Goal: Check status: Check status

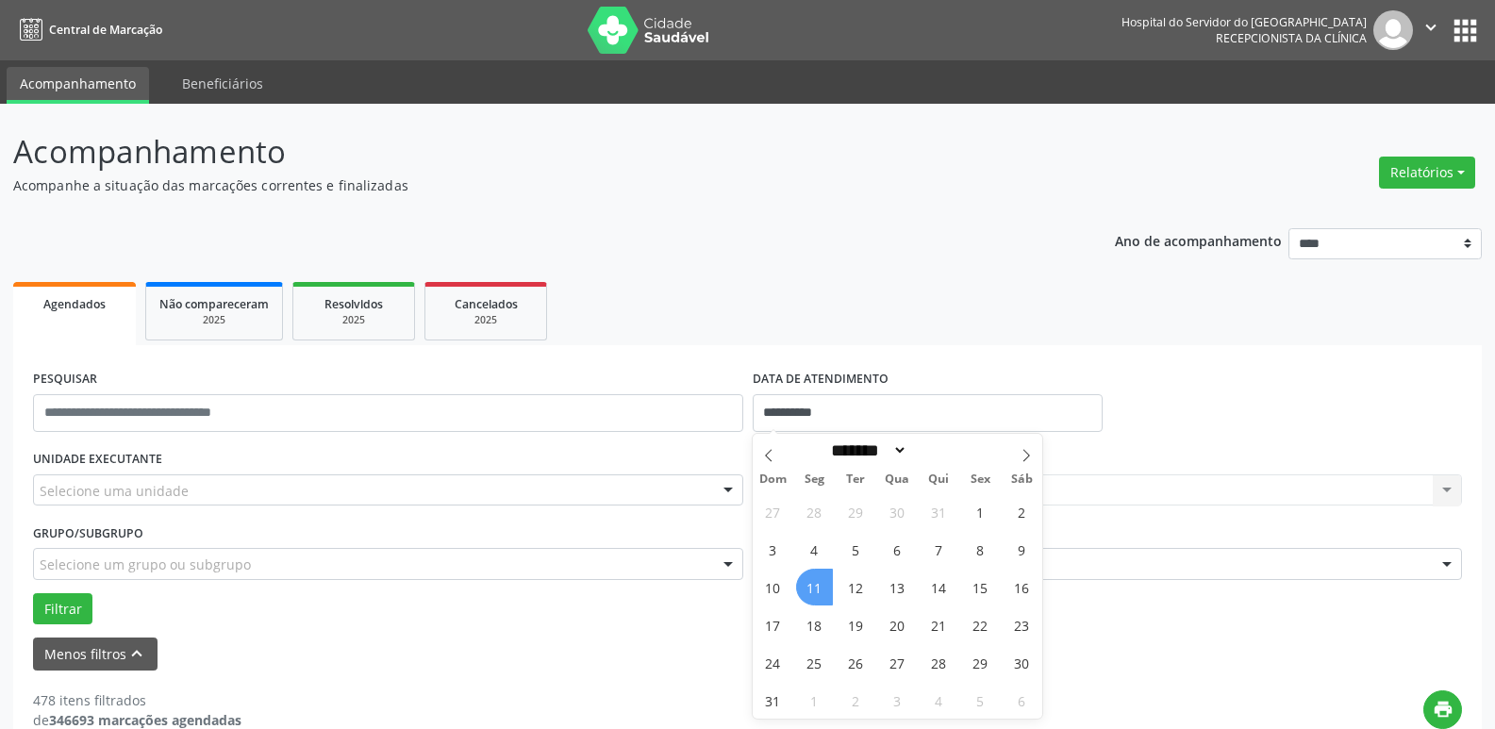
select select "*"
click at [812, 586] on span "11" at bounding box center [814, 587] width 37 height 37
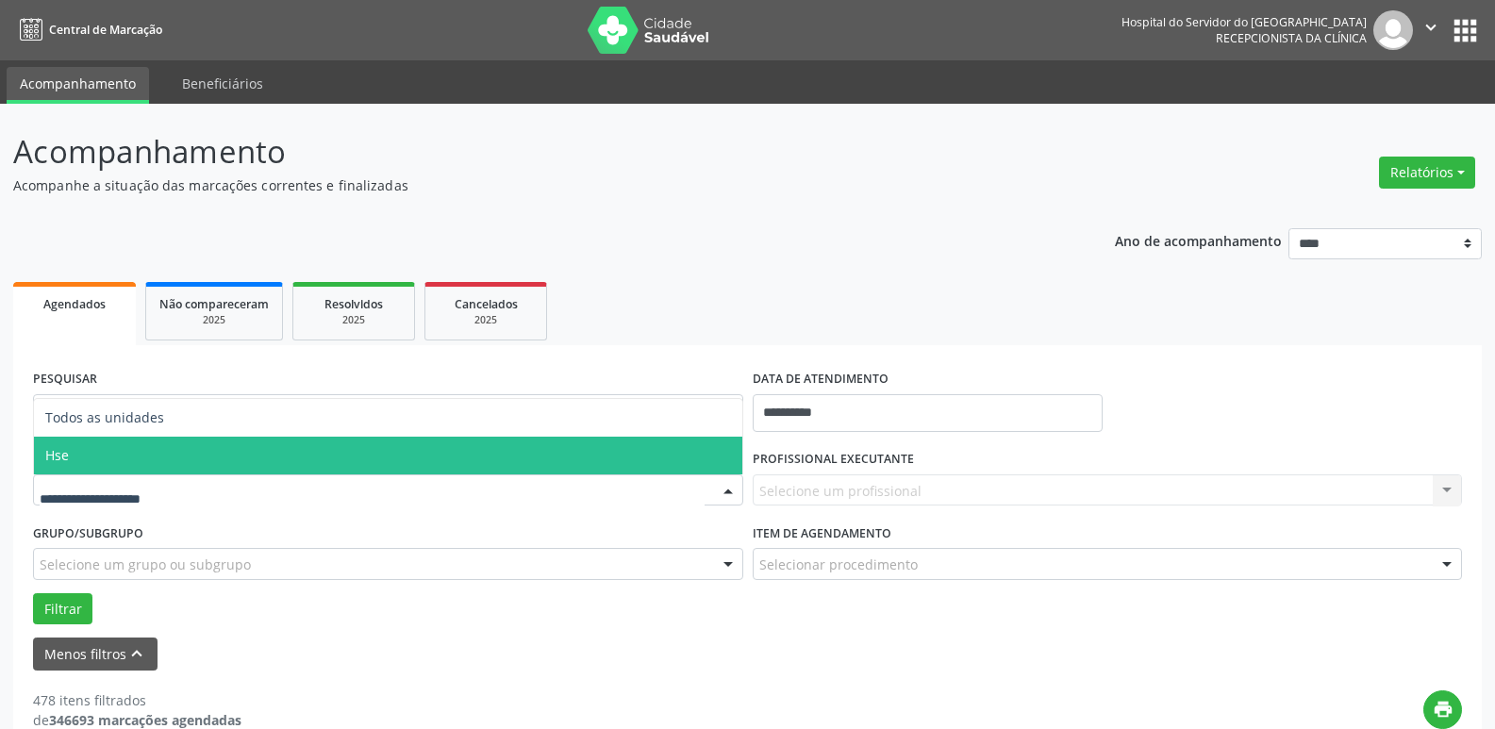
click at [110, 439] on span "Hse" at bounding box center [388, 456] width 708 height 38
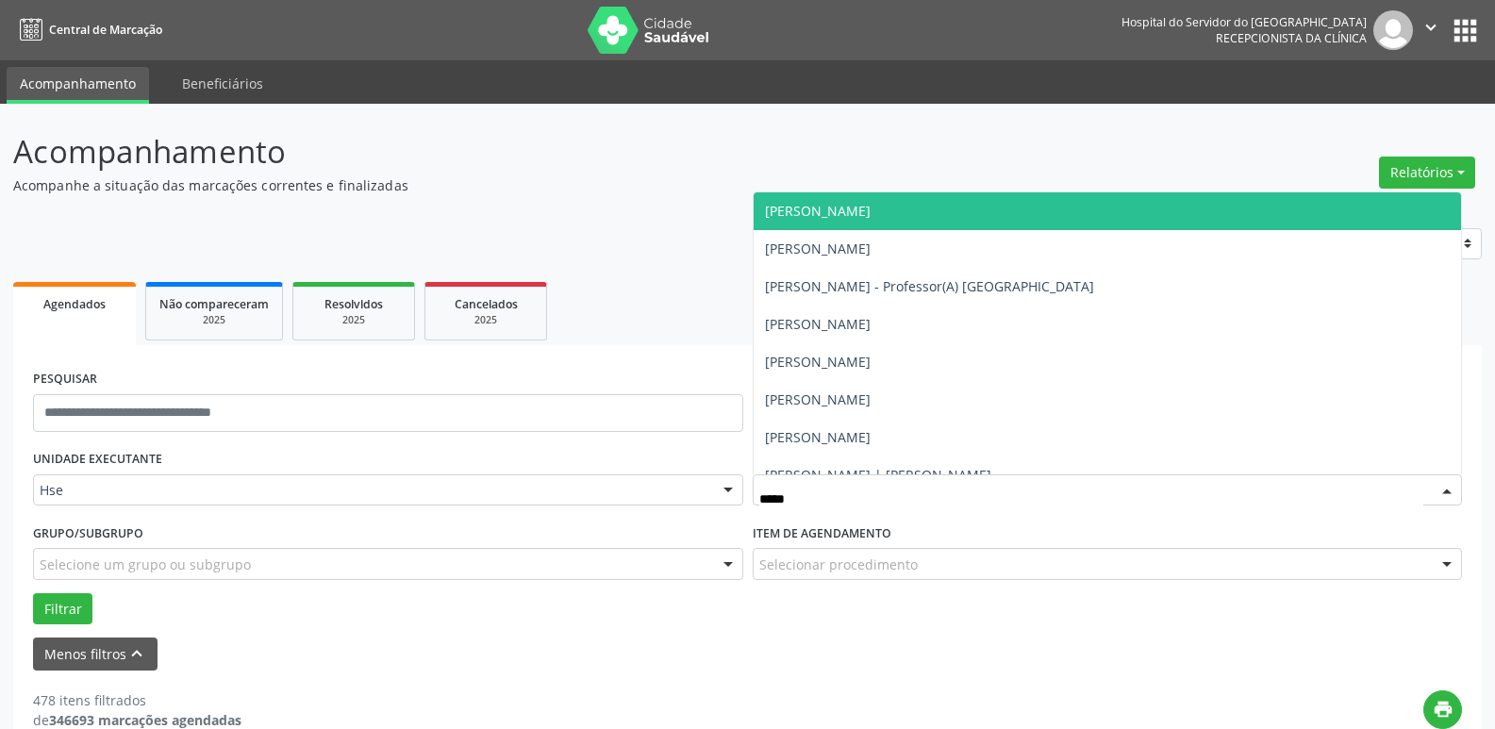
type input "******"
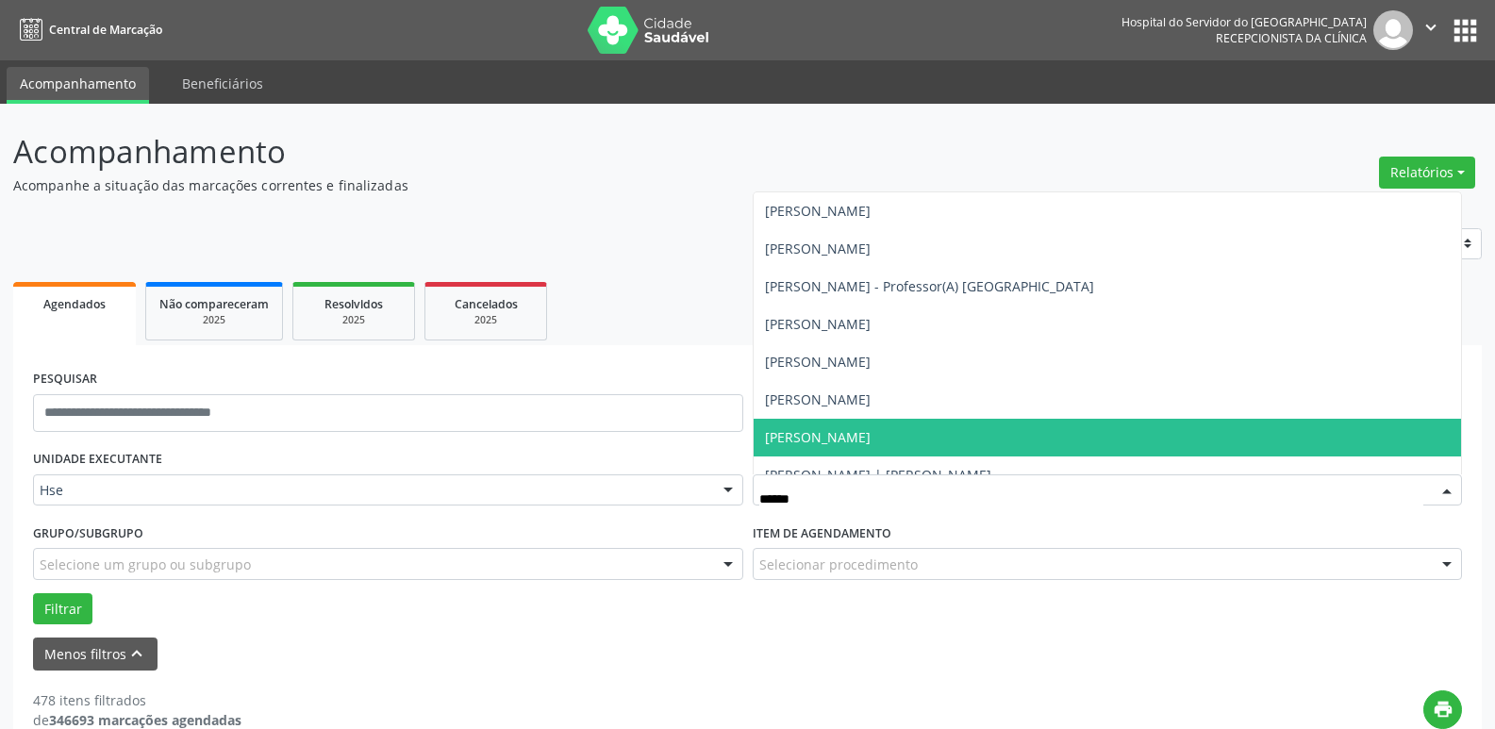
click at [871, 431] on span "[PERSON_NAME]" at bounding box center [818, 437] width 106 height 18
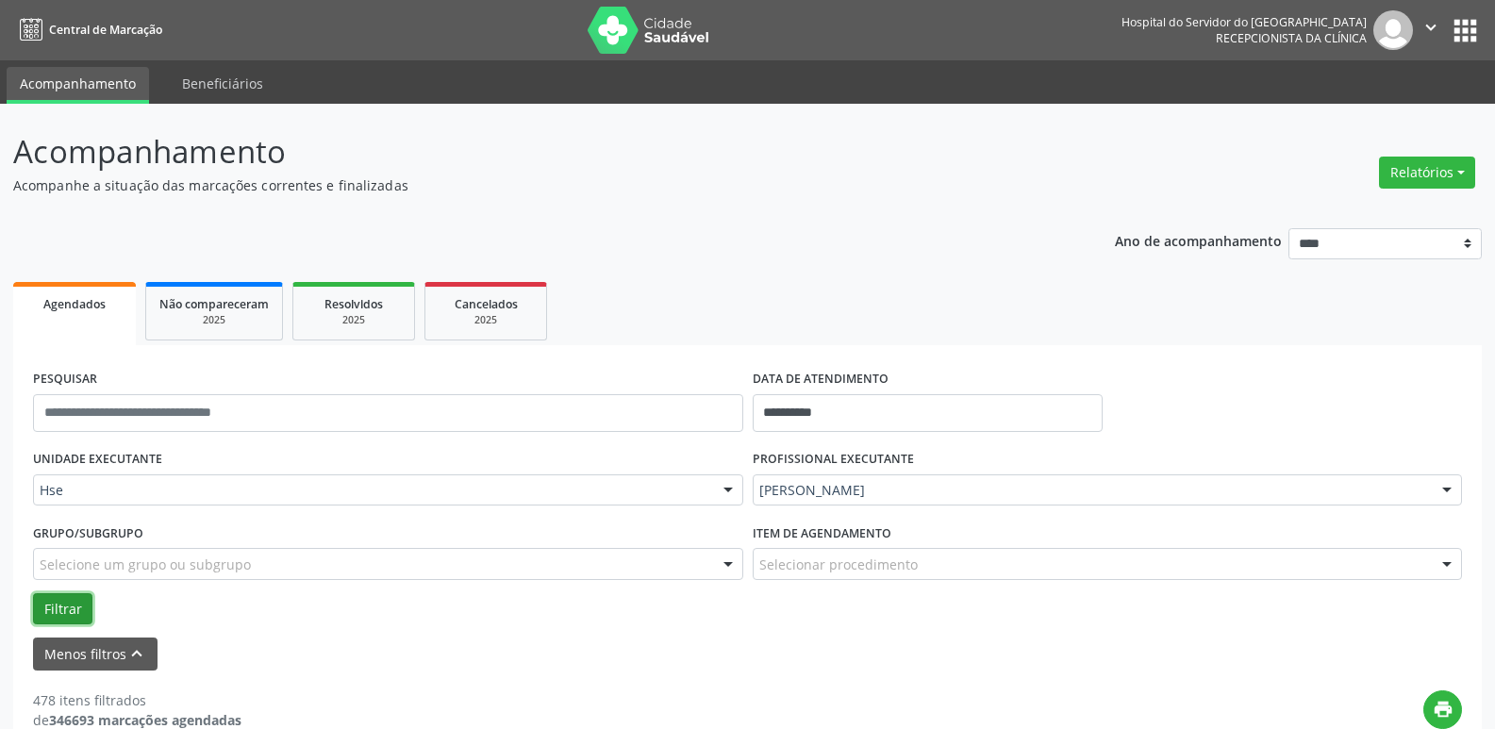
click at [37, 610] on button "Filtrar" at bounding box center [62, 609] width 59 height 32
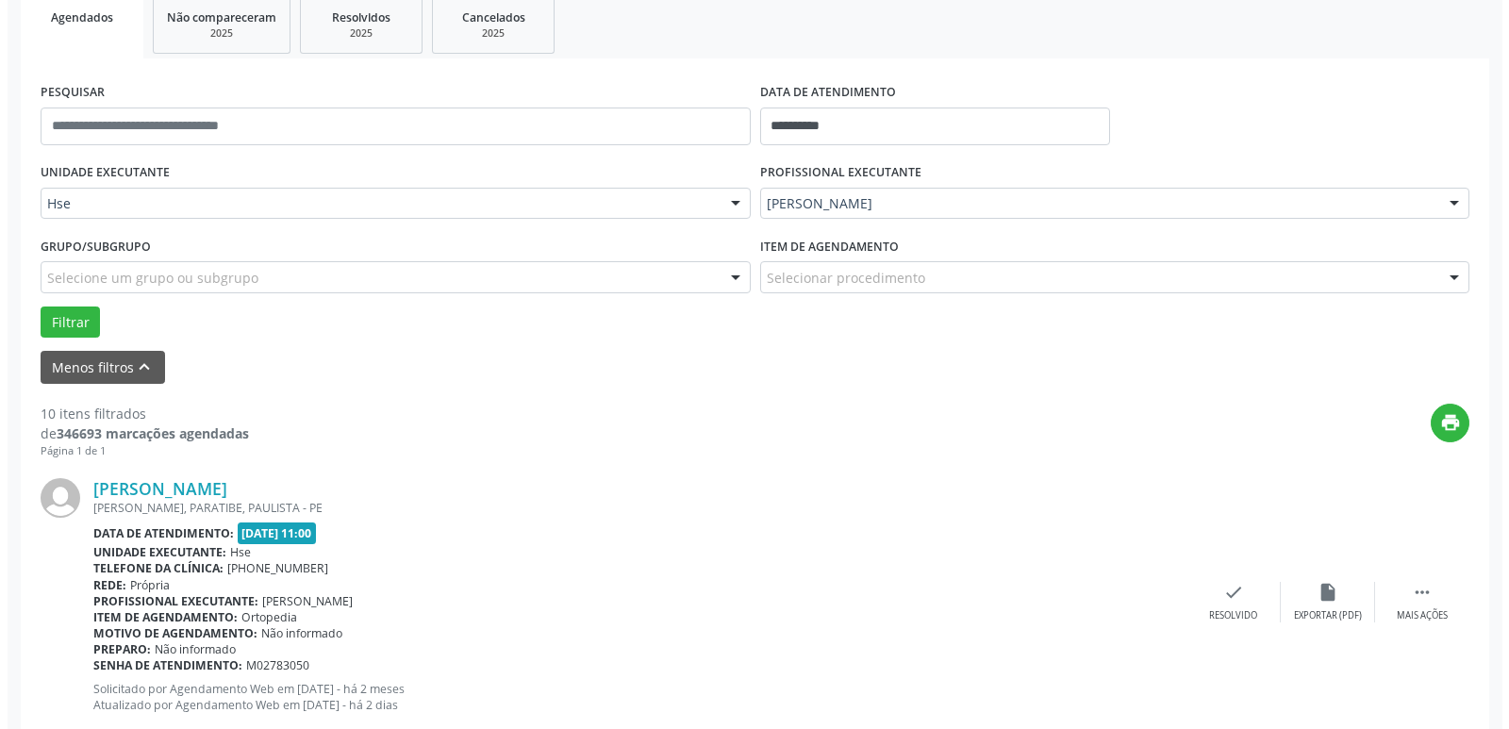
scroll to position [377, 0]
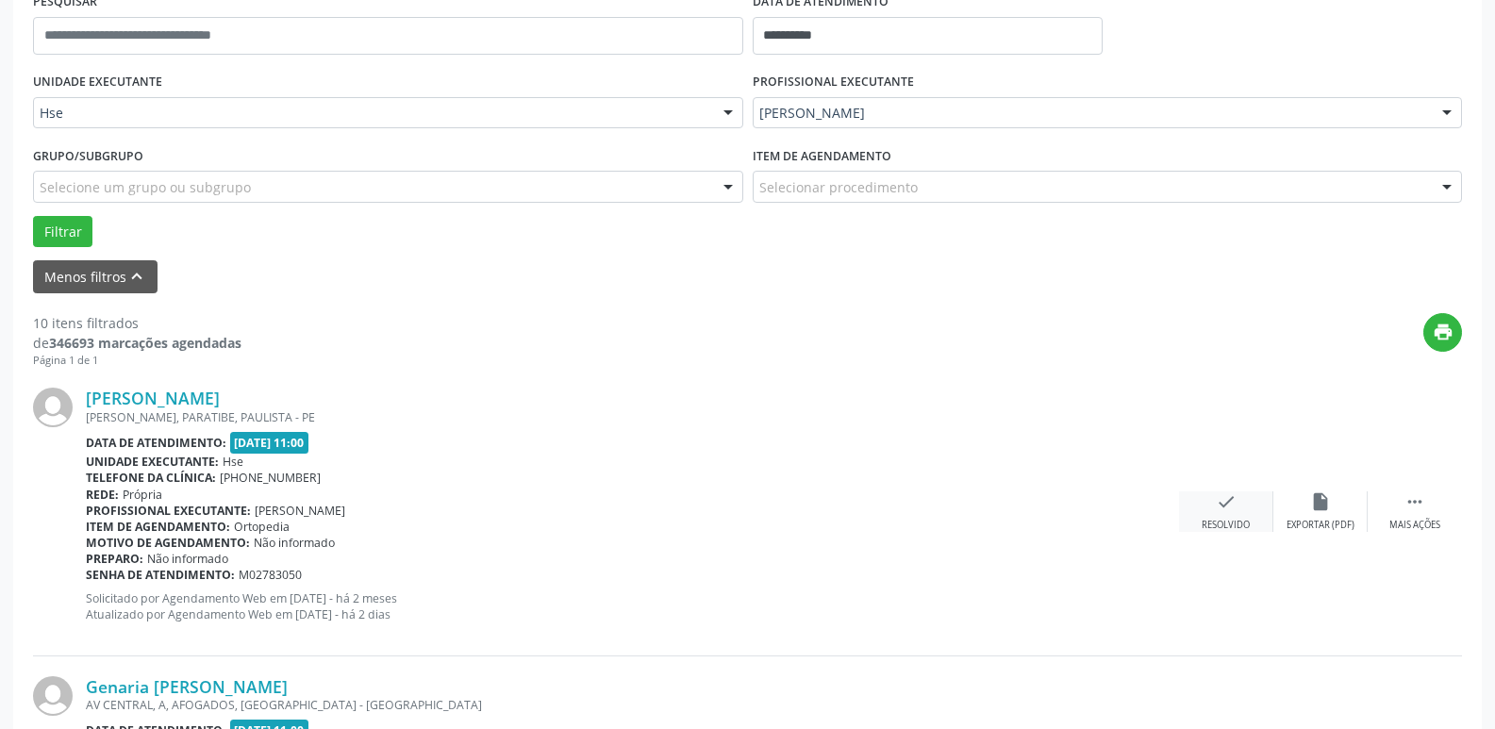
click at [1213, 527] on div "Resolvido" at bounding box center [1226, 525] width 48 height 13
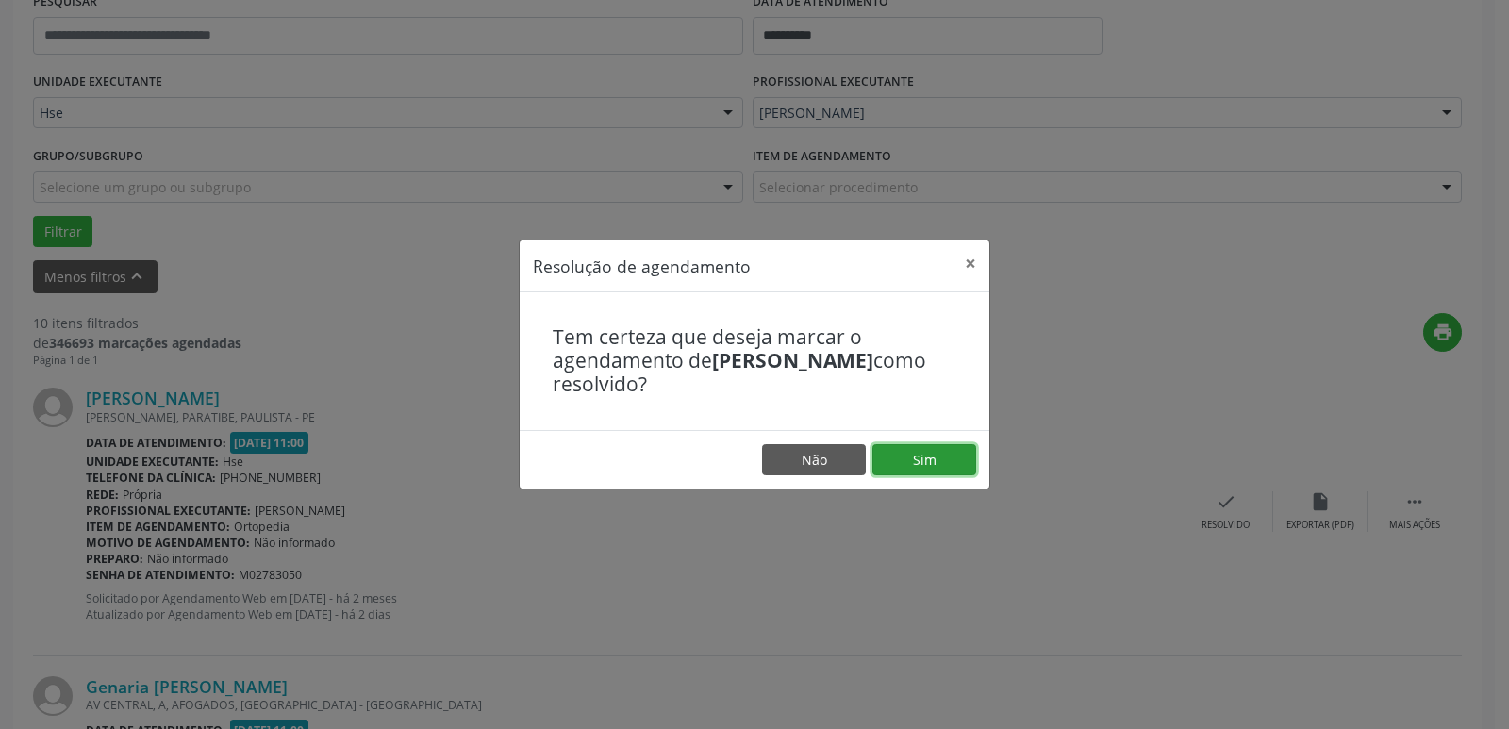
click at [912, 472] on button "Sim" at bounding box center [924, 460] width 104 height 32
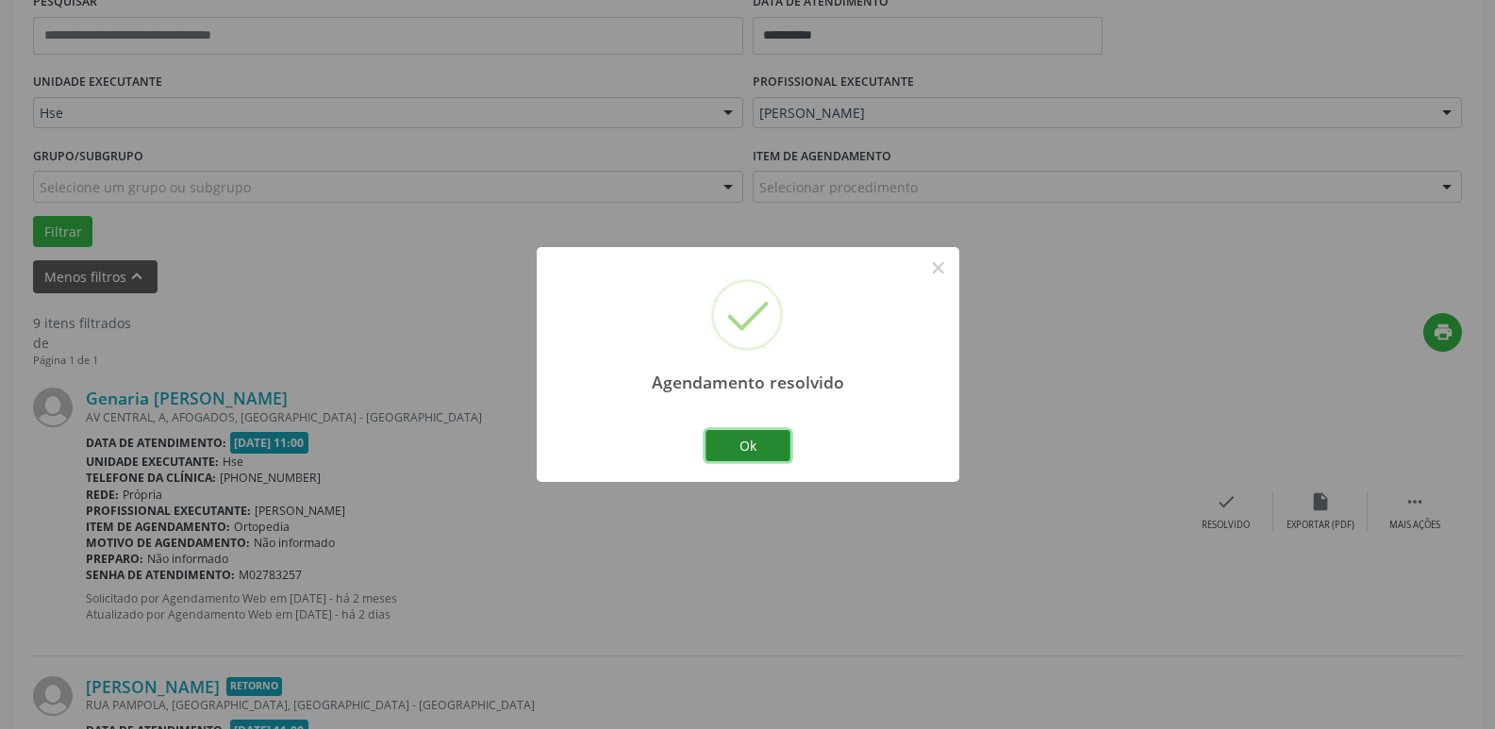
click at [737, 447] on button "Ok" at bounding box center [747, 446] width 85 height 32
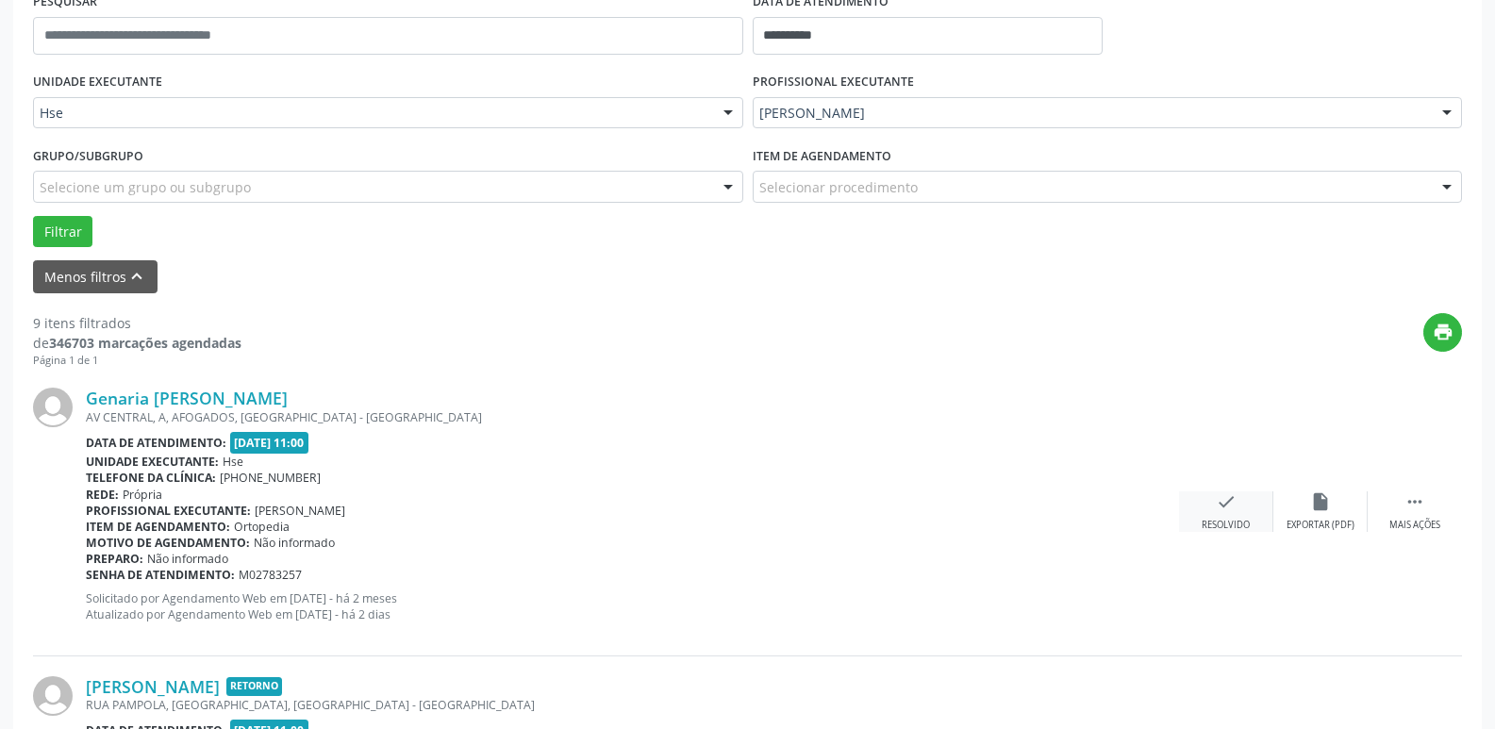
click at [1211, 510] on div "check Resolvido" at bounding box center [1226, 511] width 94 height 41
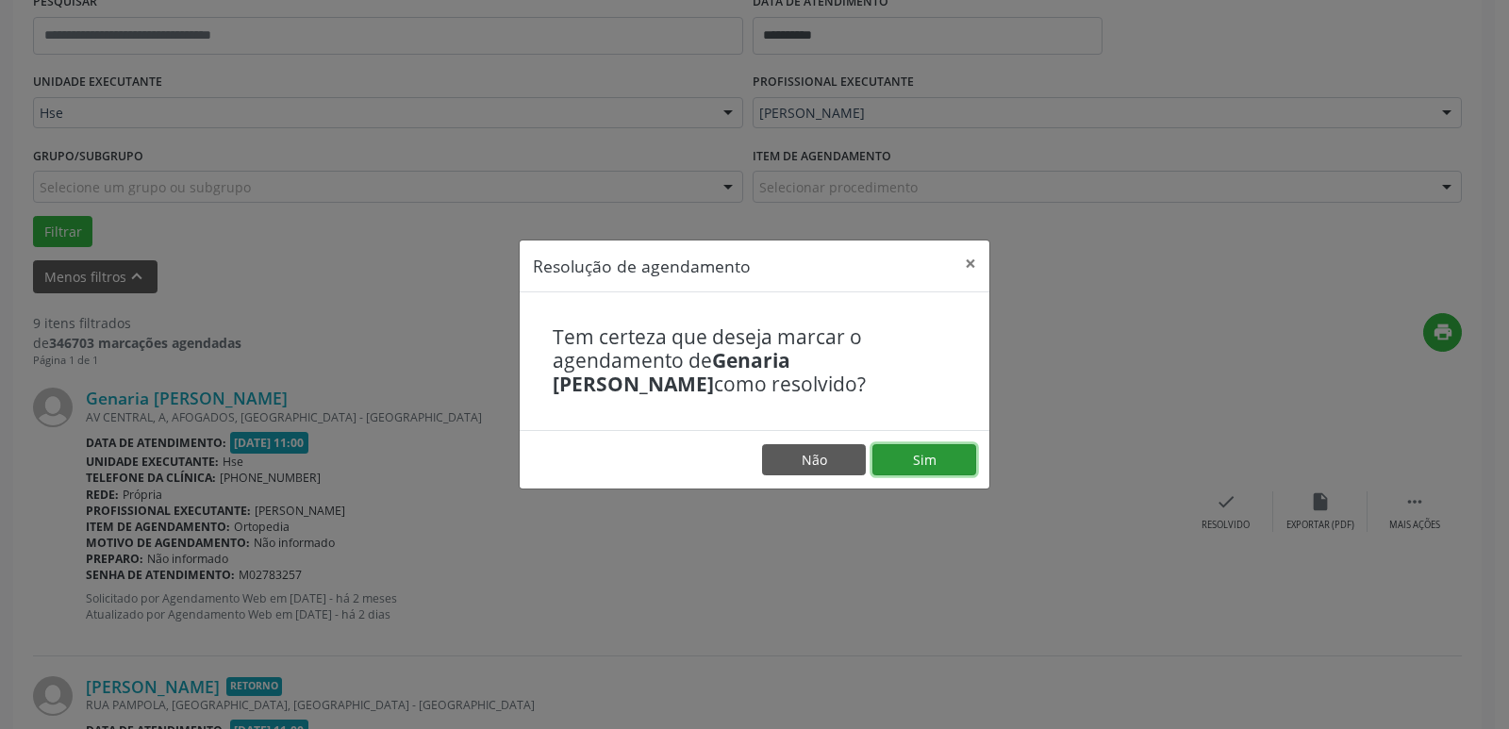
click at [947, 467] on button "Sim" at bounding box center [924, 460] width 104 height 32
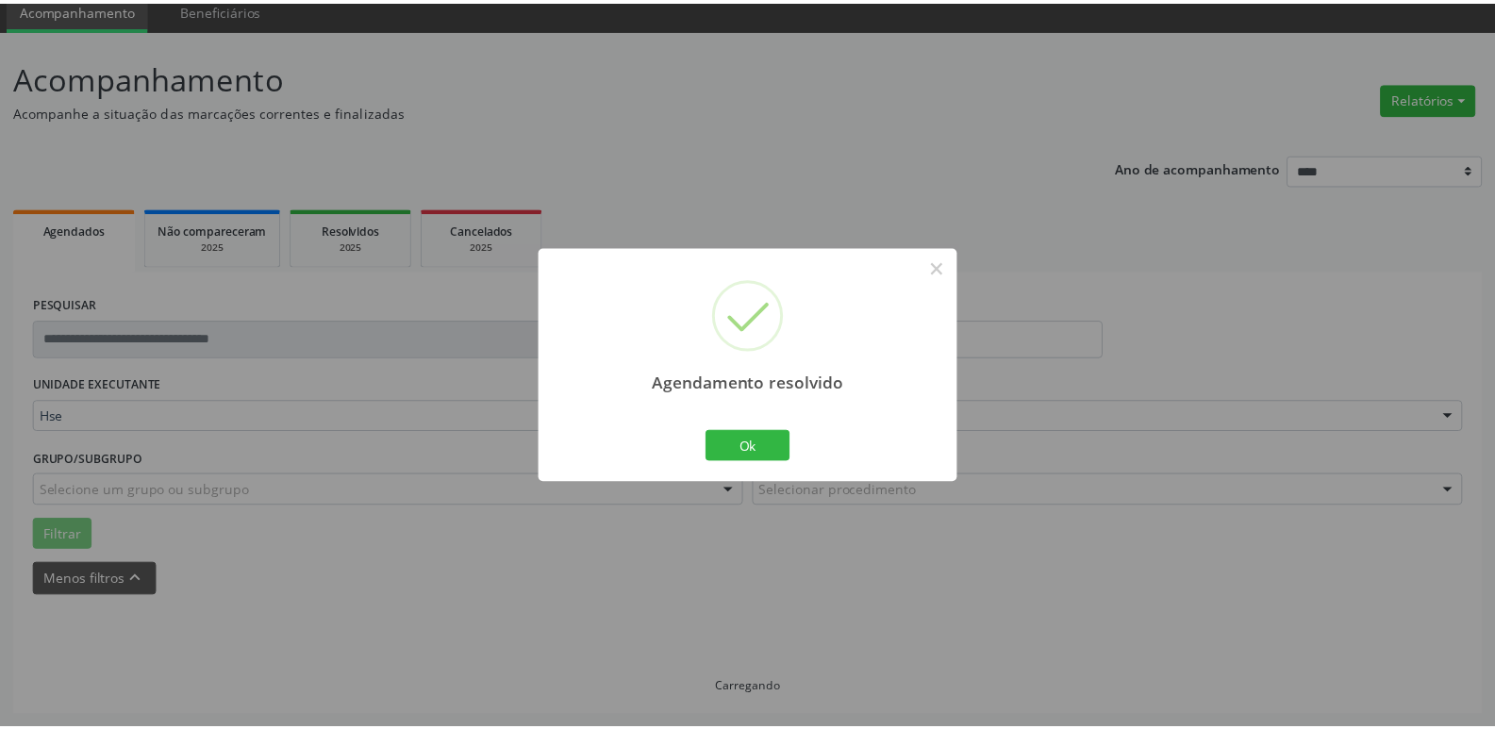
scroll to position [75, 0]
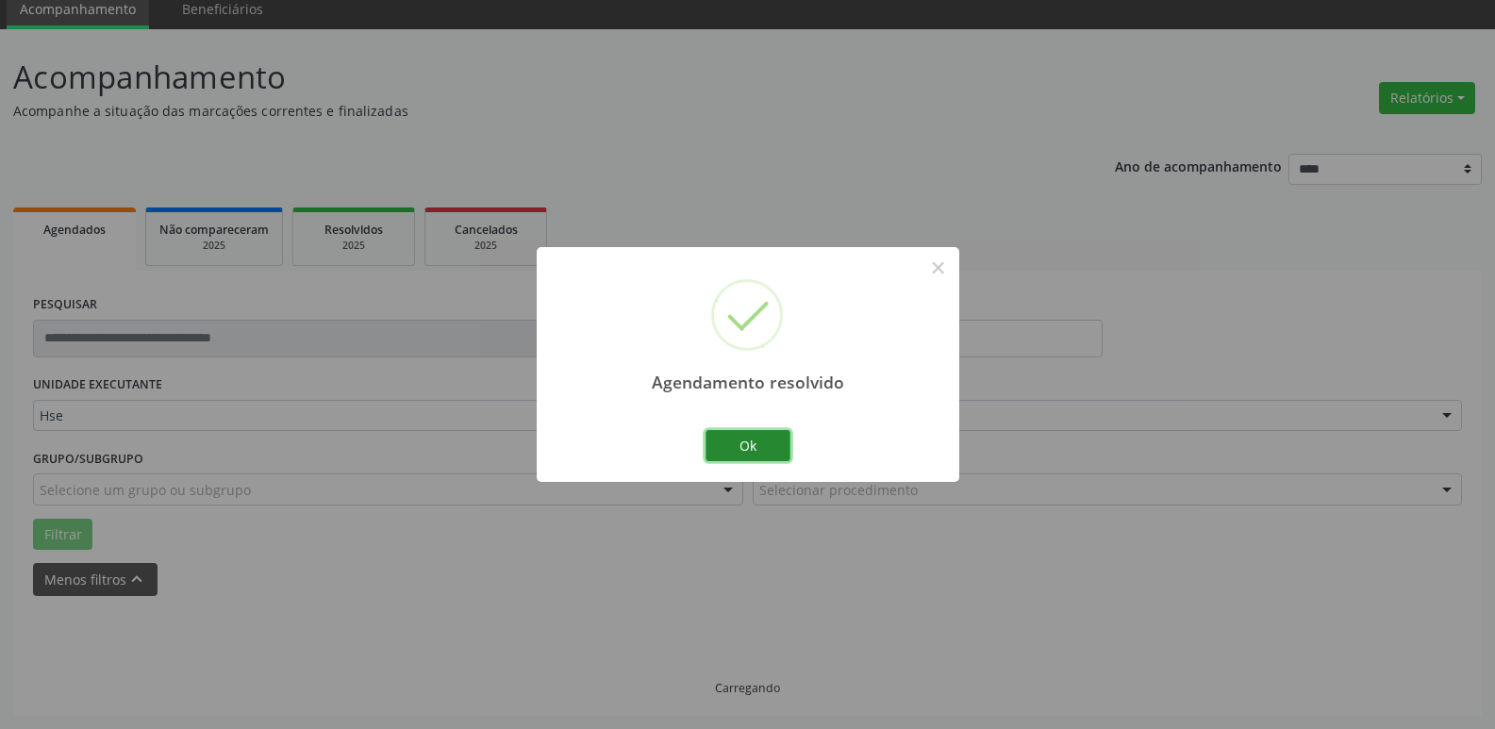
click at [769, 452] on button "Ok" at bounding box center [747, 446] width 85 height 32
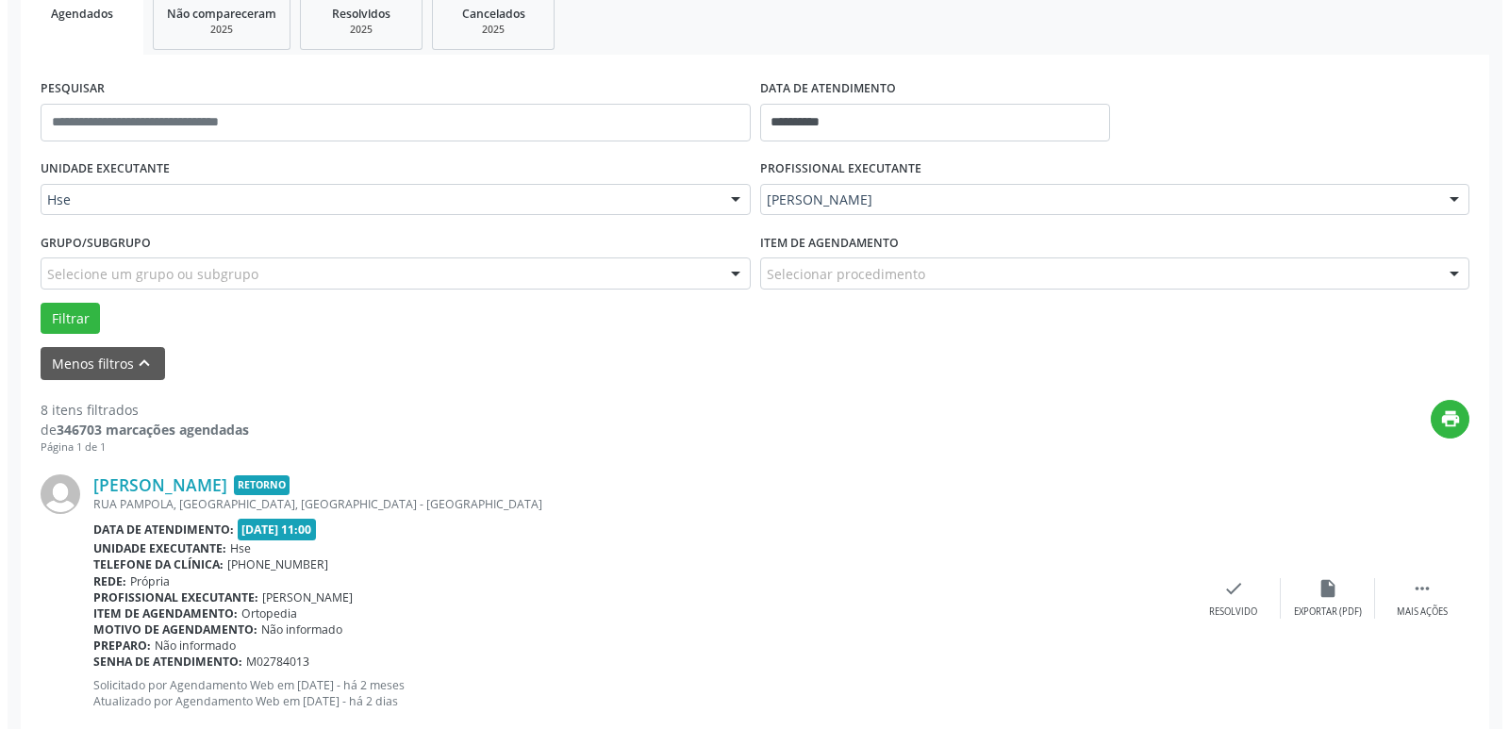
scroll to position [357, 0]
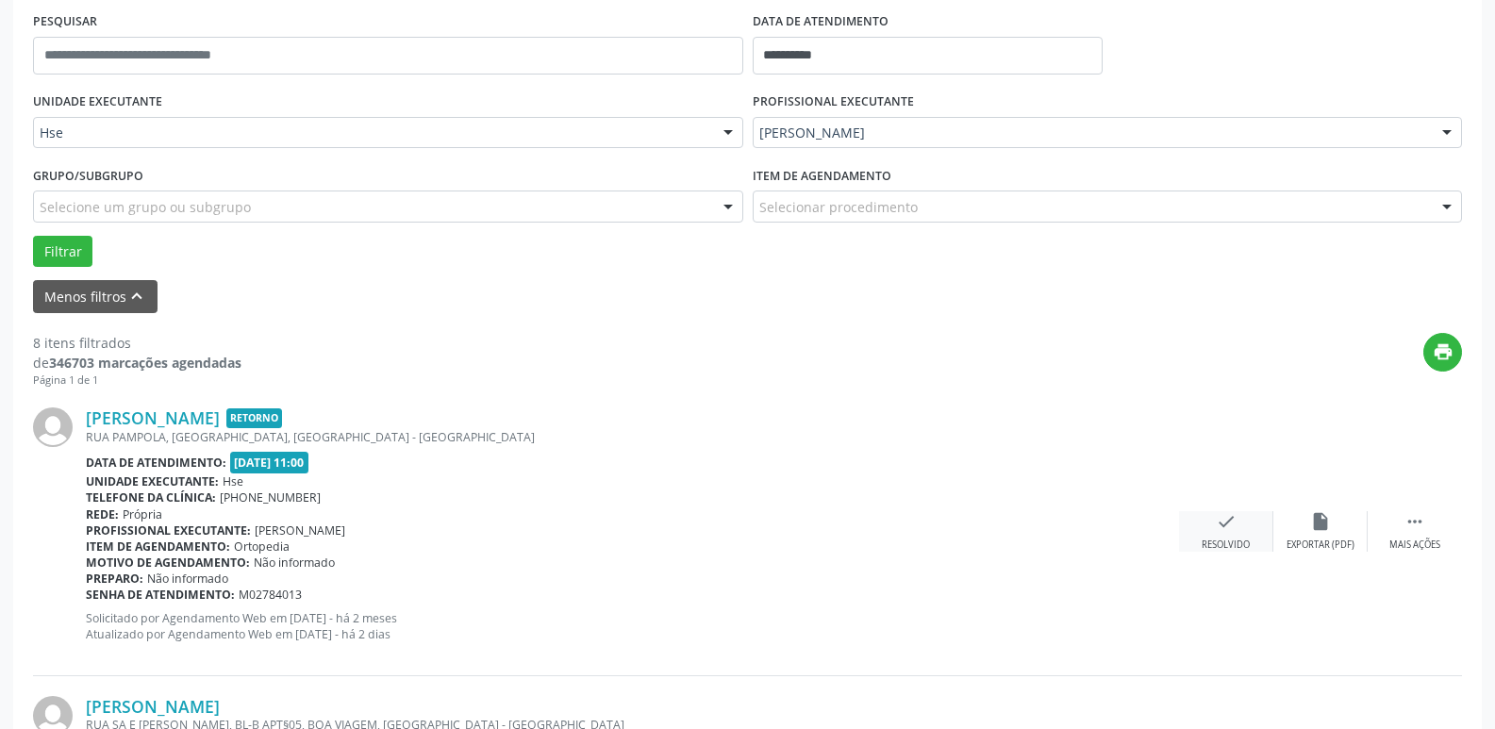
click at [1231, 536] on div "check Resolvido" at bounding box center [1226, 531] width 94 height 41
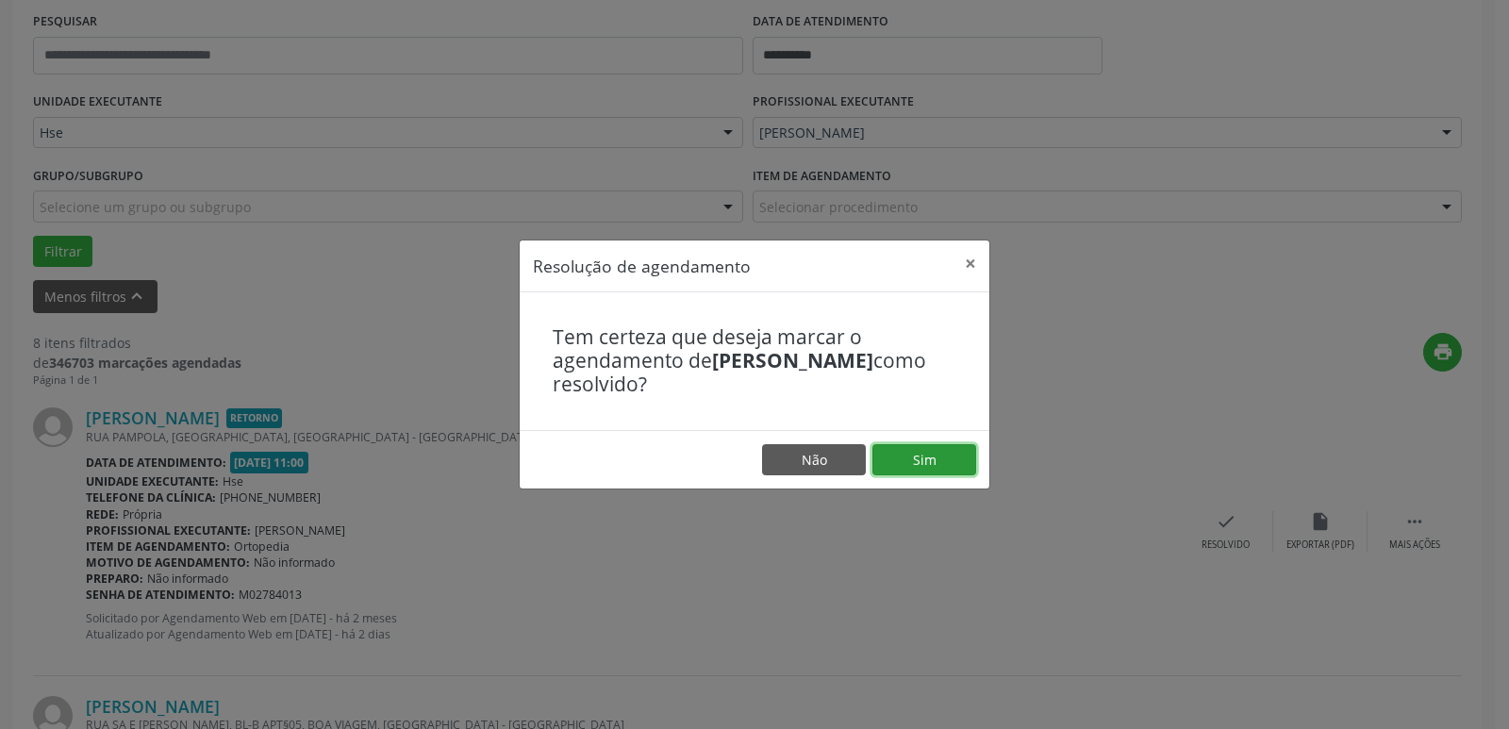
click at [918, 452] on button "Sim" at bounding box center [924, 460] width 104 height 32
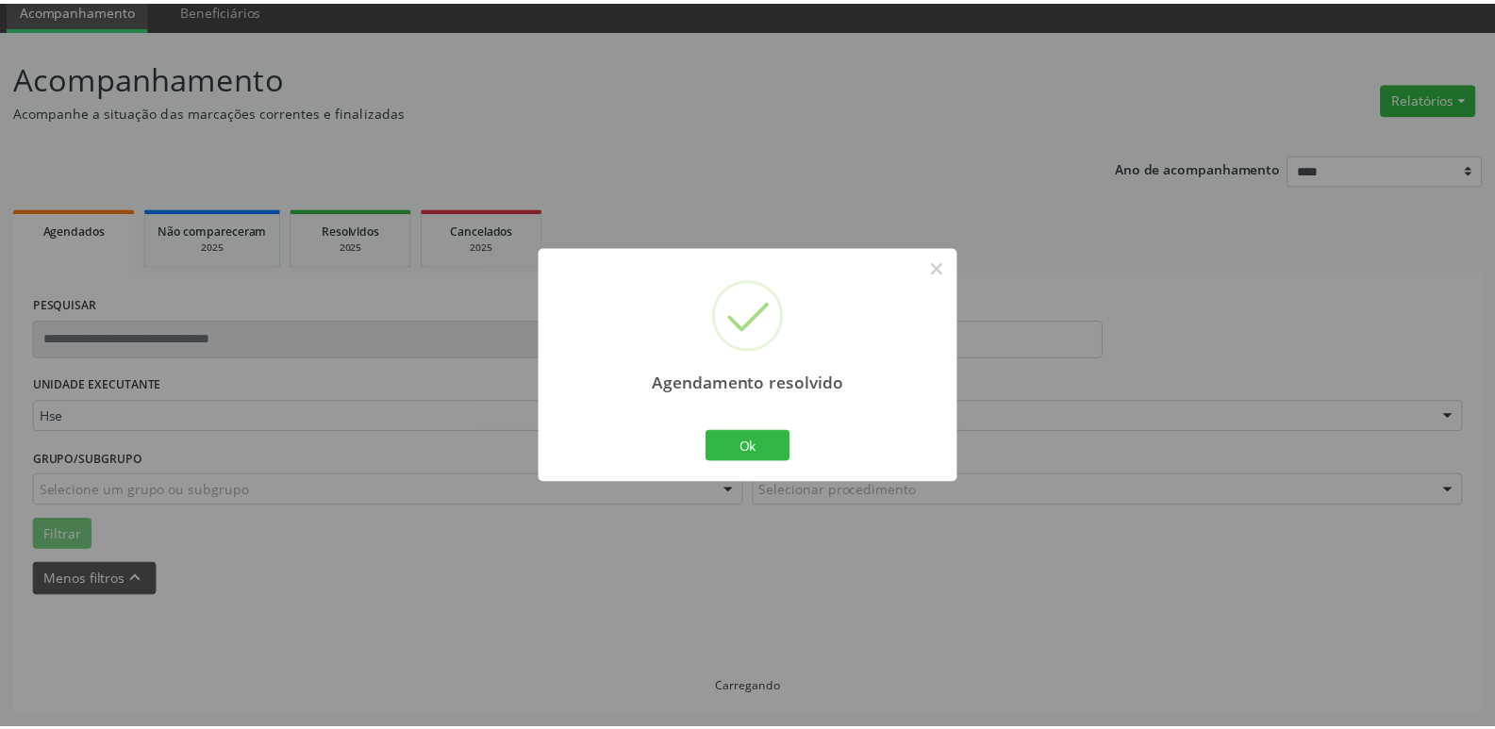
scroll to position [75, 0]
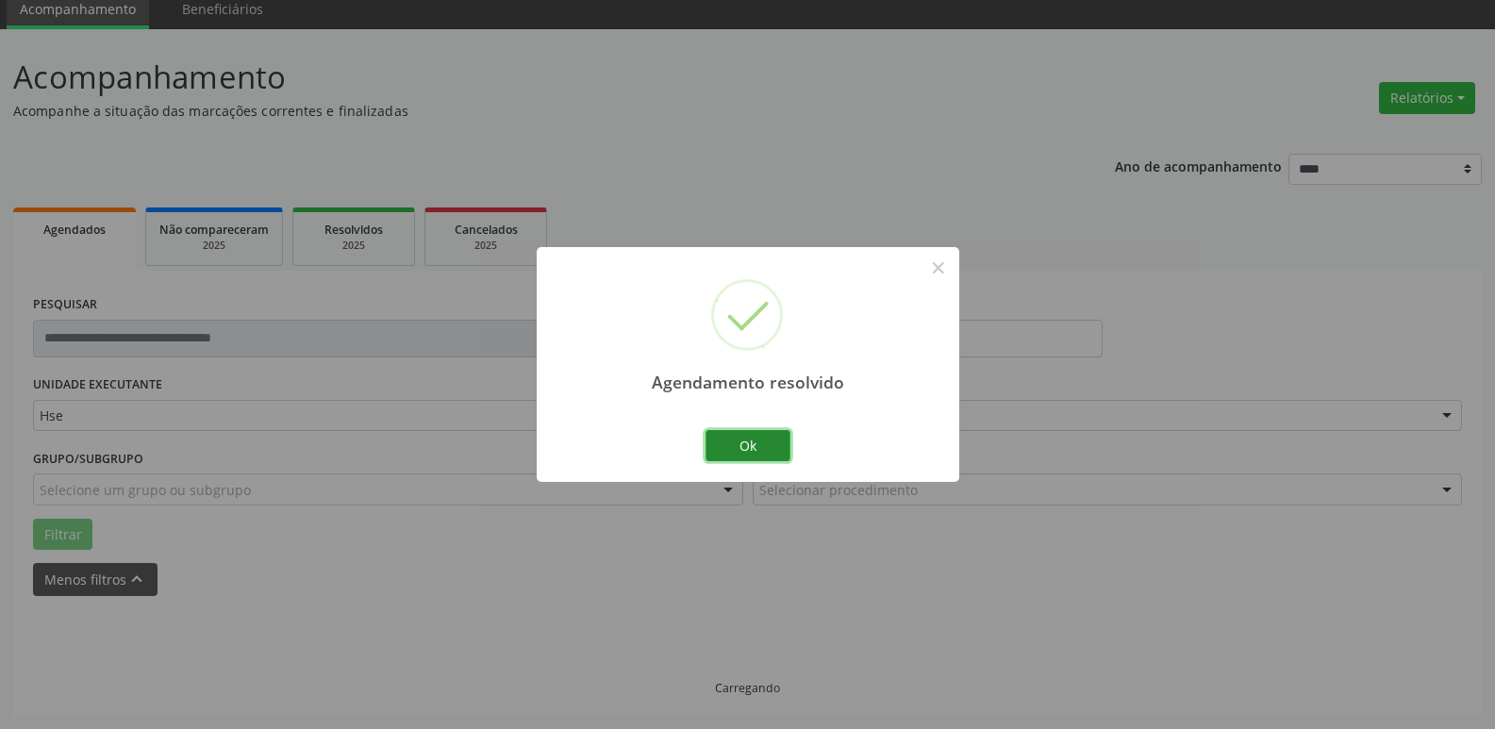
click at [764, 448] on button "Ok" at bounding box center [747, 446] width 85 height 32
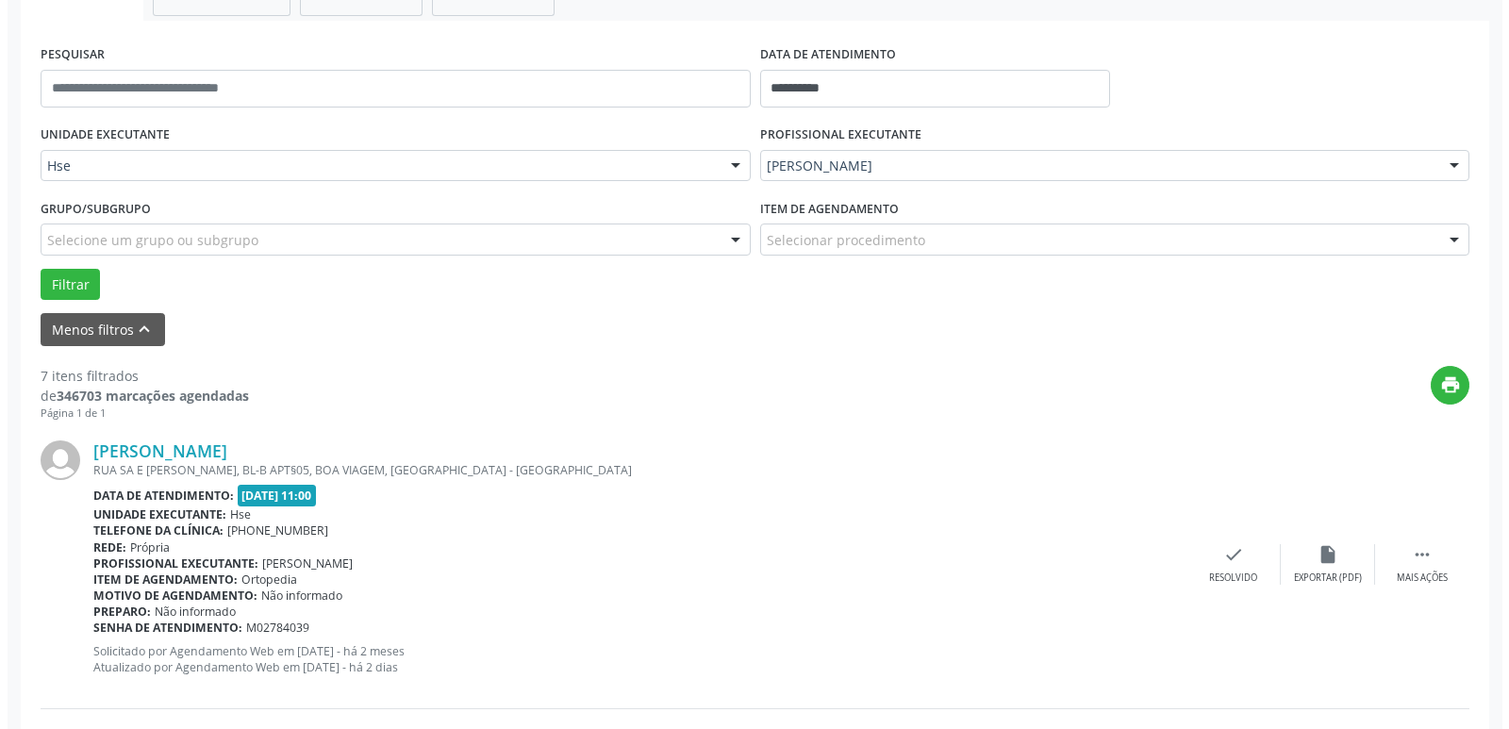
scroll to position [357, 0]
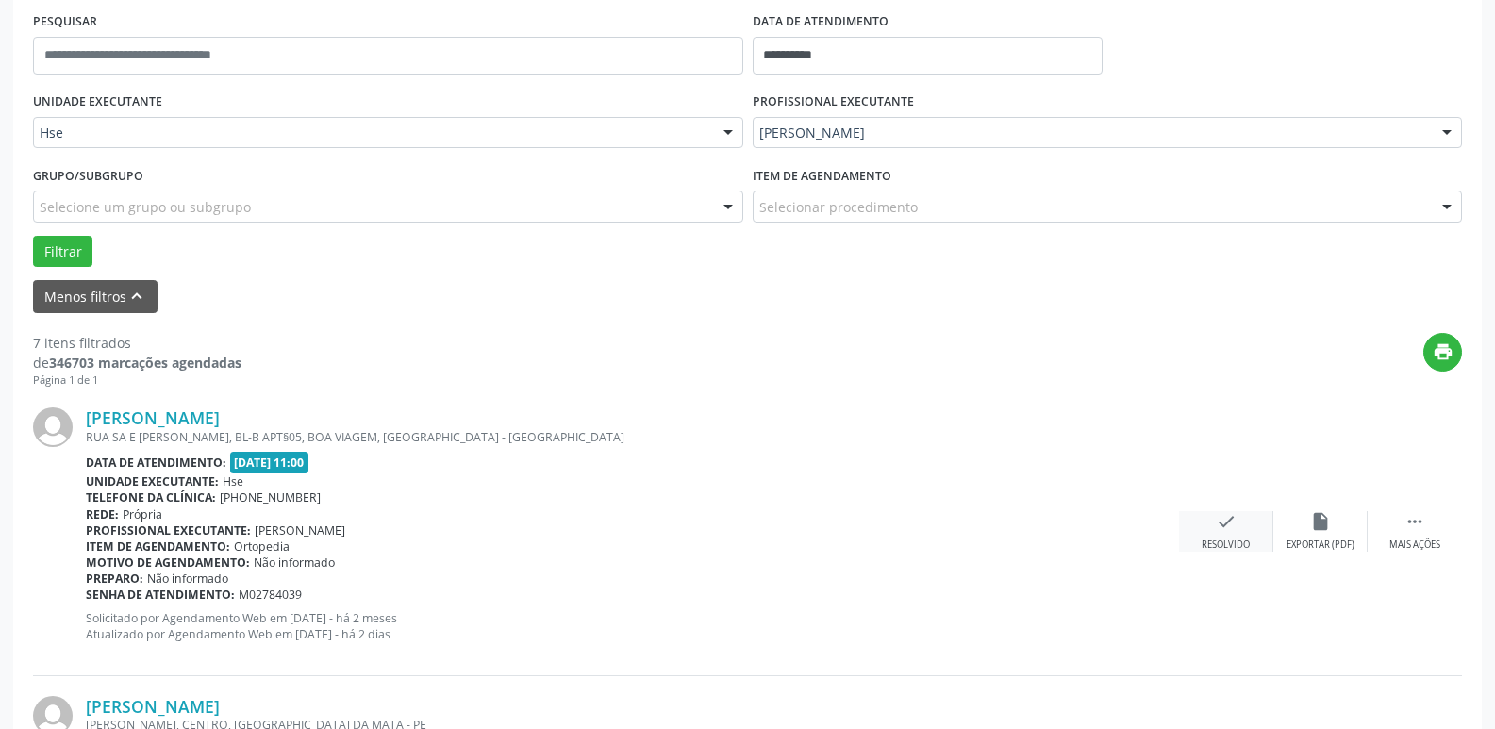
click at [1225, 538] on div "check Resolvido" at bounding box center [1226, 531] width 94 height 41
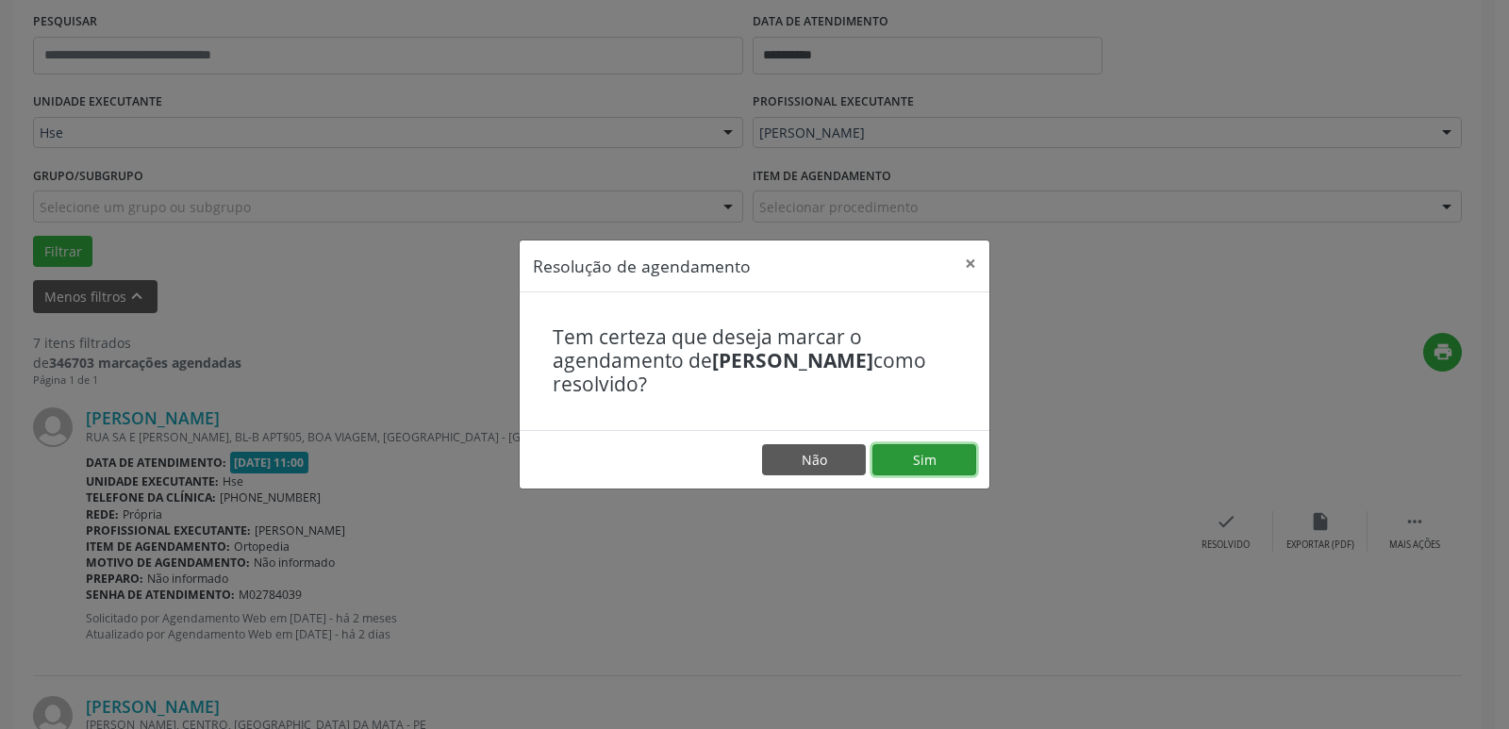
click at [926, 464] on button "Sim" at bounding box center [924, 460] width 104 height 32
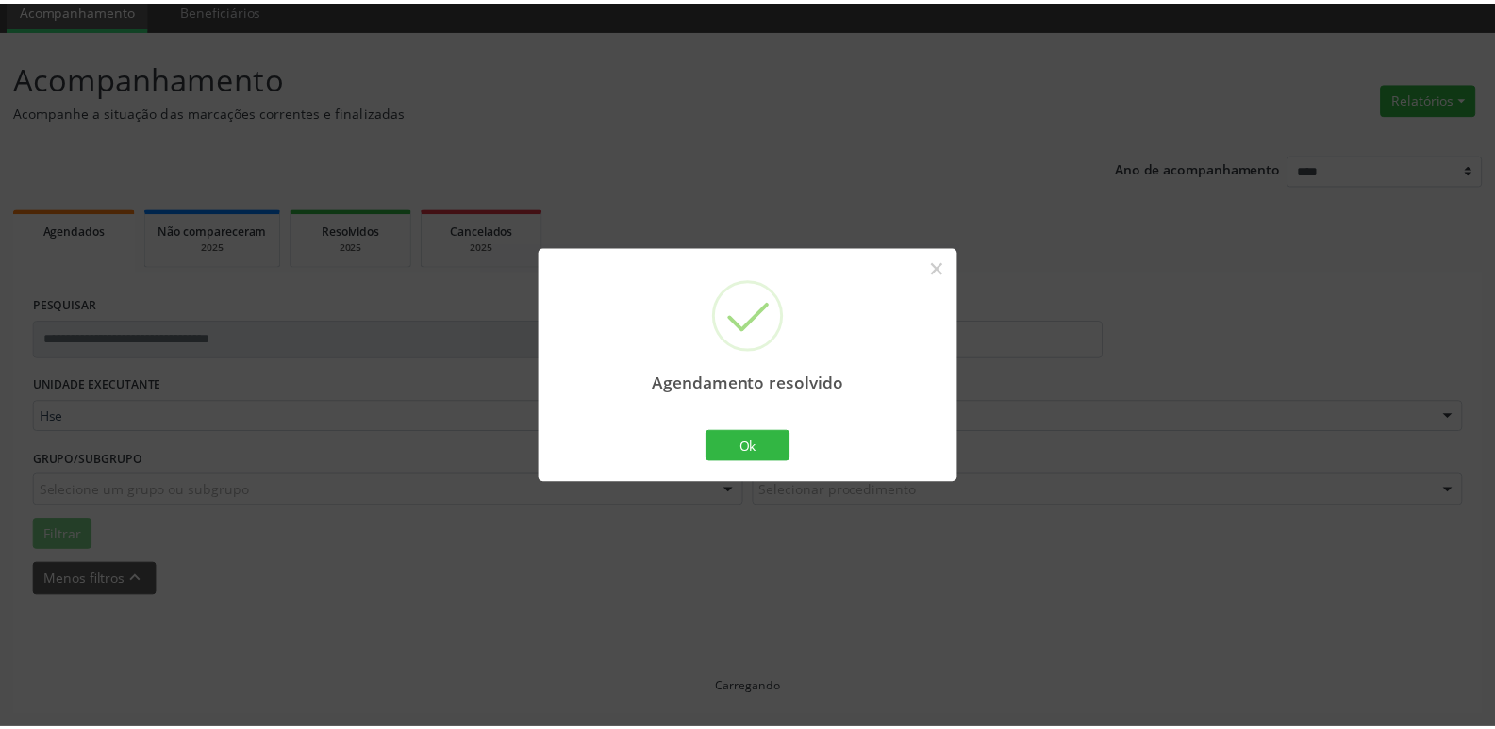
scroll to position [75, 0]
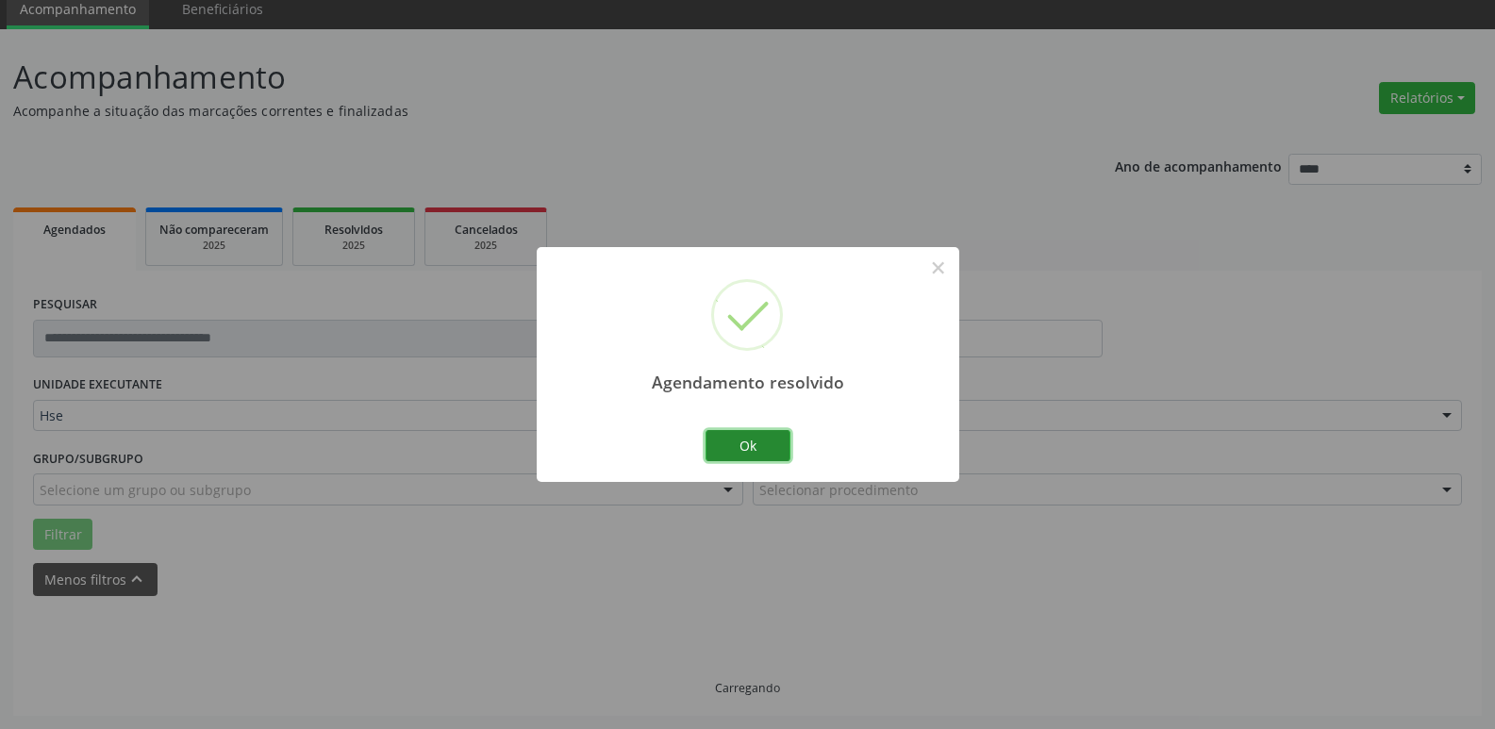
click at [739, 434] on button "Ok" at bounding box center [747, 446] width 85 height 32
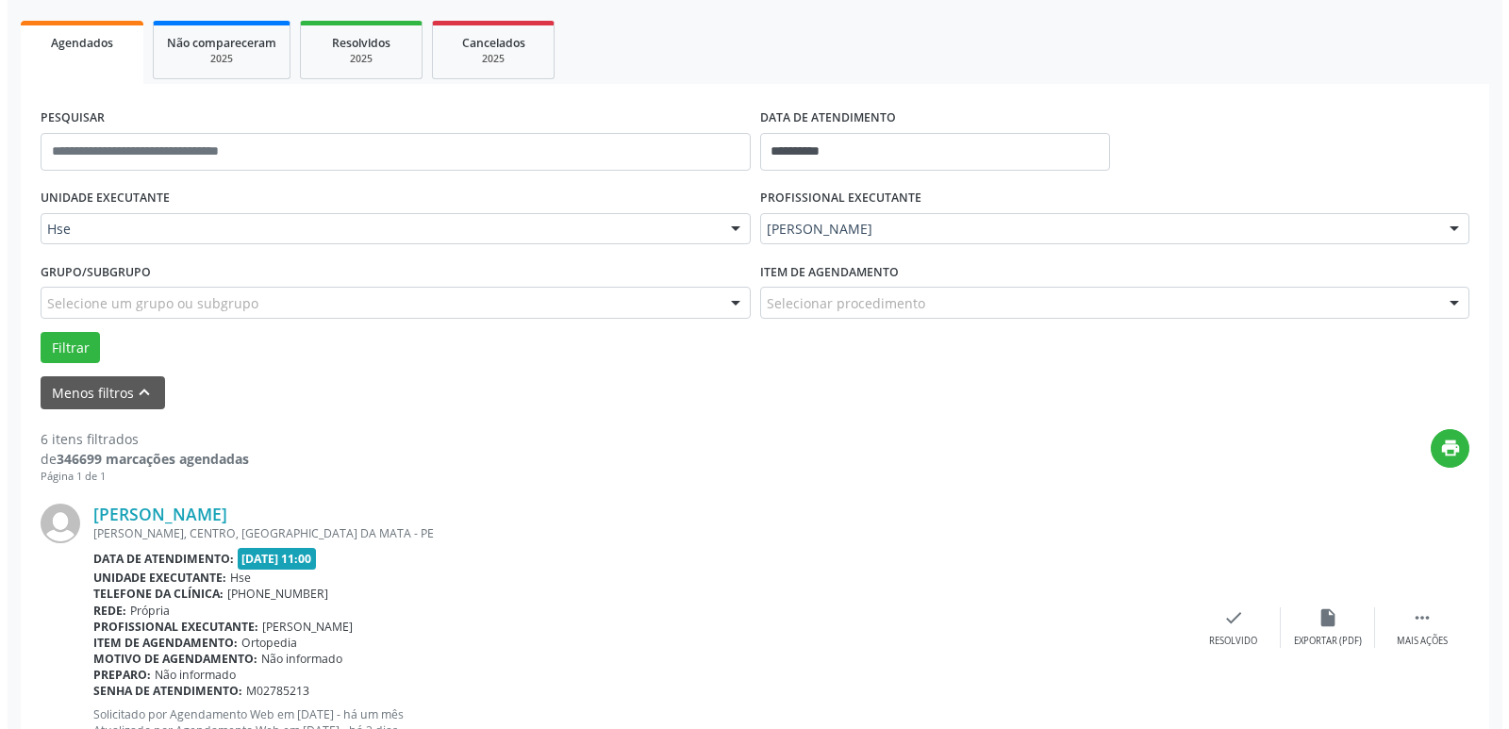
scroll to position [263, 0]
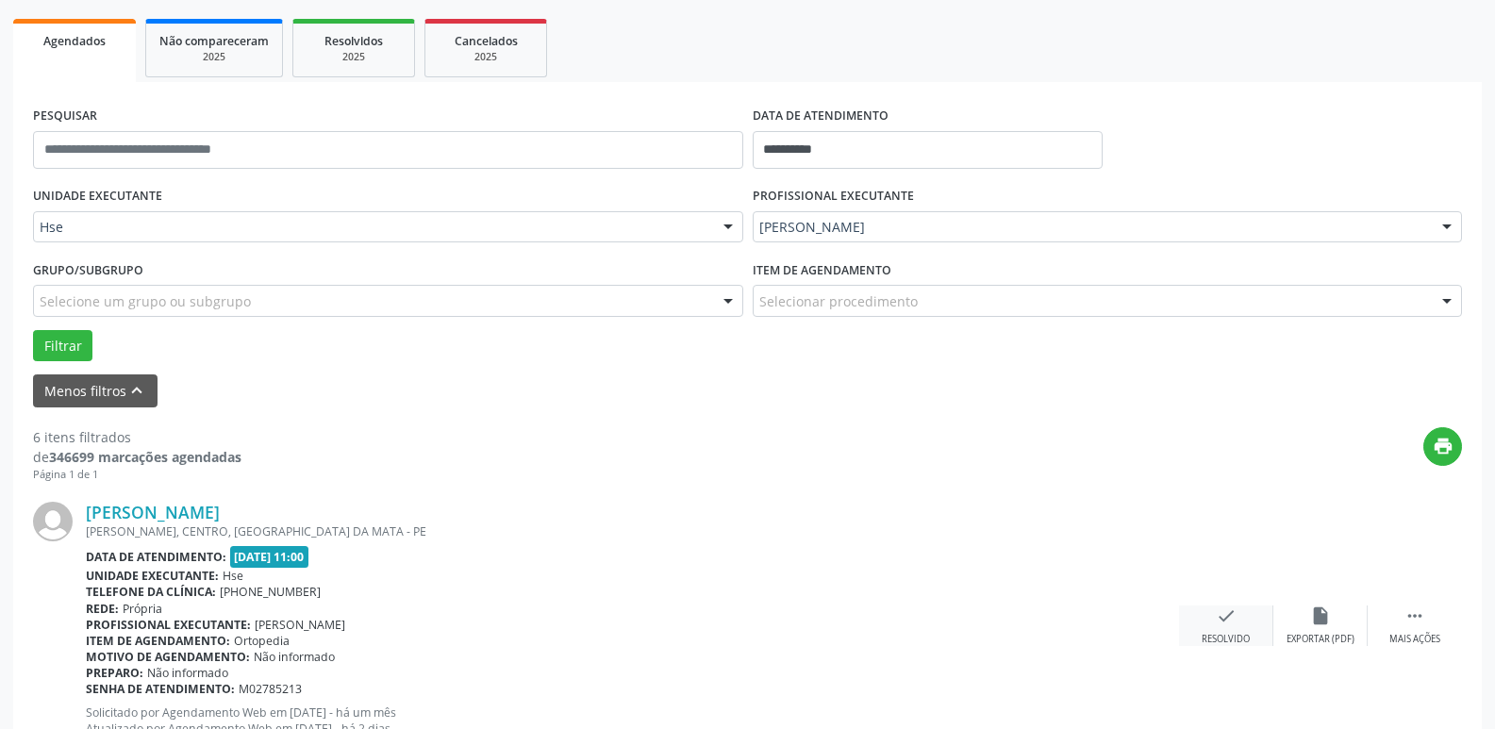
click at [1231, 612] on icon "check" at bounding box center [1226, 616] width 21 height 21
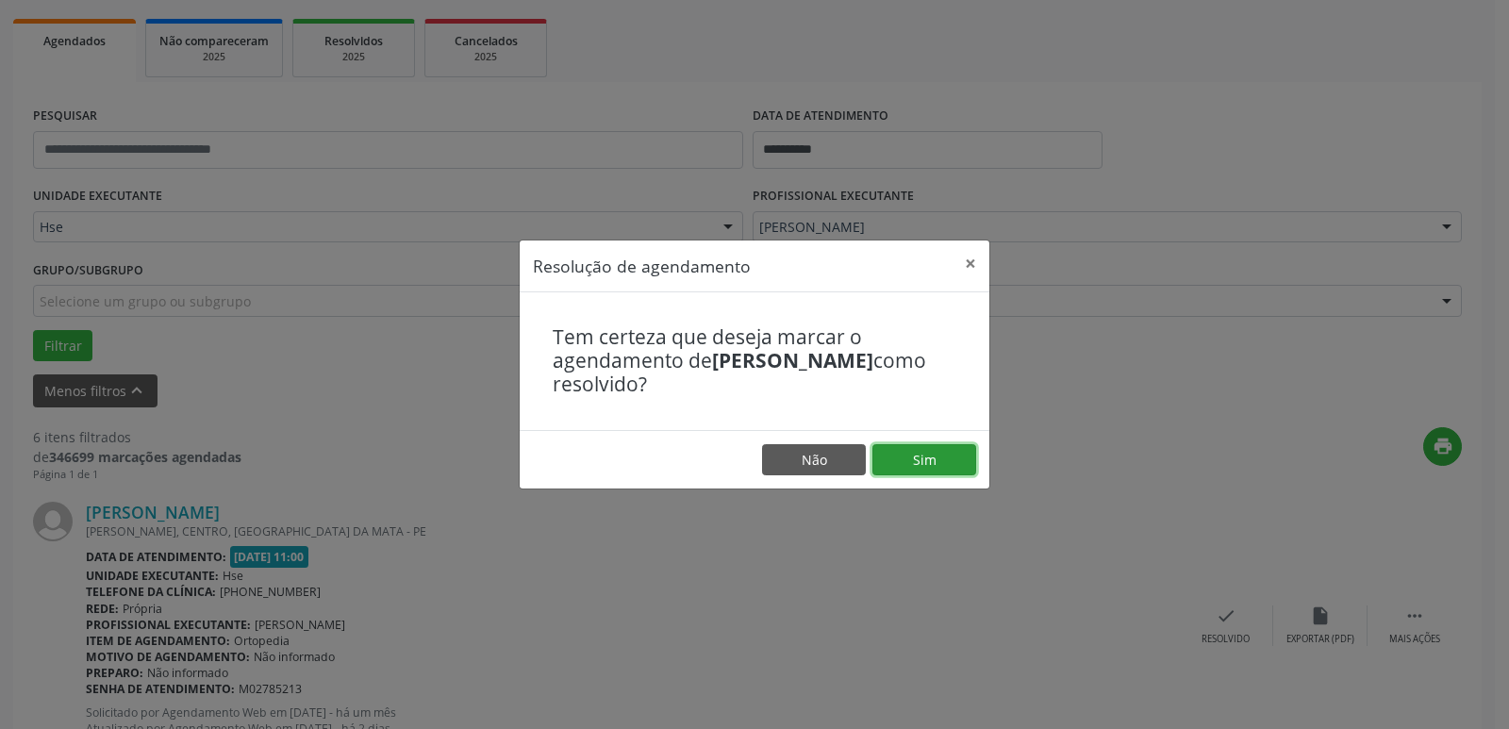
click at [921, 463] on button "Sim" at bounding box center [924, 460] width 104 height 32
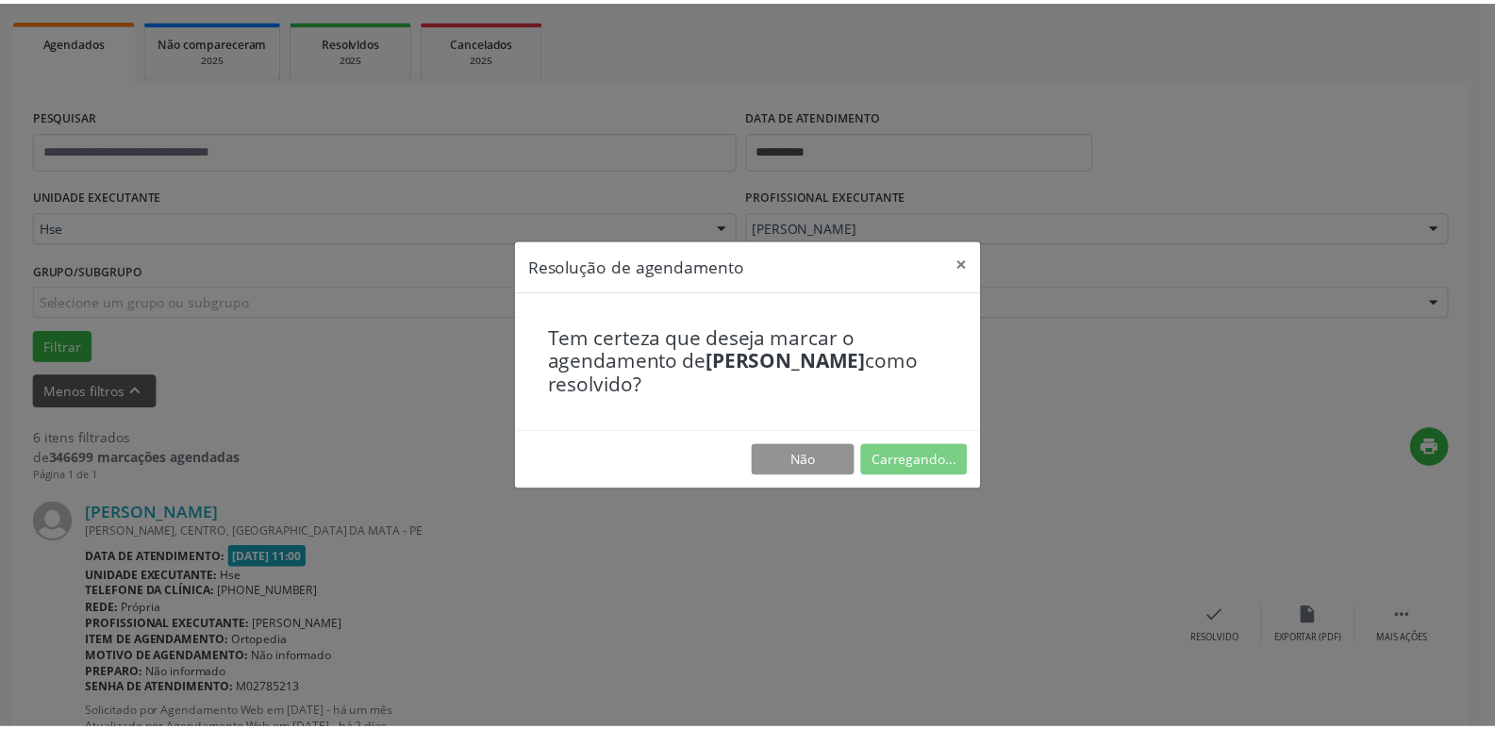
scroll to position [75, 0]
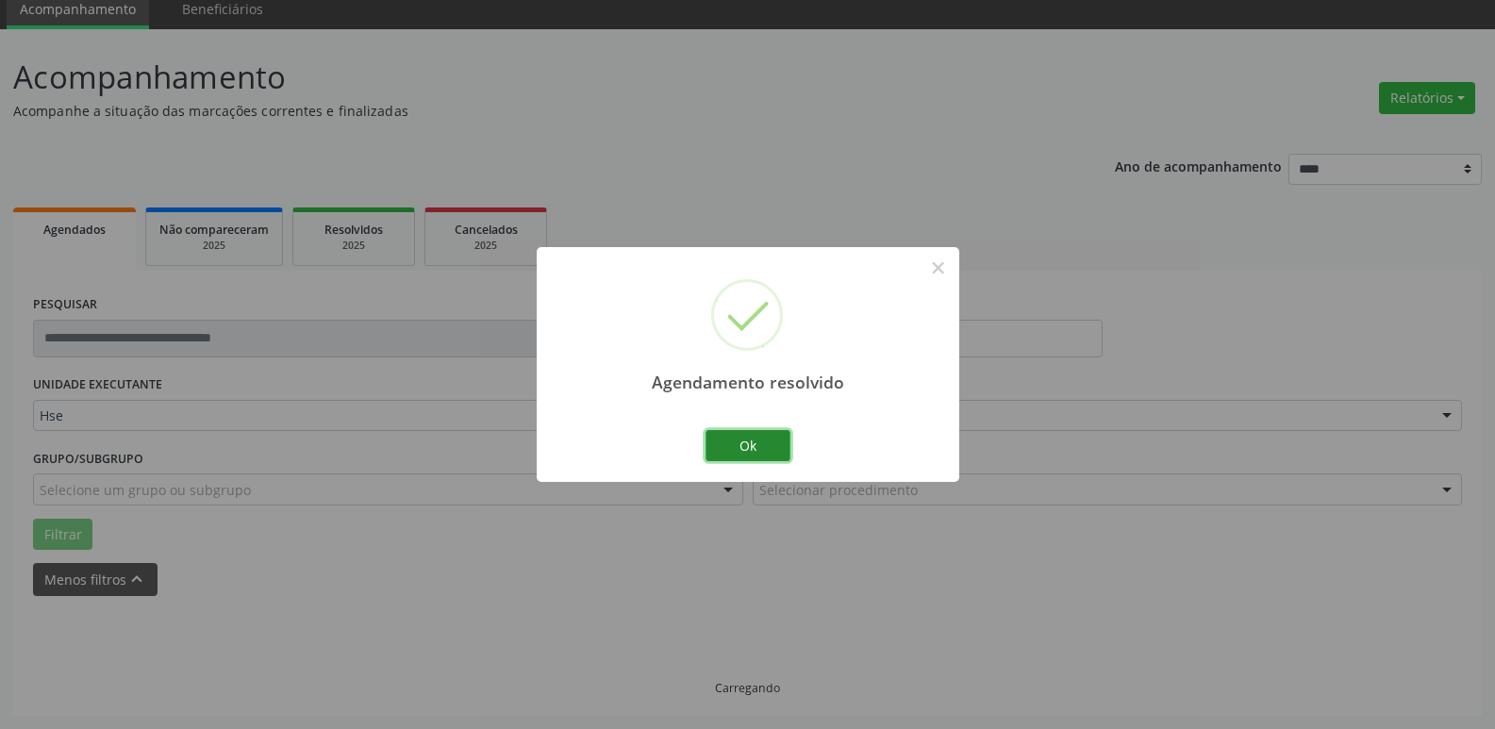
click at [756, 450] on button "Ok" at bounding box center [747, 446] width 85 height 32
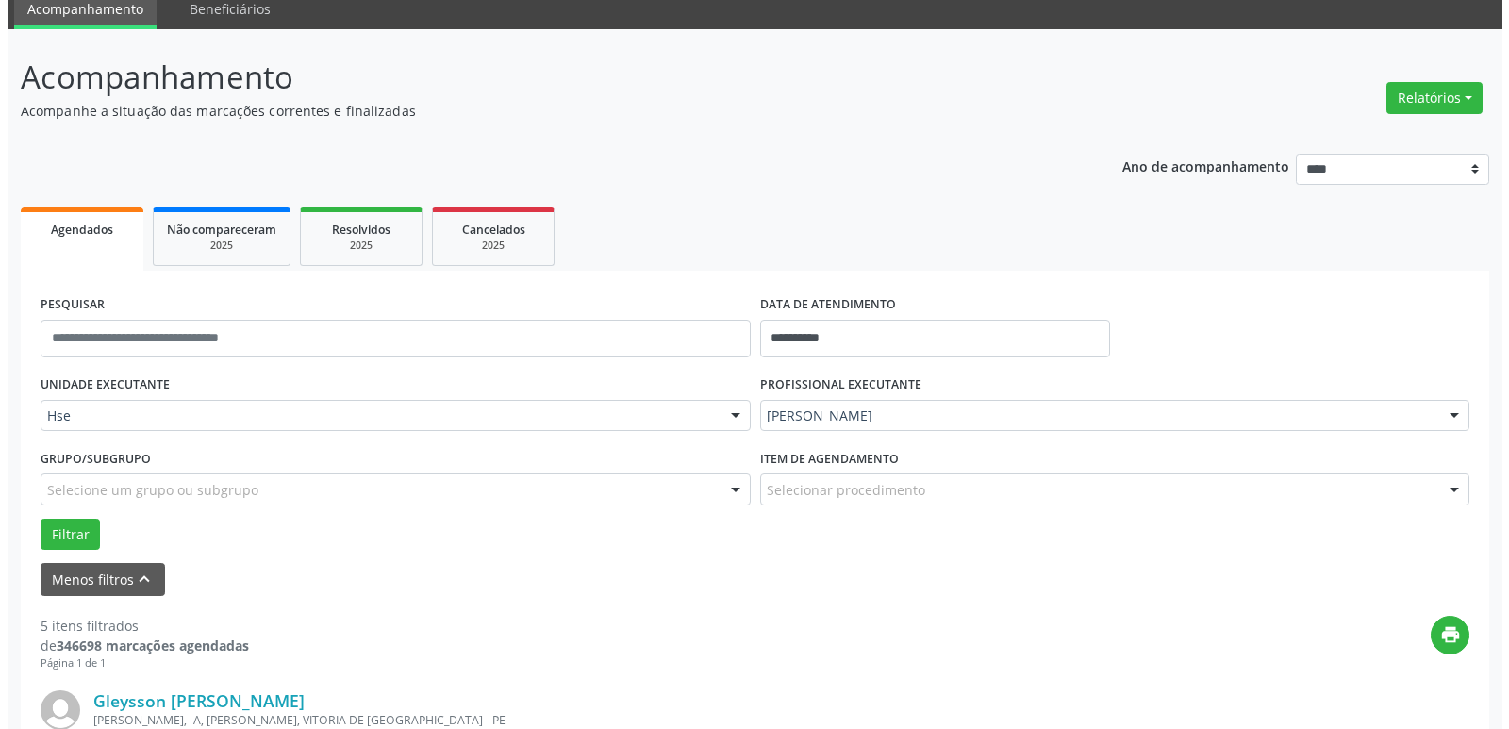
scroll to position [263, 0]
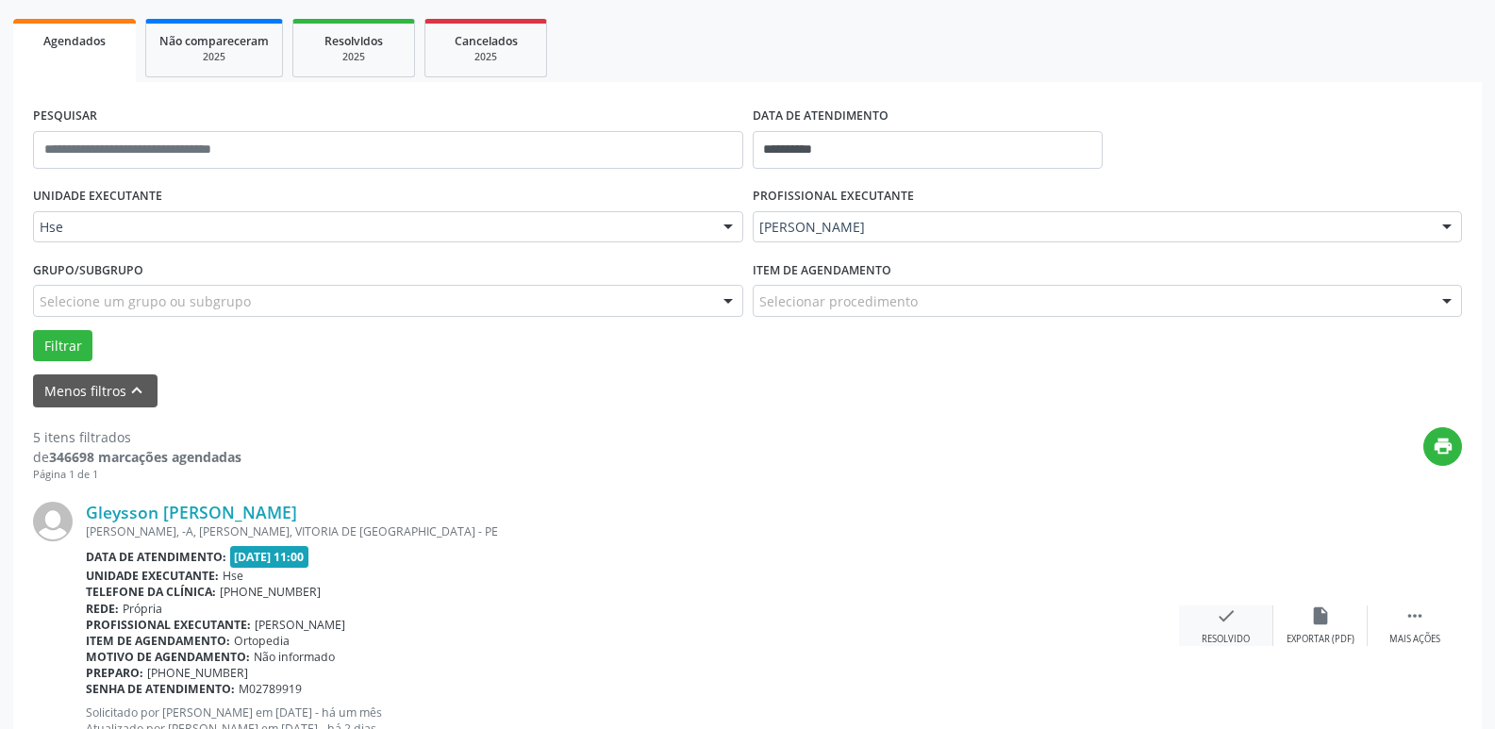
click at [1228, 624] on icon "check" at bounding box center [1226, 616] width 21 height 21
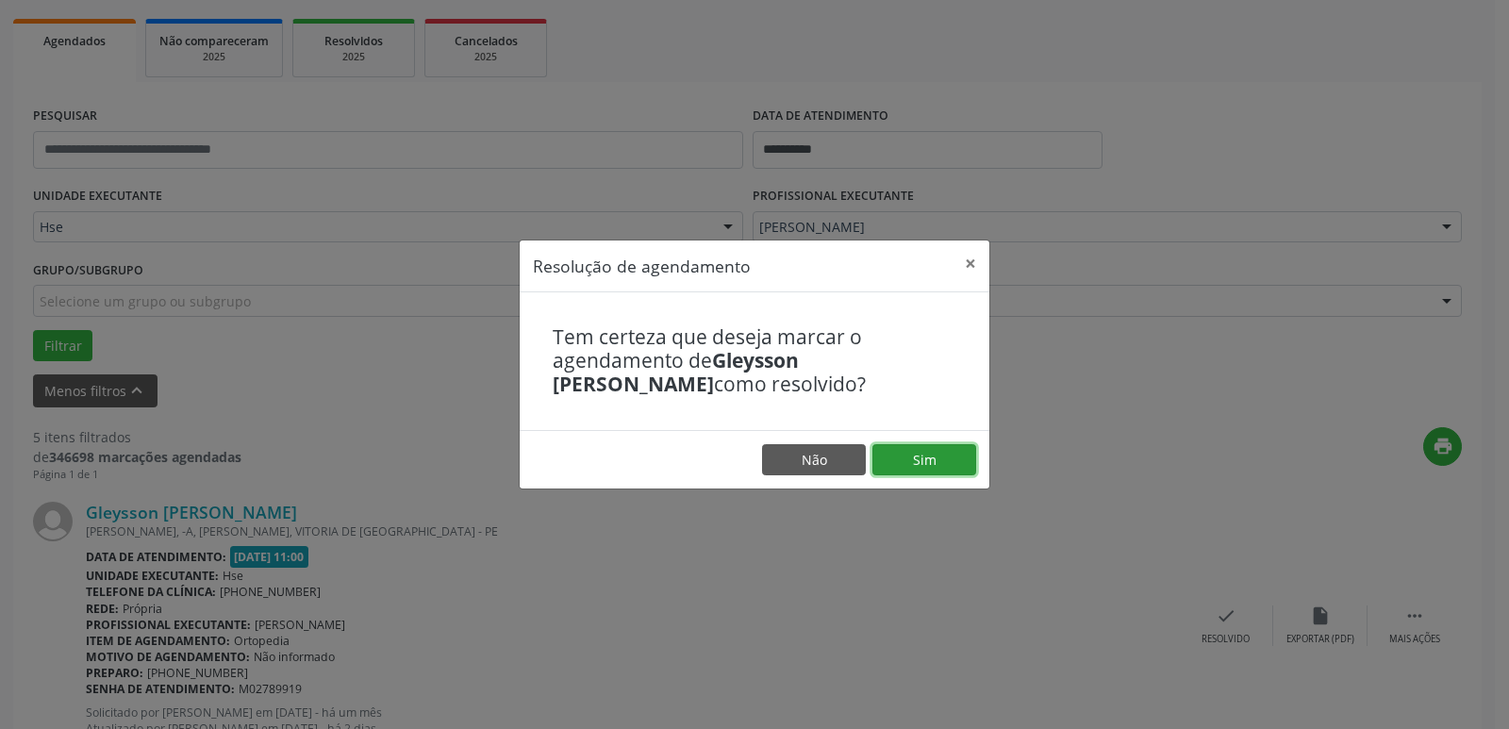
click at [917, 456] on button "Sim" at bounding box center [924, 460] width 104 height 32
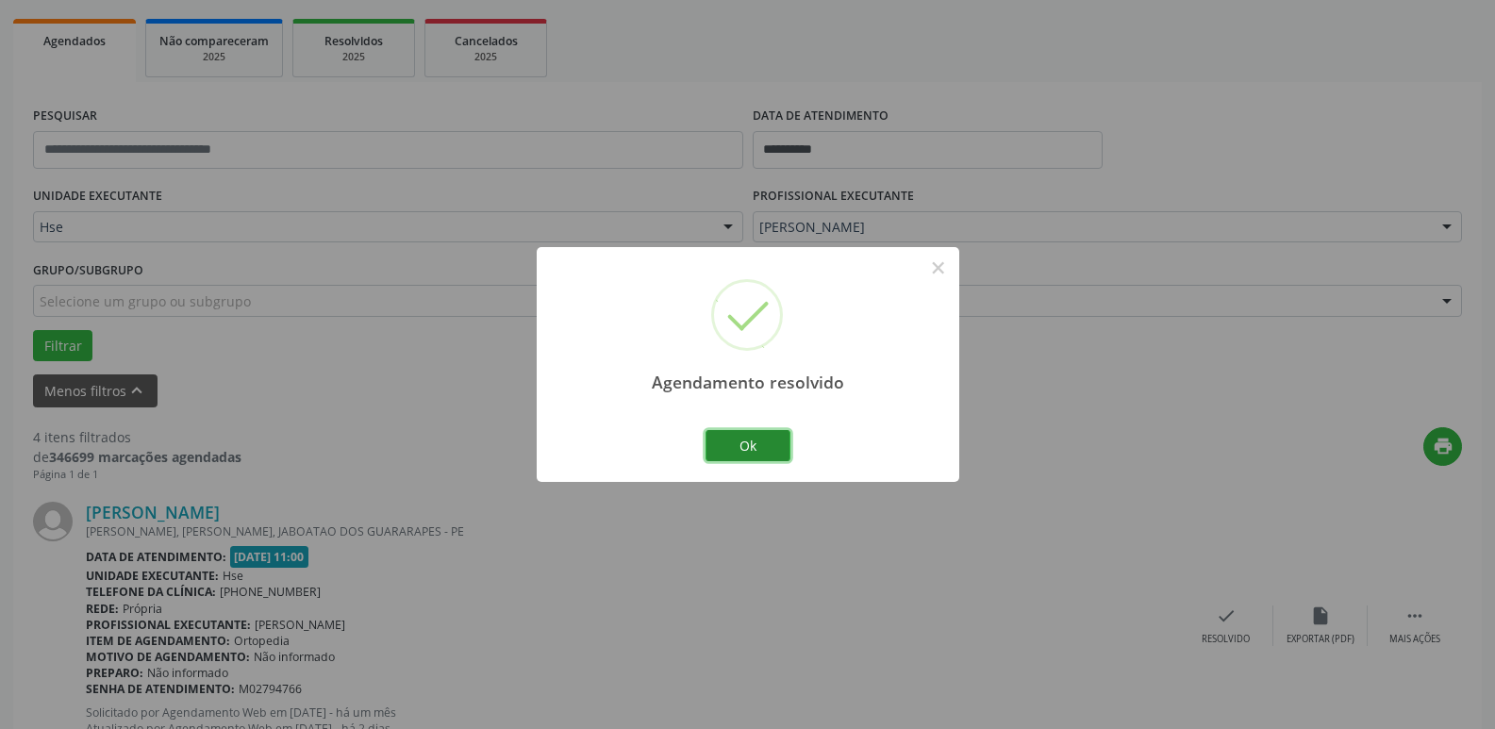
click at [776, 439] on button "Ok" at bounding box center [747, 446] width 85 height 32
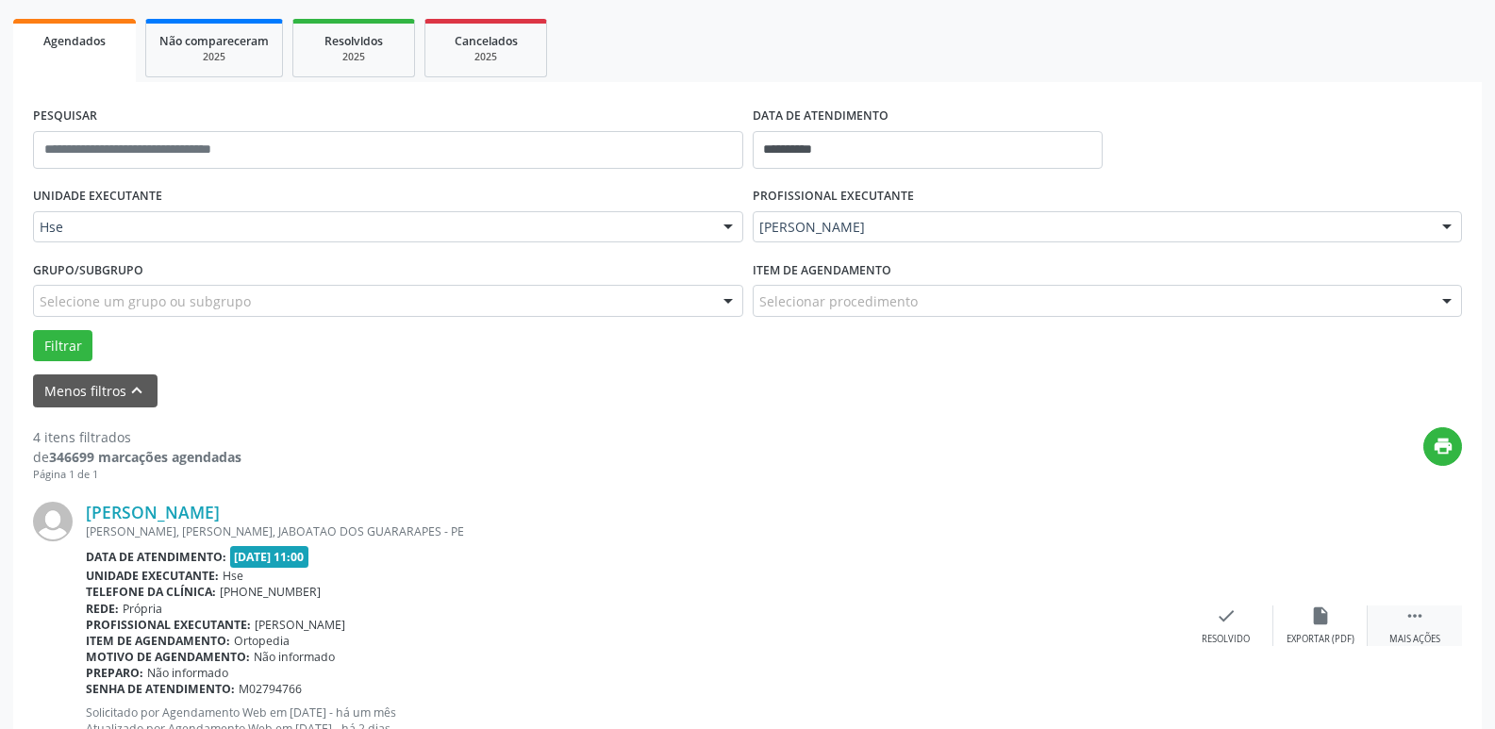
drag, startPoint x: 1430, startPoint y: 627, endPoint x: 1419, endPoint y: 627, distance: 11.3
click at [1428, 627] on div " Mais ações" at bounding box center [1415, 626] width 94 height 41
click at [1328, 622] on icon "alarm_off" at bounding box center [1320, 616] width 21 height 21
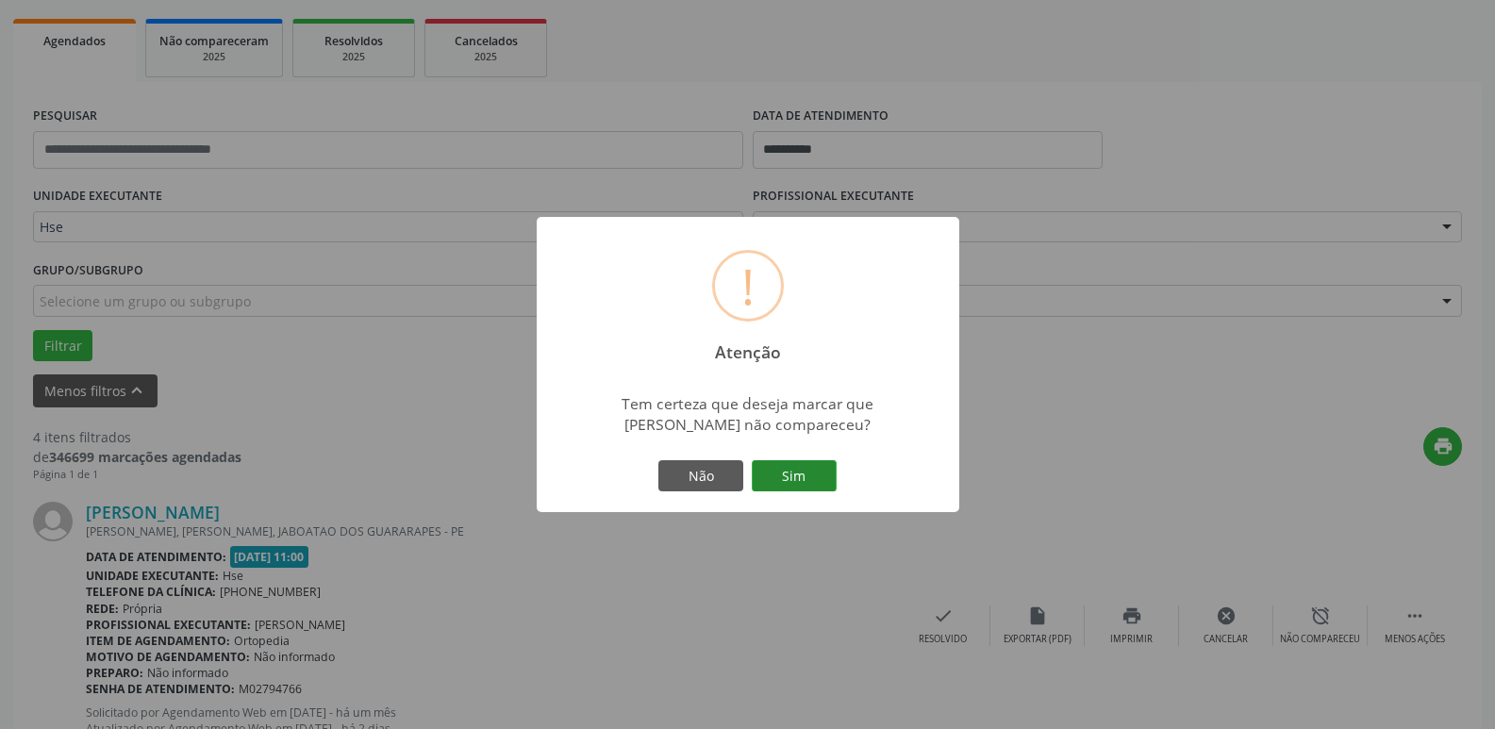
click at [800, 474] on button "Sim" at bounding box center [794, 476] width 85 height 32
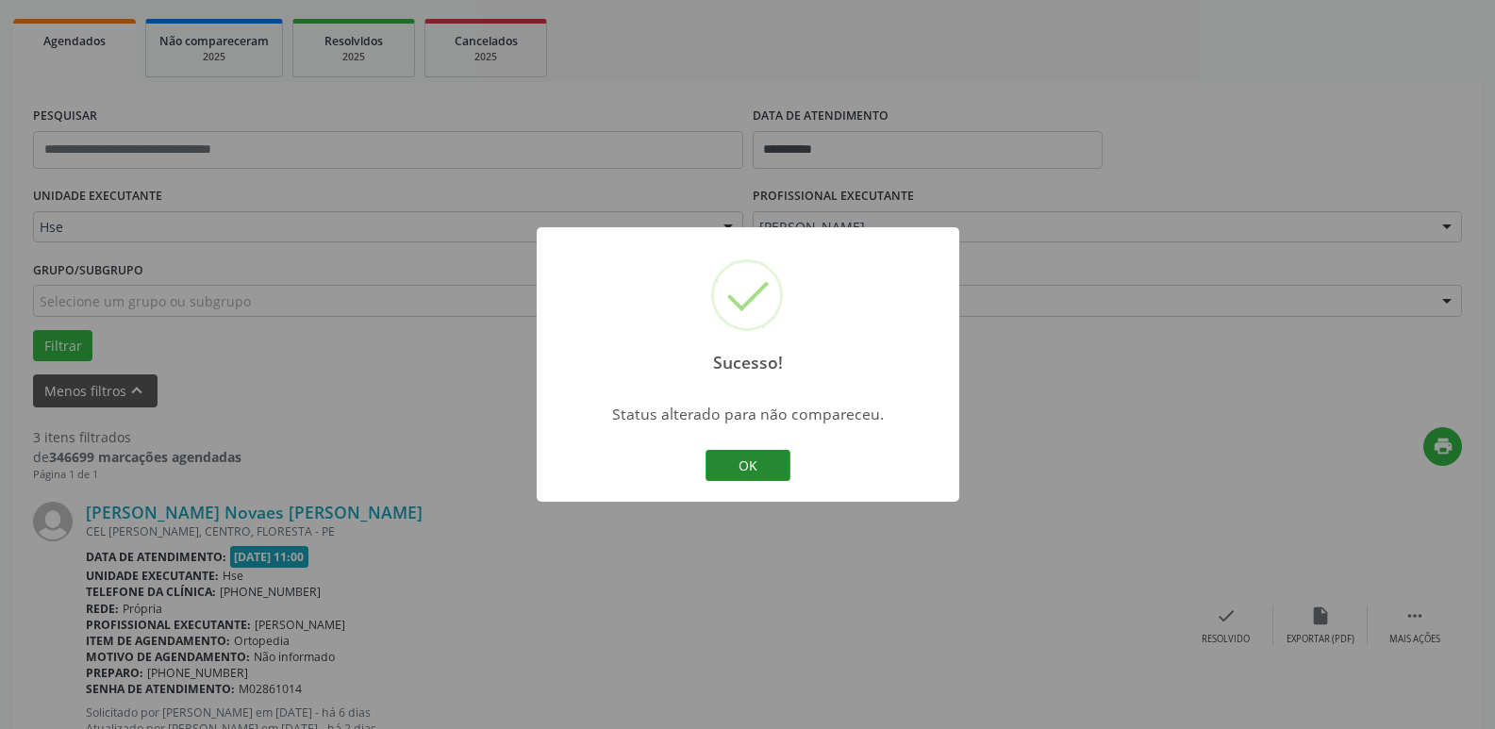
click at [762, 462] on button "OK" at bounding box center [747, 466] width 85 height 32
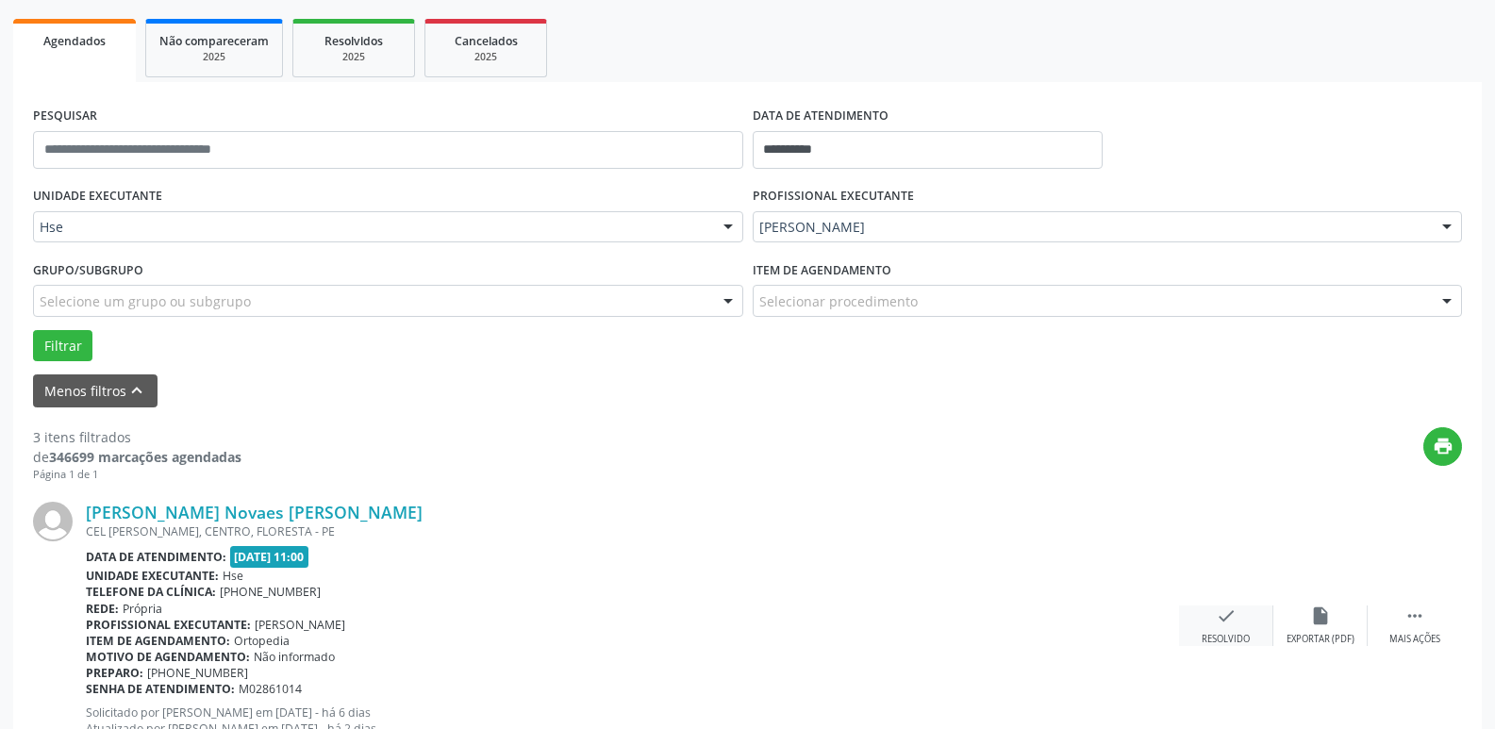
click at [1237, 630] on div "check Resolvido" at bounding box center [1226, 626] width 94 height 41
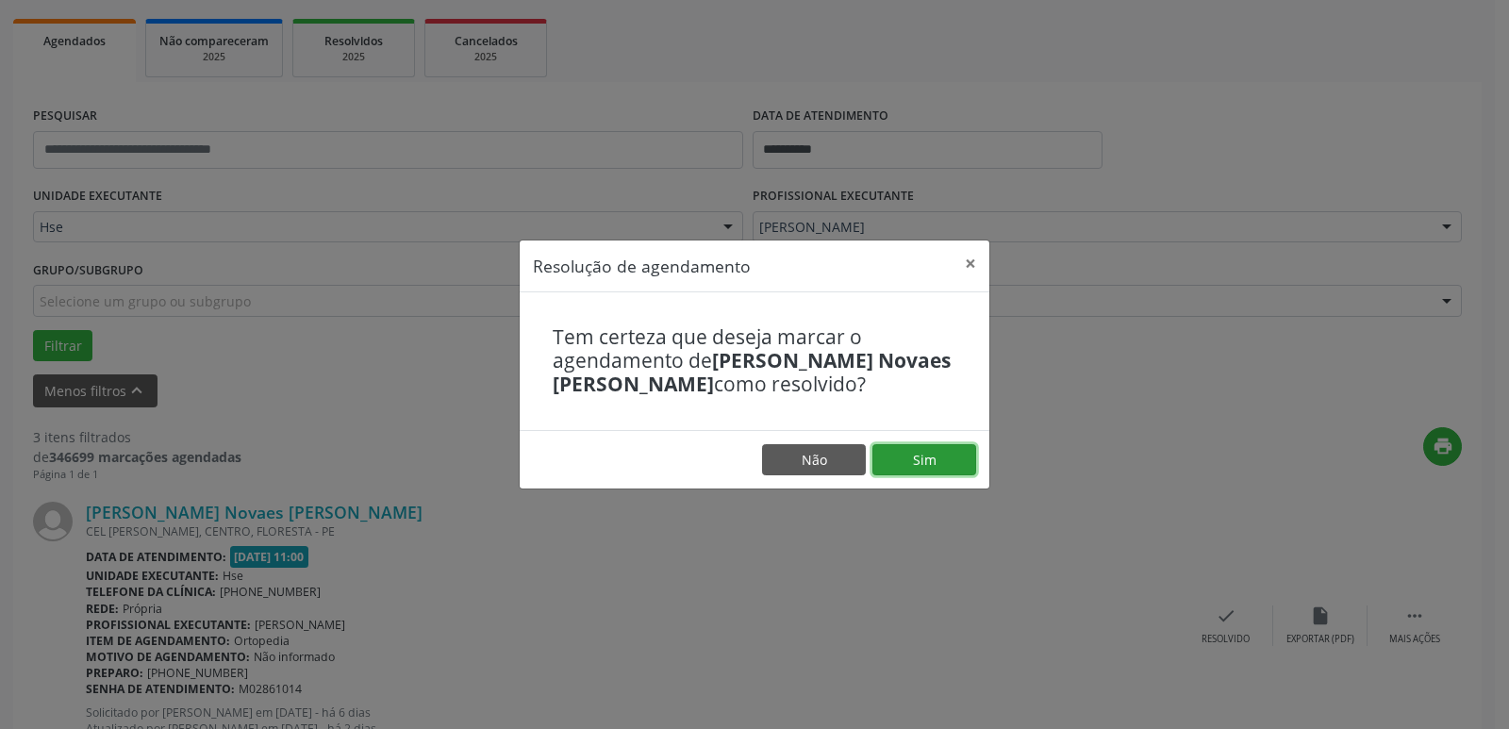
click at [939, 476] on button "Sim" at bounding box center [924, 460] width 104 height 32
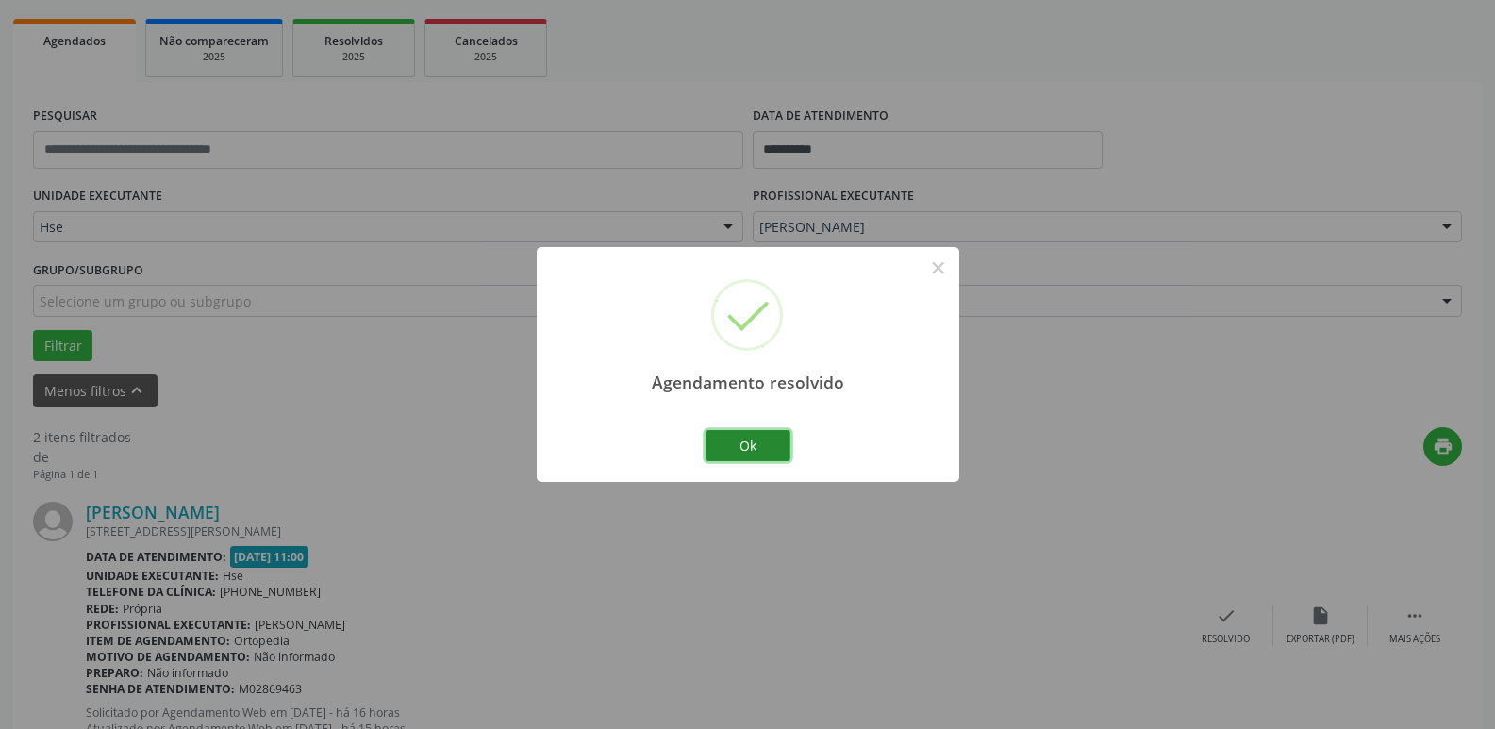
click at [741, 451] on button "Ok" at bounding box center [747, 446] width 85 height 32
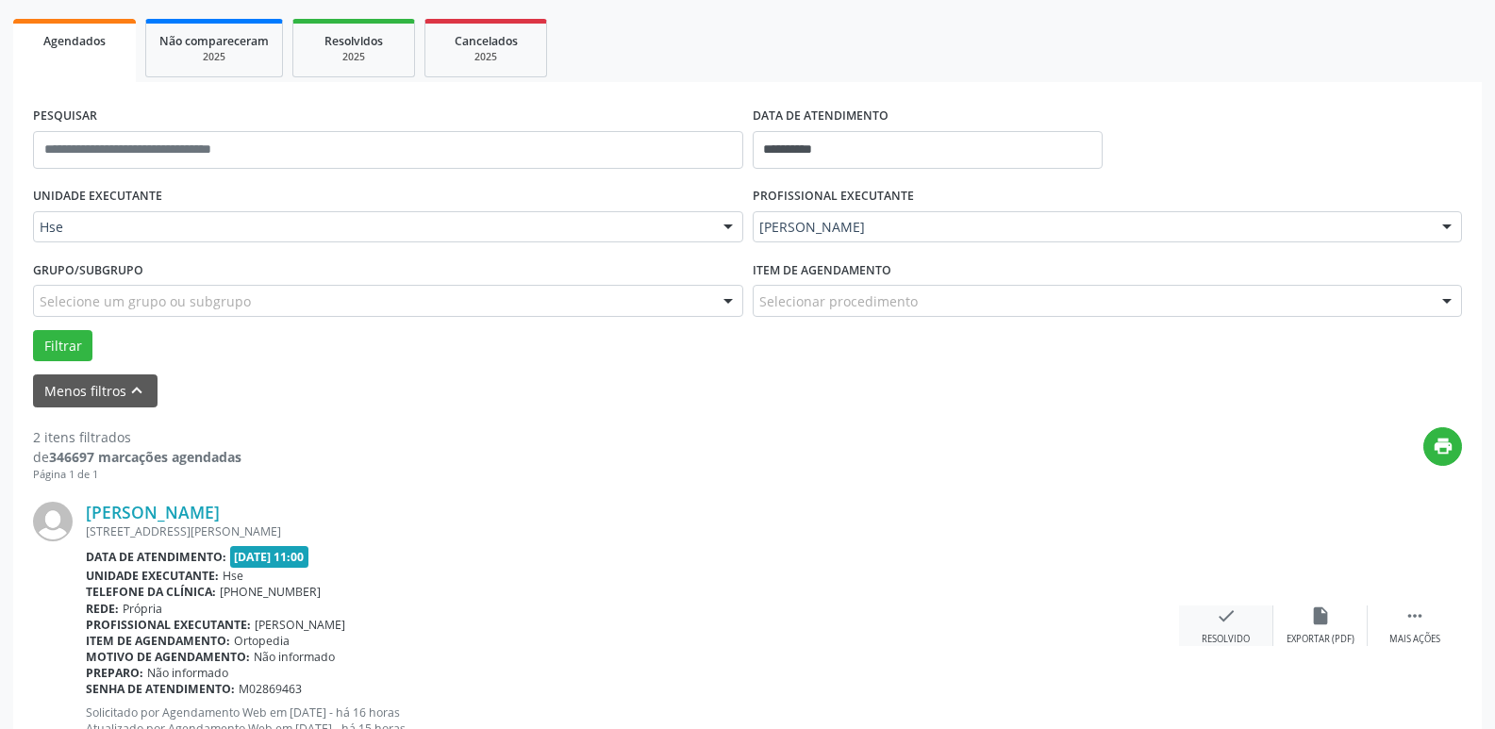
click at [1231, 622] on icon "check" at bounding box center [1226, 616] width 21 height 21
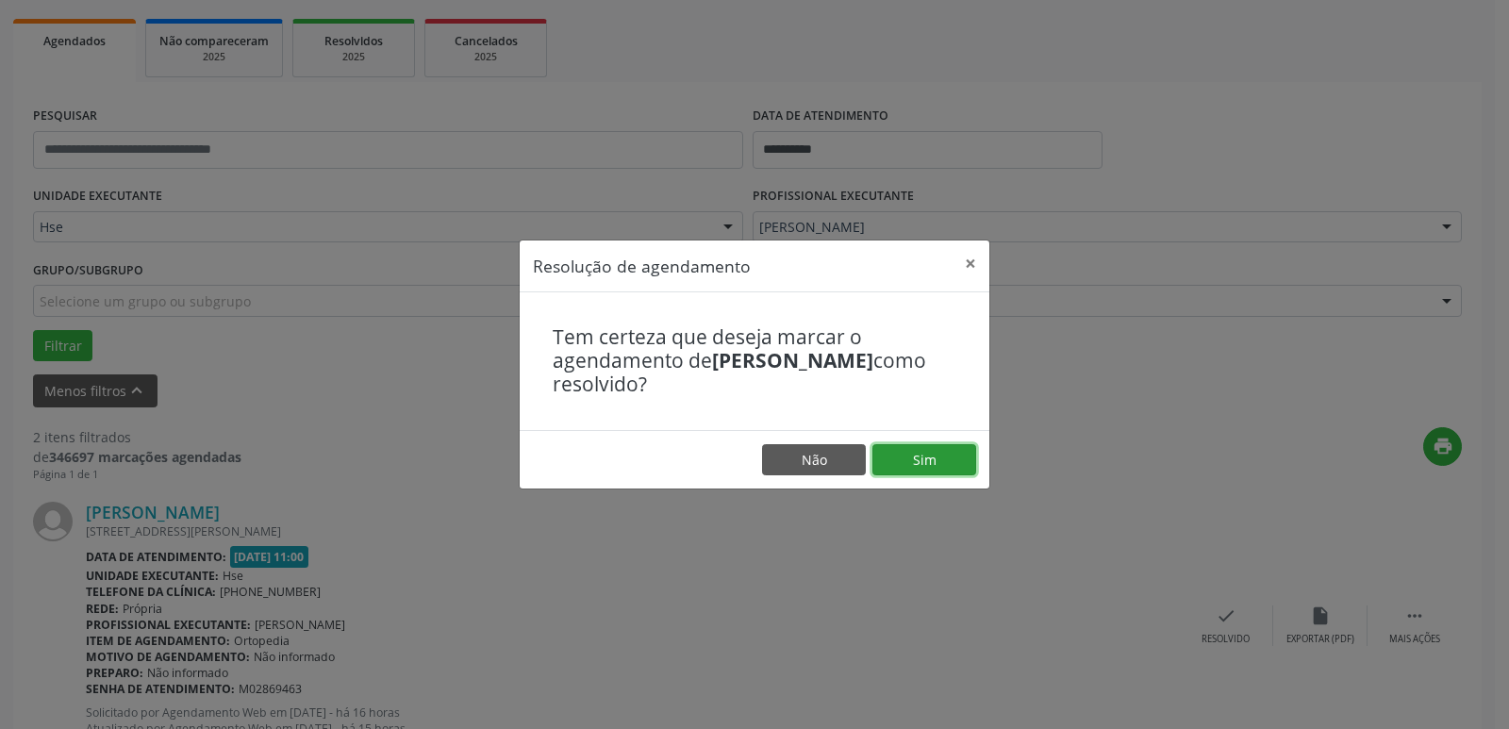
click at [941, 456] on button "Sim" at bounding box center [924, 460] width 104 height 32
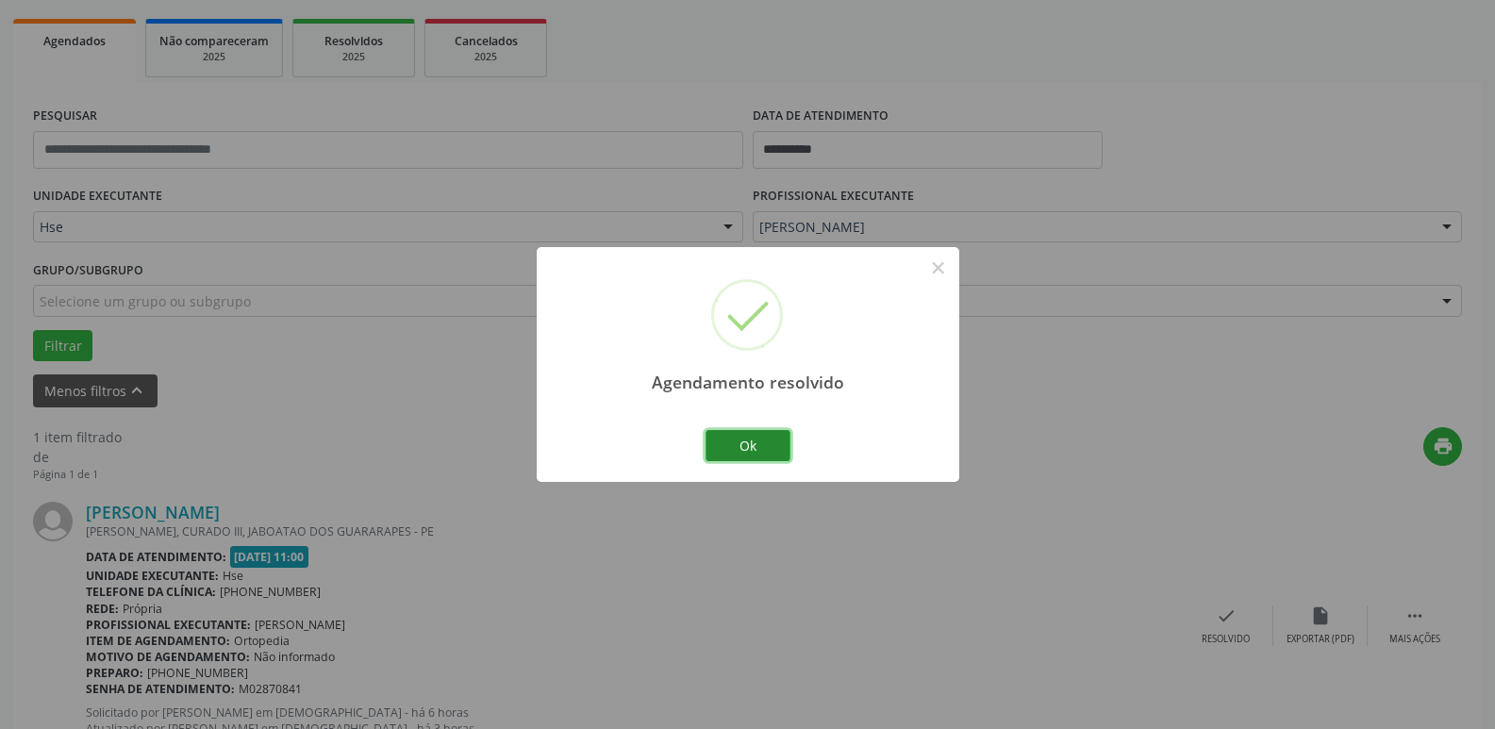
click at [752, 440] on button "Ok" at bounding box center [747, 446] width 85 height 32
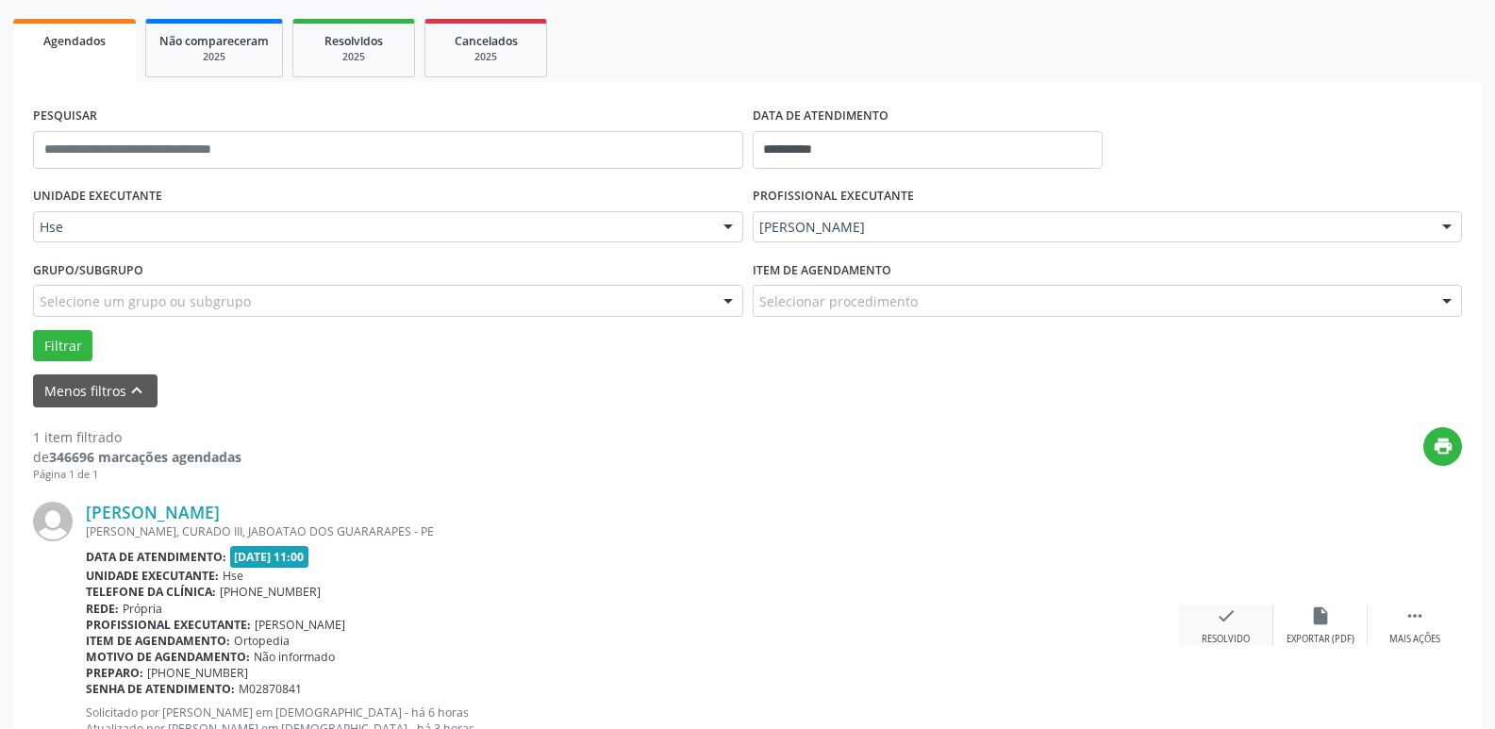
click at [1217, 619] on icon "check" at bounding box center [1226, 616] width 21 height 21
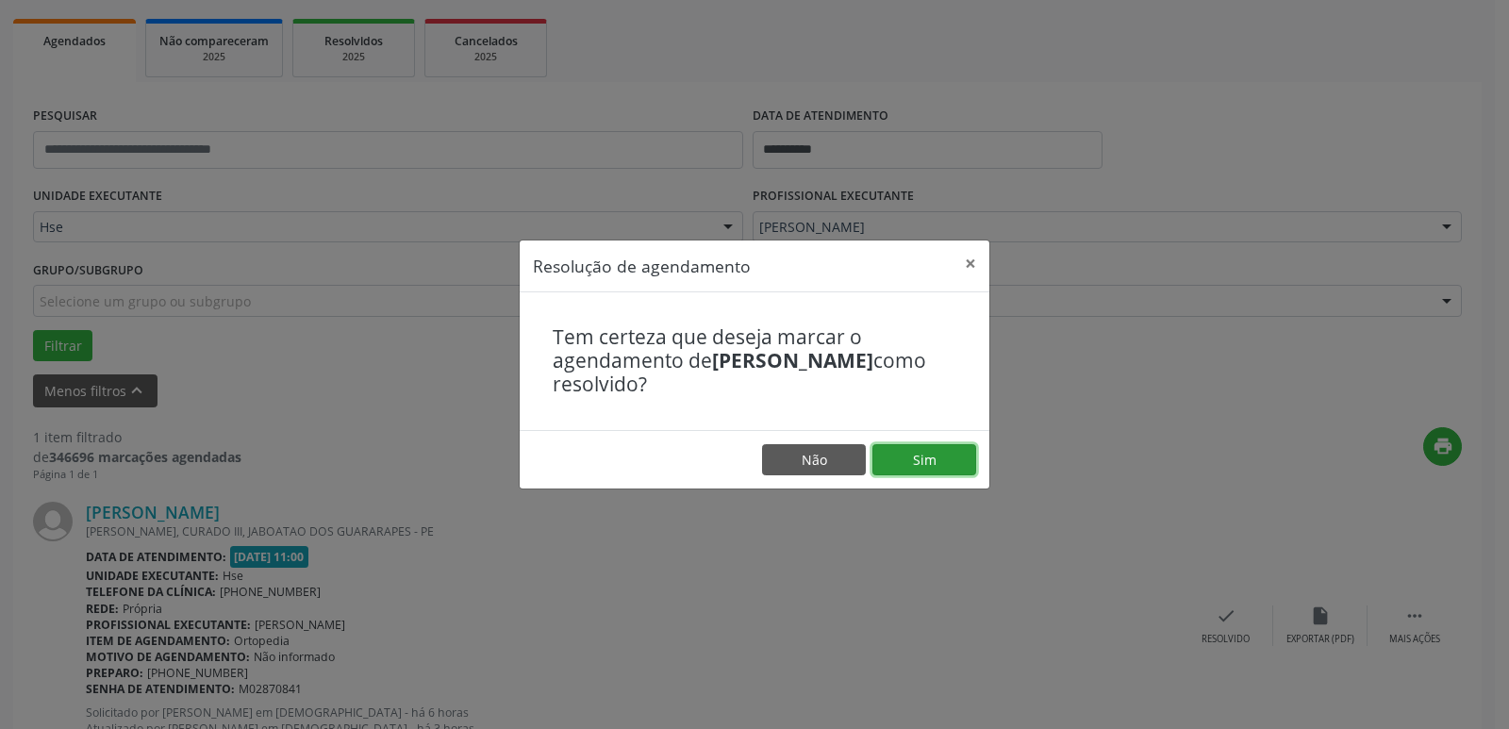
click at [931, 459] on button "Sim" at bounding box center [924, 460] width 104 height 32
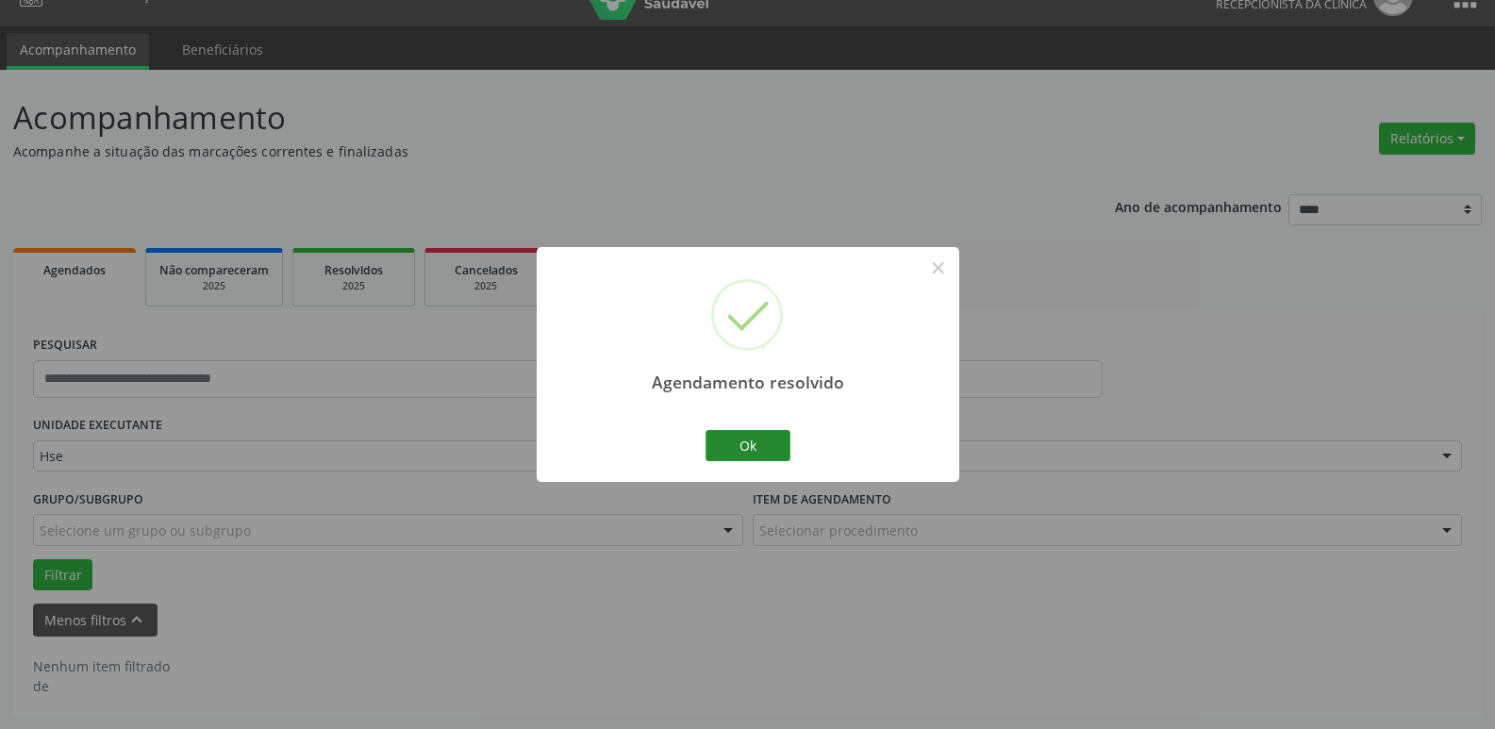
scroll to position [34, 0]
click at [759, 440] on button "Ok" at bounding box center [747, 446] width 85 height 32
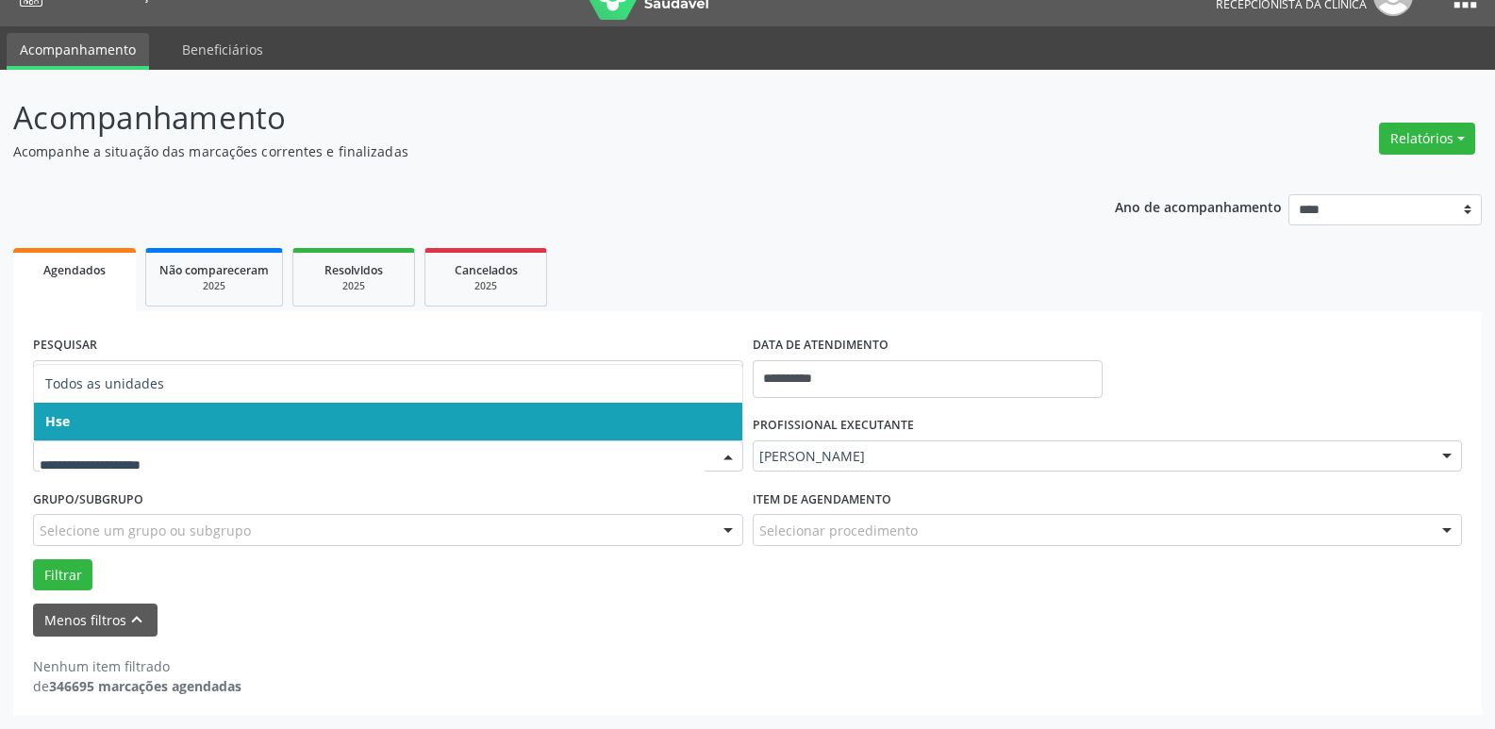
click at [69, 421] on span "Hse" at bounding box center [57, 421] width 25 height 18
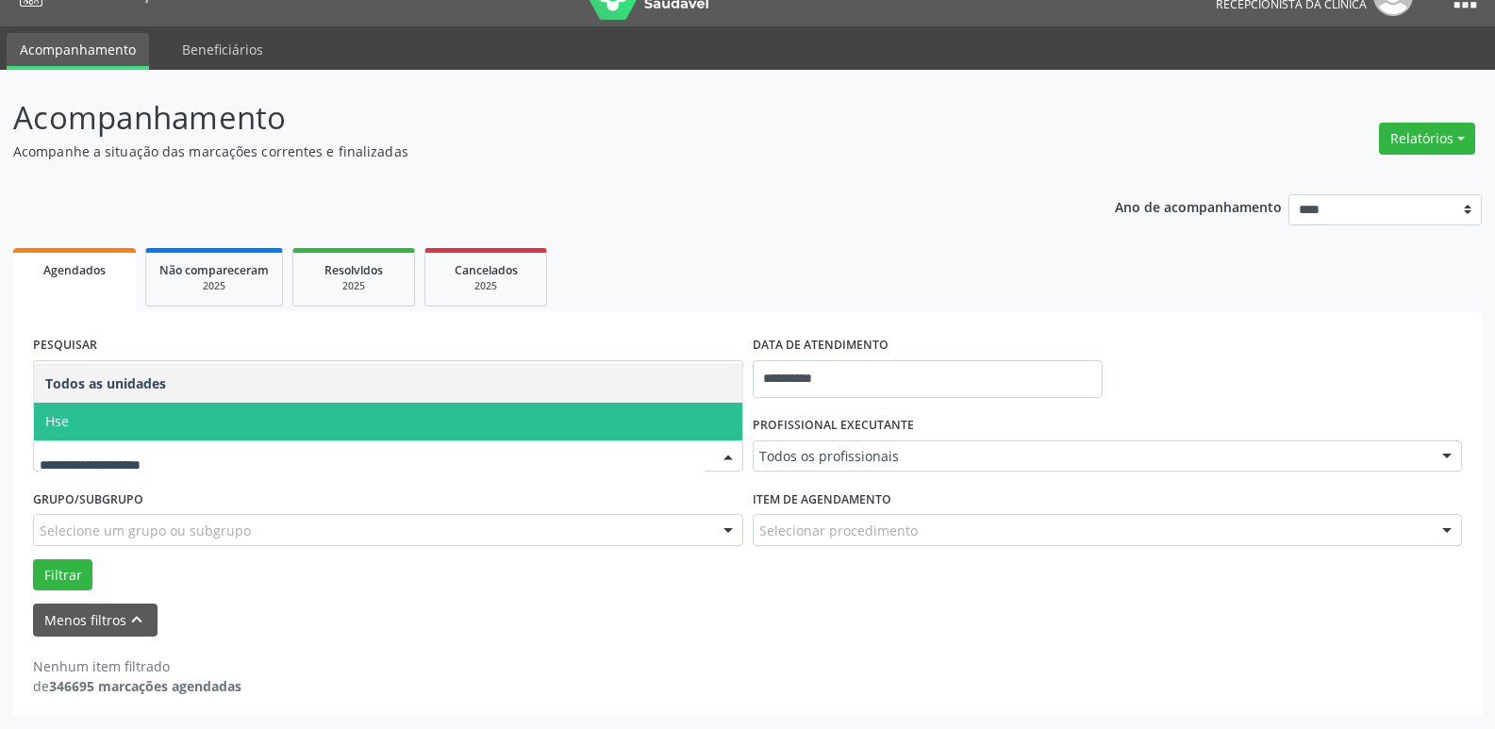
click at [87, 420] on span "Hse" at bounding box center [388, 422] width 708 height 38
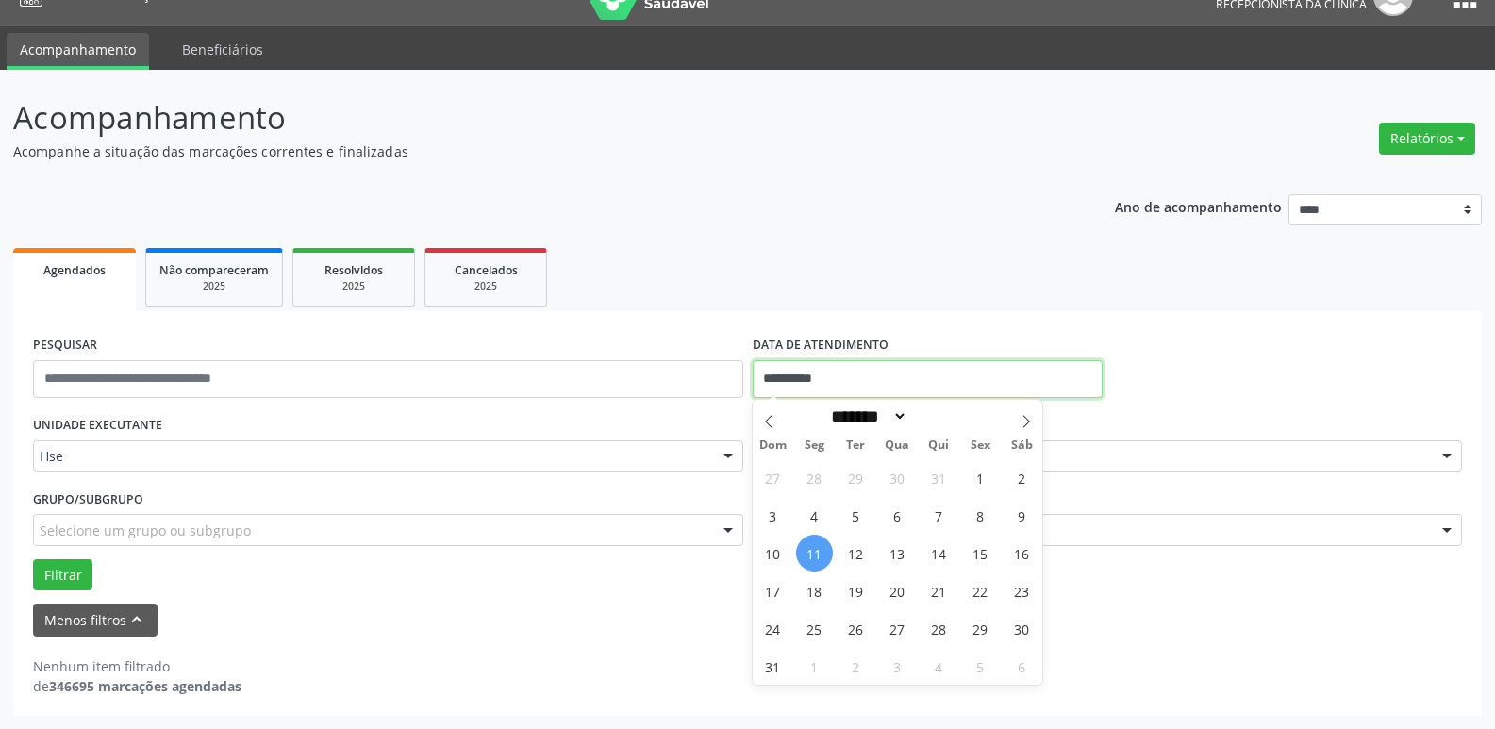
drag, startPoint x: 929, startPoint y: 371, endPoint x: 855, endPoint y: 432, distance: 96.5
click at [928, 371] on input "**********" at bounding box center [928, 379] width 350 height 38
click at [816, 542] on span "11" at bounding box center [814, 553] width 37 height 37
type input "**********"
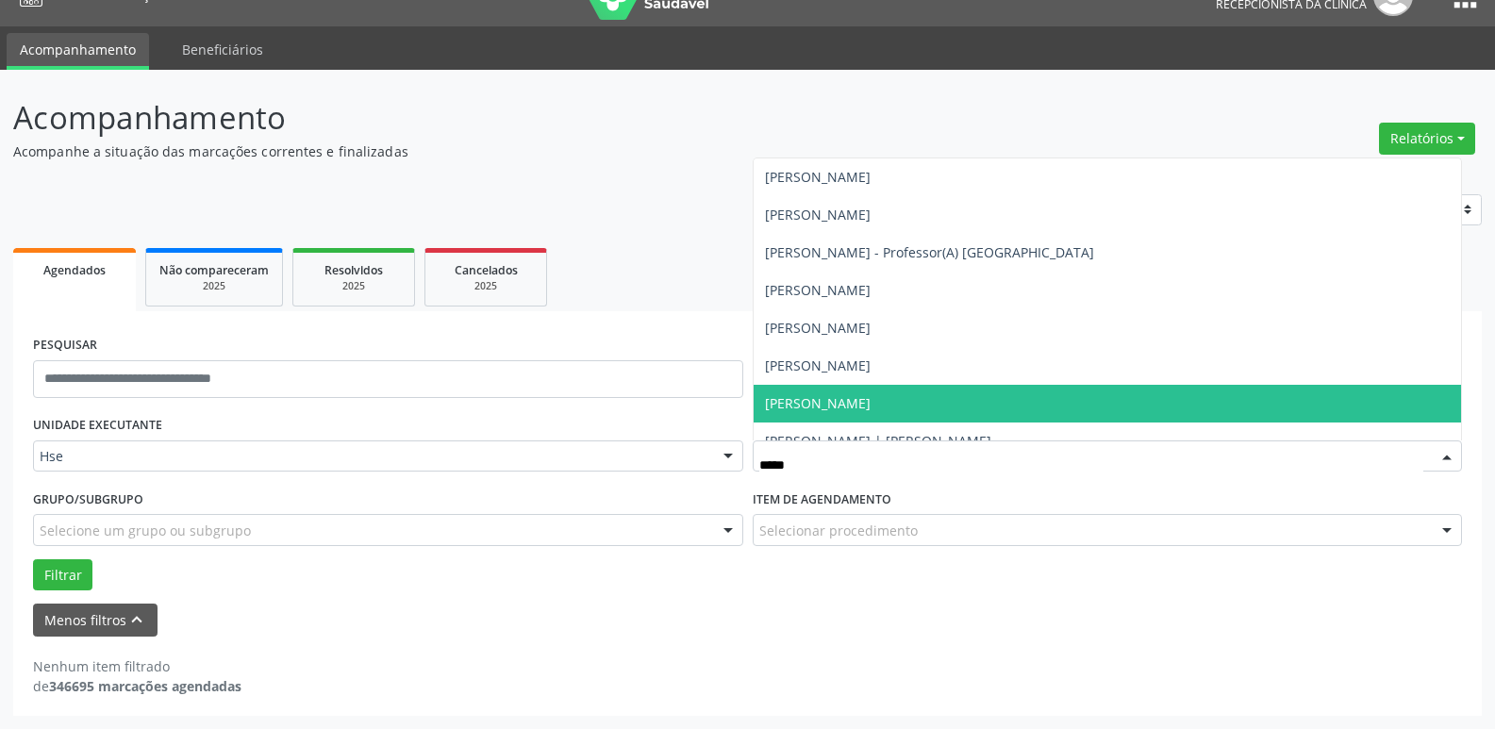
type input "******"
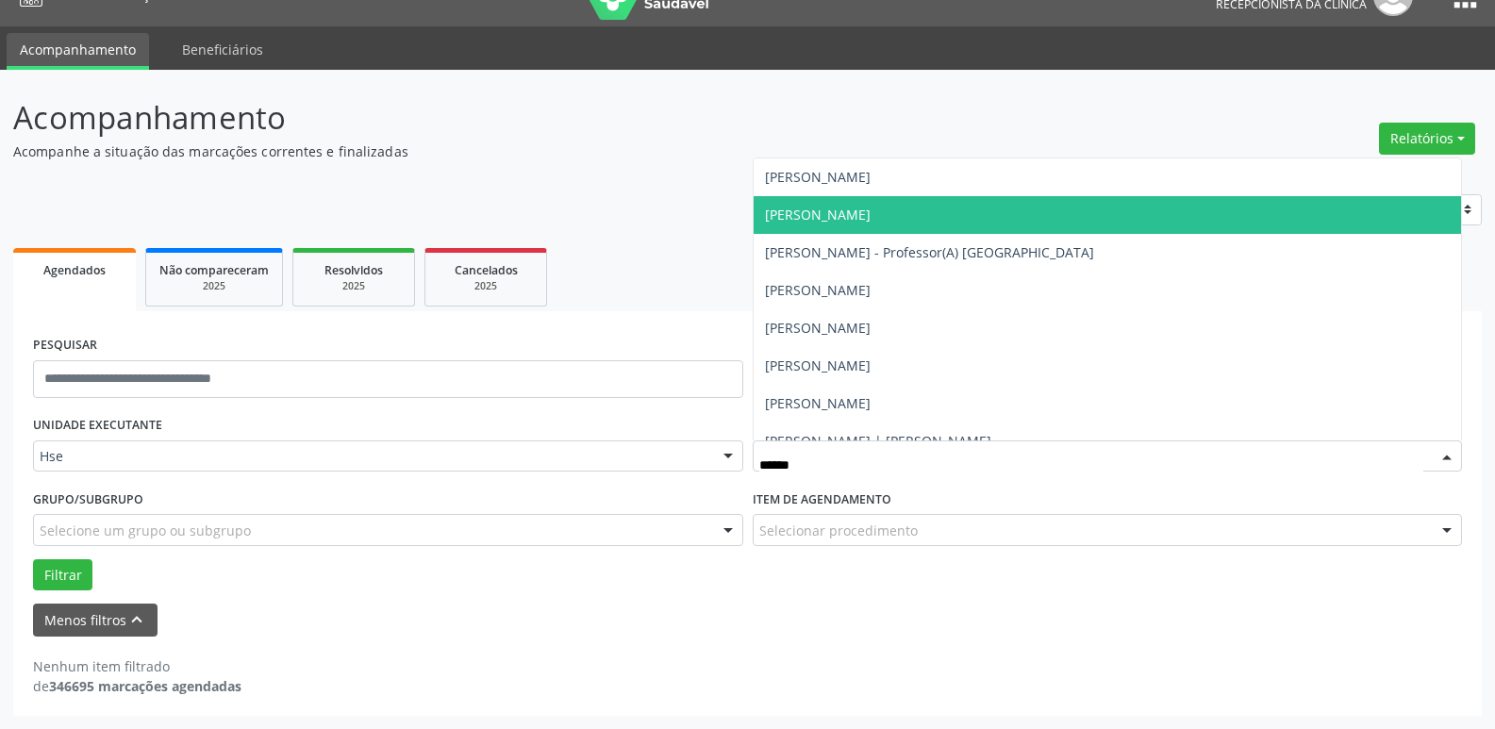
click at [871, 212] on span "[PERSON_NAME]" at bounding box center [818, 215] width 106 height 18
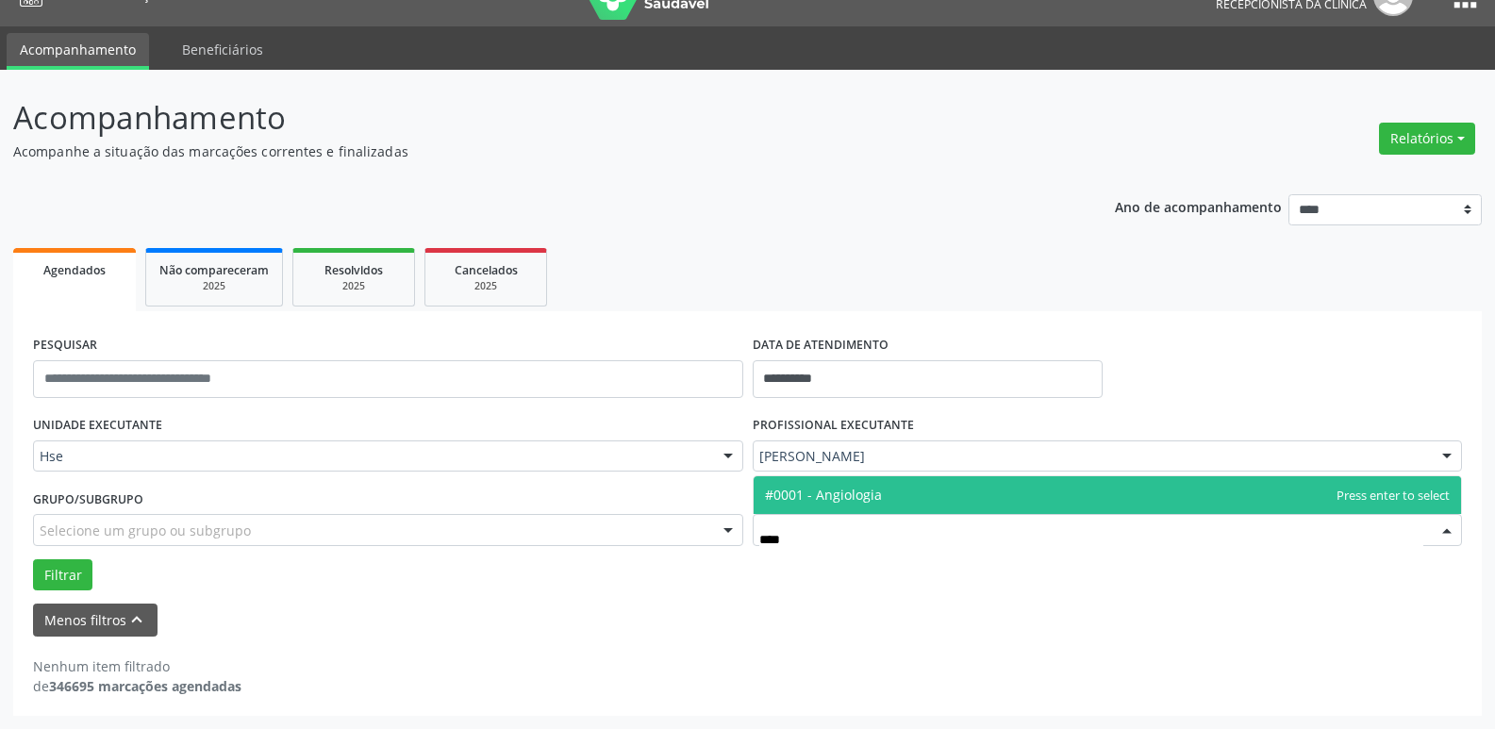
type input "*****"
click at [873, 500] on span "#0001 - Angiologia" at bounding box center [823, 495] width 117 height 18
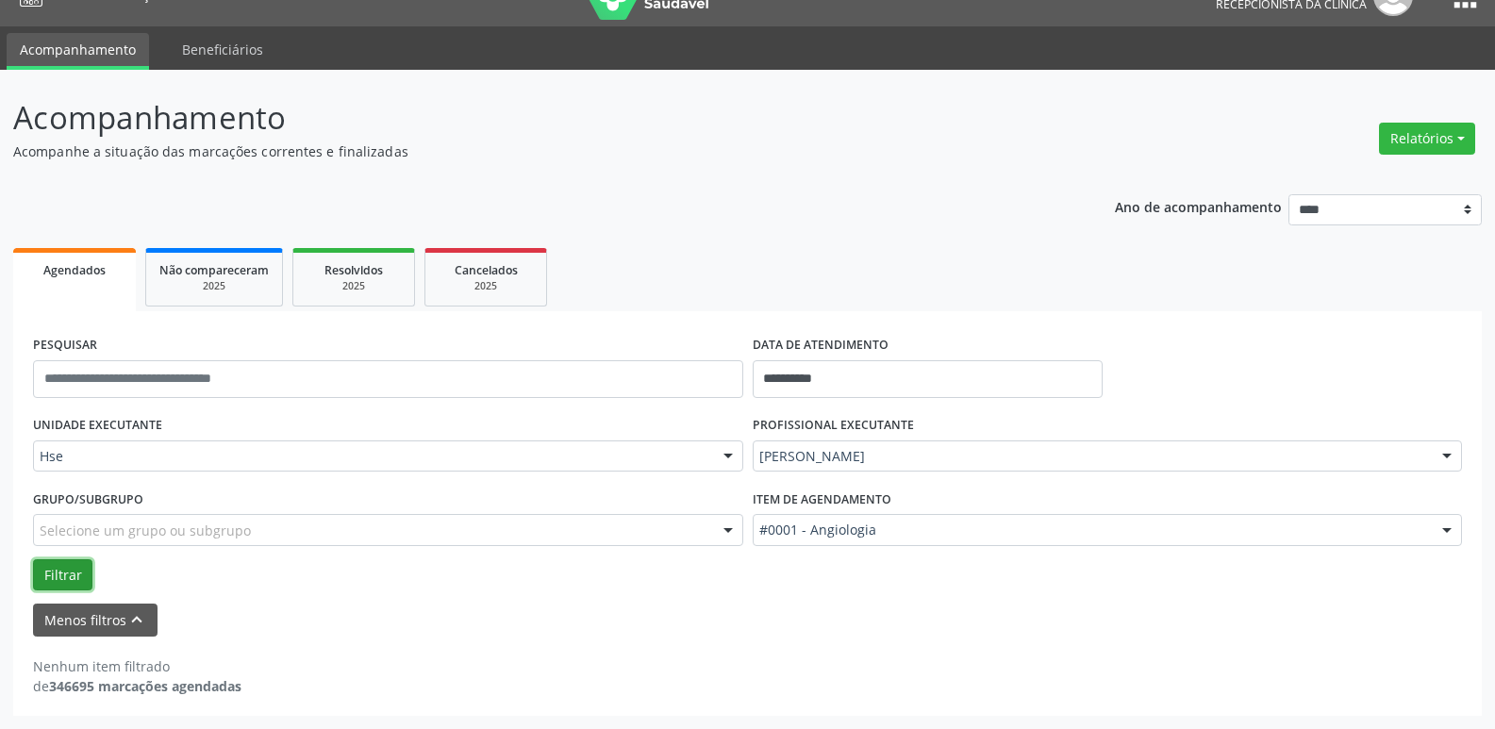
click at [53, 573] on button "Filtrar" at bounding box center [62, 575] width 59 height 32
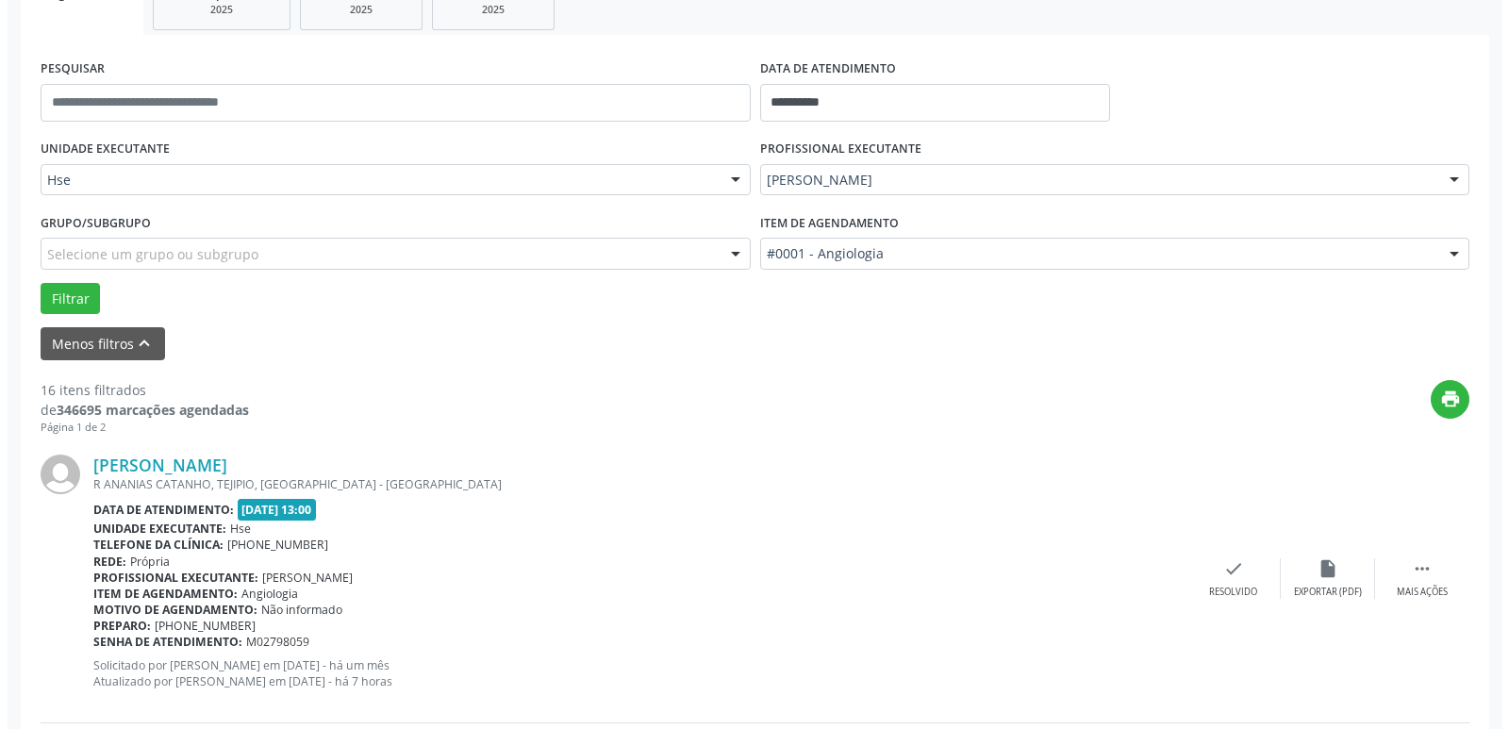
scroll to position [411, 0]
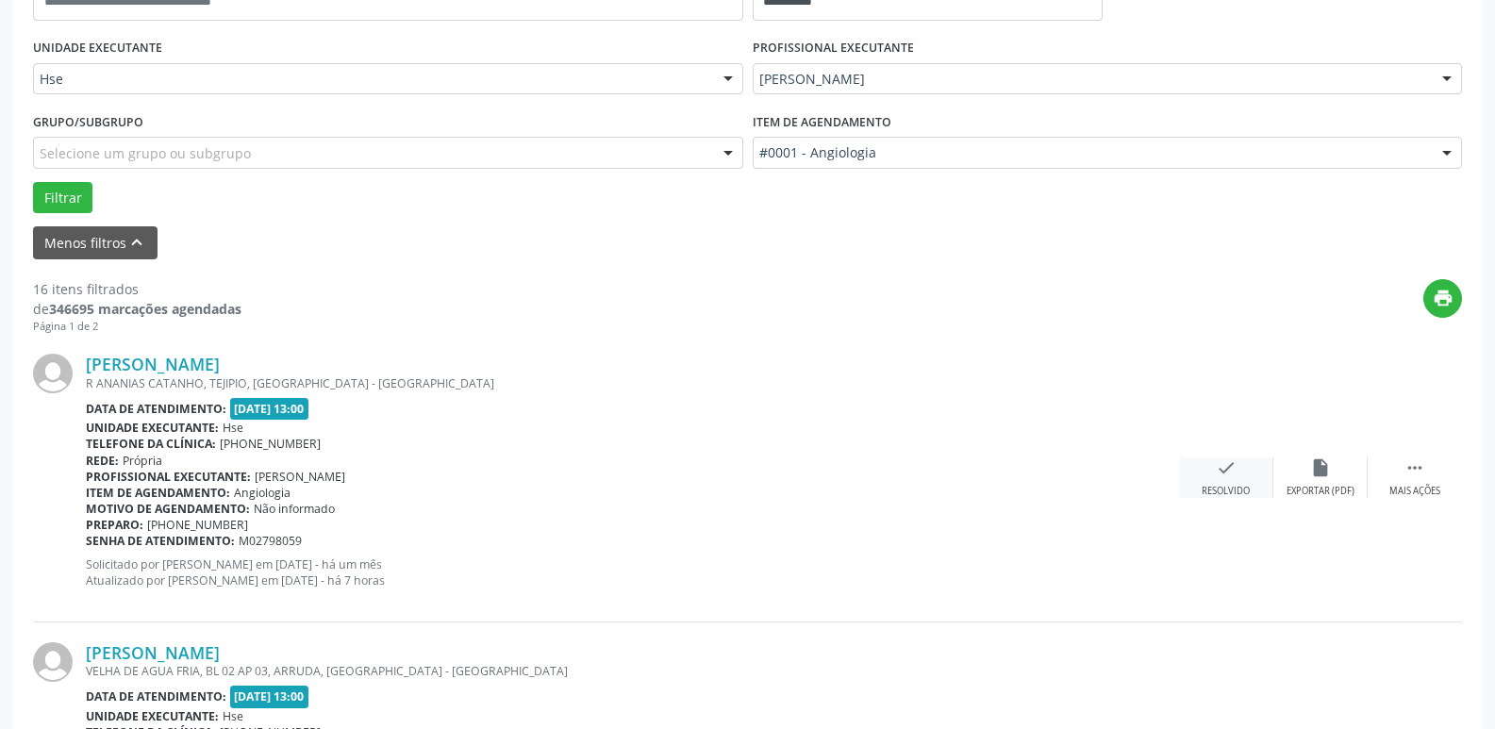
click at [1220, 474] on icon "check" at bounding box center [1226, 467] width 21 height 21
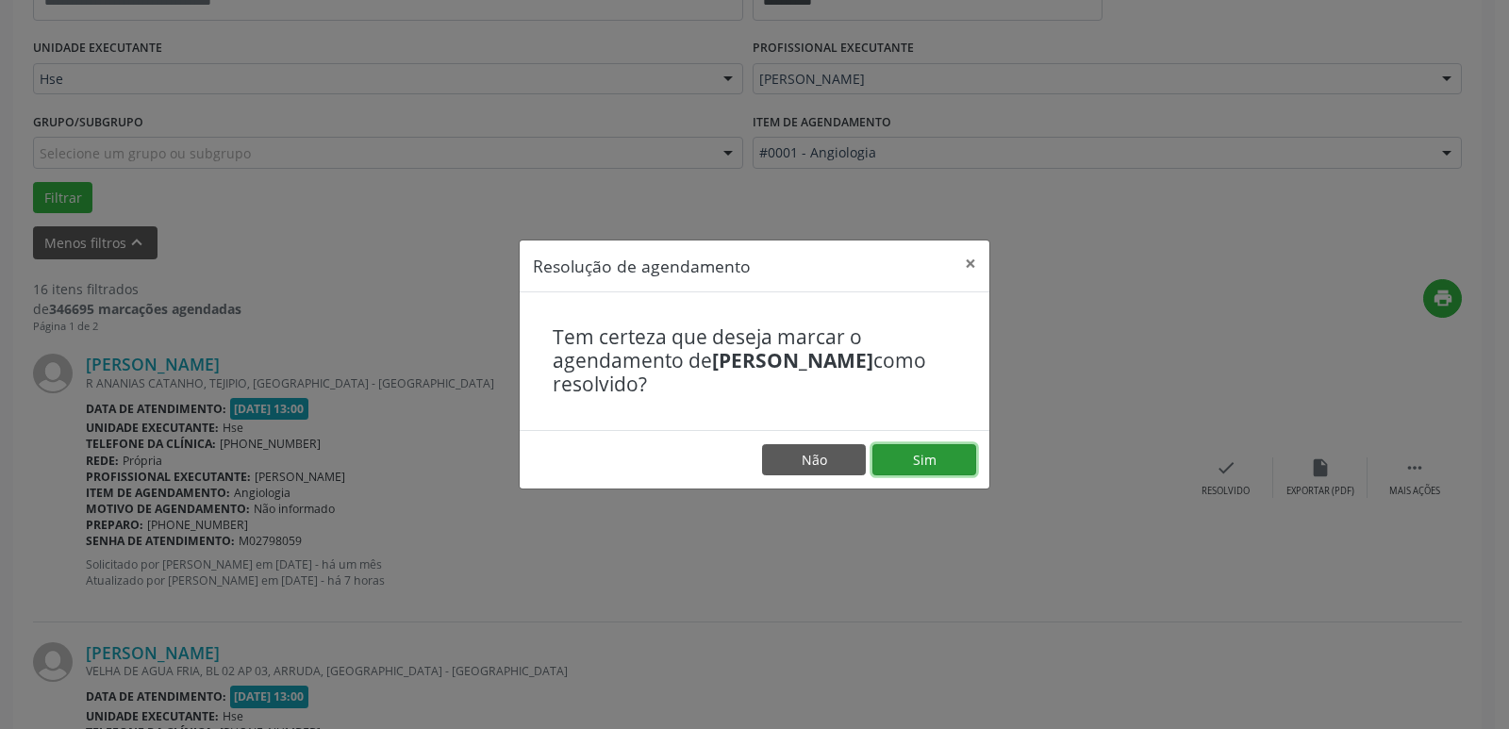
click at [913, 448] on button "Sim" at bounding box center [924, 460] width 104 height 32
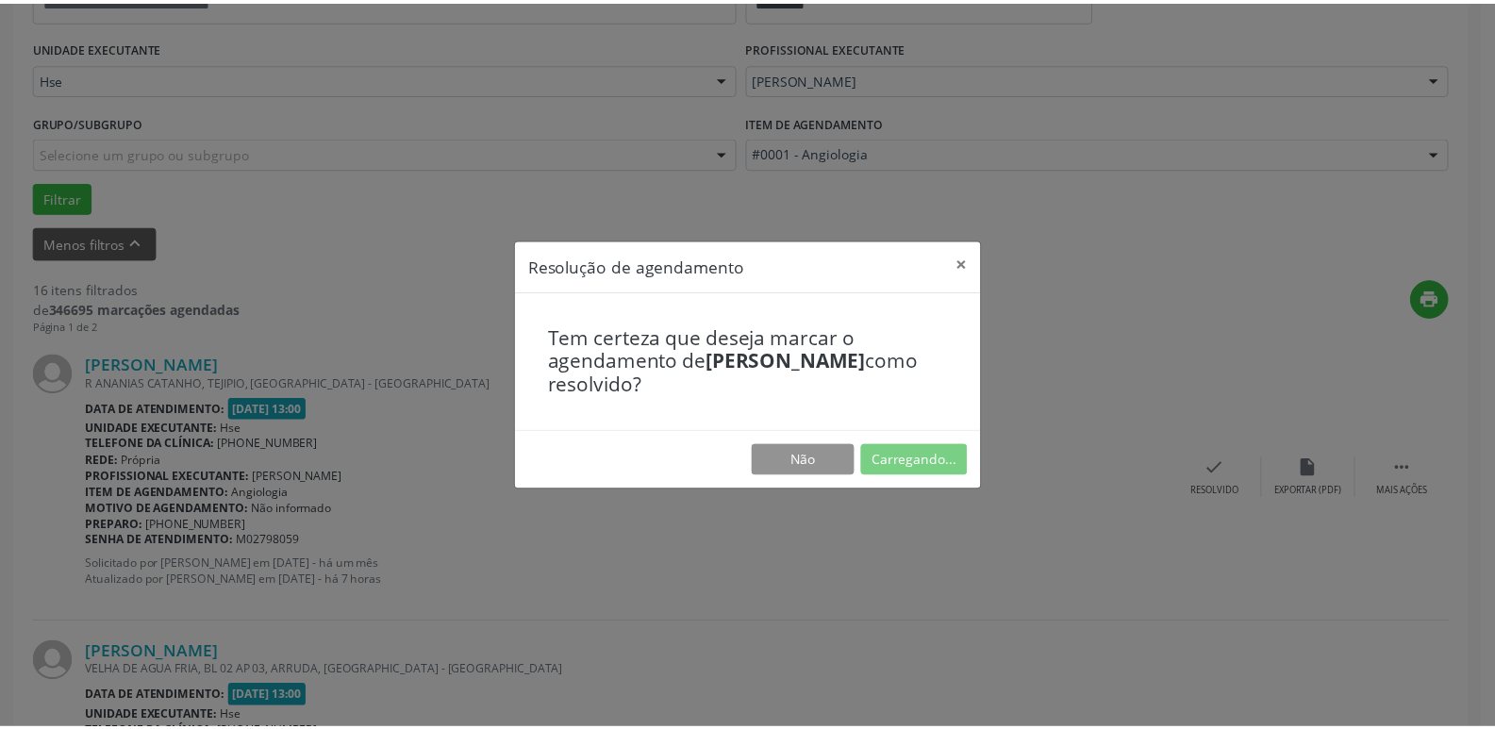
scroll to position [75, 0]
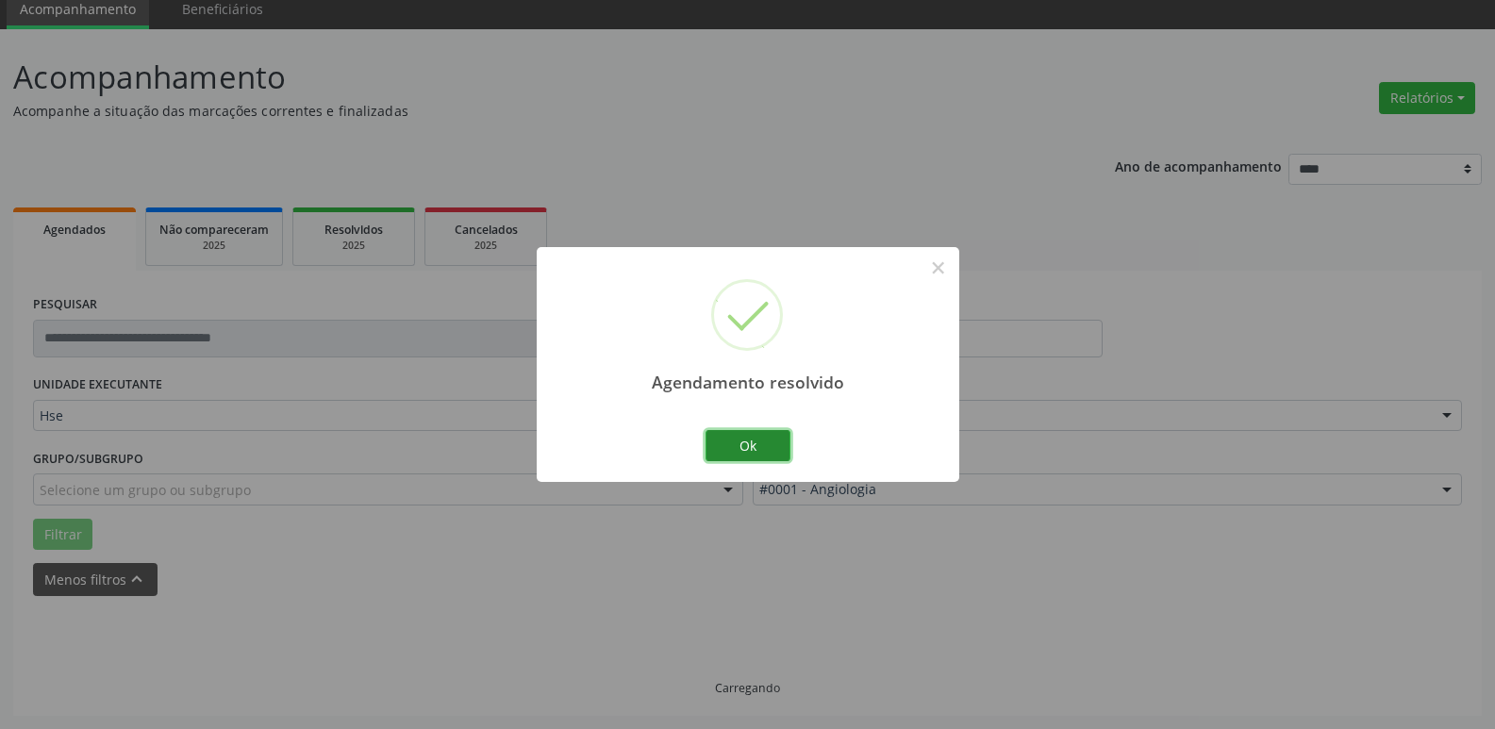
click at [752, 445] on button "Ok" at bounding box center [747, 446] width 85 height 32
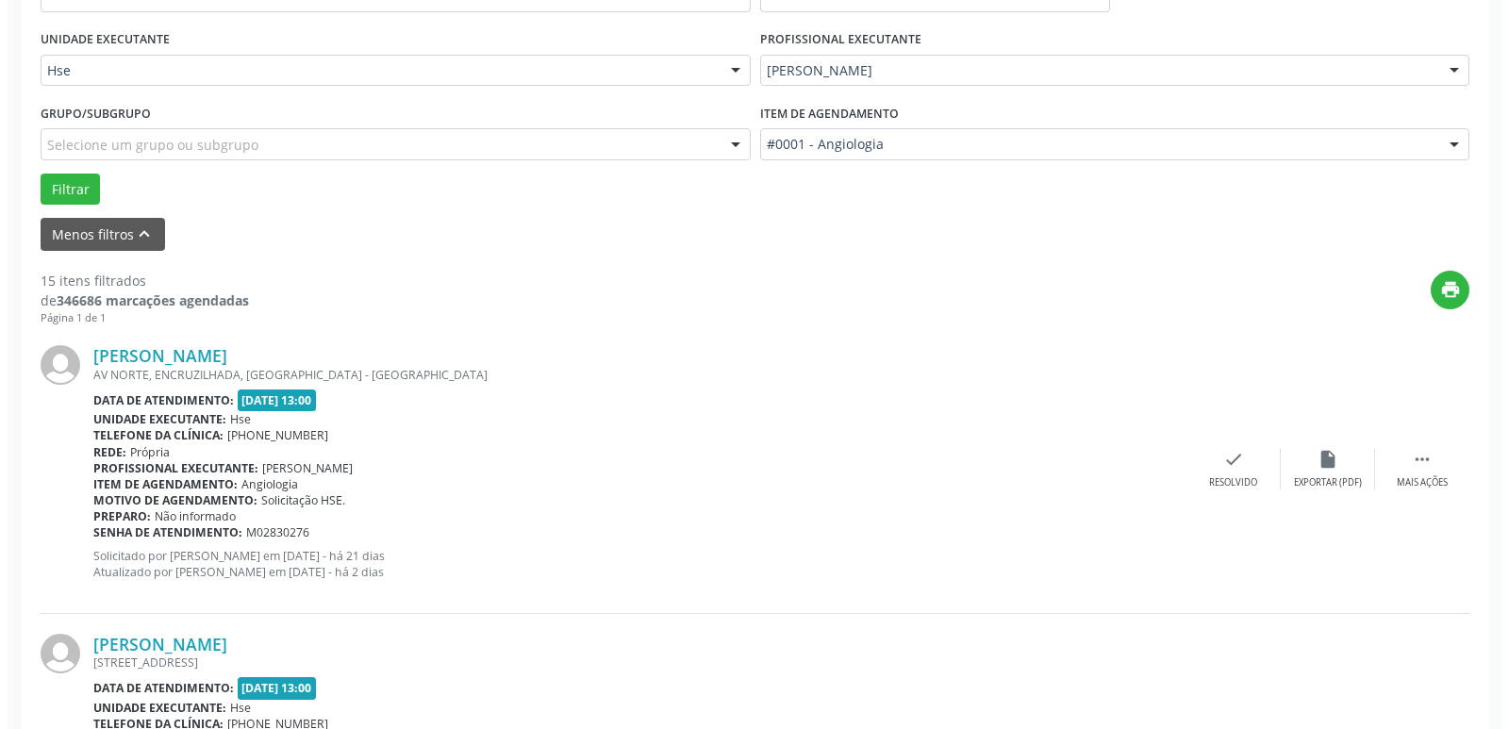
scroll to position [452, 0]
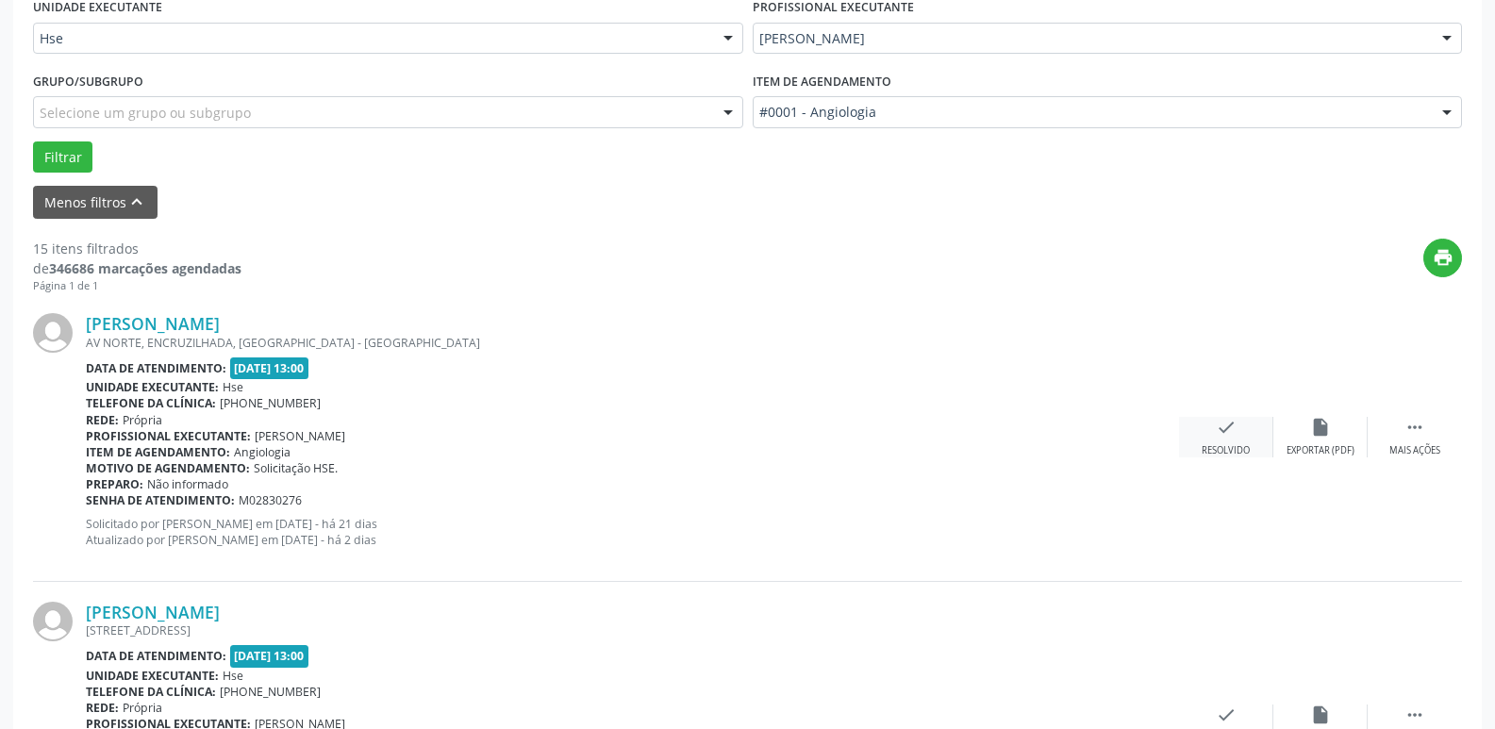
click at [1216, 439] on div "check Resolvido" at bounding box center [1226, 437] width 94 height 41
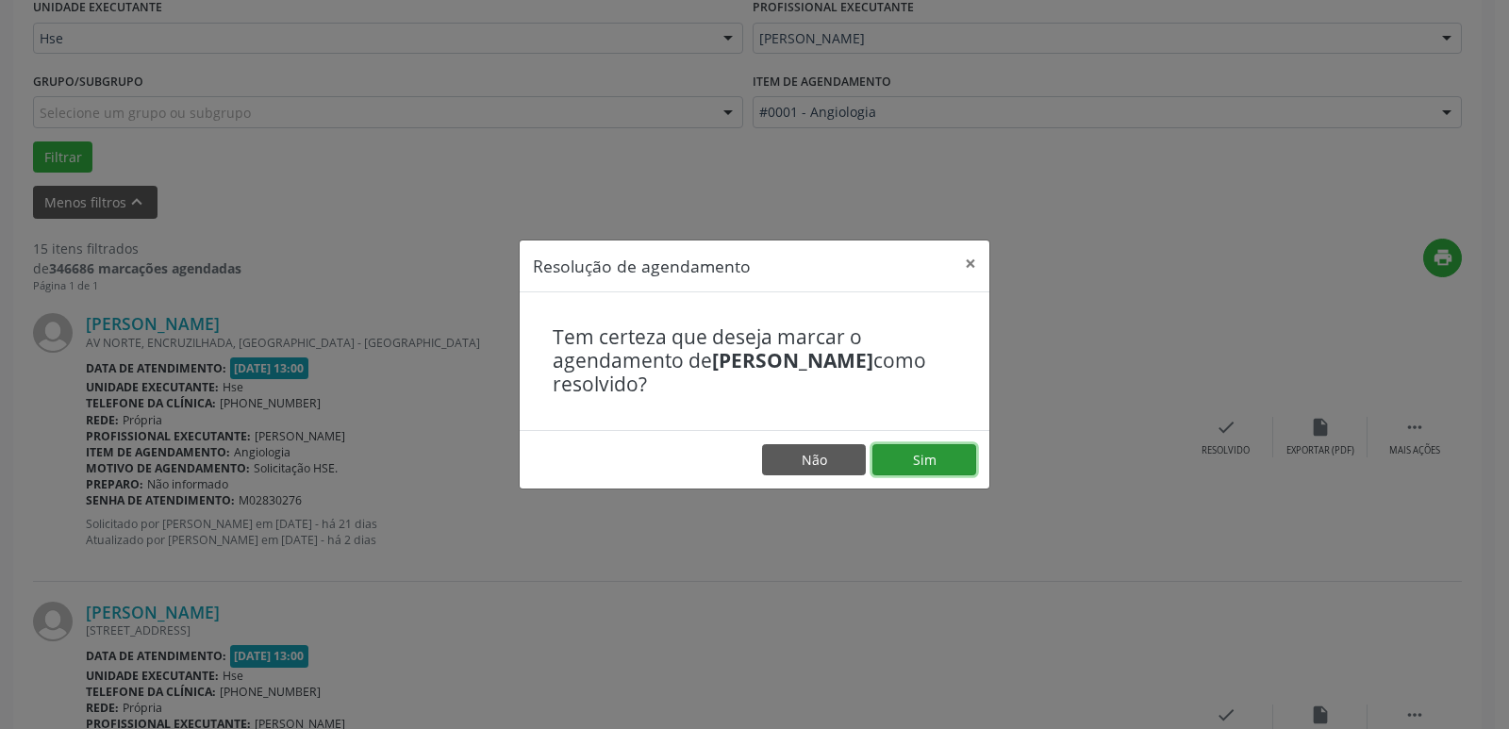
click at [930, 449] on button "Sim" at bounding box center [924, 460] width 104 height 32
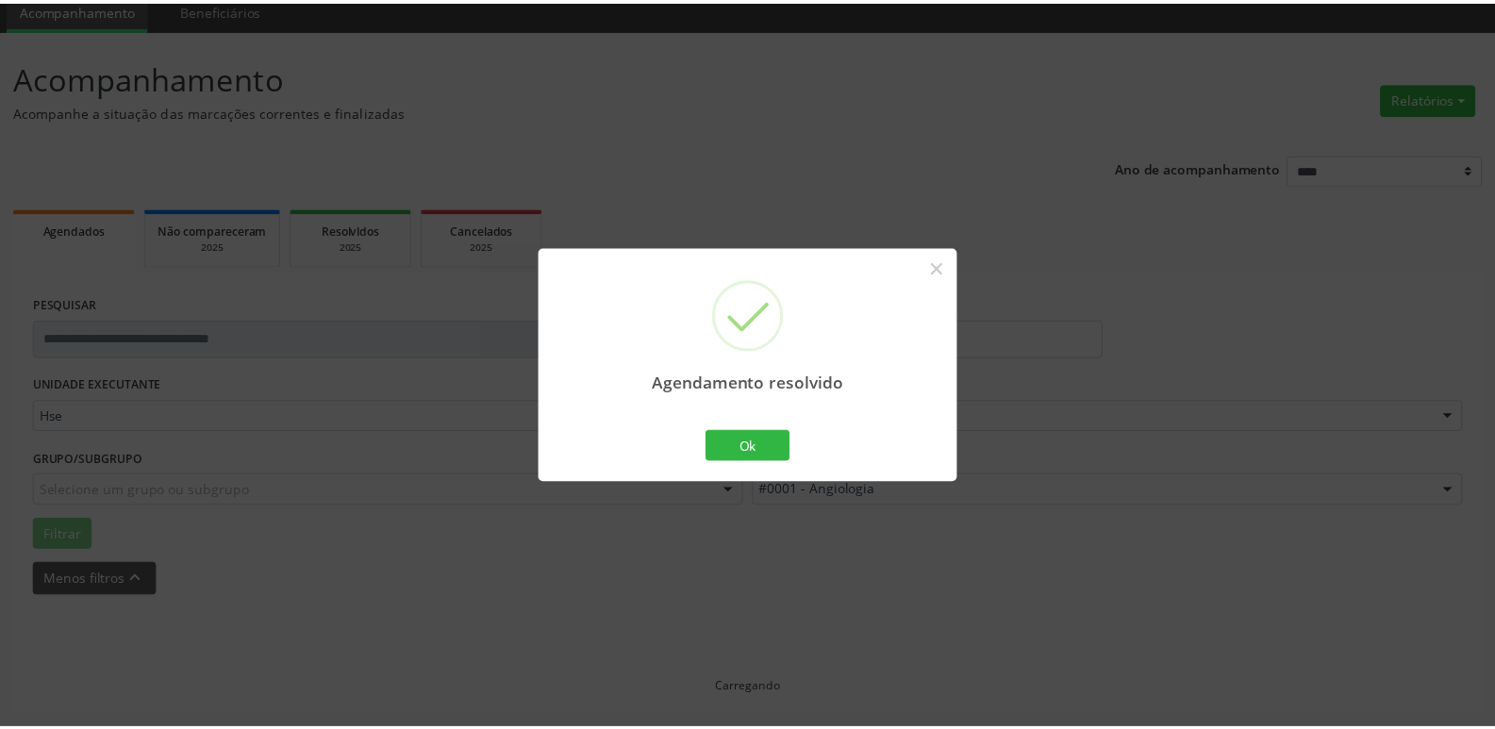
scroll to position [75, 0]
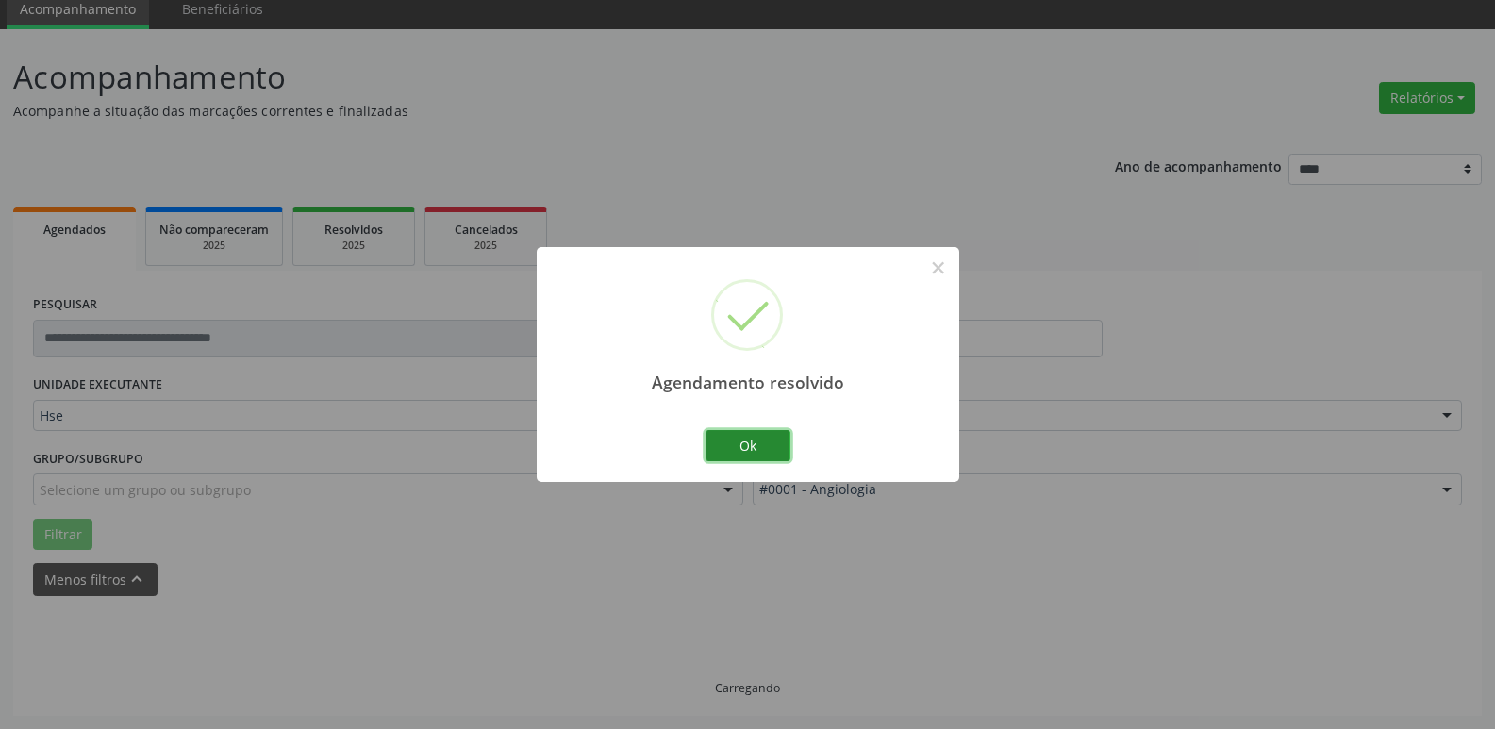
click at [740, 441] on button "Ok" at bounding box center [747, 446] width 85 height 32
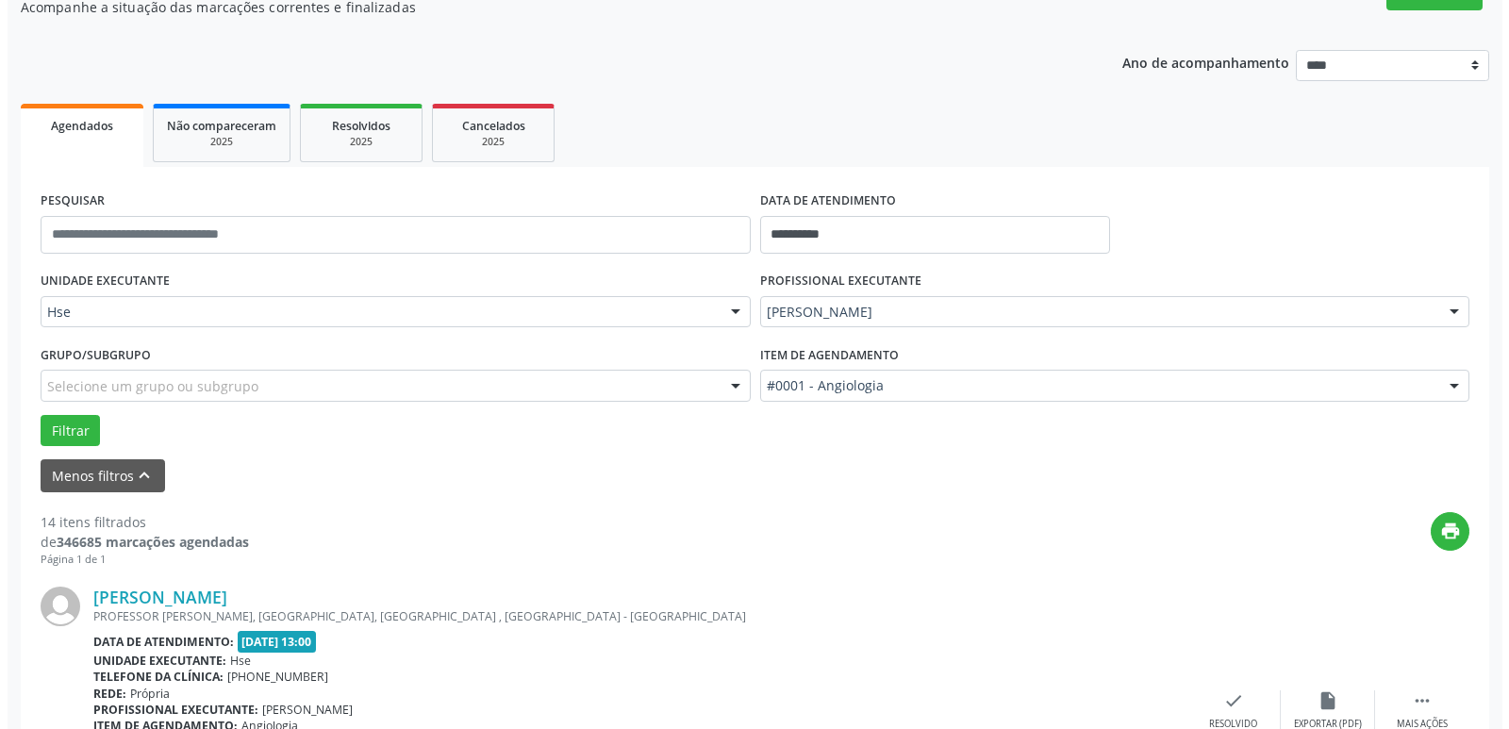
scroll to position [357, 0]
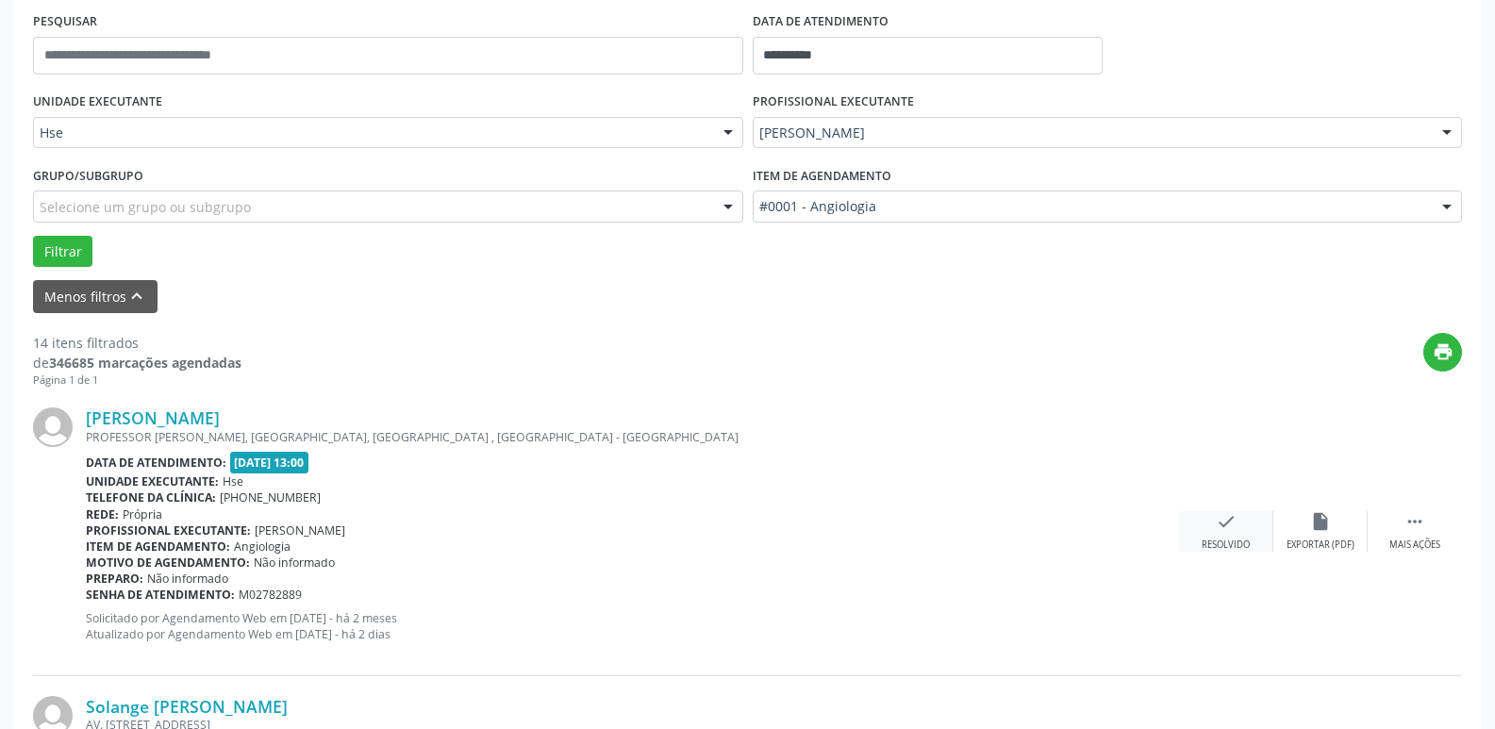
click at [1231, 530] on icon "check" at bounding box center [1226, 521] width 21 height 21
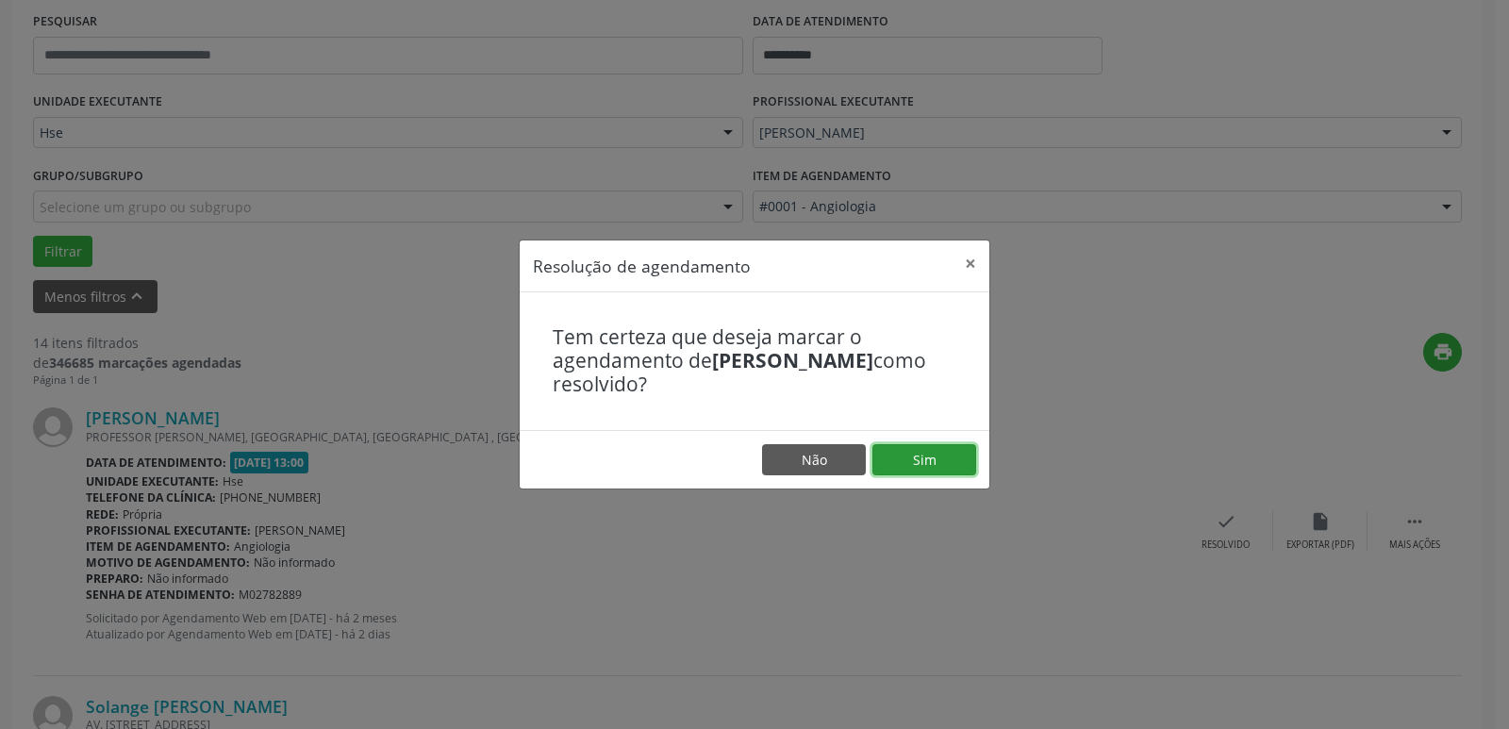
click at [933, 460] on button "Sim" at bounding box center [924, 460] width 104 height 32
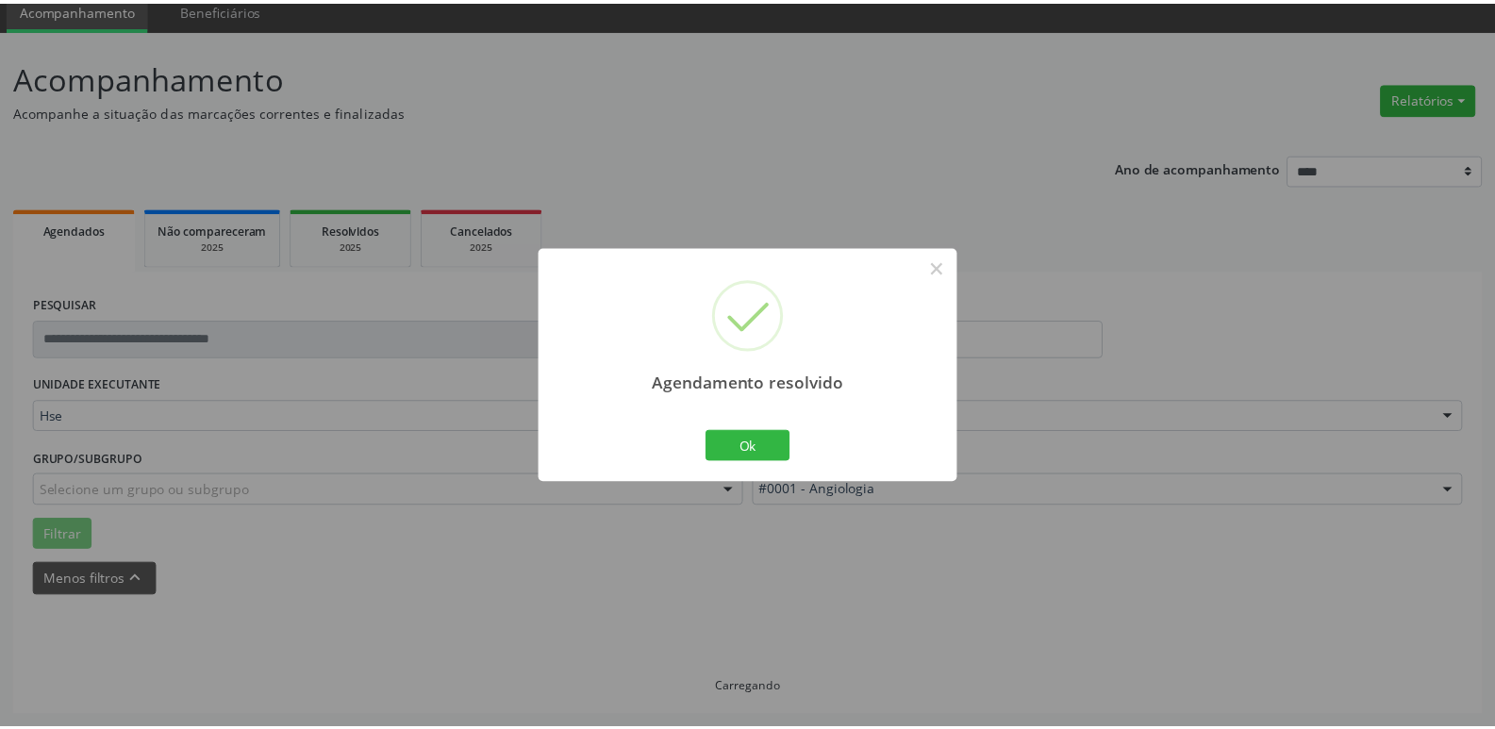
scroll to position [75, 0]
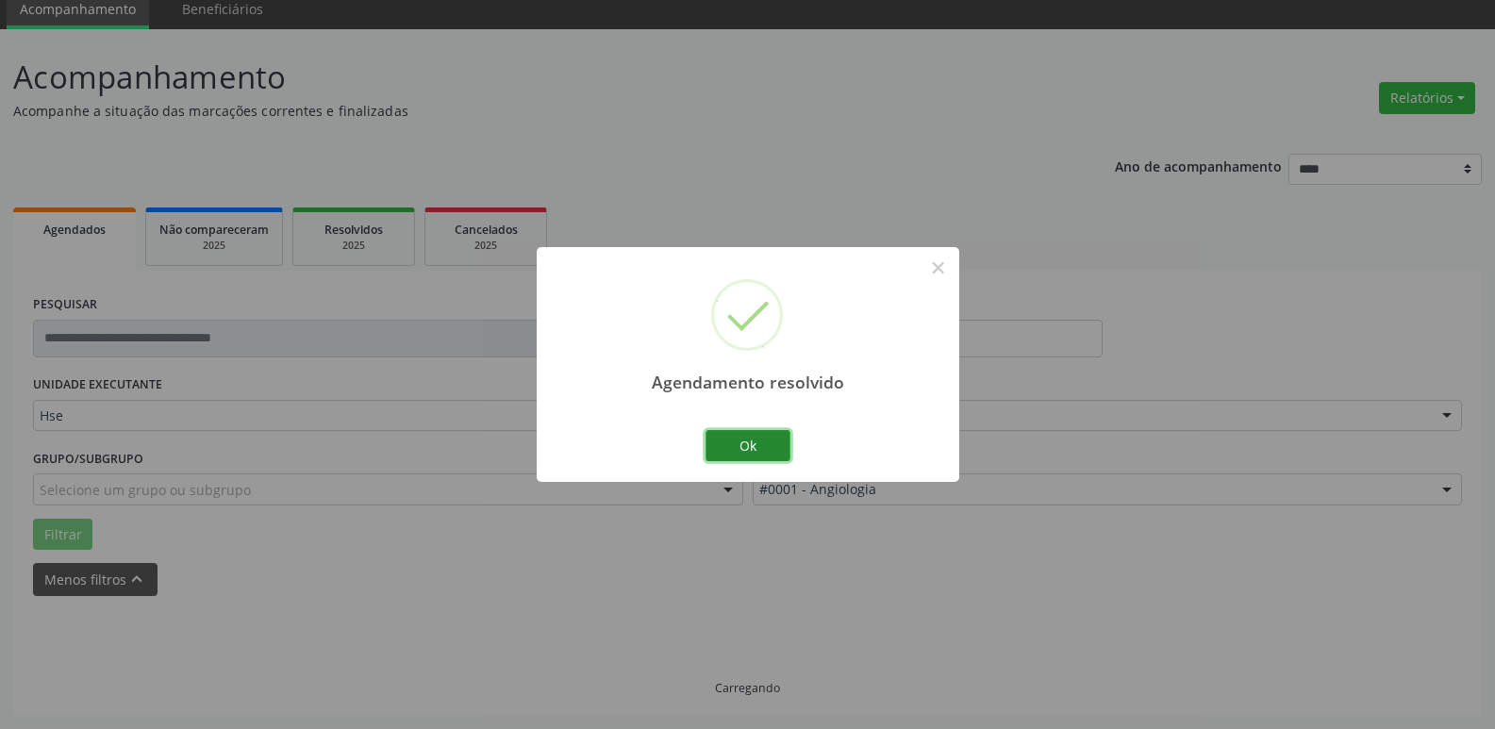
click at [726, 446] on button "Ok" at bounding box center [747, 446] width 85 height 32
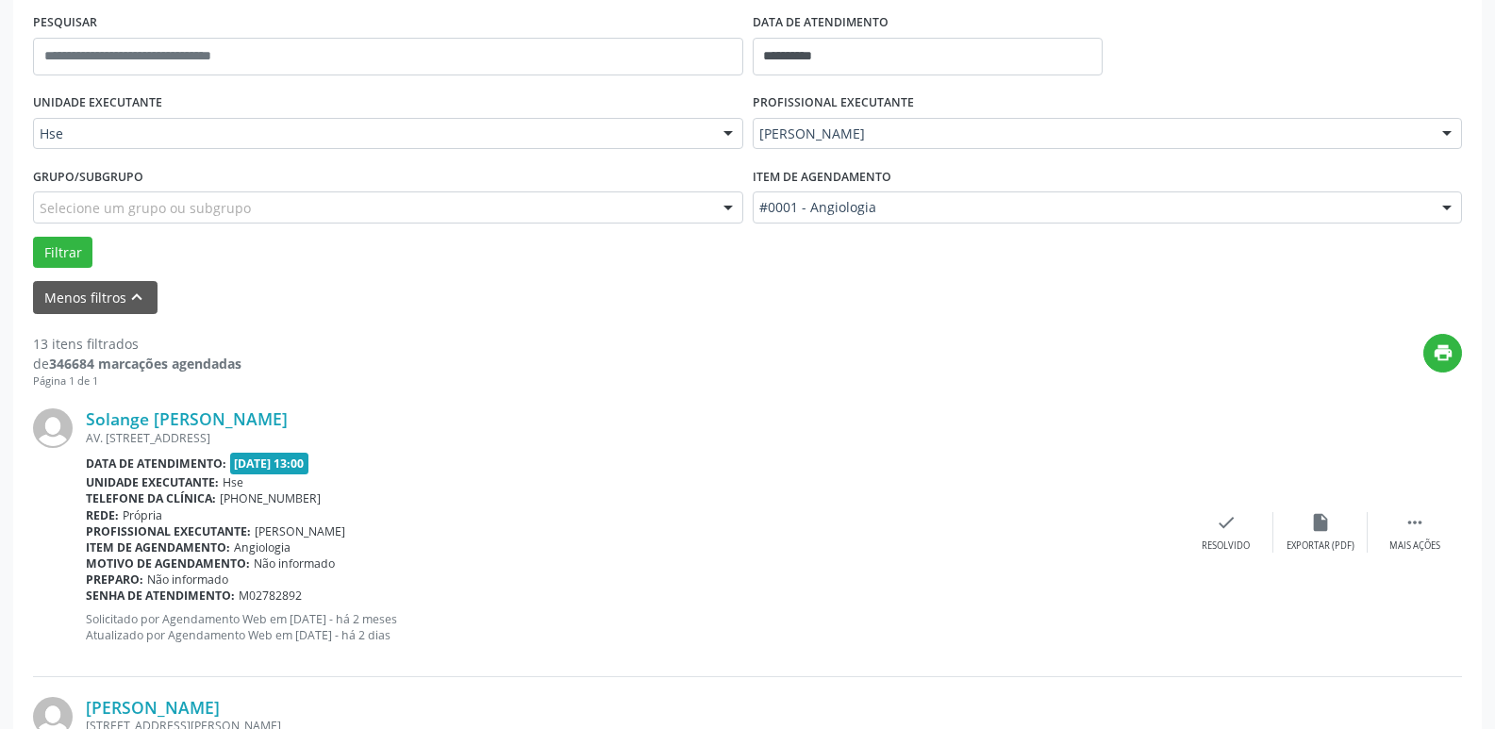
scroll to position [357, 0]
click at [1423, 533] on div " Mais ações" at bounding box center [1415, 531] width 94 height 41
click at [1312, 518] on icon "alarm_off" at bounding box center [1320, 521] width 21 height 21
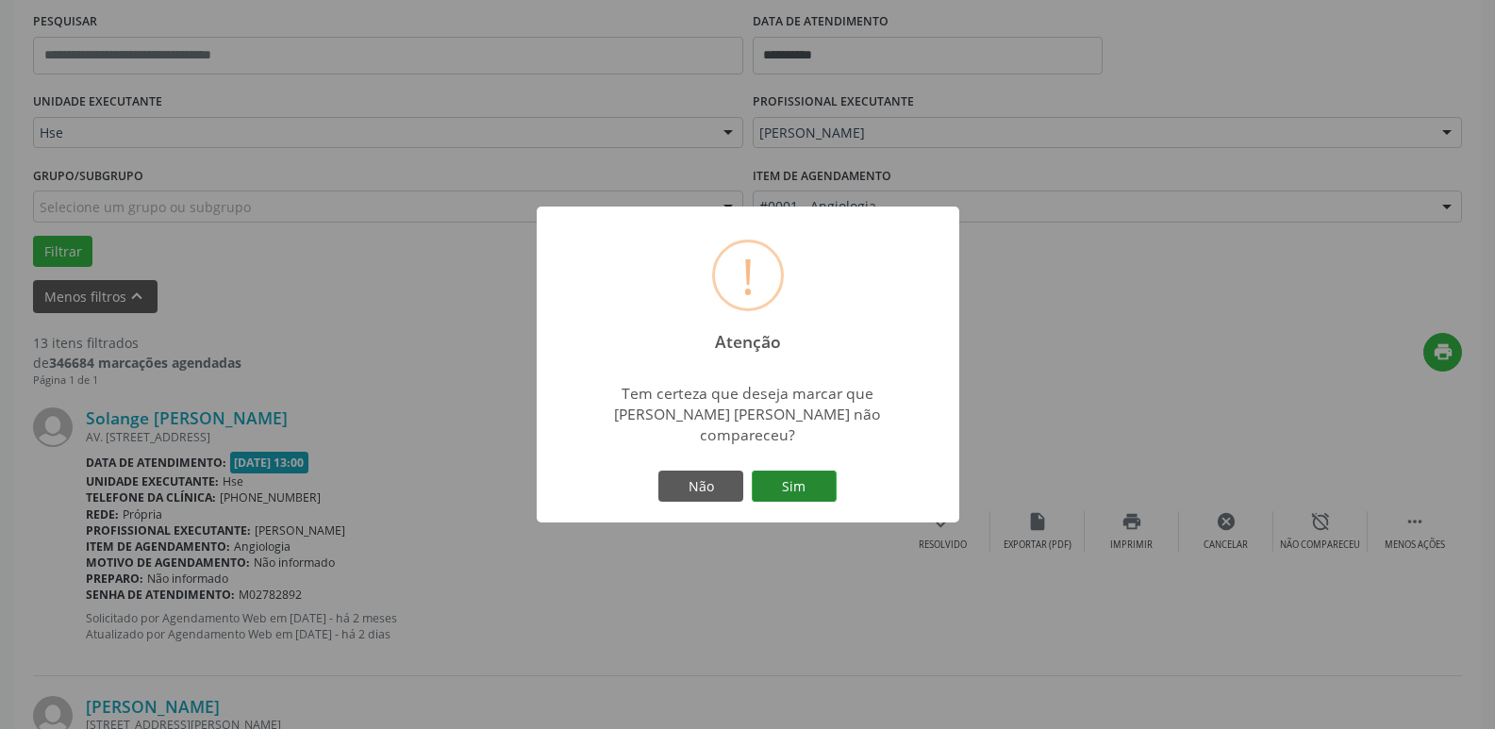
click at [819, 471] on button "Sim" at bounding box center [794, 487] width 85 height 32
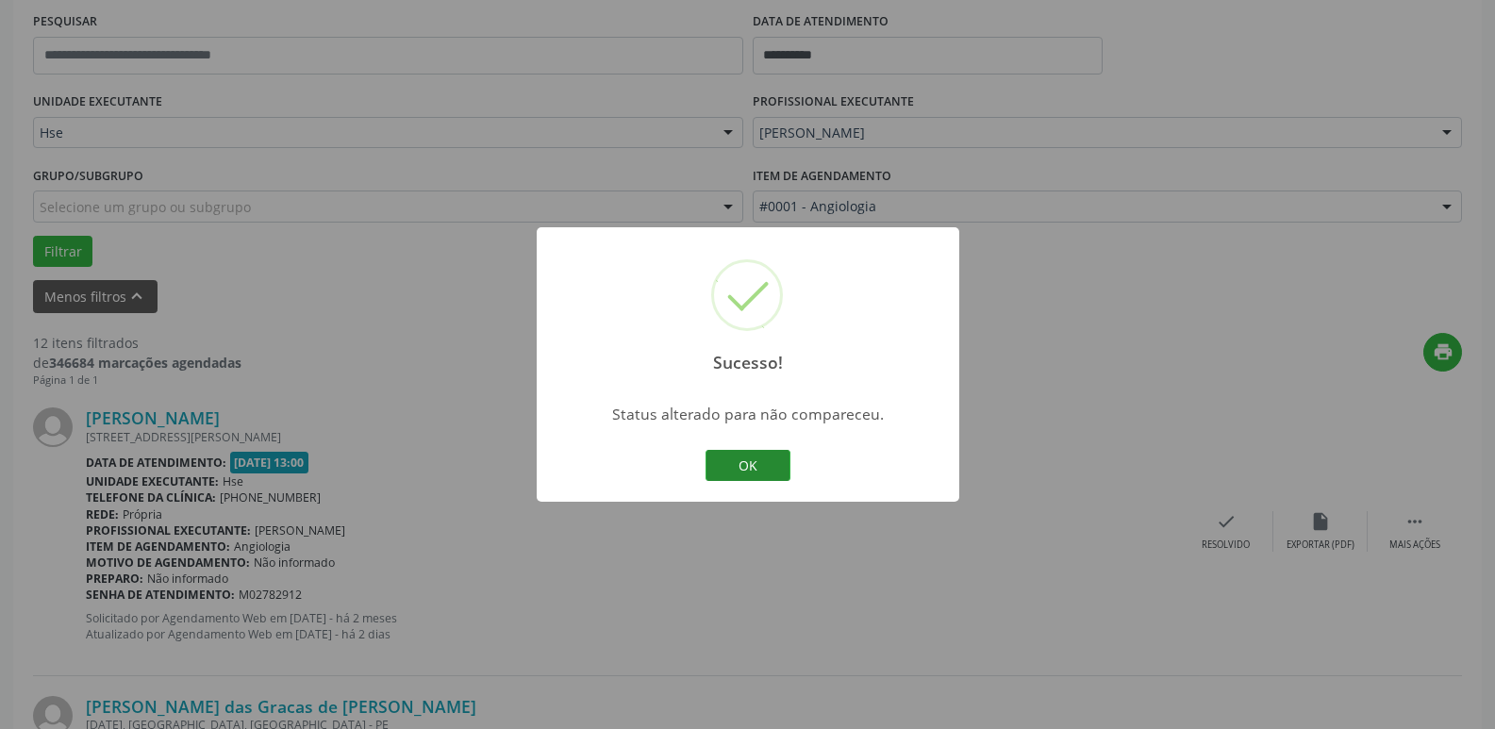
click at [756, 456] on button "OK" at bounding box center [747, 466] width 85 height 32
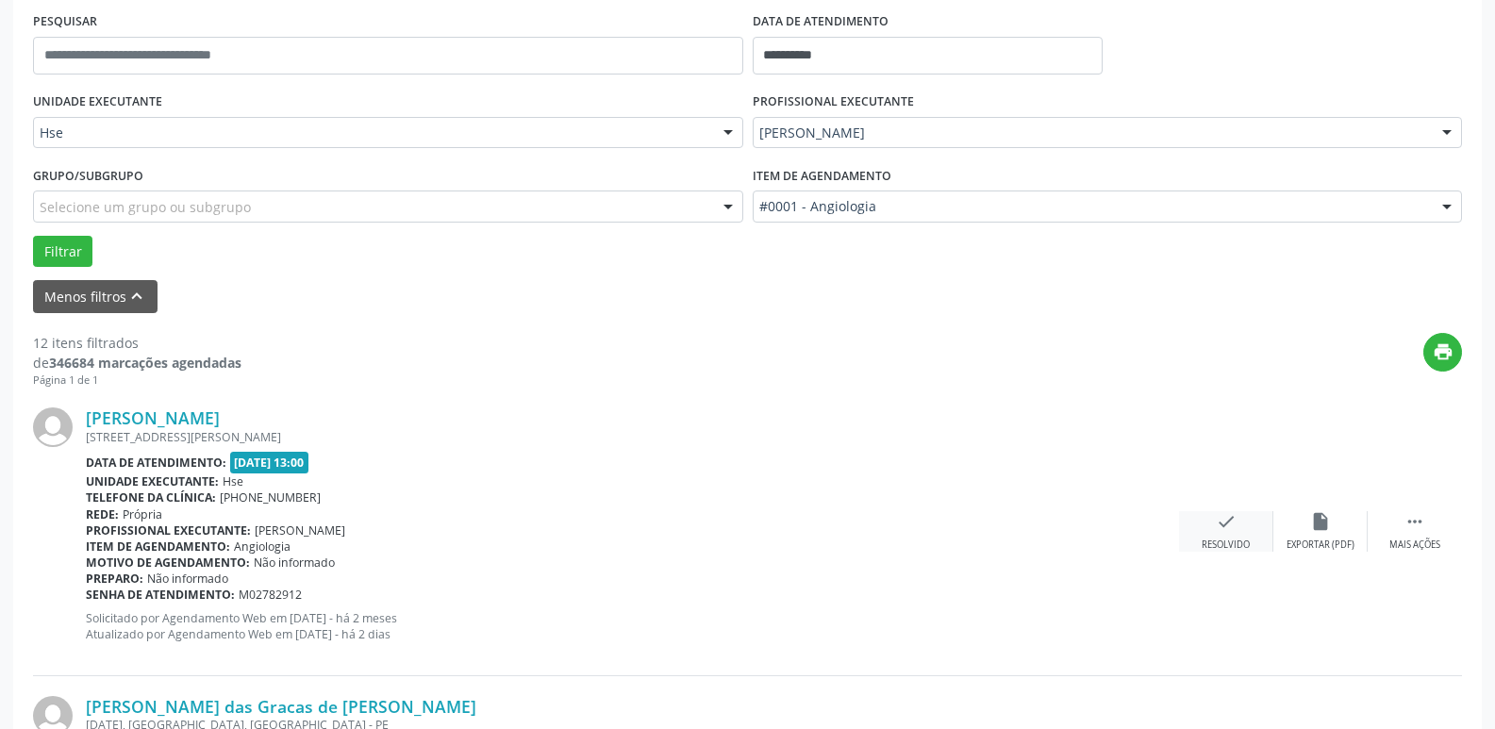
click at [1231, 525] on icon "check" at bounding box center [1226, 521] width 21 height 21
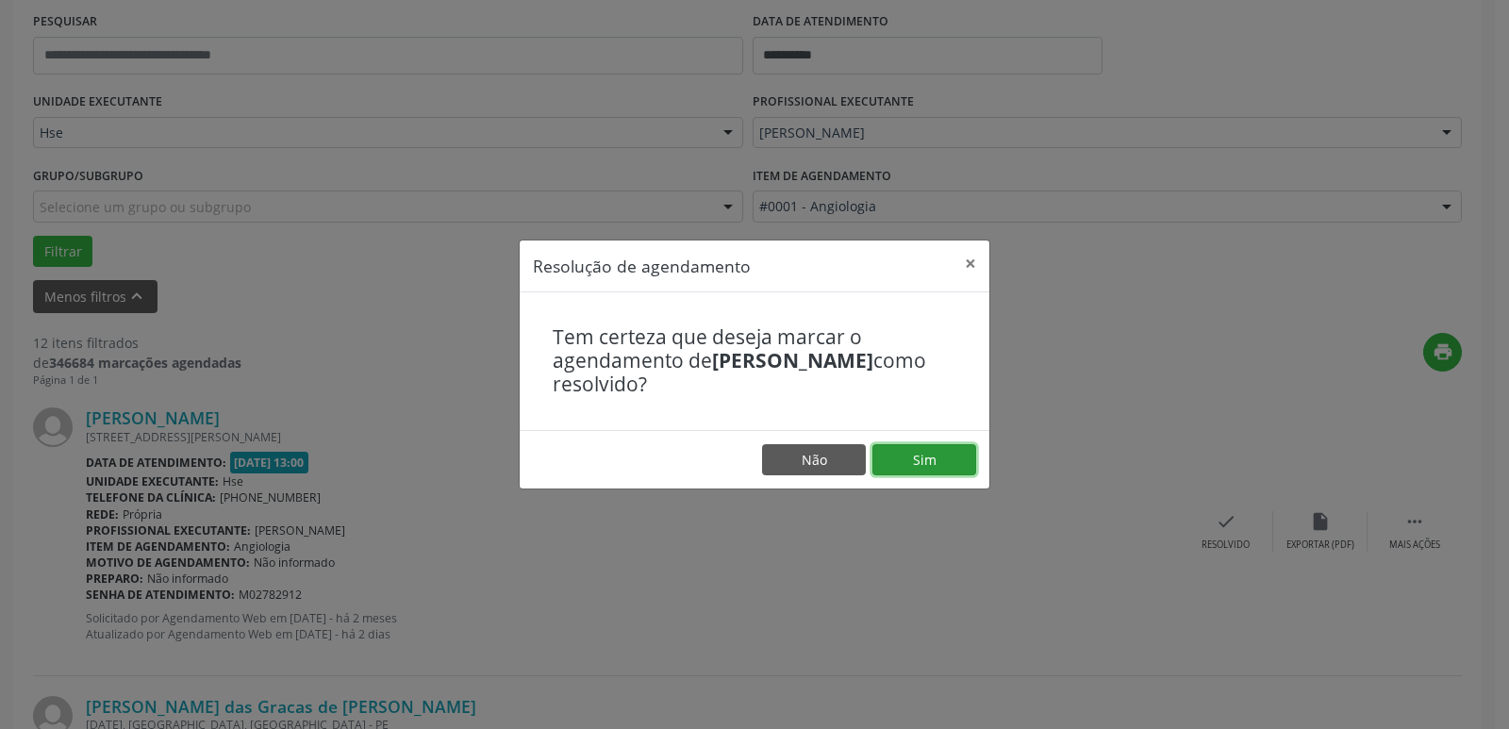
click at [938, 461] on button "Sim" at bounding box center [924, 460] width 104 height 32
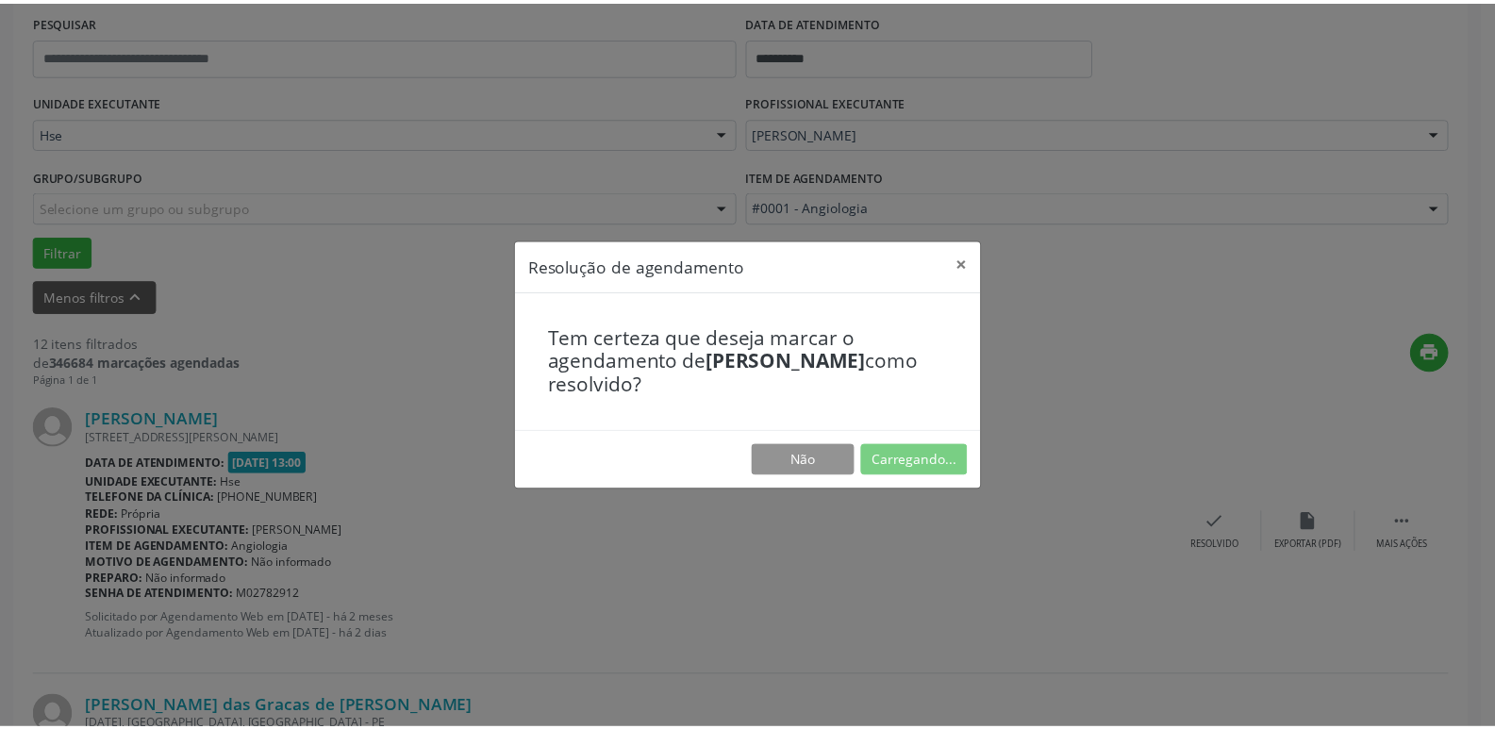
scroll to position [75, 0]
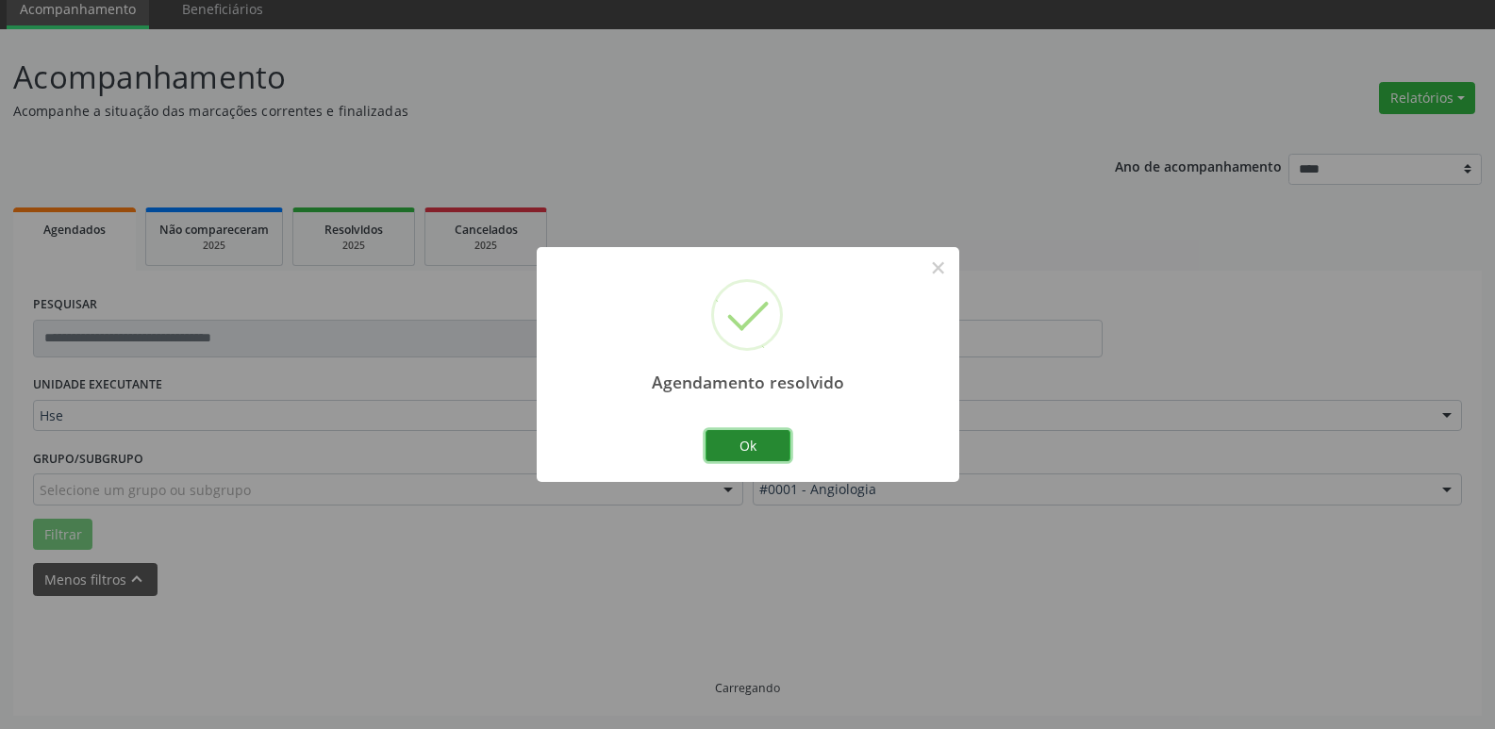
click at [758, 445] on button "Ok" at bounding box center [747, 446] width 85 height 32
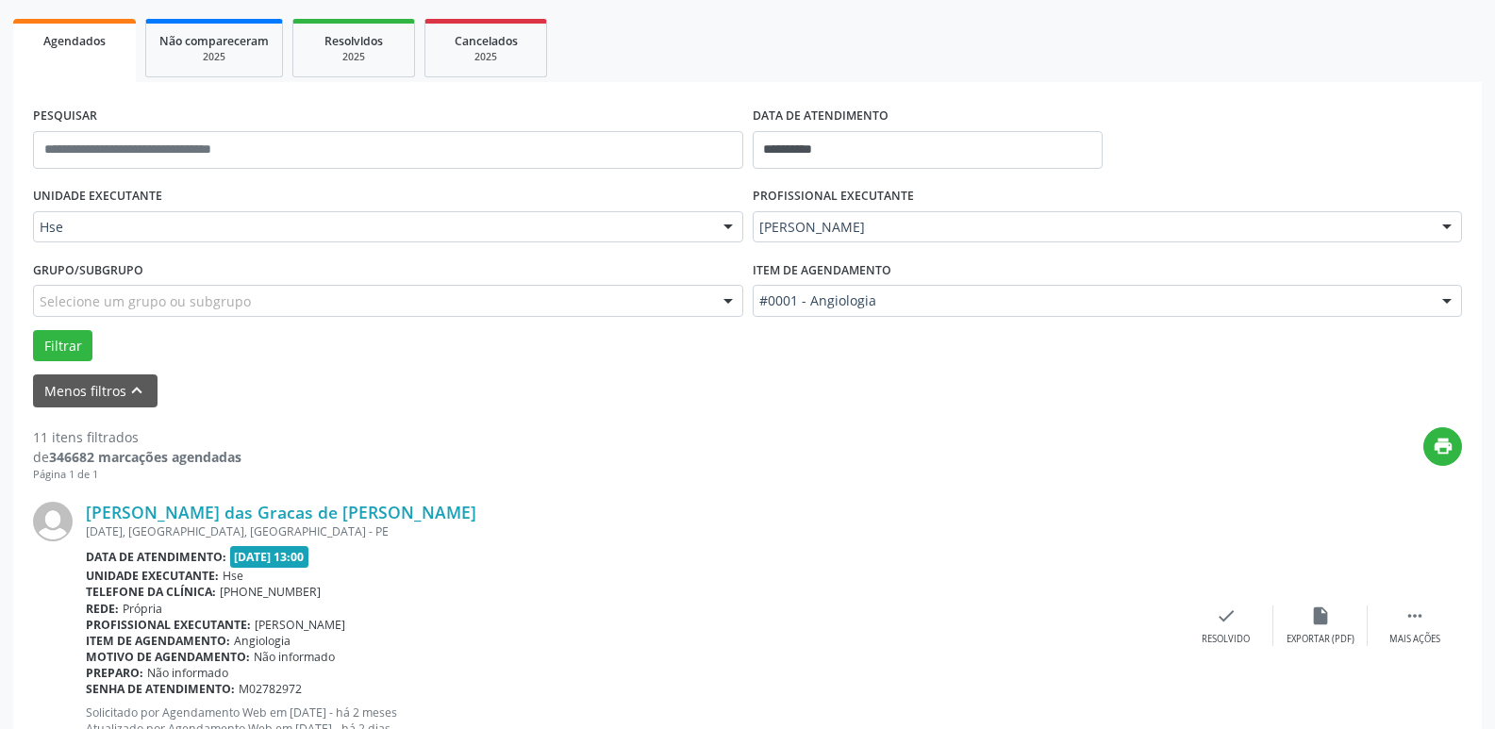
scroll to position [357, 0]
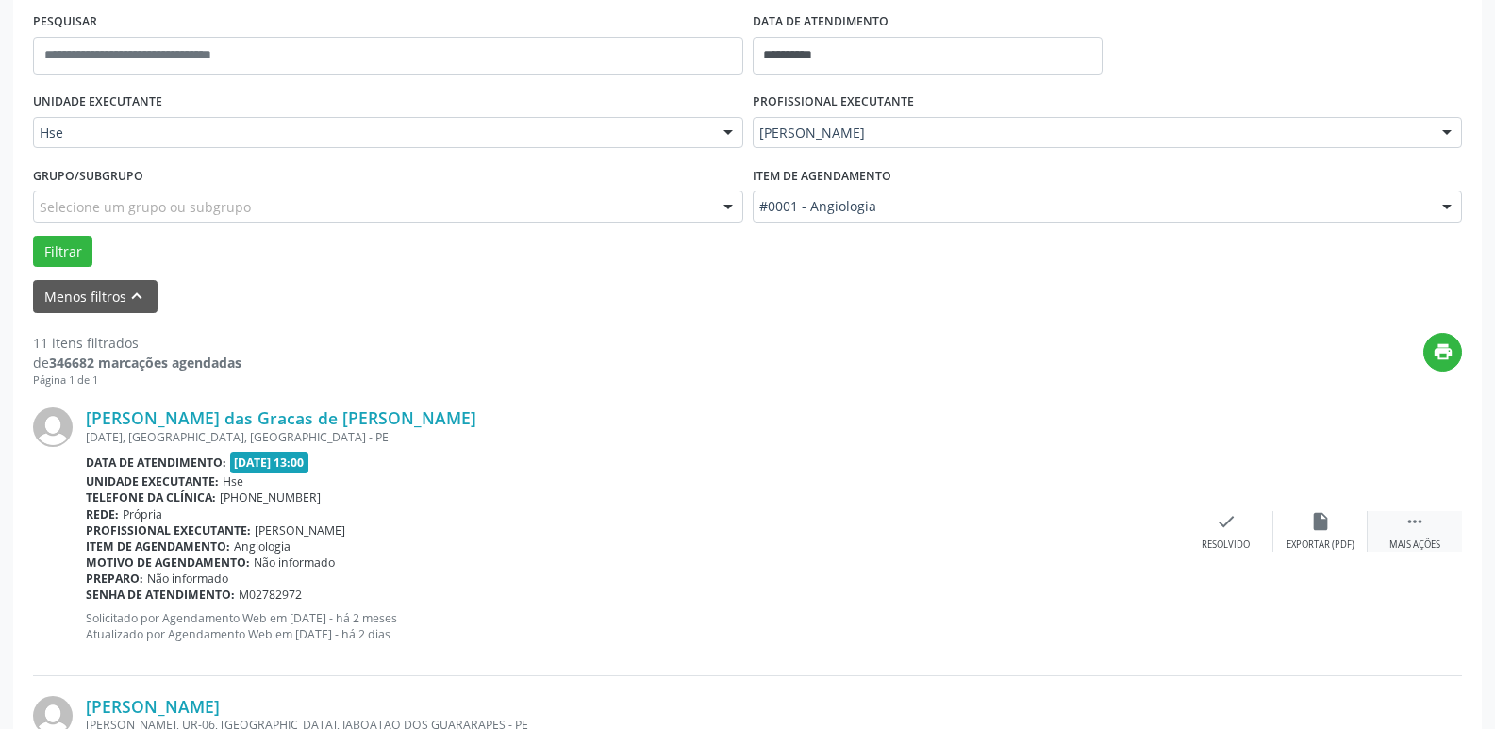
click at [1409, 532] on icon "" at bounding box center [1414, 521] width 21 height 21
click at [1336, 529] on div "alarm_off Não compareceu" at bounding box center [1320, 531] width 94 height 41
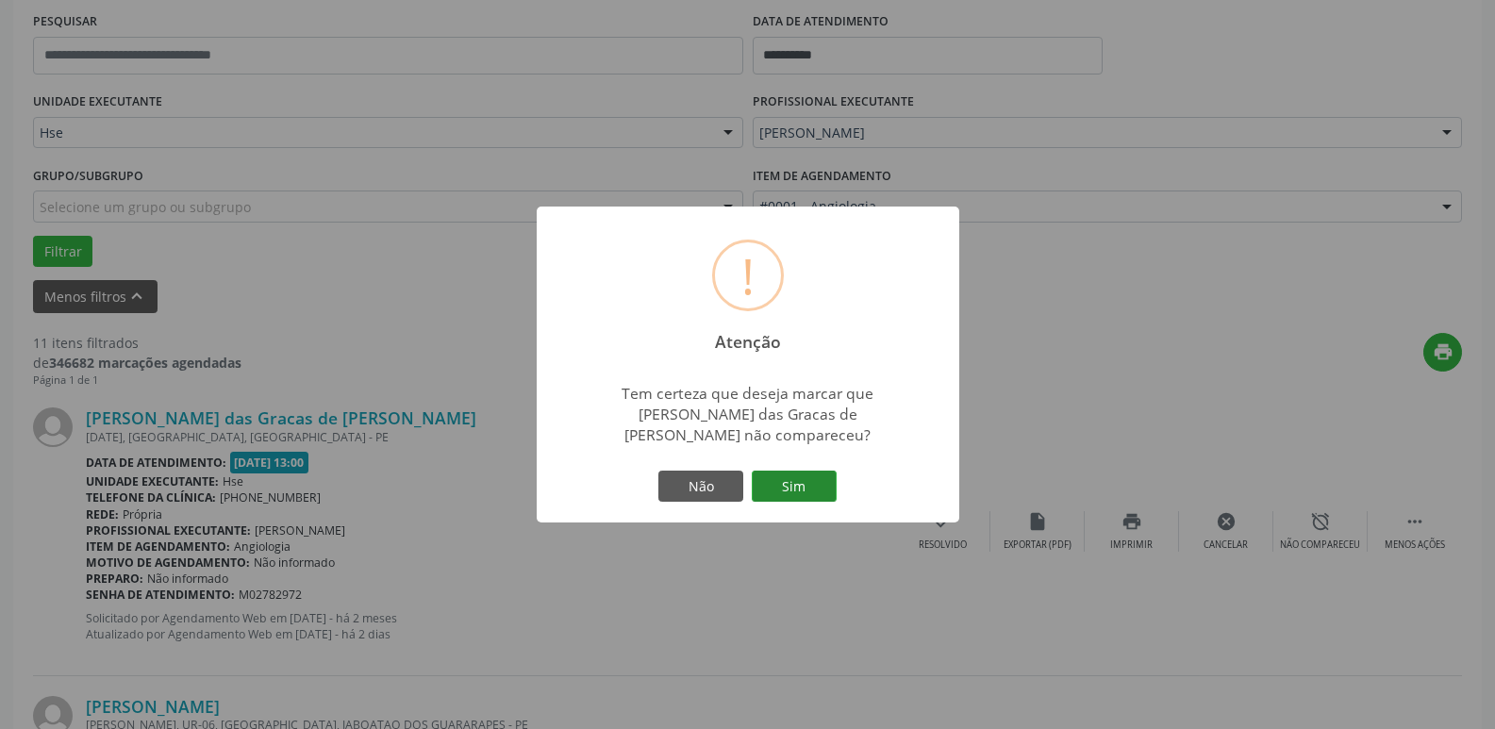
click at [790, 471] on button "Sim" at bounding box center [794, 487] width 85 height 32
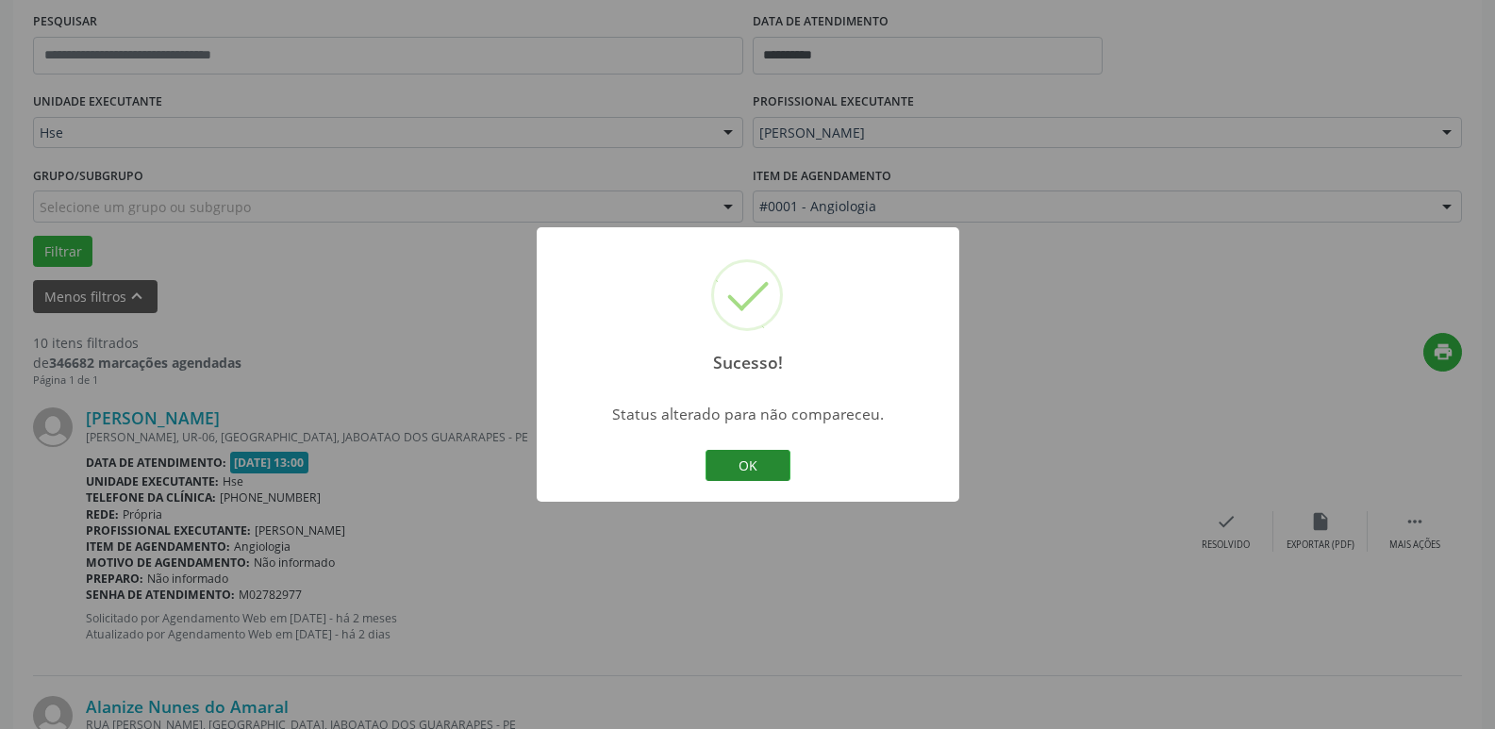
click at [756, 465] on button "OK" at bounding box center [747, 466] width 85 height 32
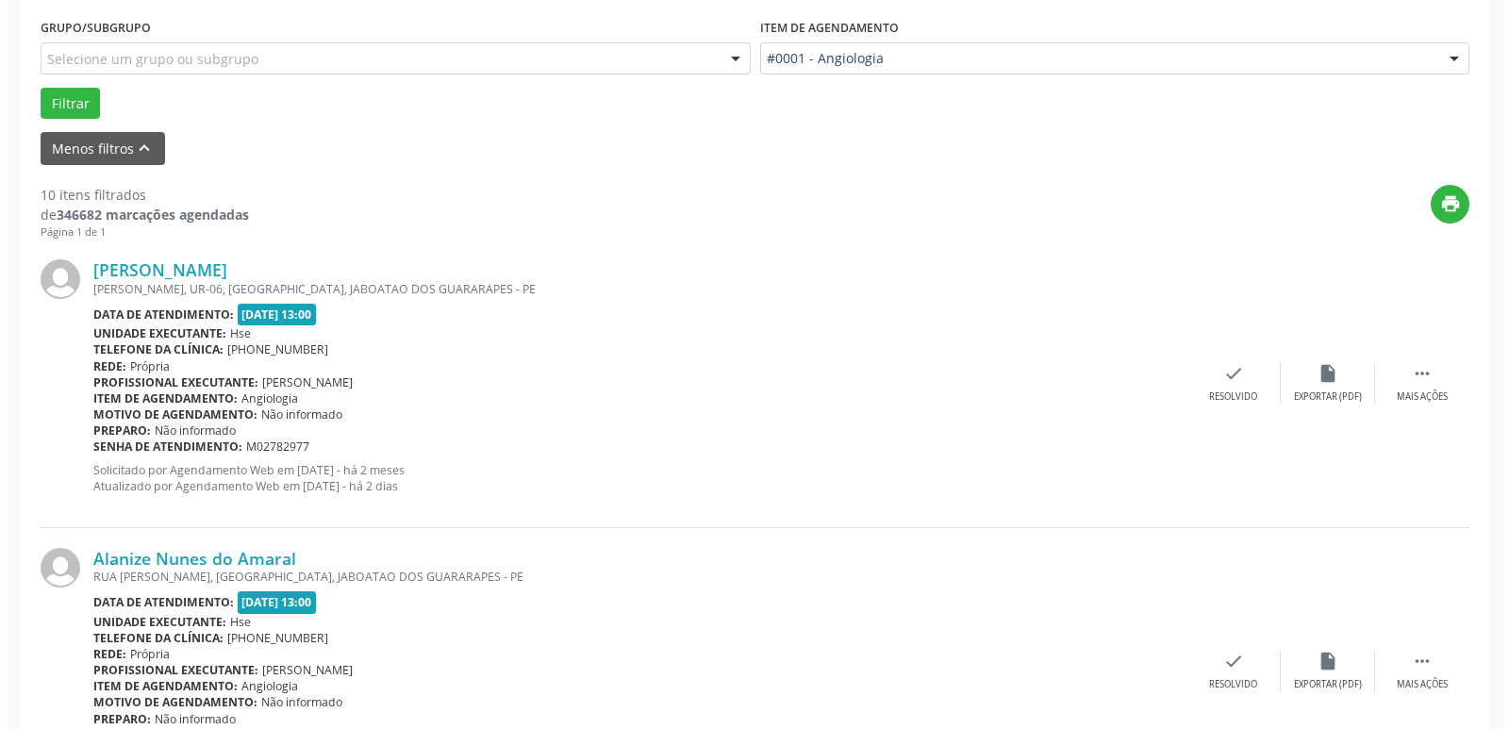
scroll to position [546, 0]
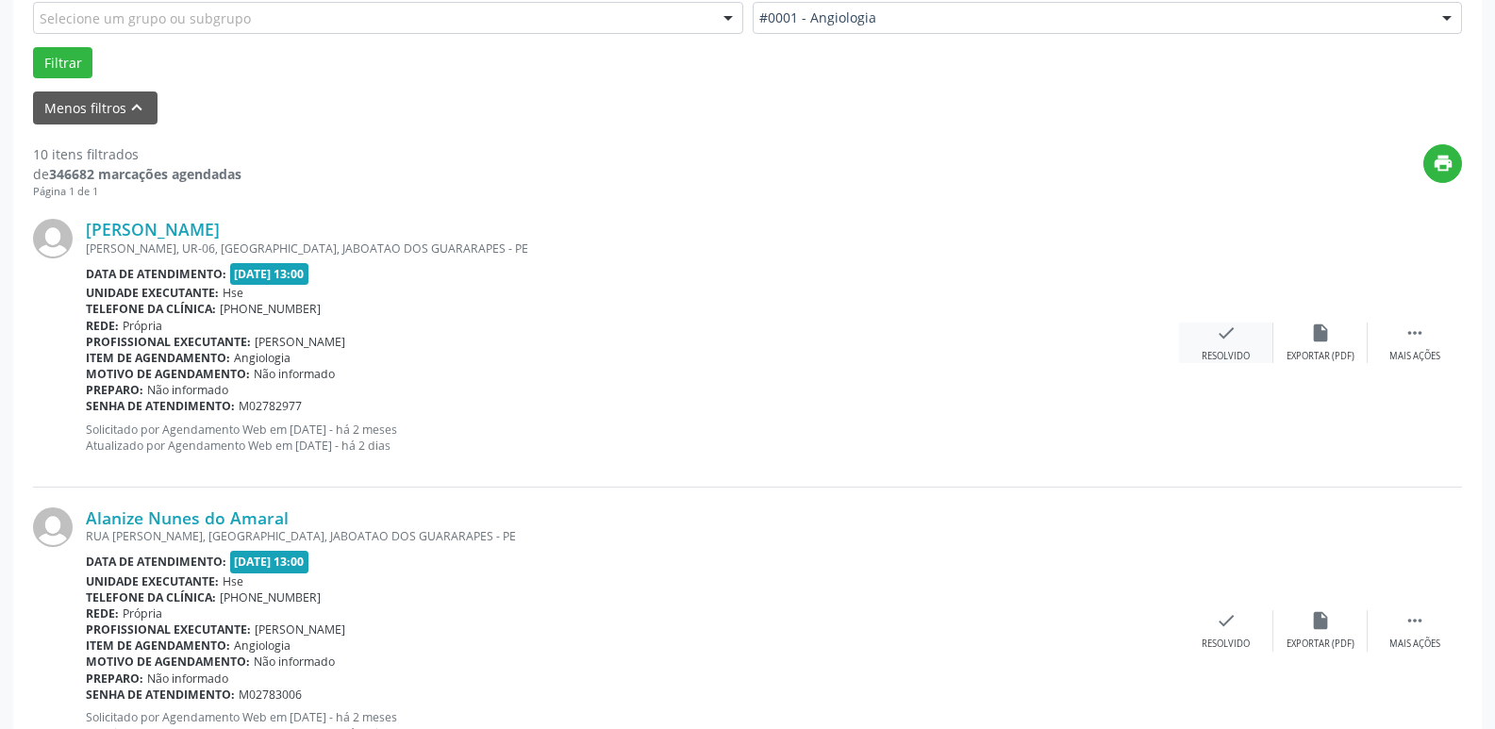
click at [1220, 326] on icon "check" at bounding box center [1226, 333] width 21 height 21
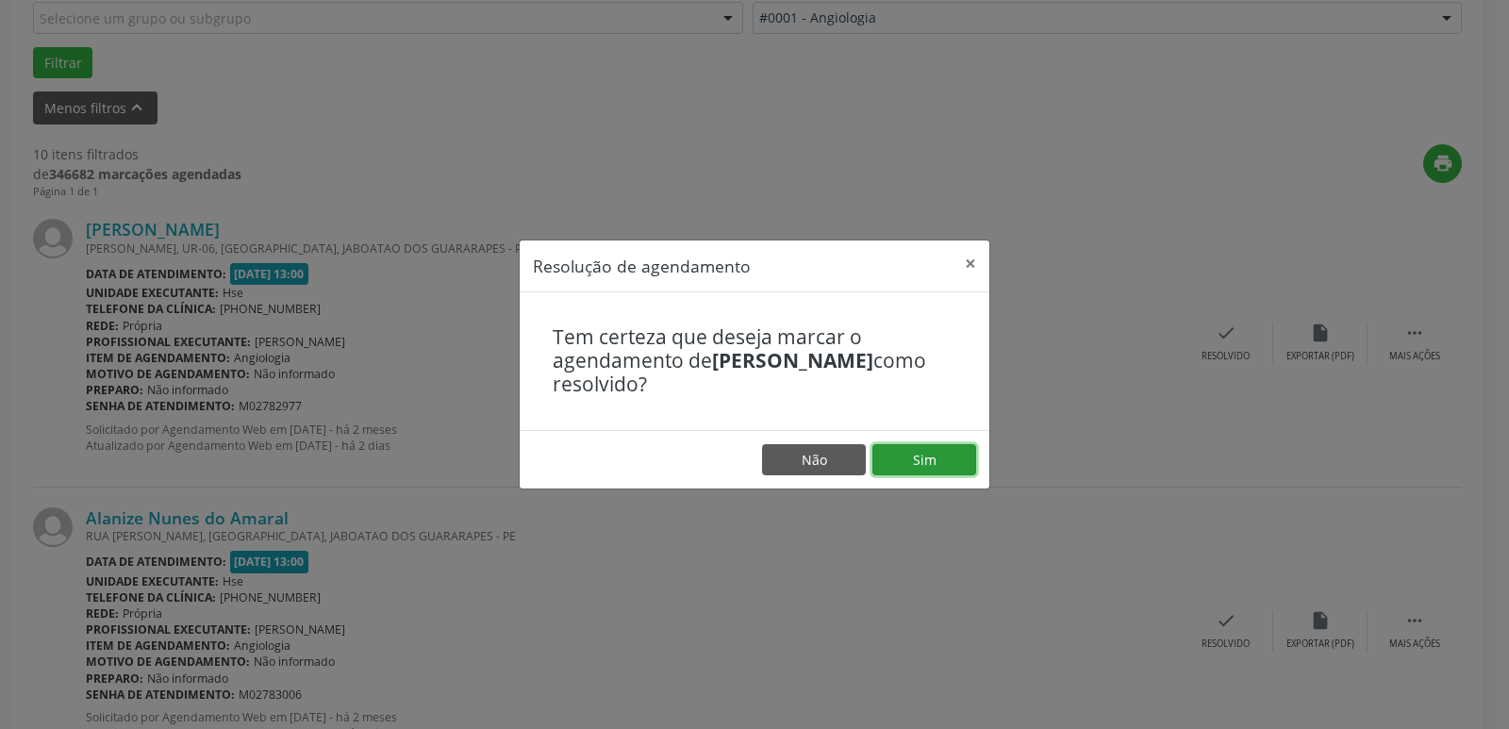
click at [947, 465] on button "Sim" at bounding box center [924, 460] width 104 height 32
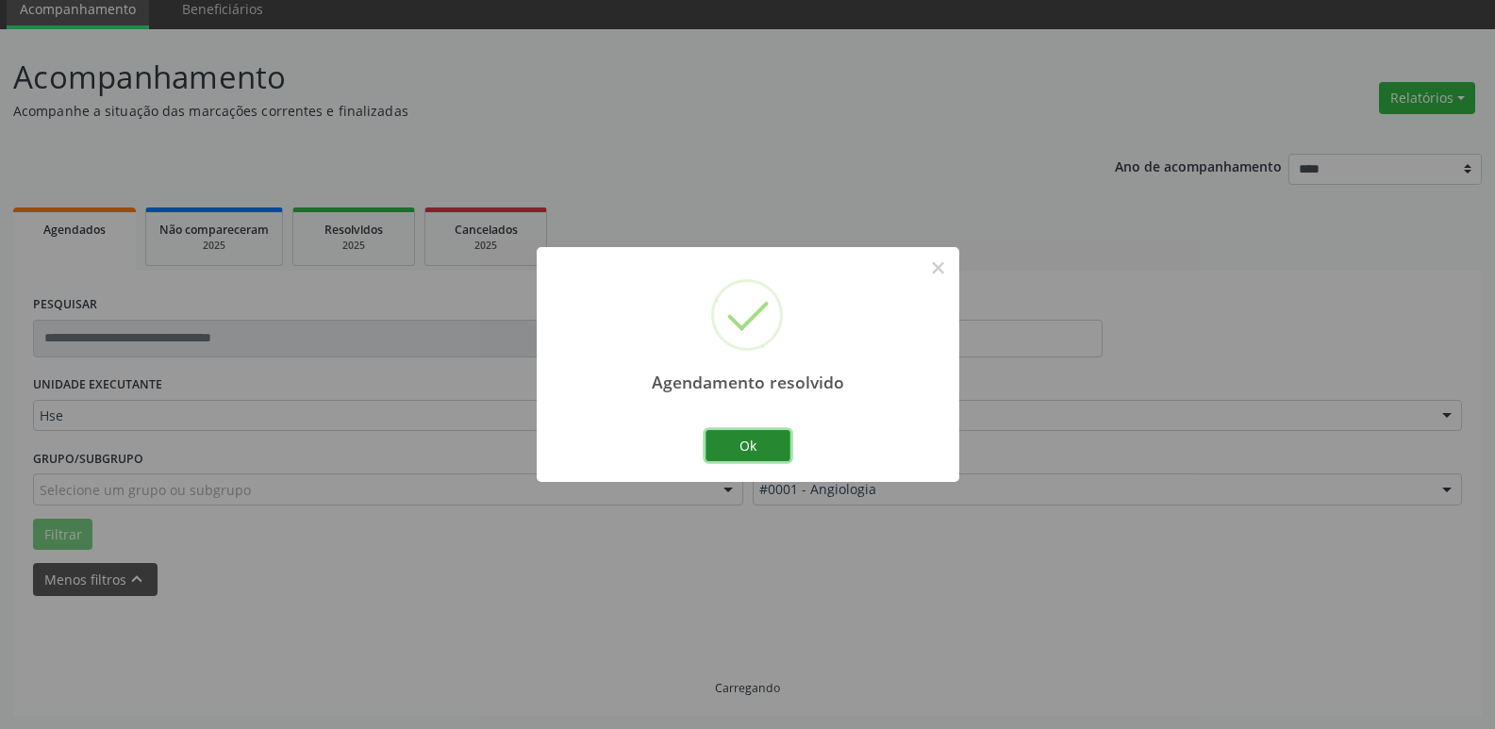
click at [752, 445] on button "Ok" at bounding box center [747, 446] width 85 height 32
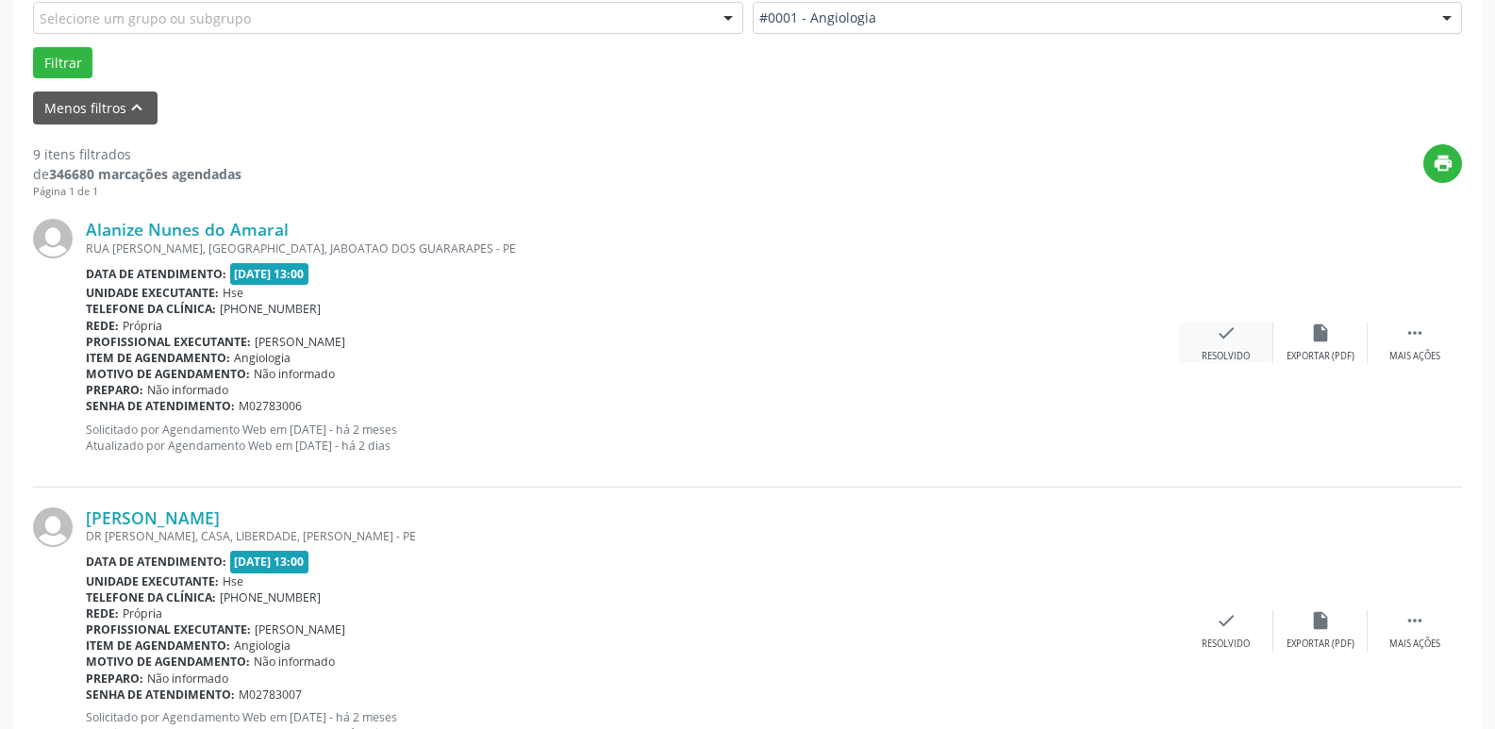
click at [1217, 338] on icon "check" at bounding box center [1226, 333] width 21 height 21
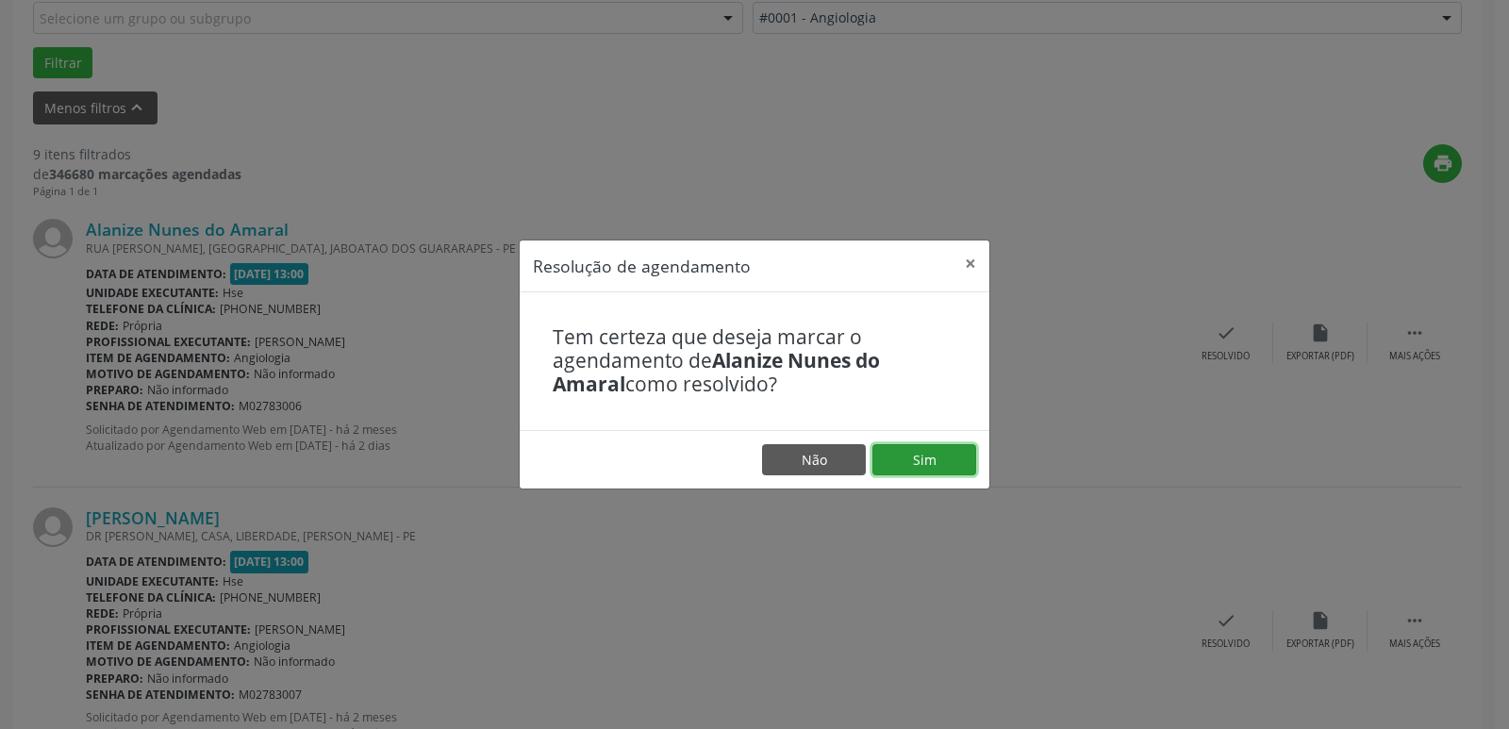
click at [898, 455] on button "Sim" at bounding box center [924, 460] width 104 height 32
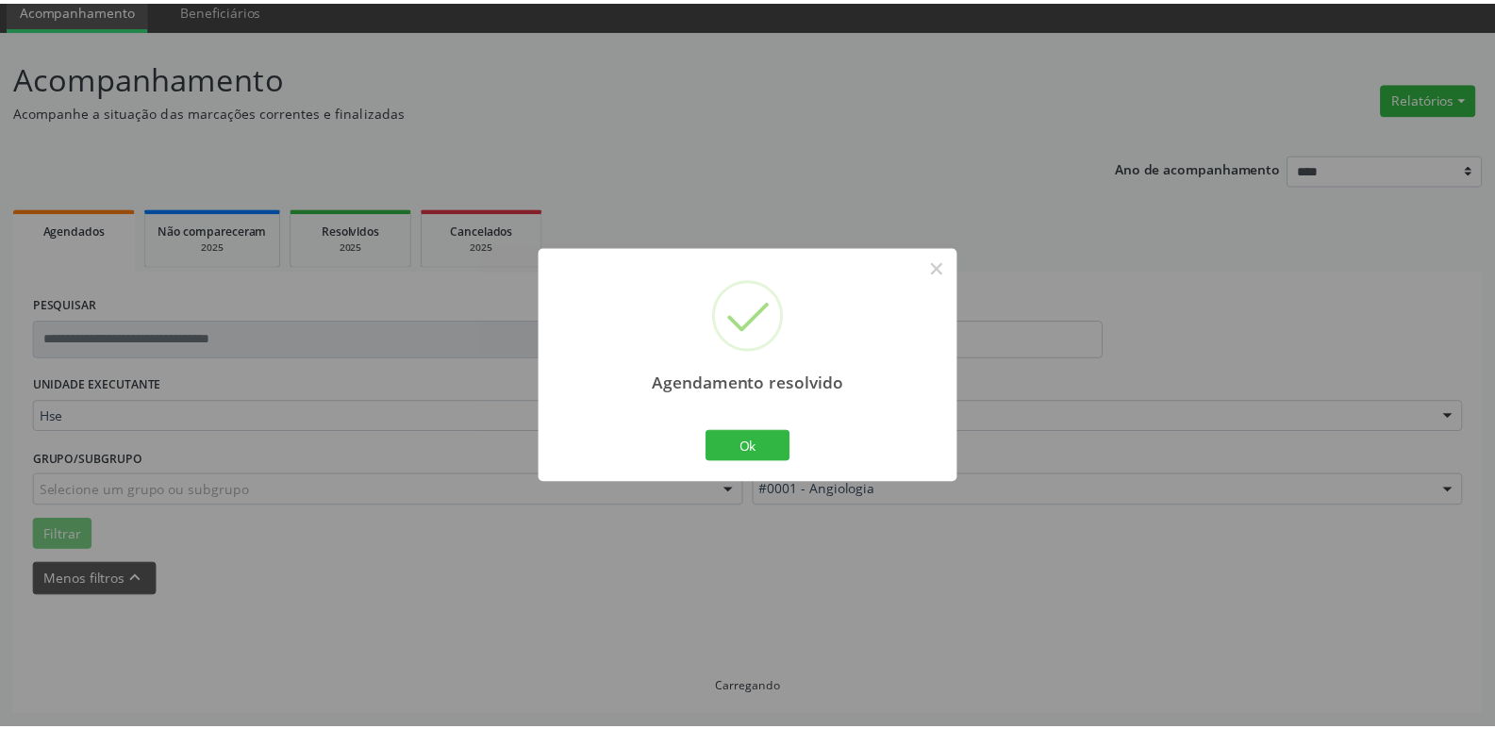
scroll to position [75, 0]
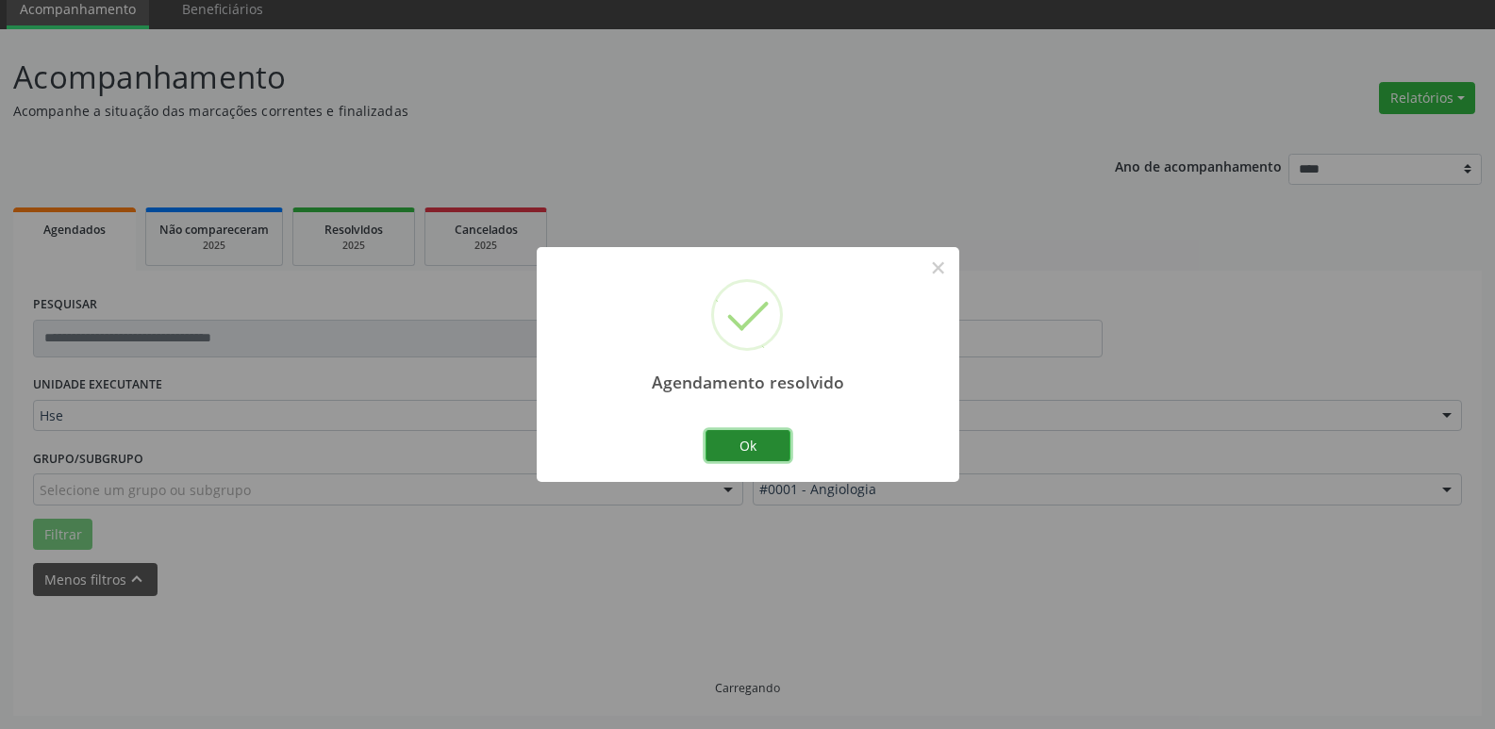
click at [752, 442] on button "Ok" at bounding box center [747, 446] width 85 height 32
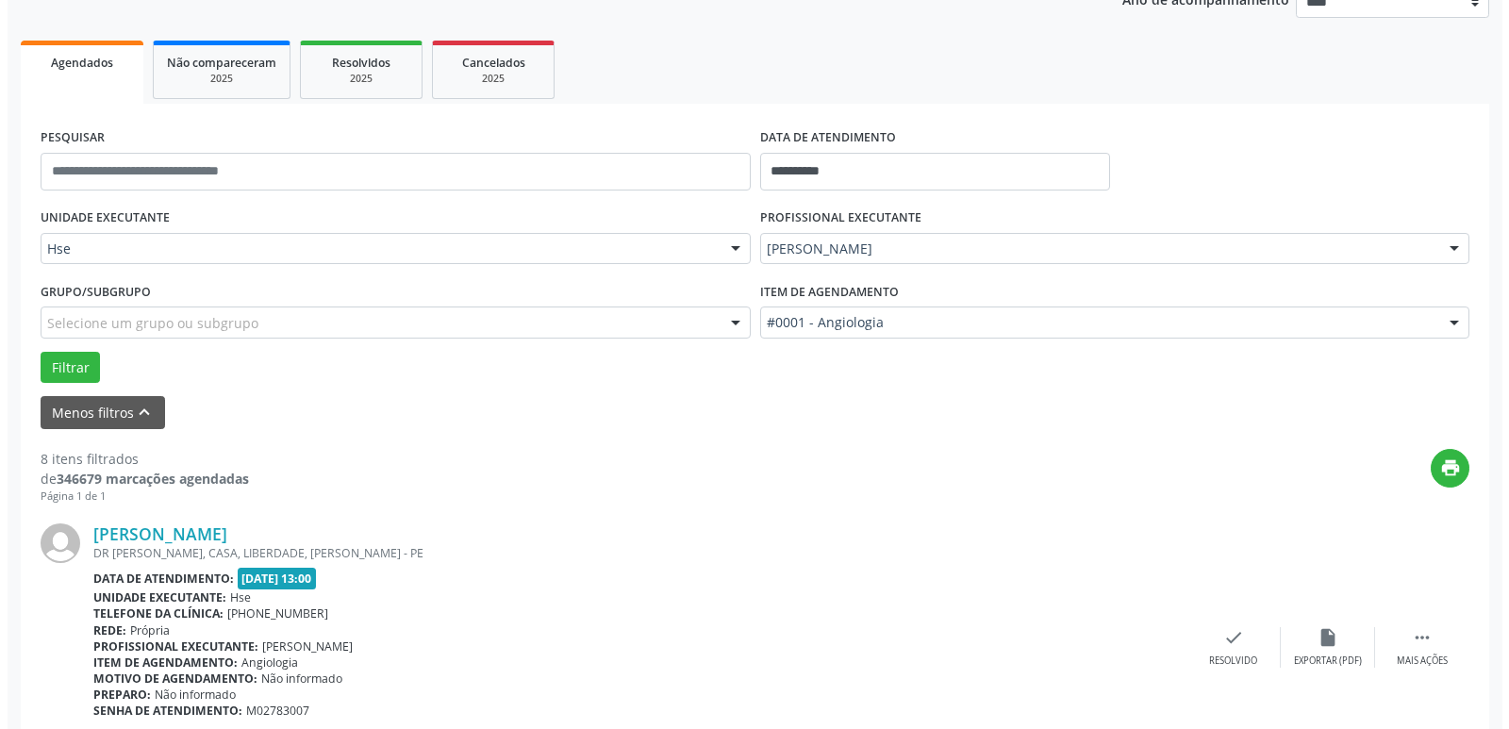
scroll to position [263, 0]
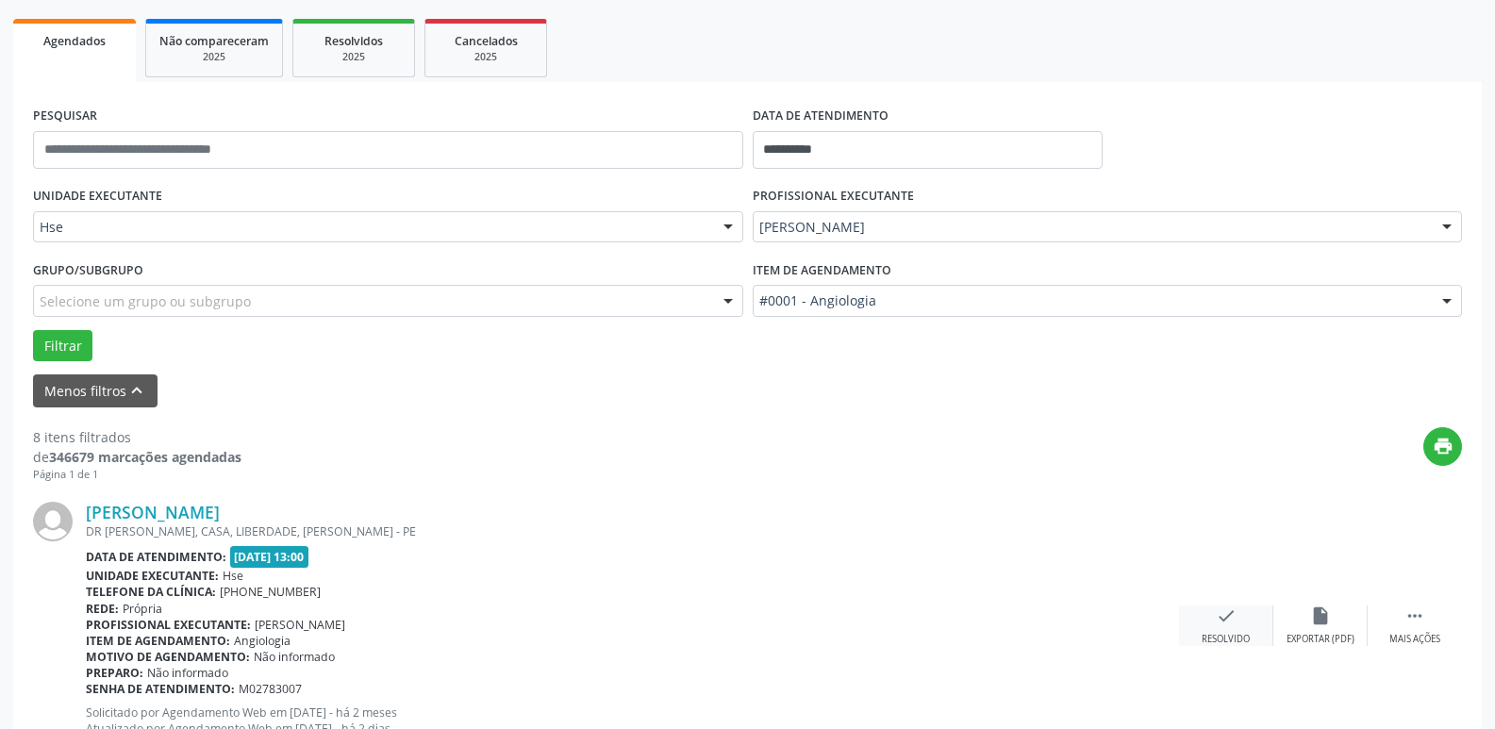
click at [1240, 613] on div "check Resolvido" at bounding box center [1226, 626] width 94 height 41
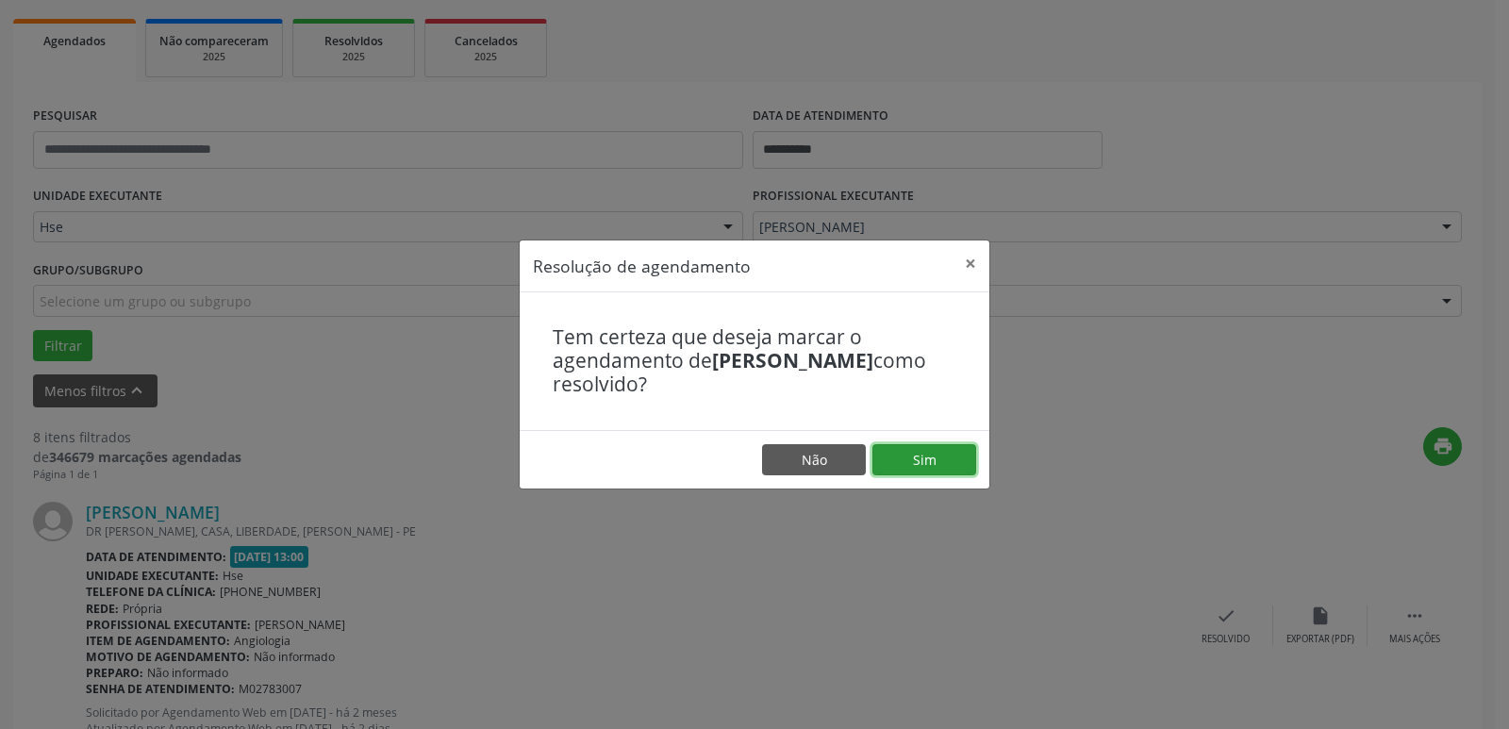
click at [926, 448] on button "Sim" at bounding box center [924, 460] width 104 height 32
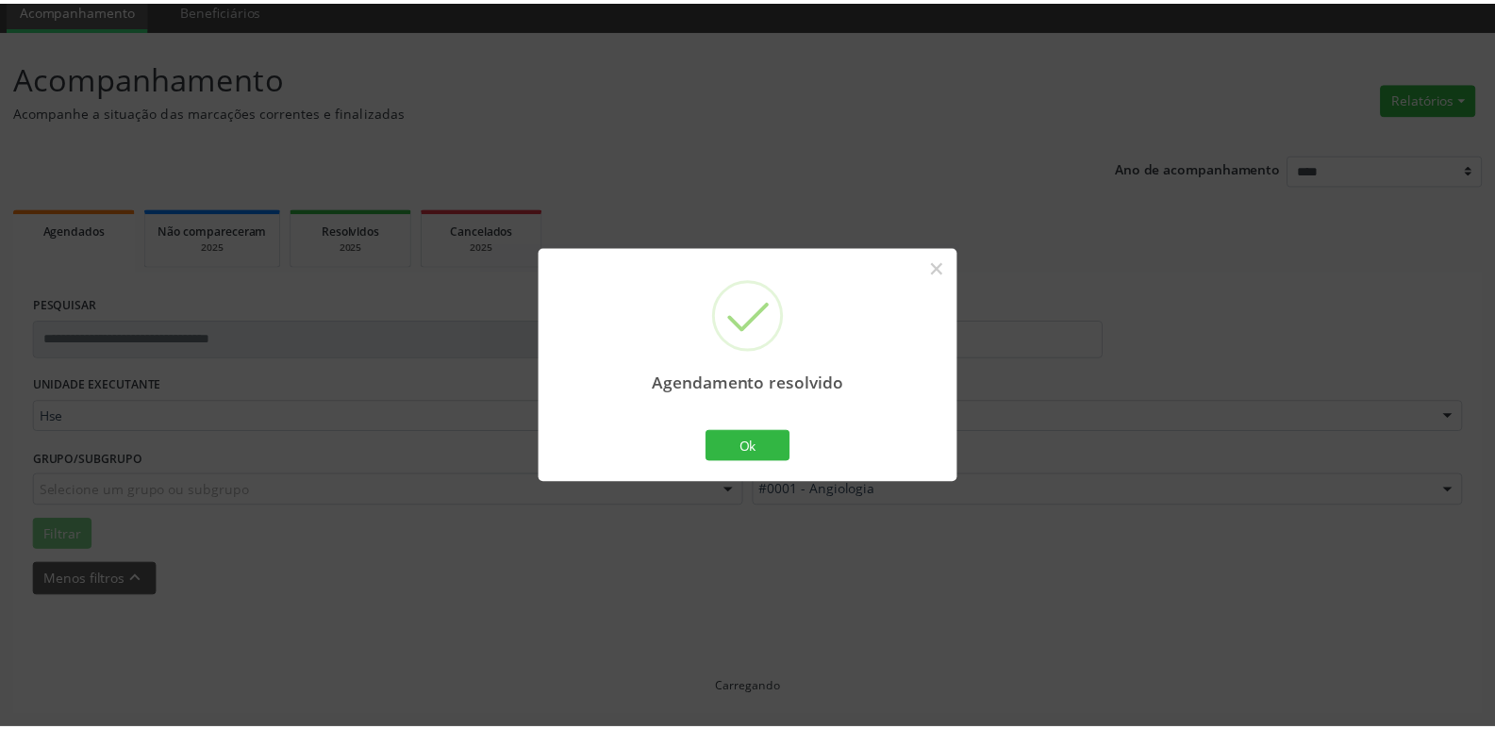
scroll to position [75, 0]
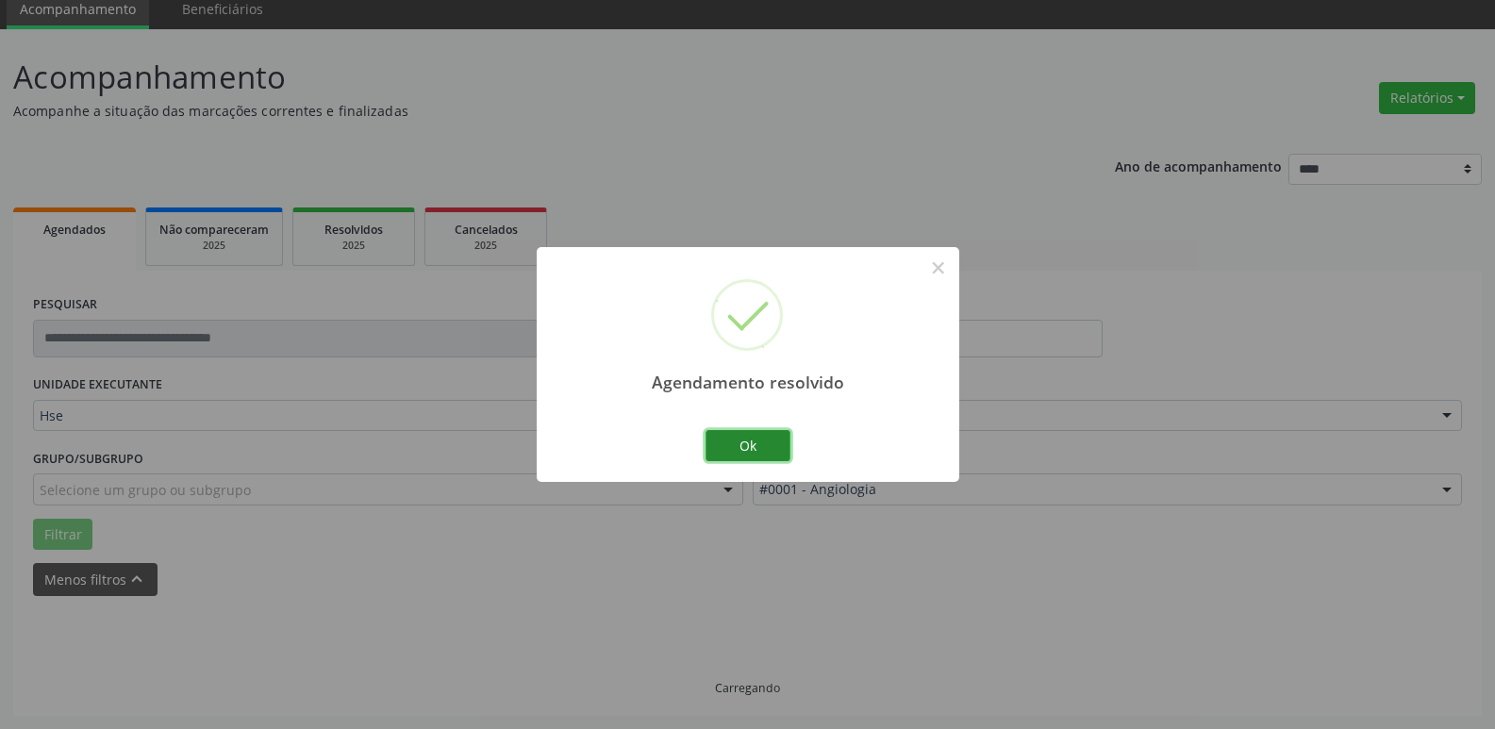
click at [761, 442] on button "Ok" at bounding box center [747, 446] width 85 height 32
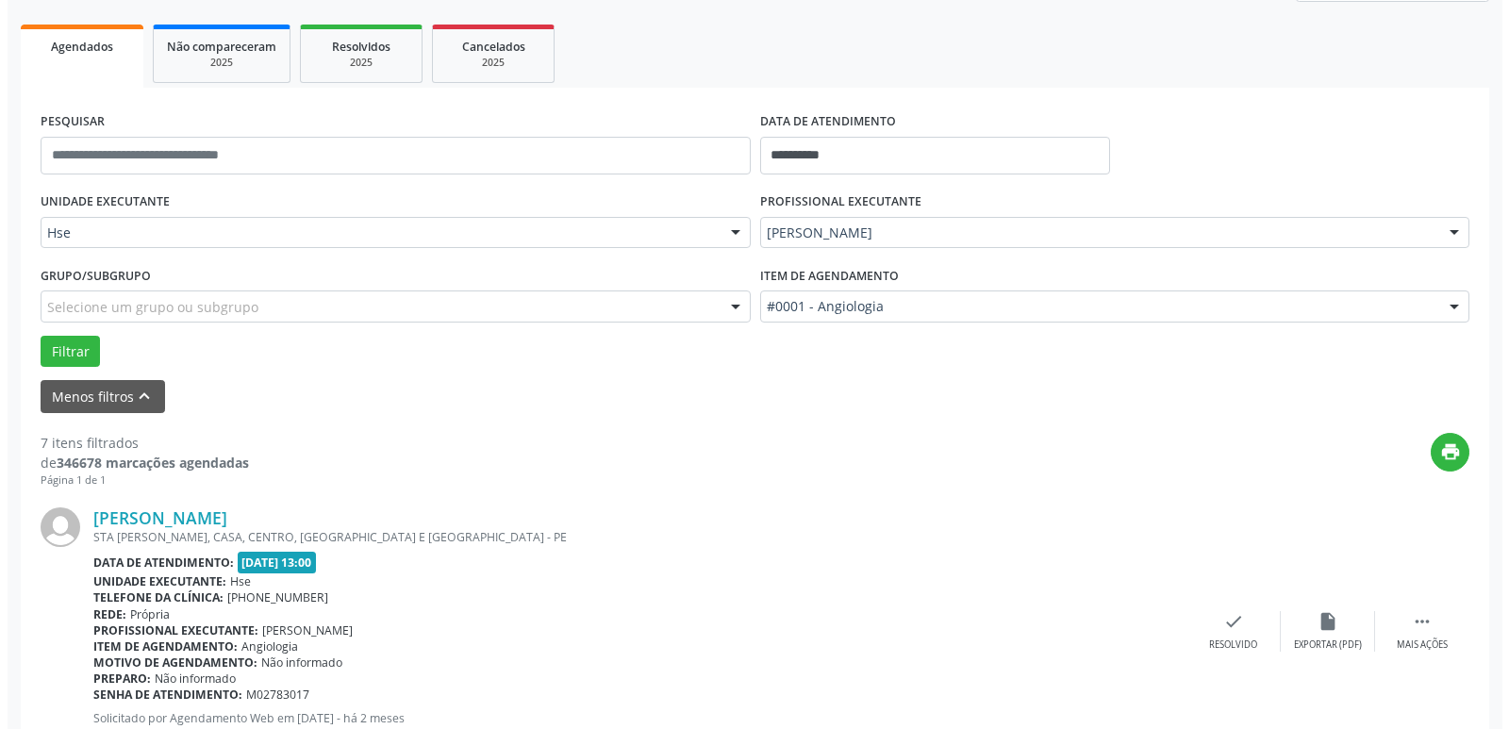
scroll to position [263, 0]
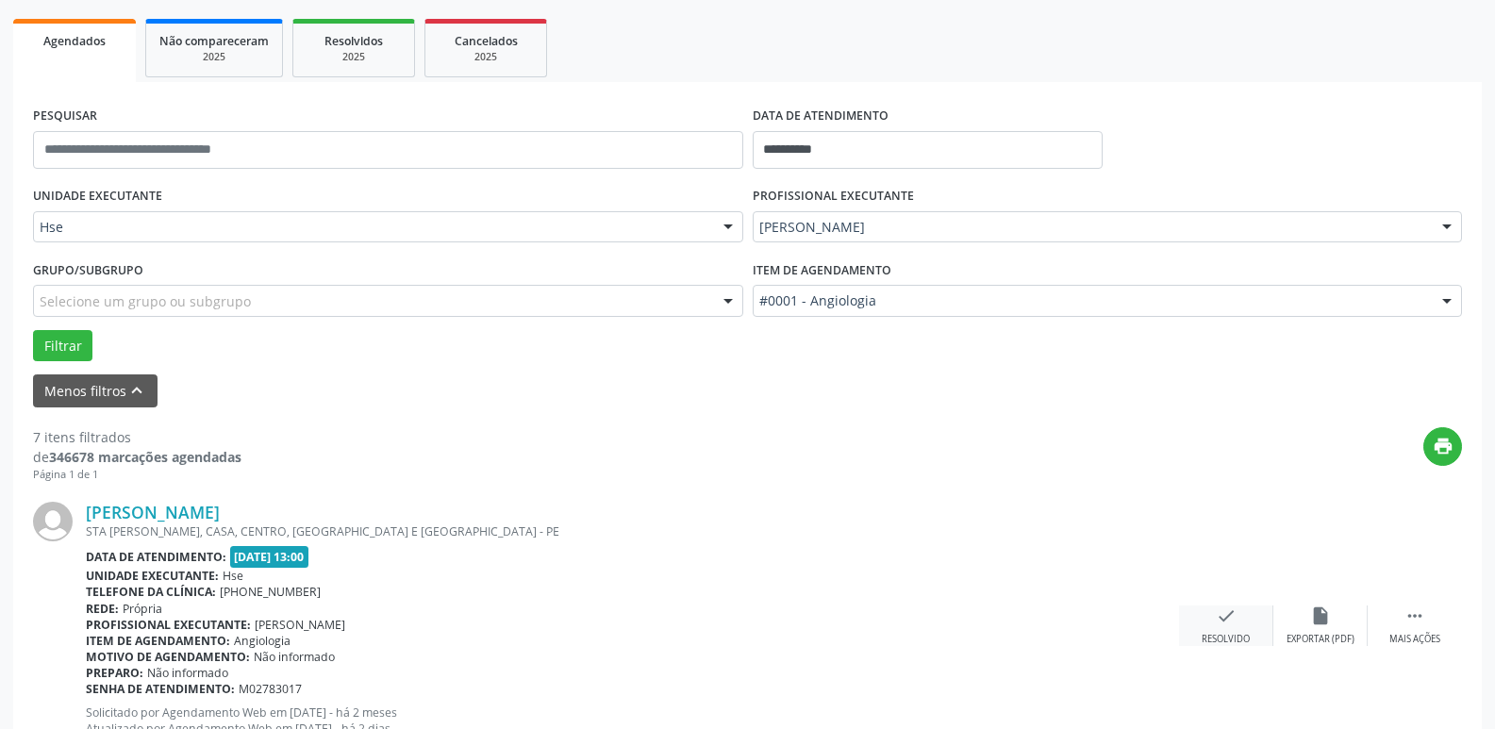
click at [1231, 611] on icon "check" at bounding box center [1226, 616] width 21 height 21
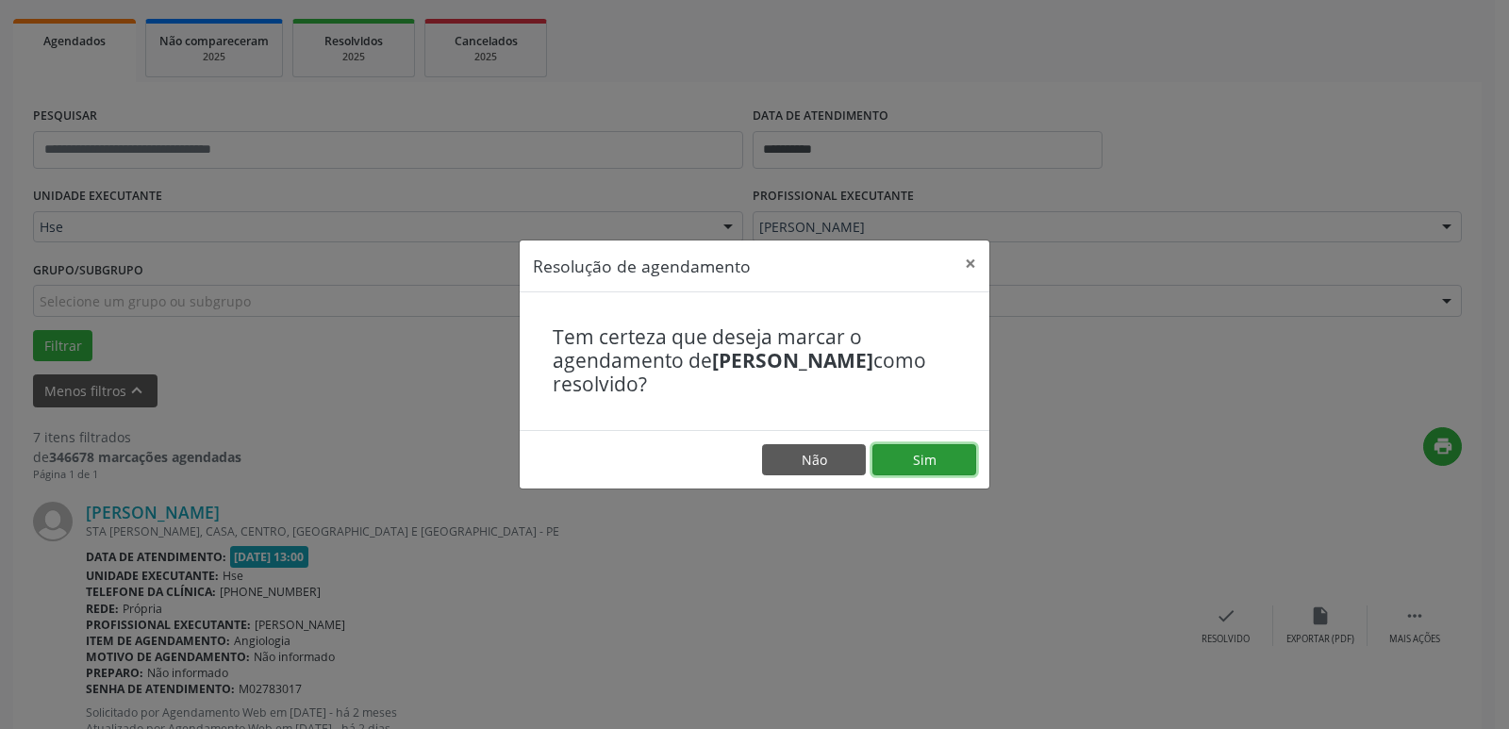
click at [951, 449] on button "Sim" at bounding box center [924, 460] width 104 height 32
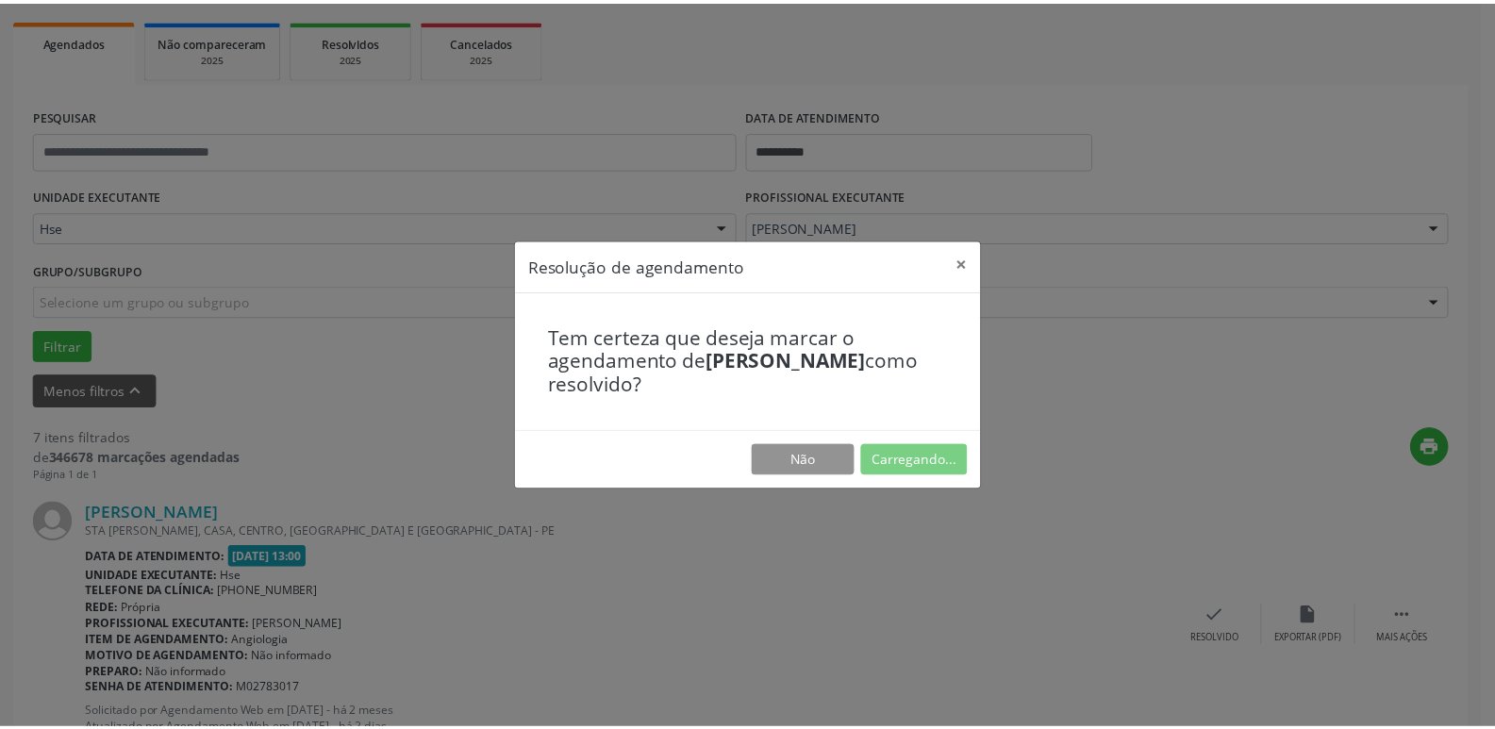
scroll to position [75, 0]
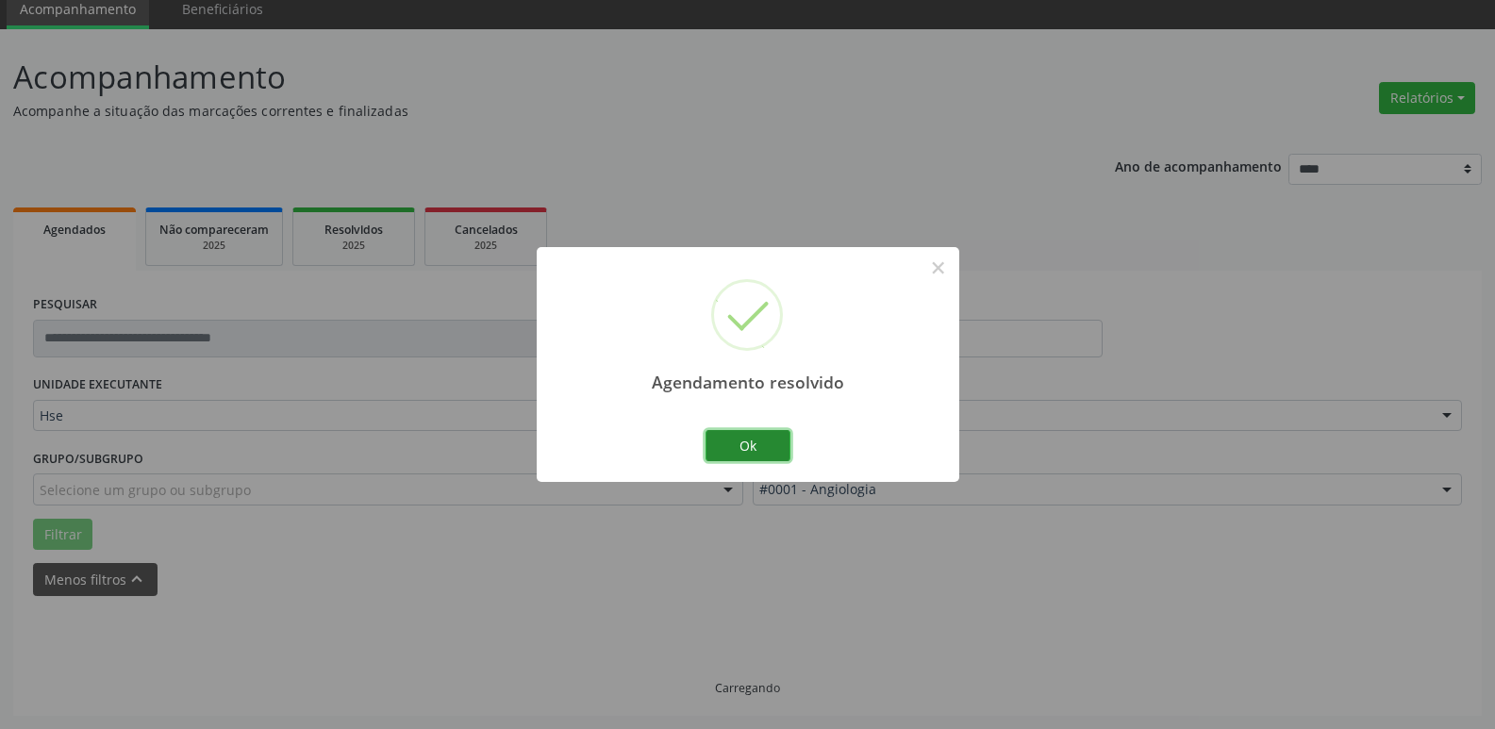
click at [758, 444] on button "Ok" at bounding box center [747, 446] width 85 height 32
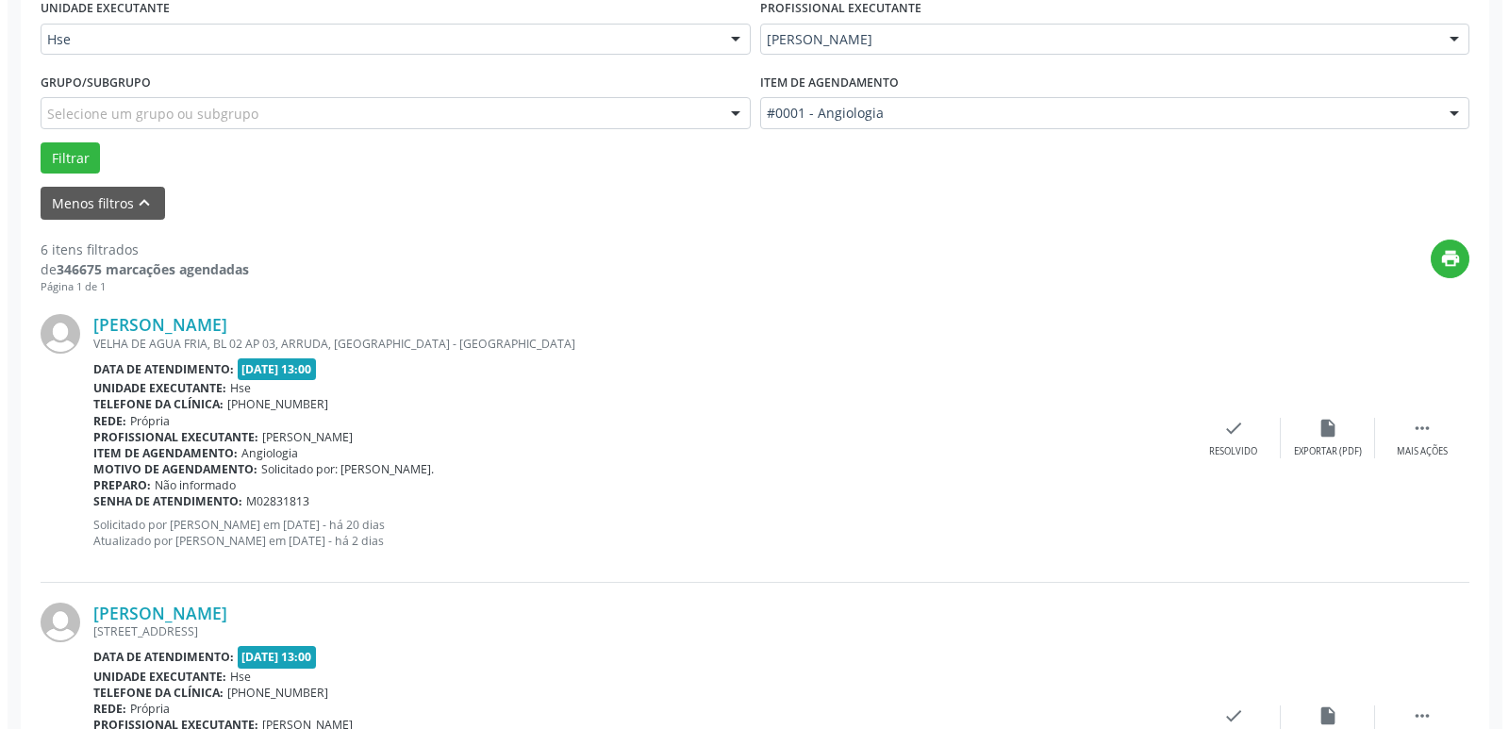
scroll to position [452, 0]
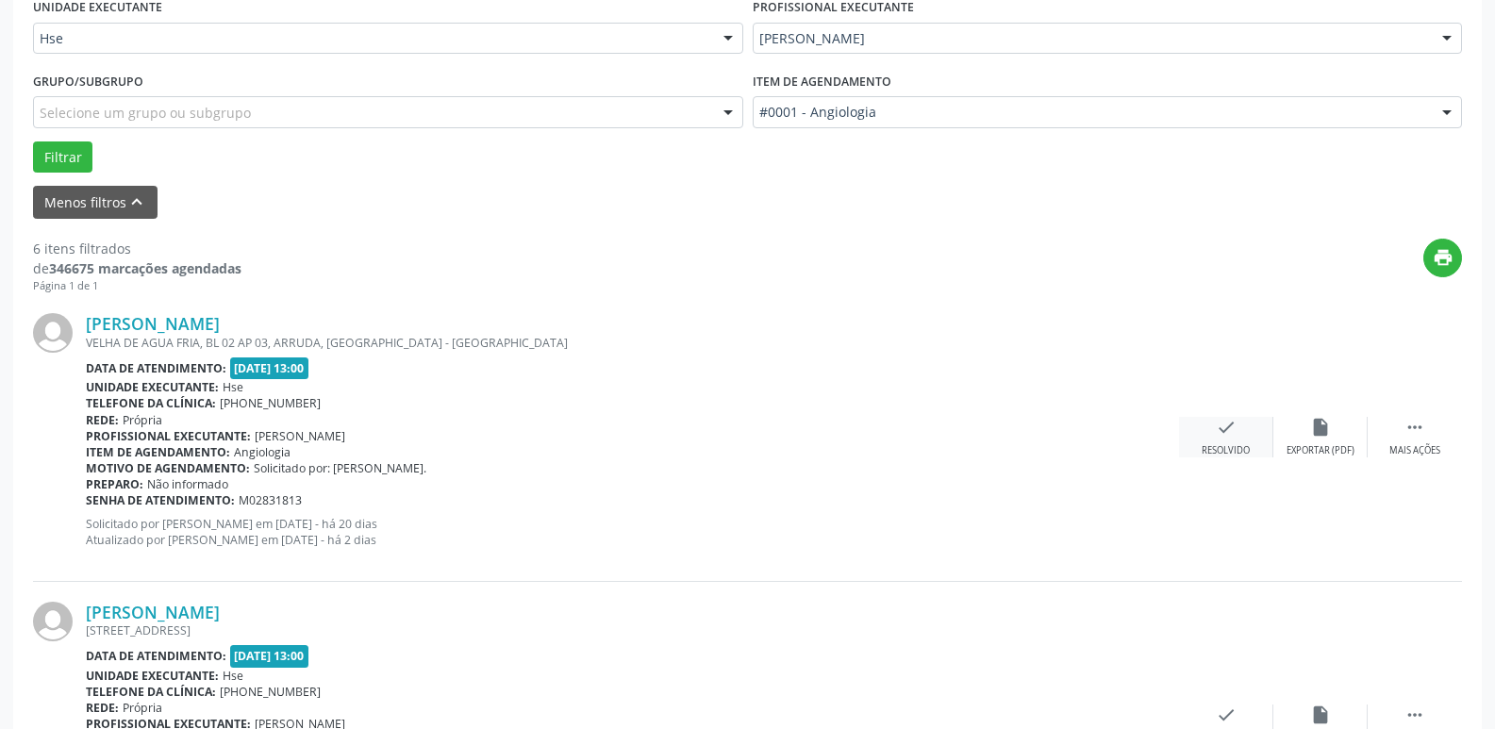
click at [1244, 437] on div "check Resolvido" at bounding box center [1226, 437] width 94 height 41
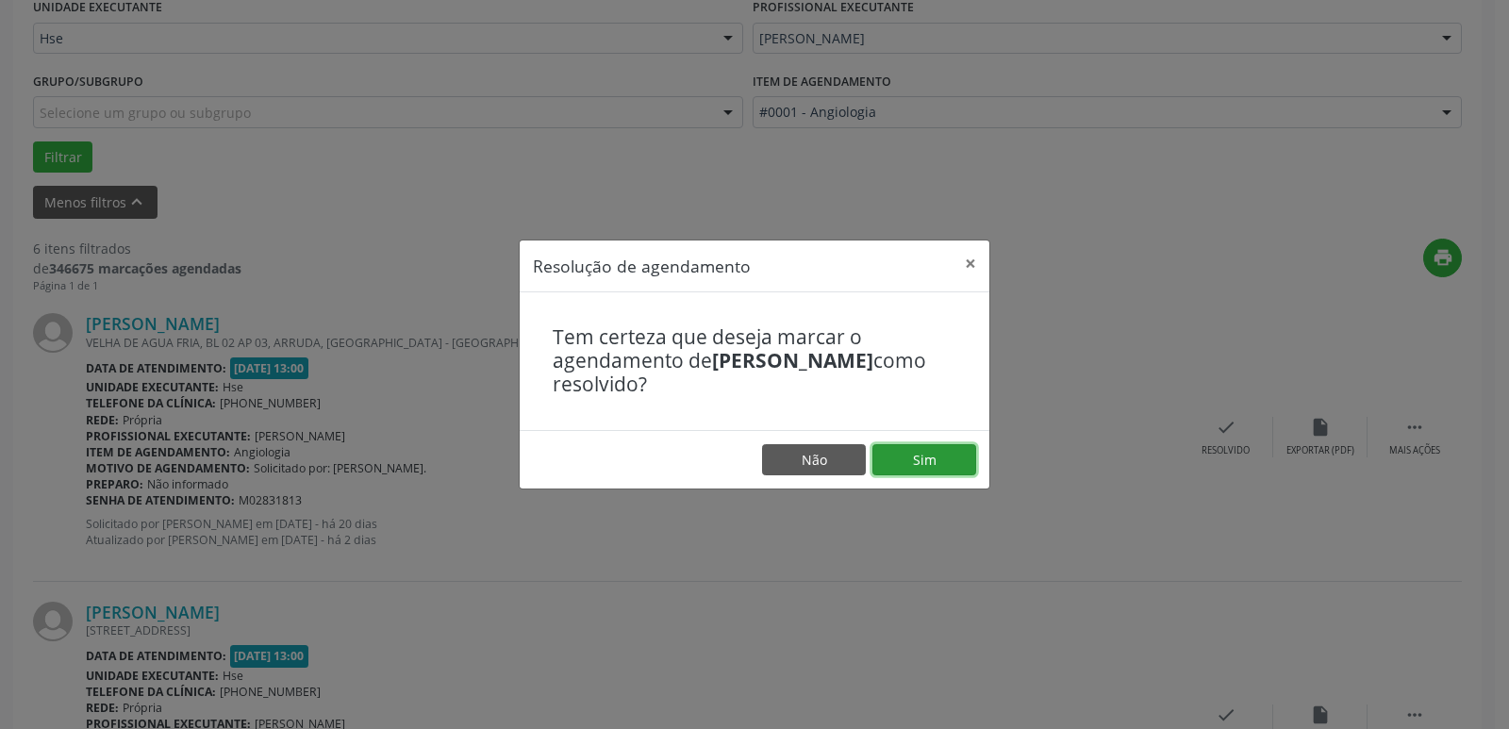
click at [909, 459] on button "Sim" at bounding box center [924, 460] width 104 height 32
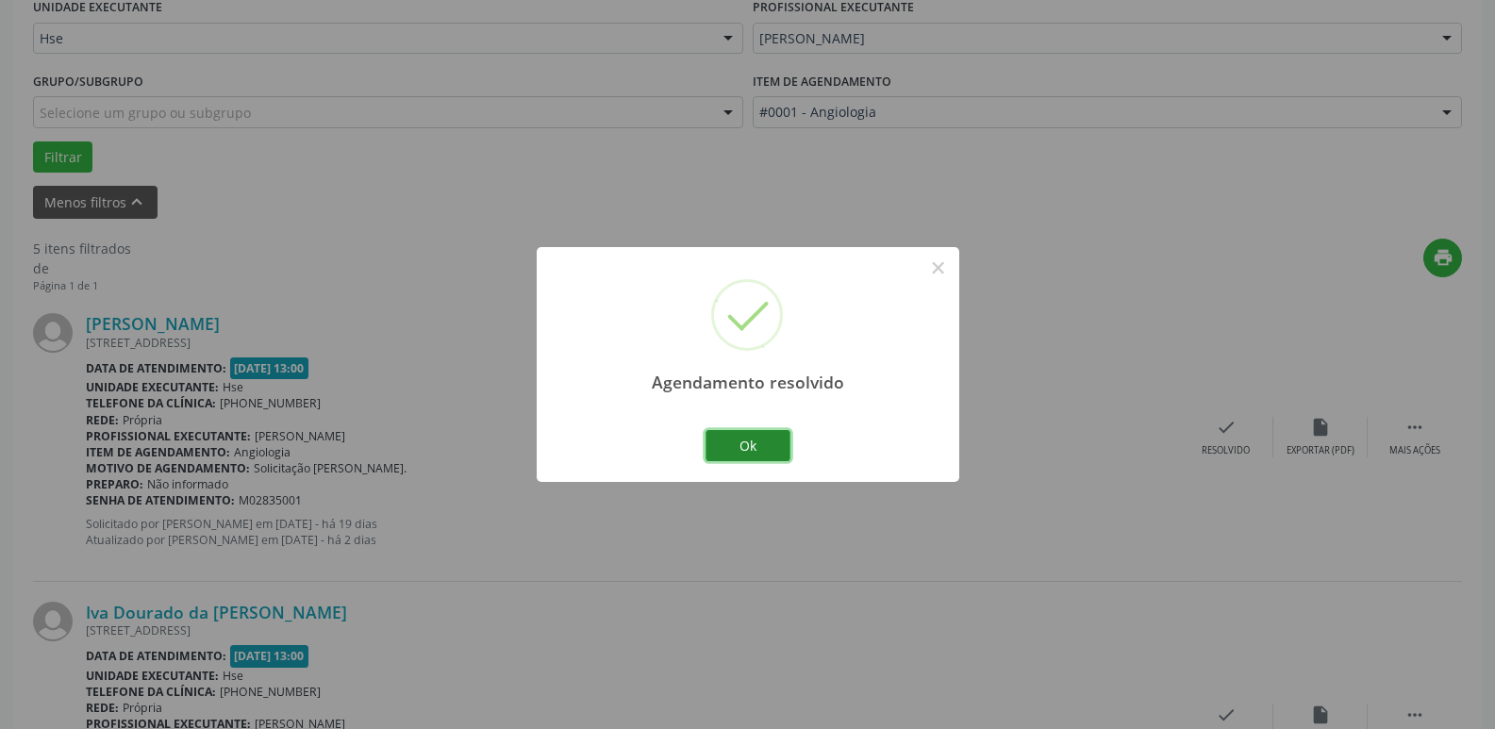
click at [747, 441] on button "Ok" at bounding box center [747, 446] width 85 height 32
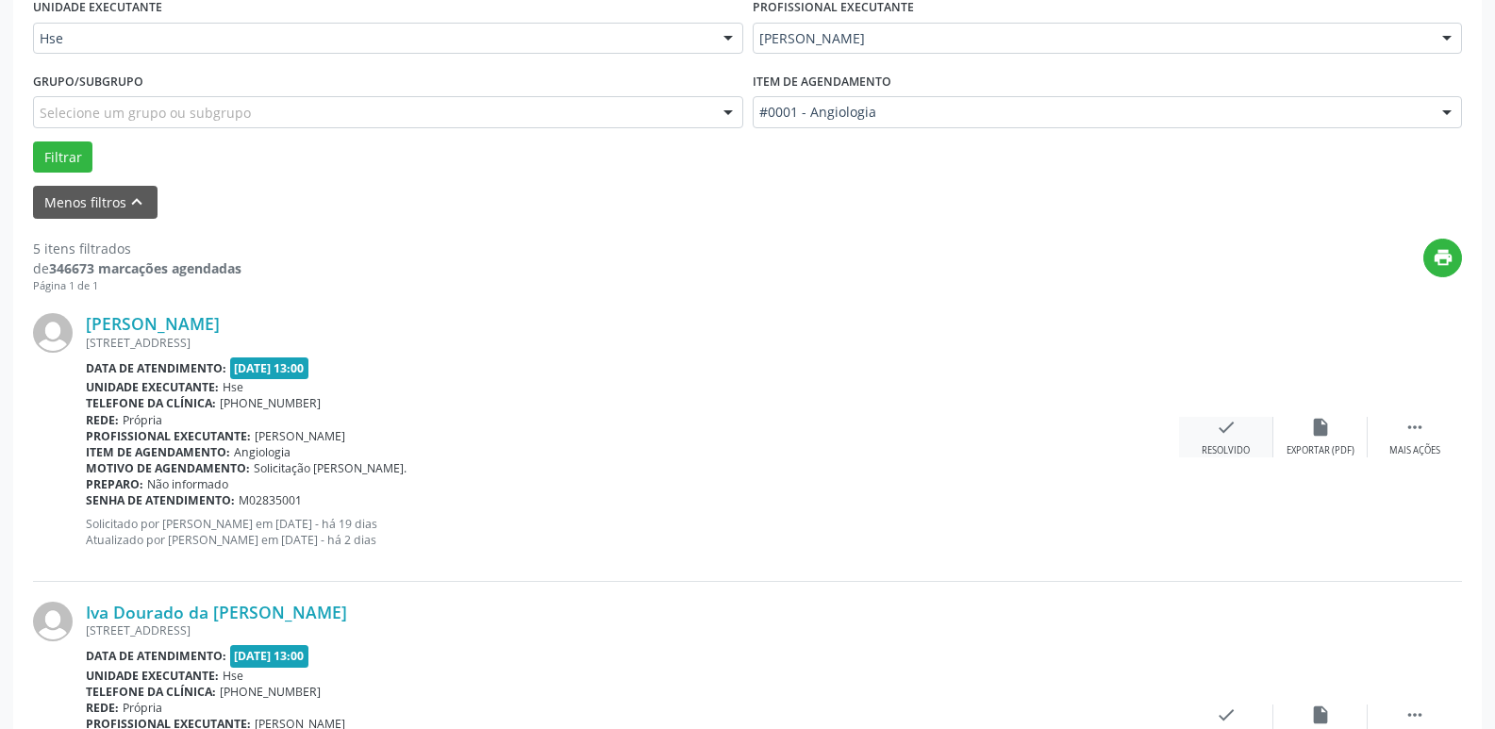
click at [1236, 435] on div "check Resolvido" at bounding box center [1226, 437] width 94 height 41
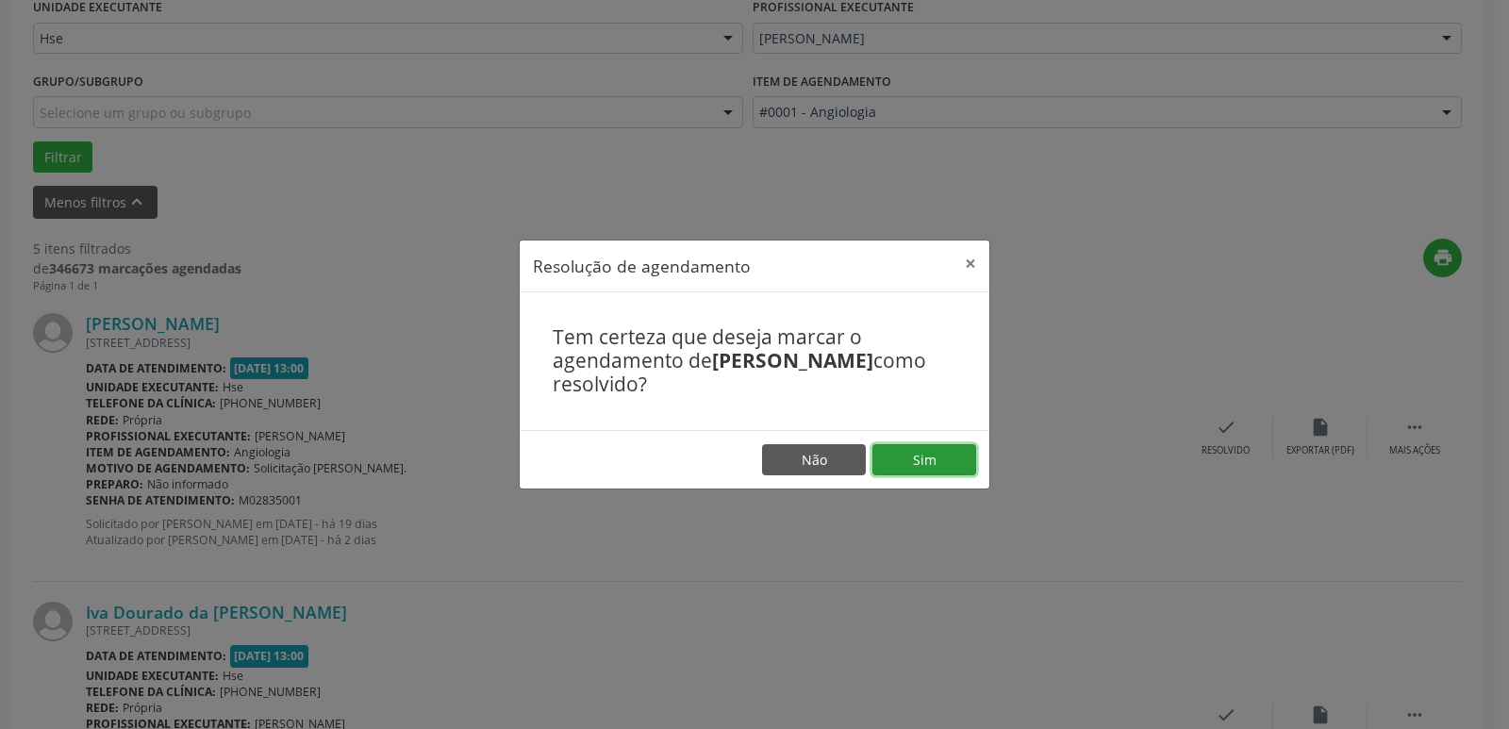
click at [945, 456] on button "Sim" at bounding box center [924, 460] width 104 height 32
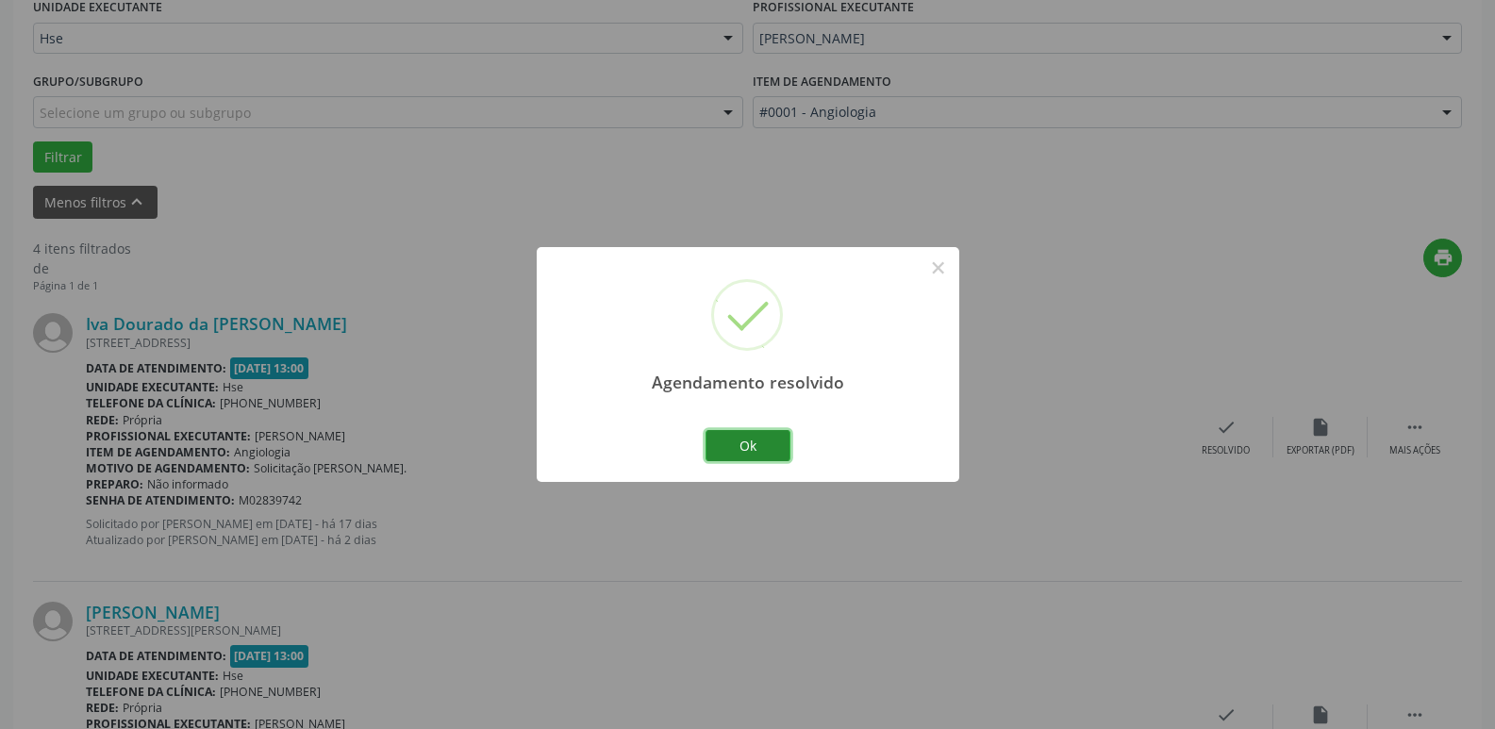
click at [749, 445] on button "Ok" at bounding box center [747, 446] width 85 height 32
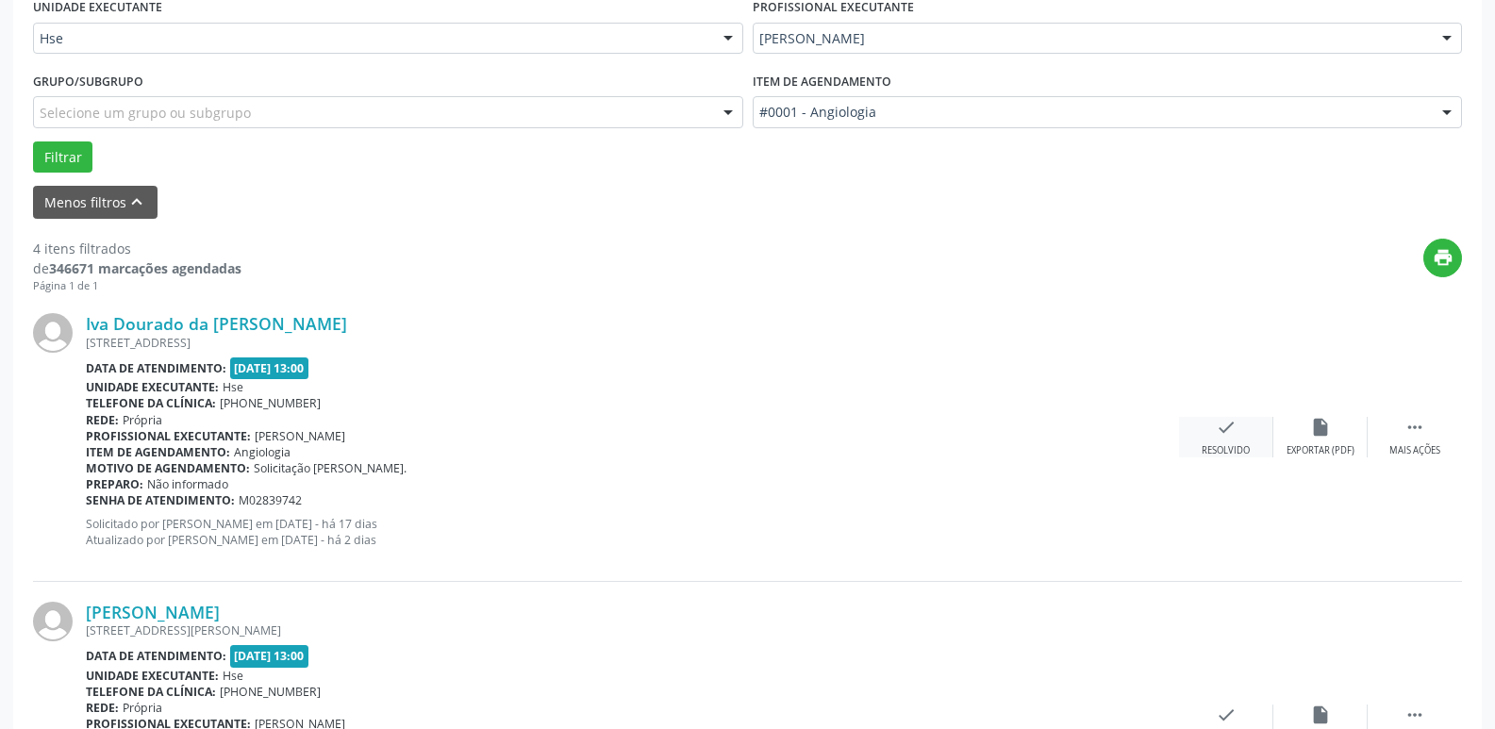
click at [1241, 438] on div "check Resolvido" at bounding box center [1226, 437] width 94 height 41
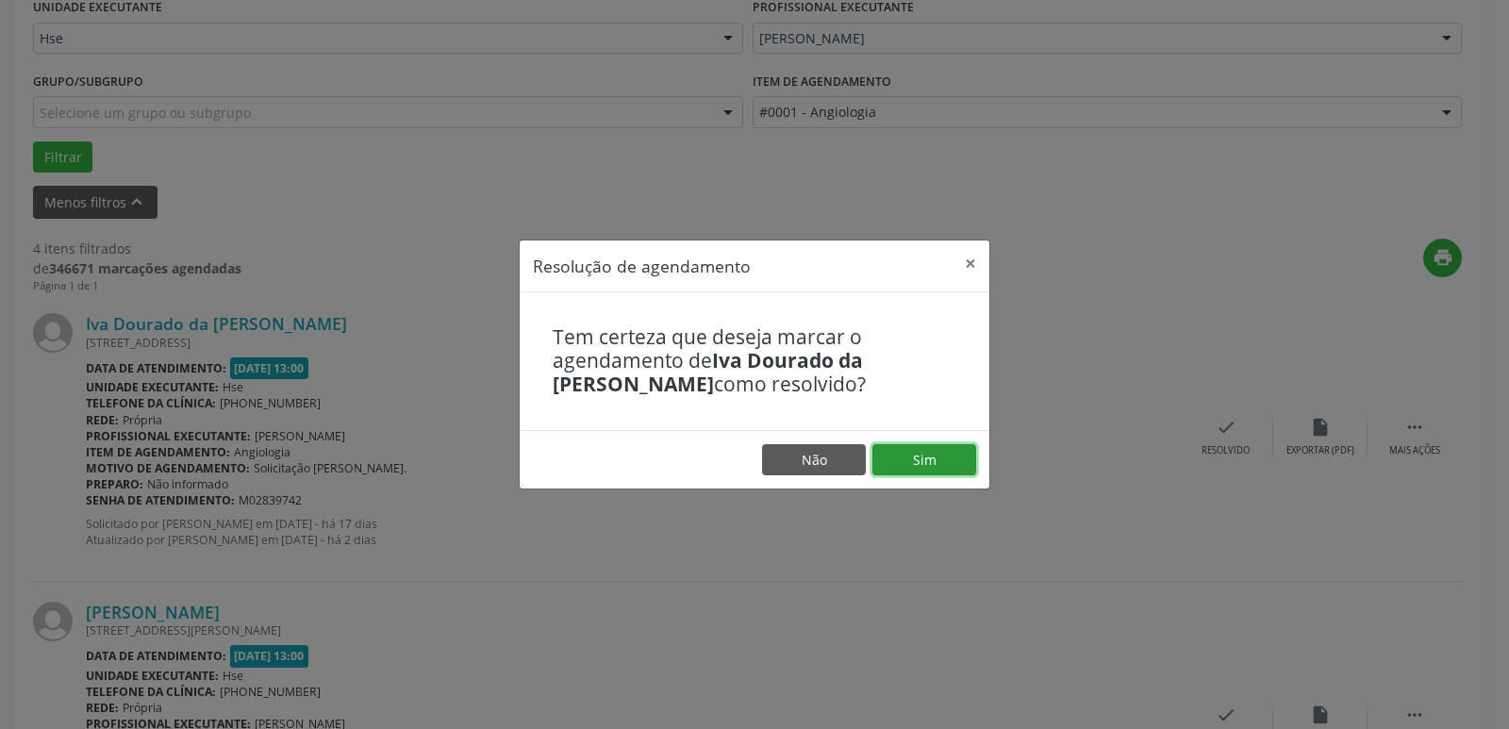
click at [938, 448] on button "Sim" at bounding box center [924, 460] width 104 height 32
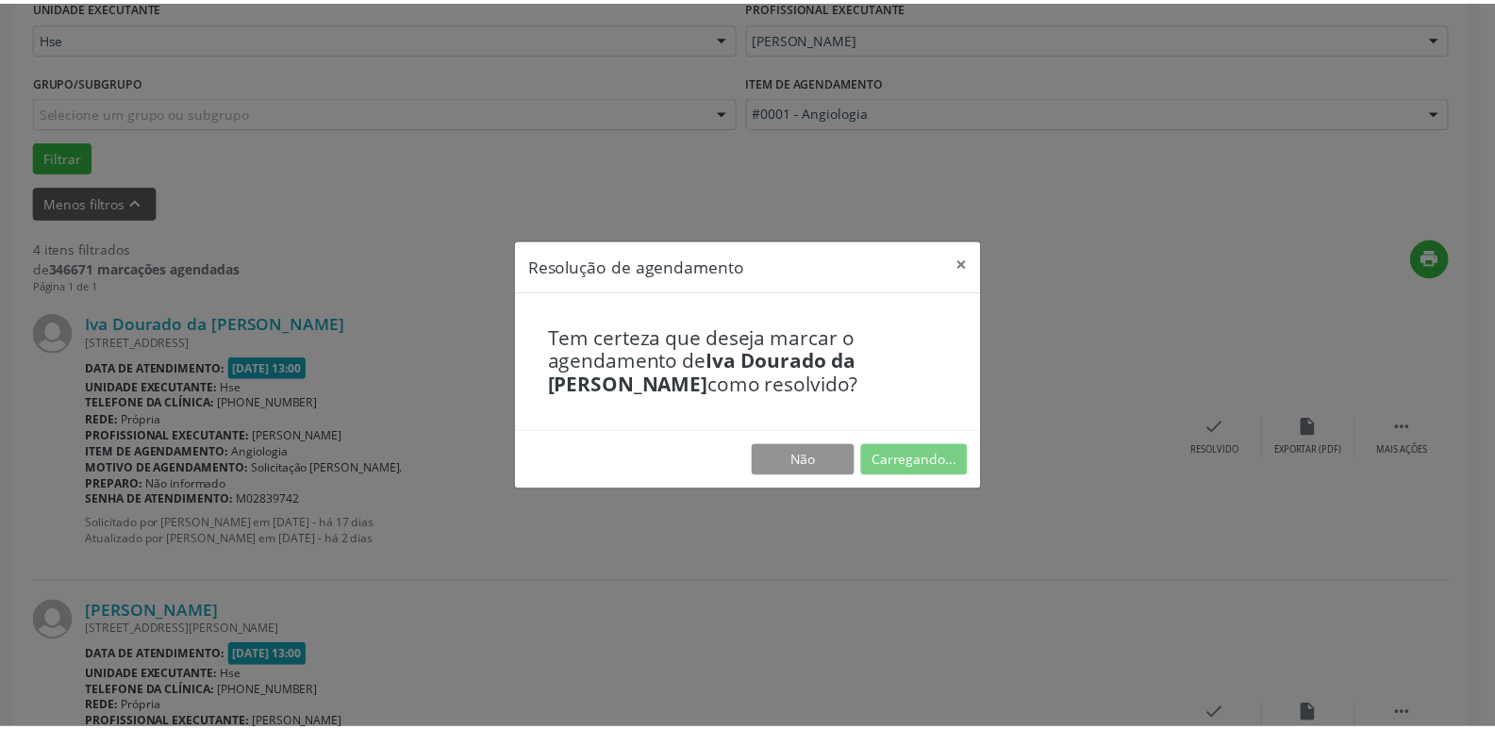
scroll to position [75, 0]
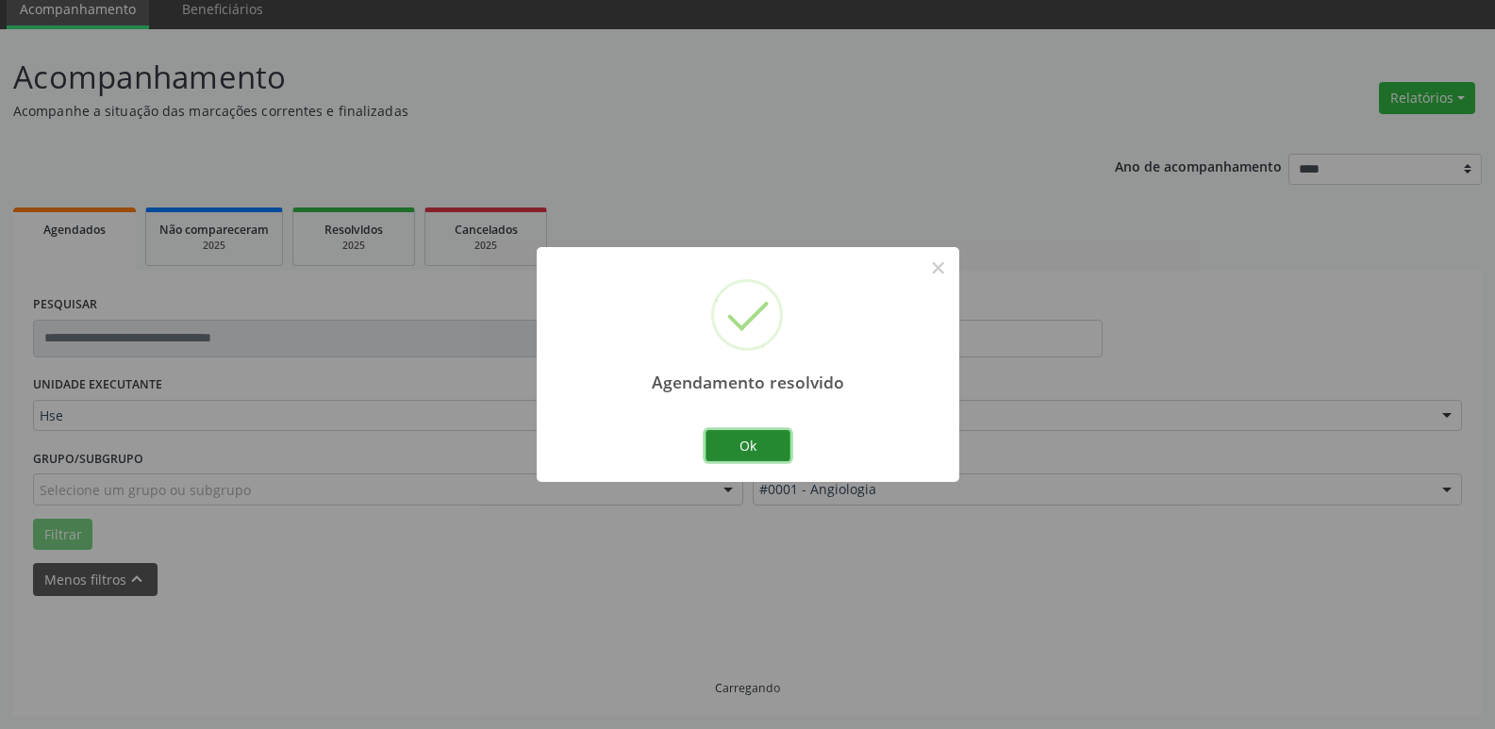
click at [743, 440] on button "Ok" at bounding box center [747, 446] width 85 height 32
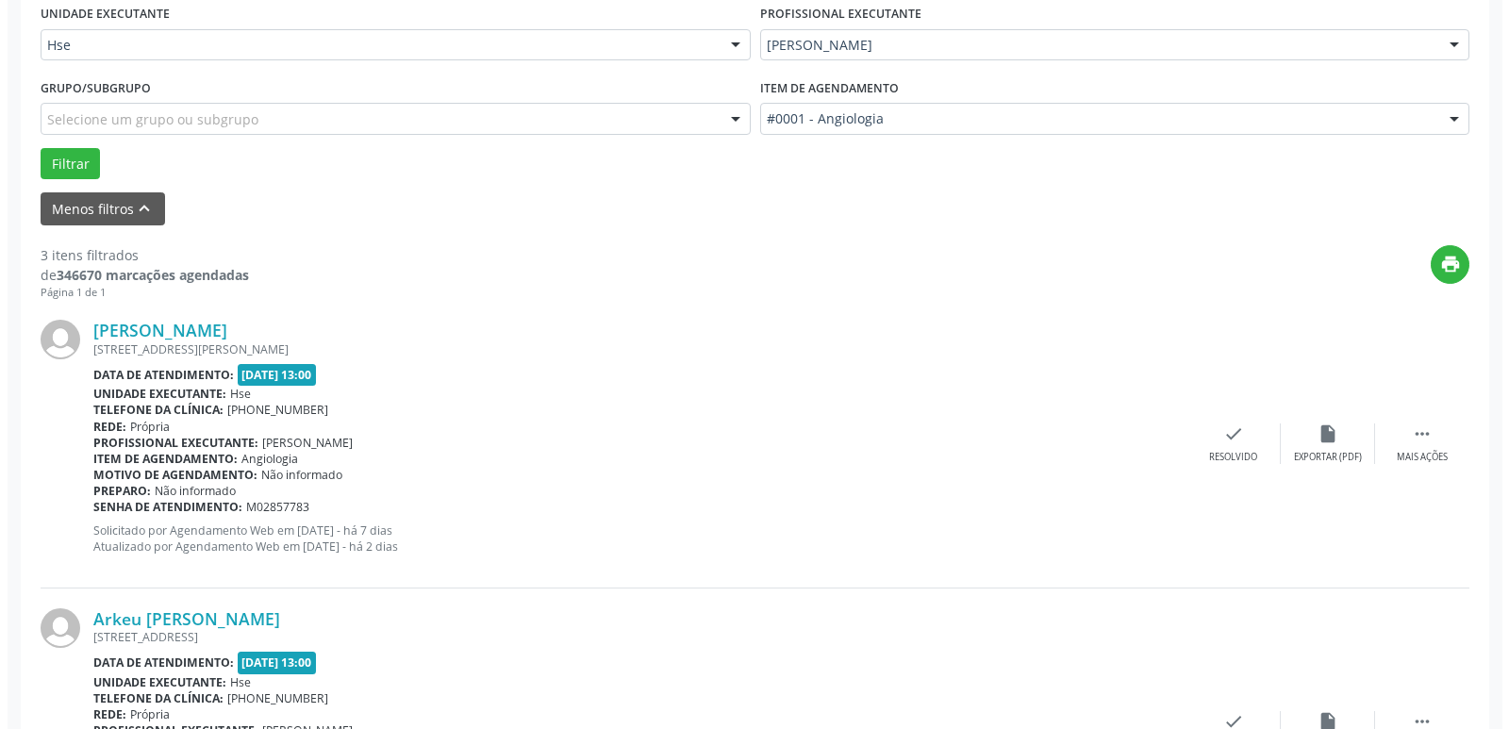
scroll to position [452, 0]
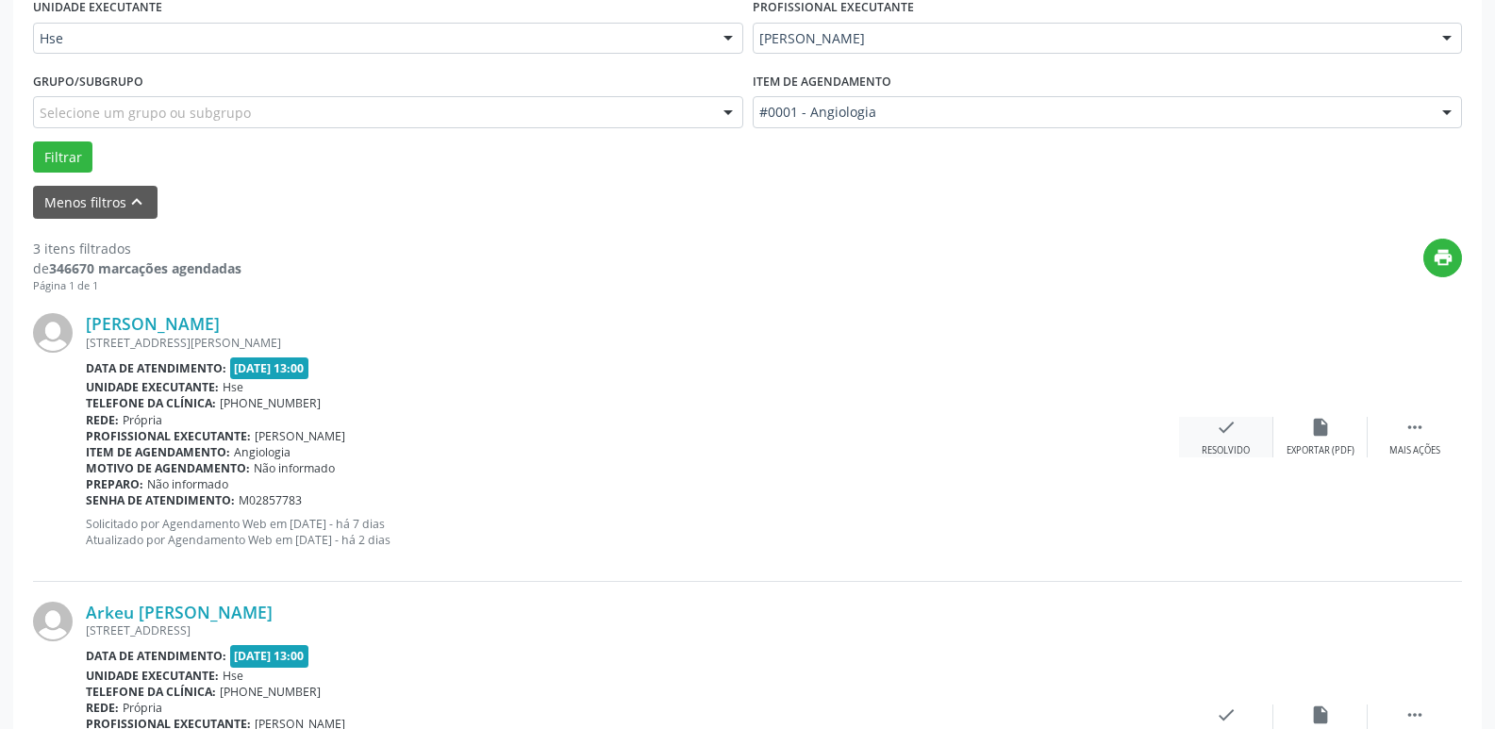
click at [1219, 436] on icon "check" at bounding box center [1226, 427] width 21 height 21
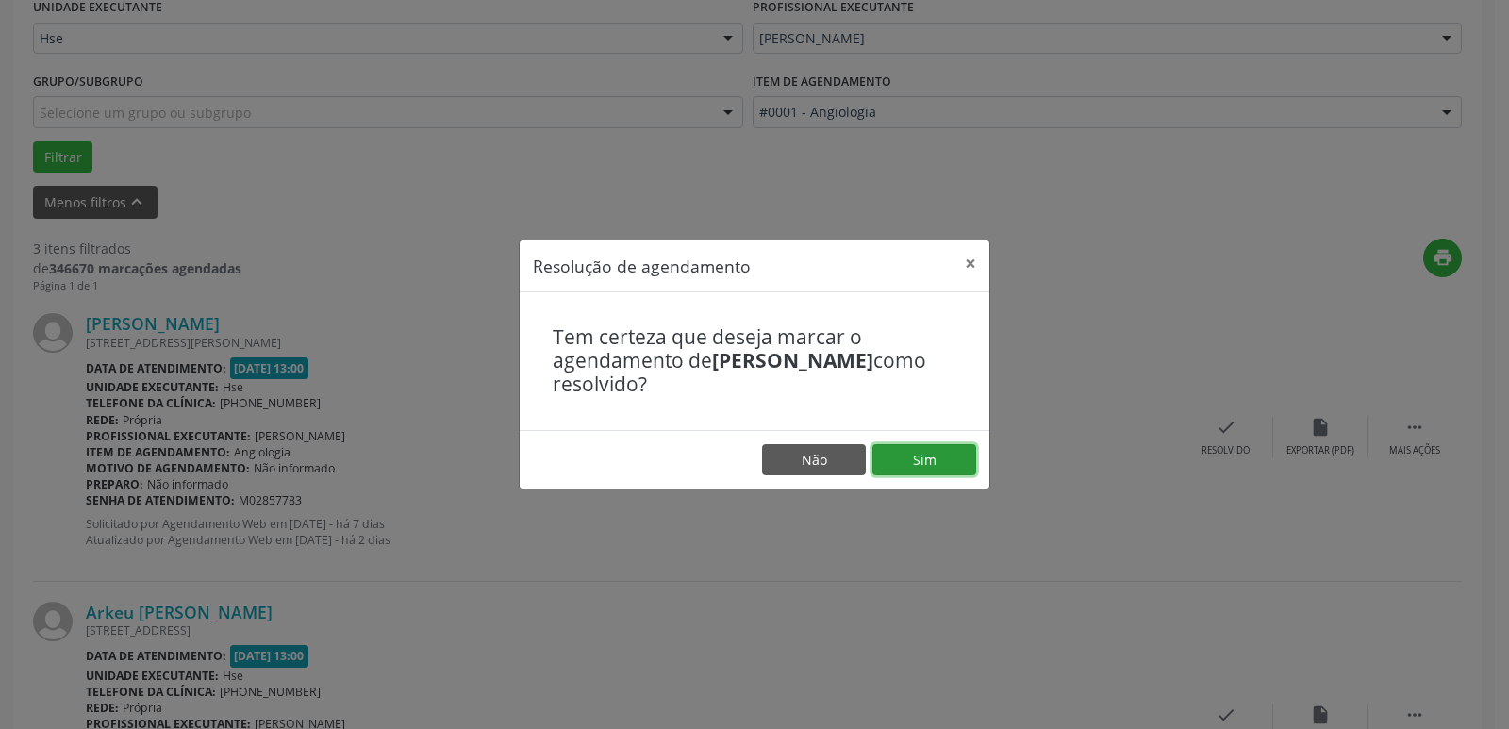
click at [936, 458] on button "Sim" at bounding box center [924, 460] width 104 height 32
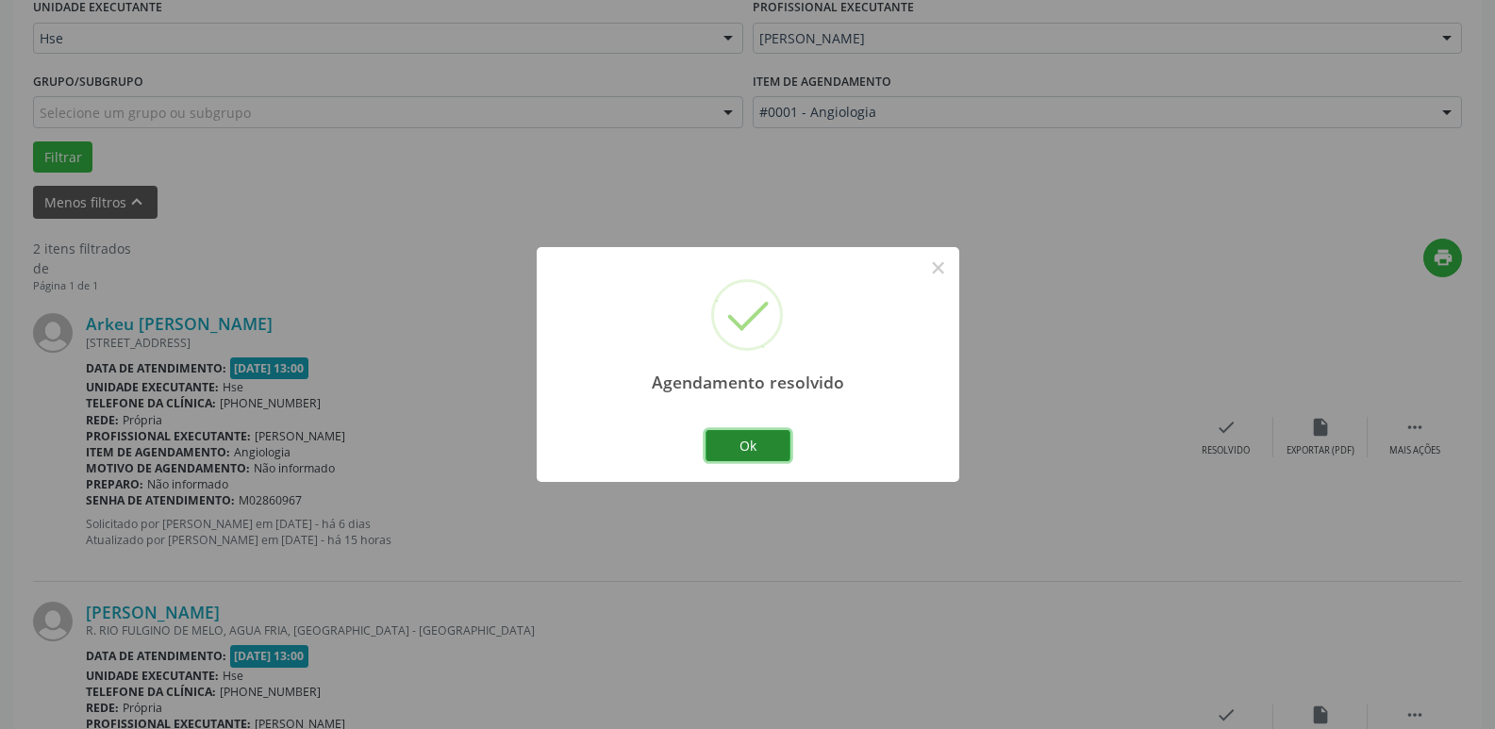
click at [746, 444] on button "Ok" at bounding box center [747, 446] width 85 height 32
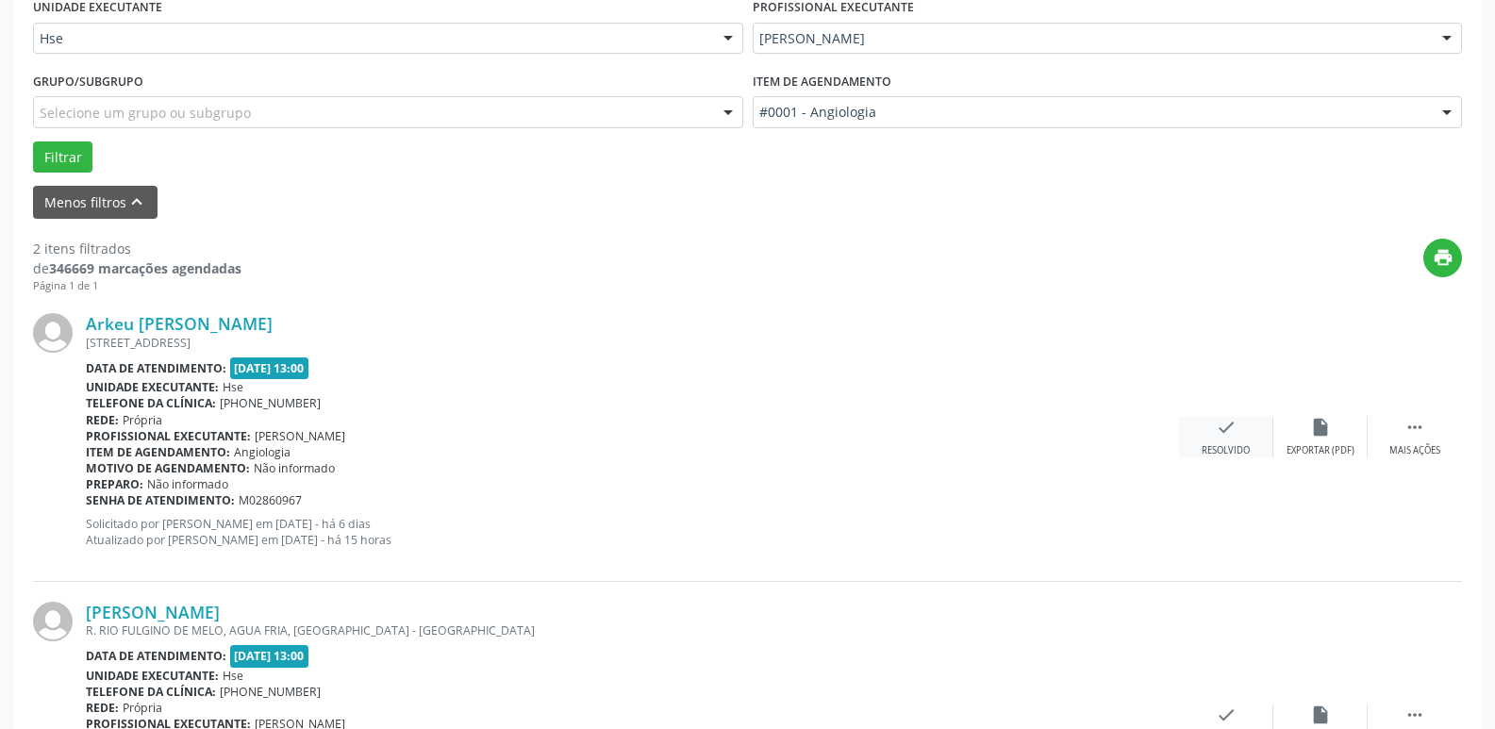
click at [1211, 430] on div "check Resolvido" at bounding box center [1226, 437] width 94 height 41
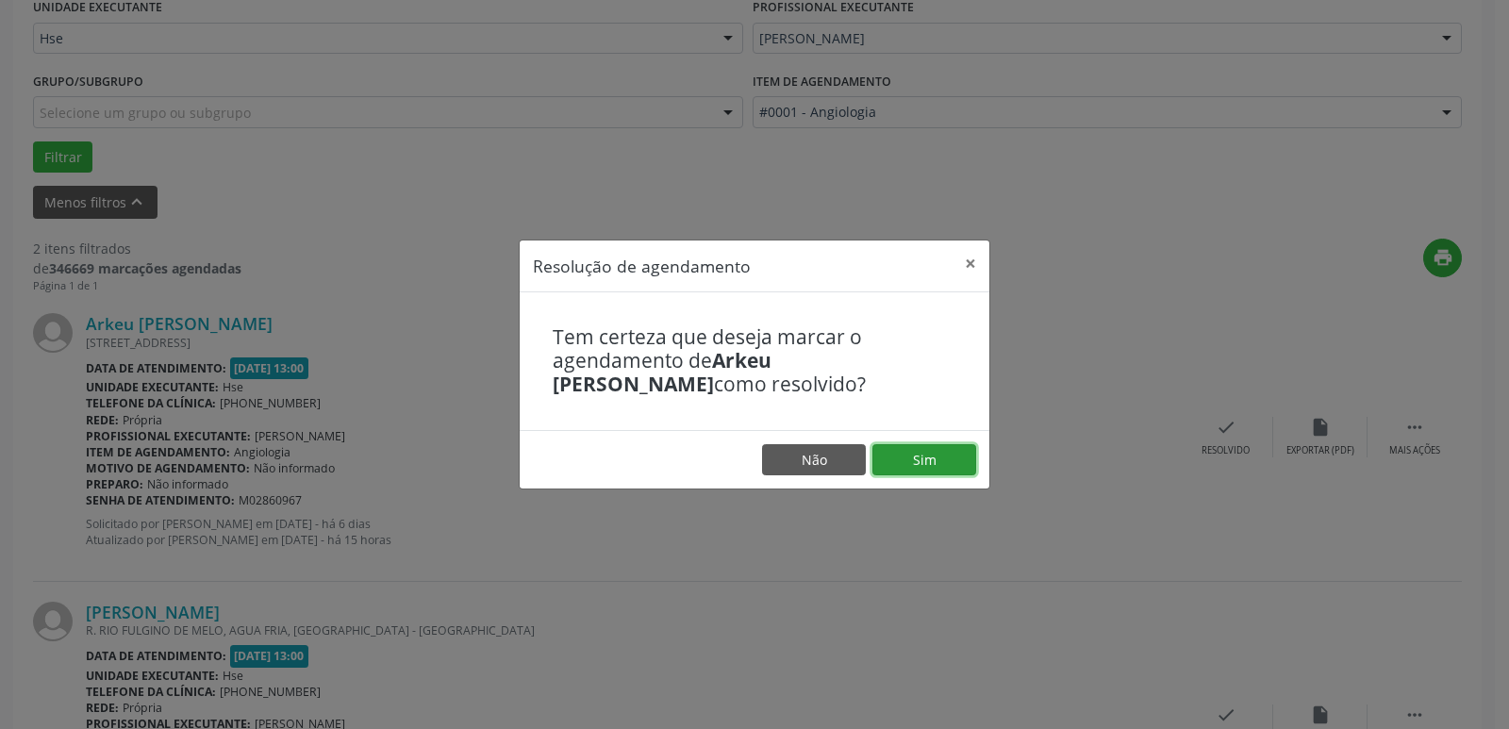
click at [917, 460] on button "Sim" at bounding box center [924, 460] width 104 height 32
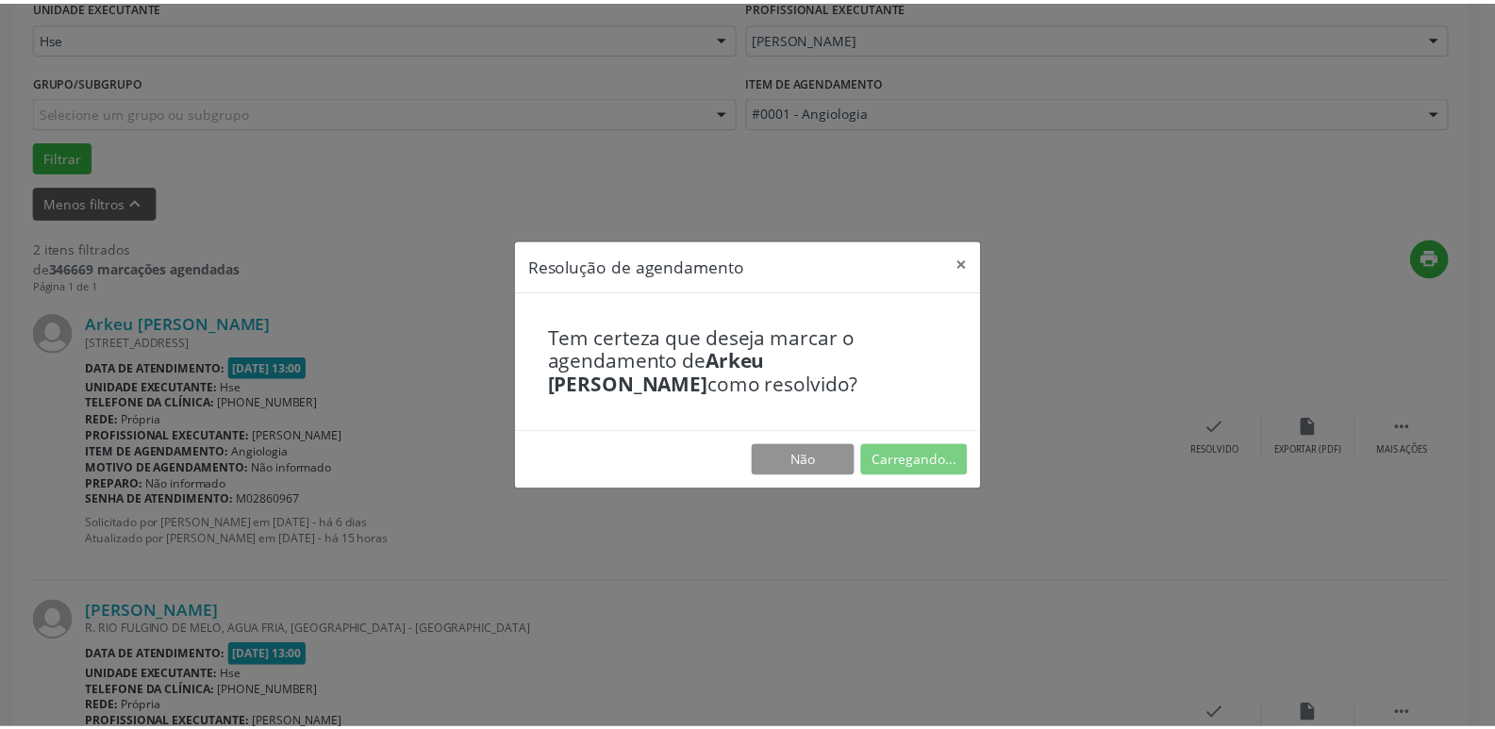
scroll to position [75, 0]
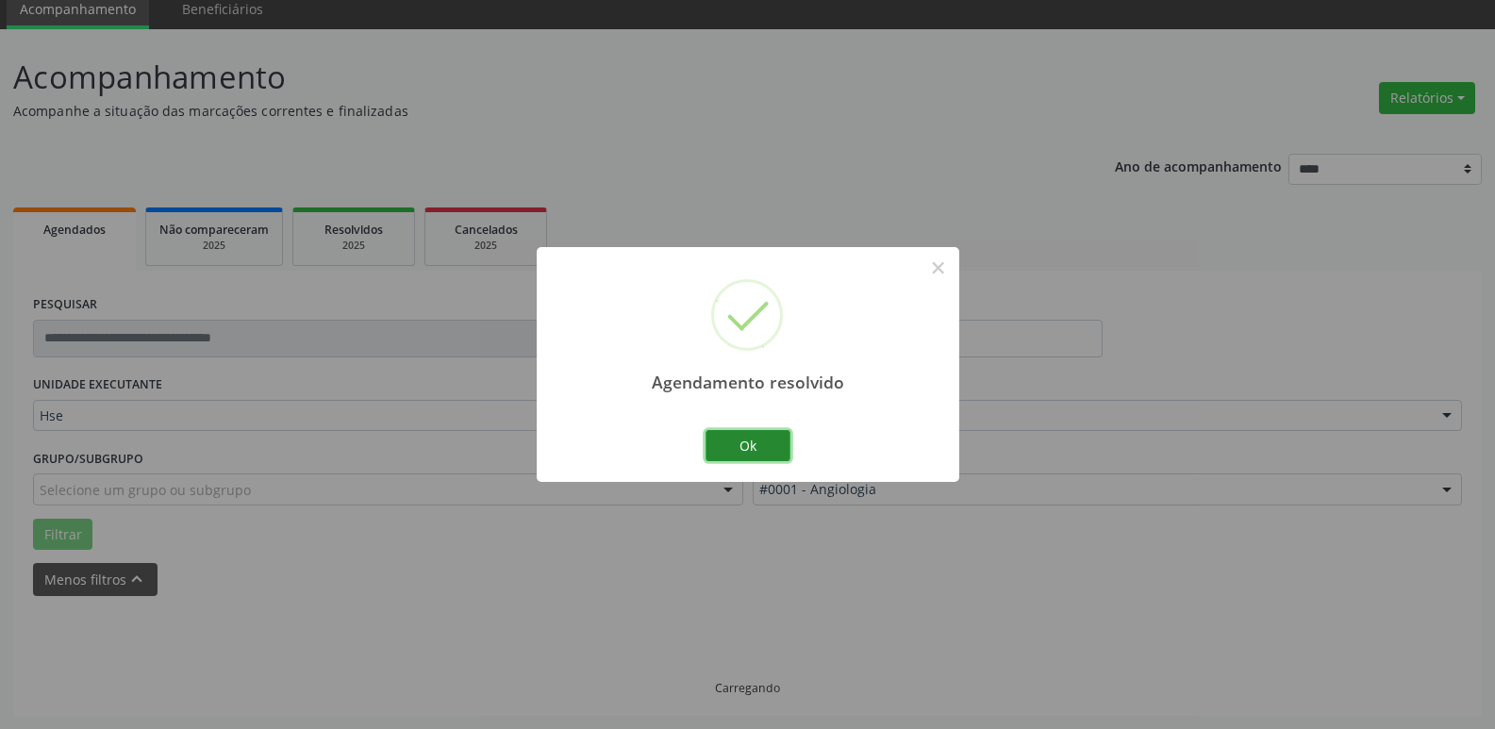
click at [735, 441] on button "Ok" at bounding box center [747, 446] width 85 height 32
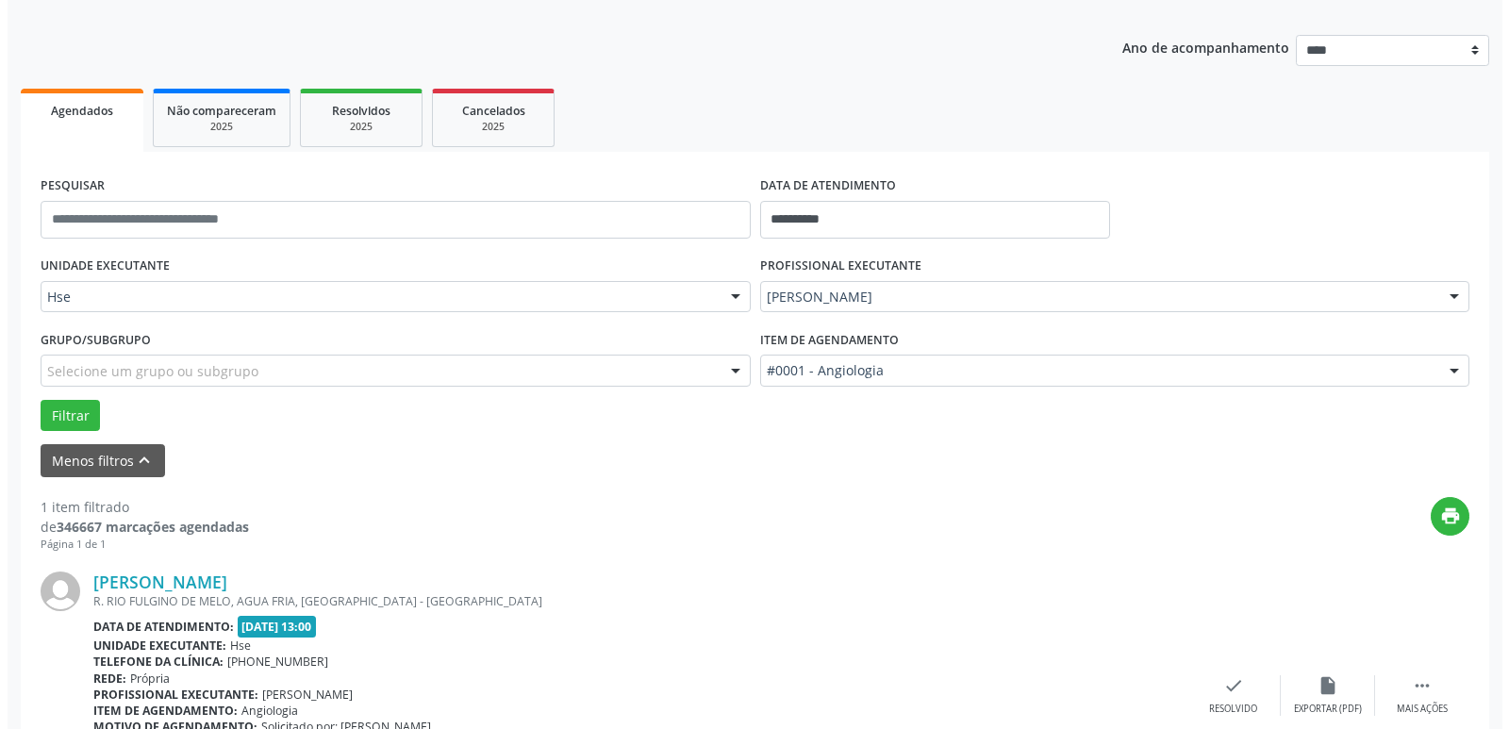
scroll to position [337, 0]
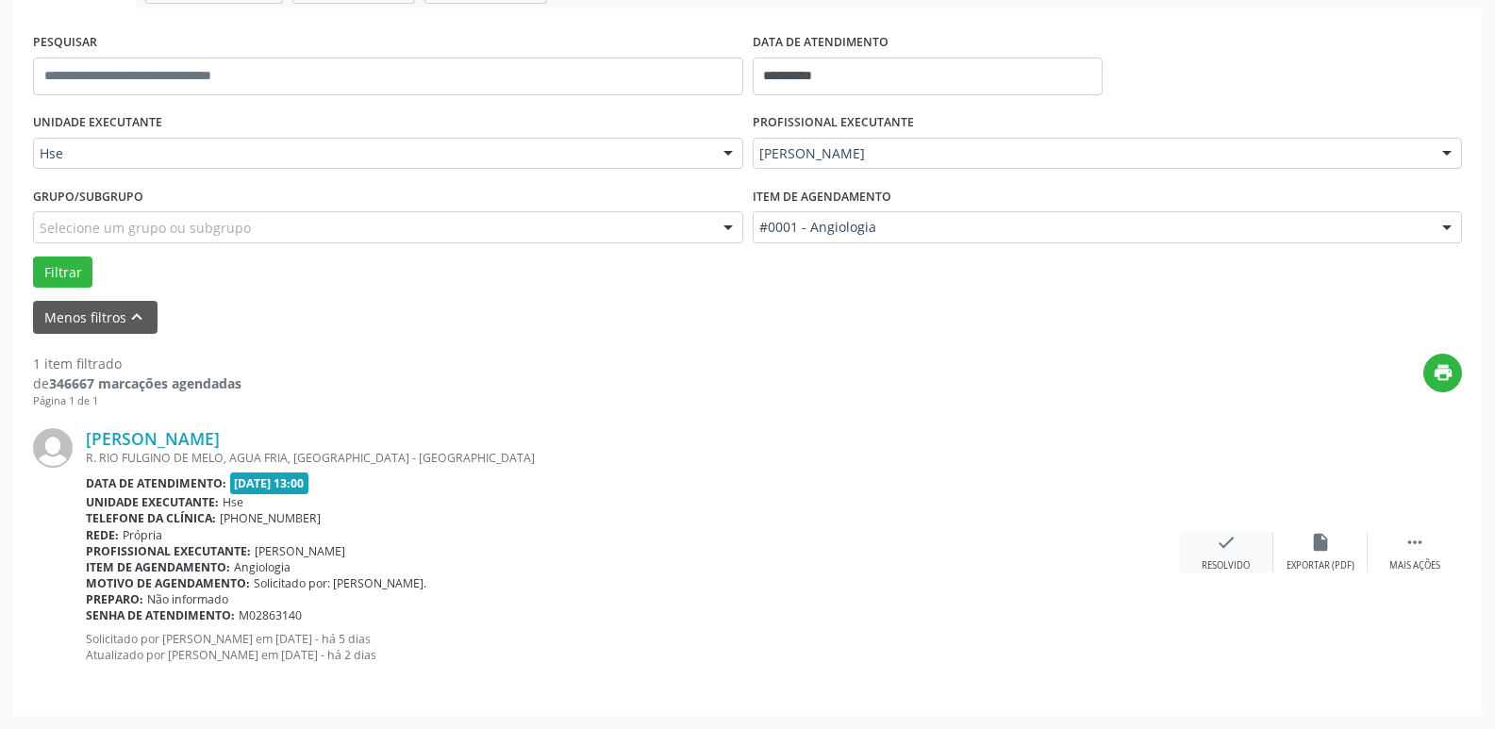
click at [1218, 542] on icon "check" at bounding box center [1226, 542] width 21 height 21
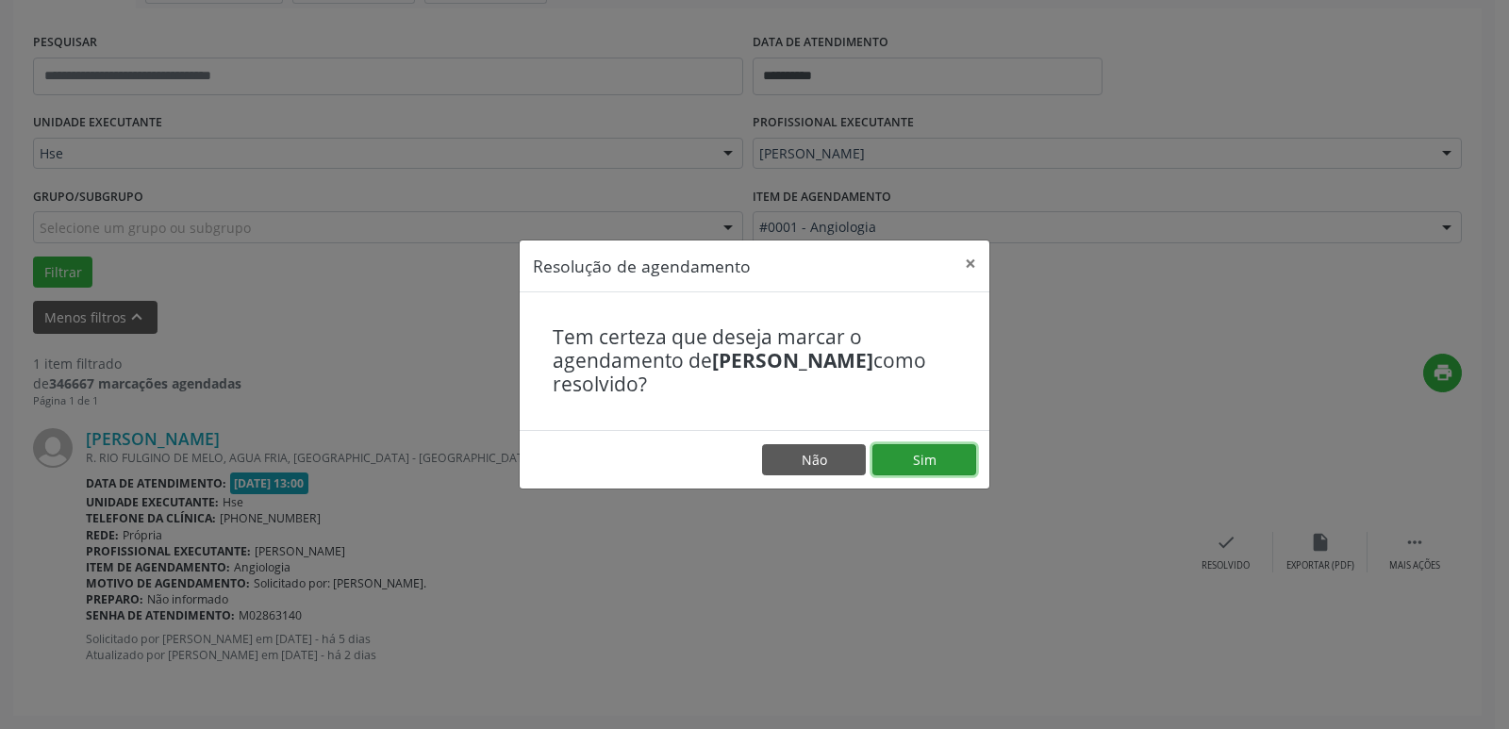
click at [947, 448] on button "Sim" at bounding box center [924, 460] width 104 height 32
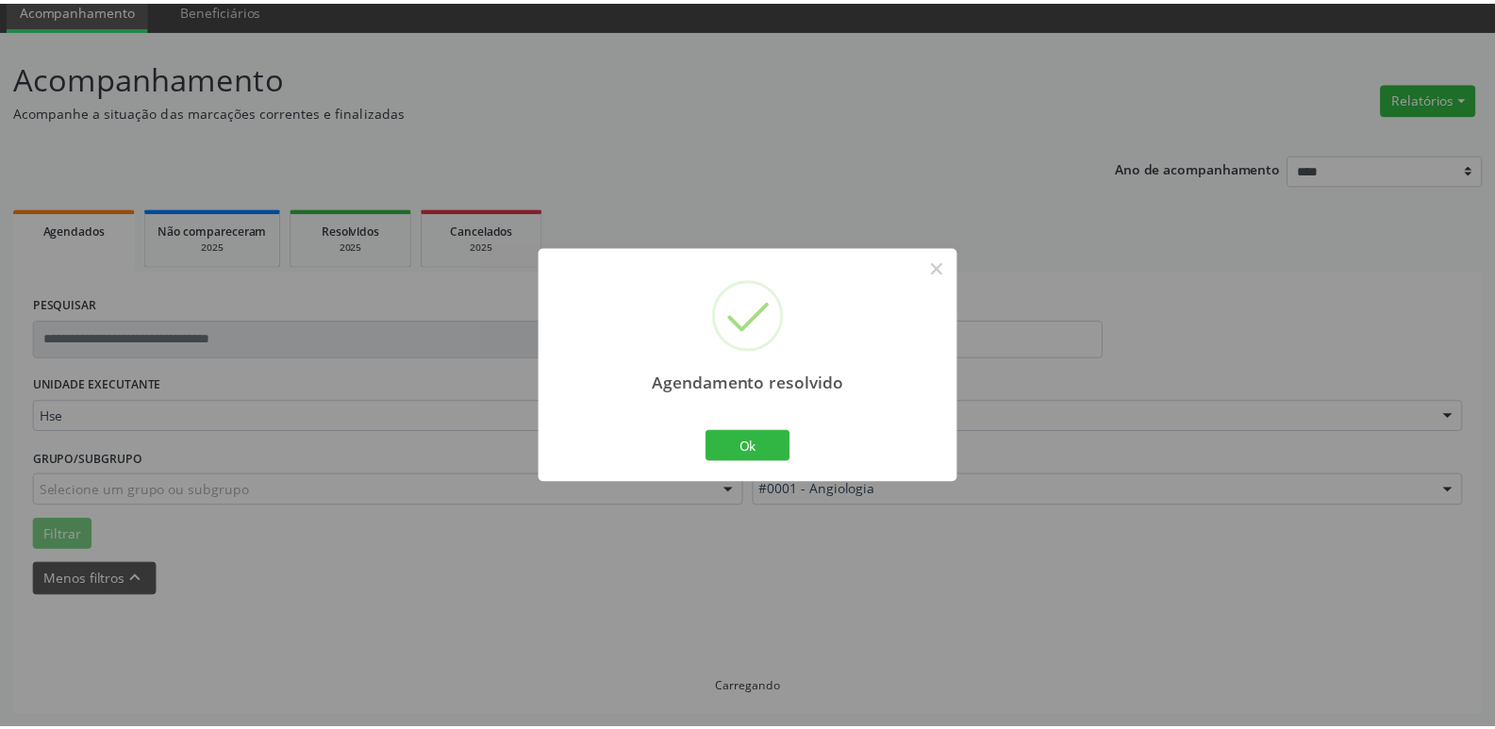
scroll to position [75, 0]
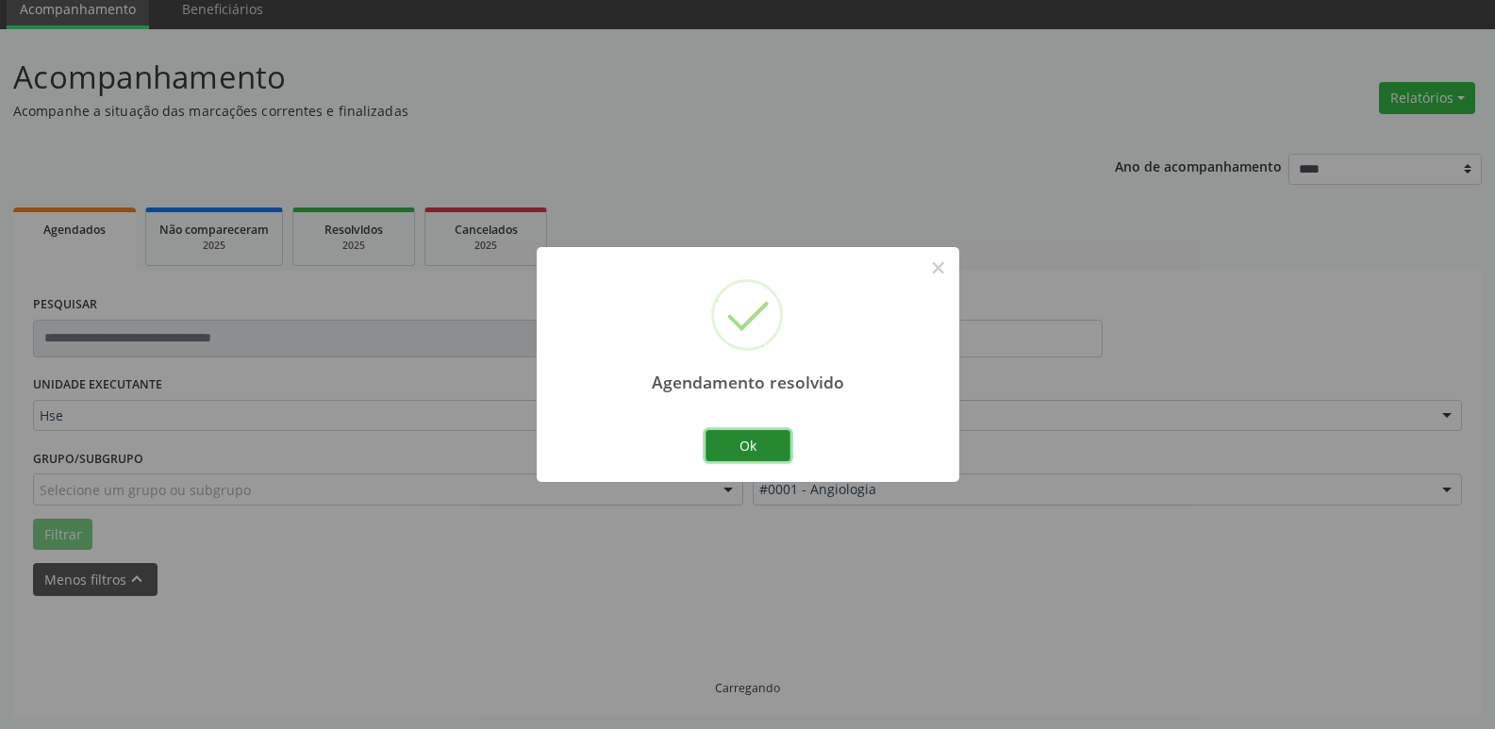
click at [756, 453] on button "Ok" at bounding box center [747, 446] width 85 height 32
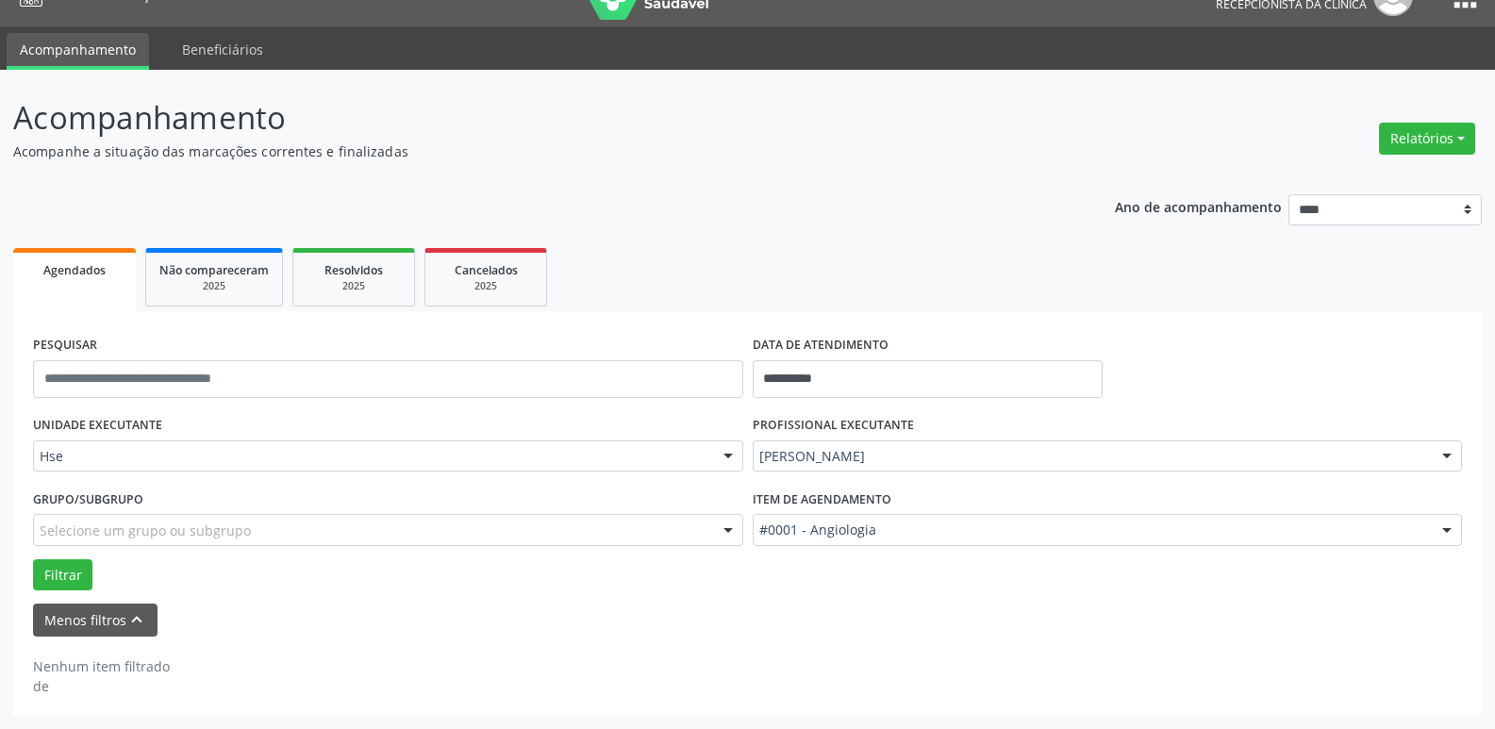
scroll to position [34, 0]
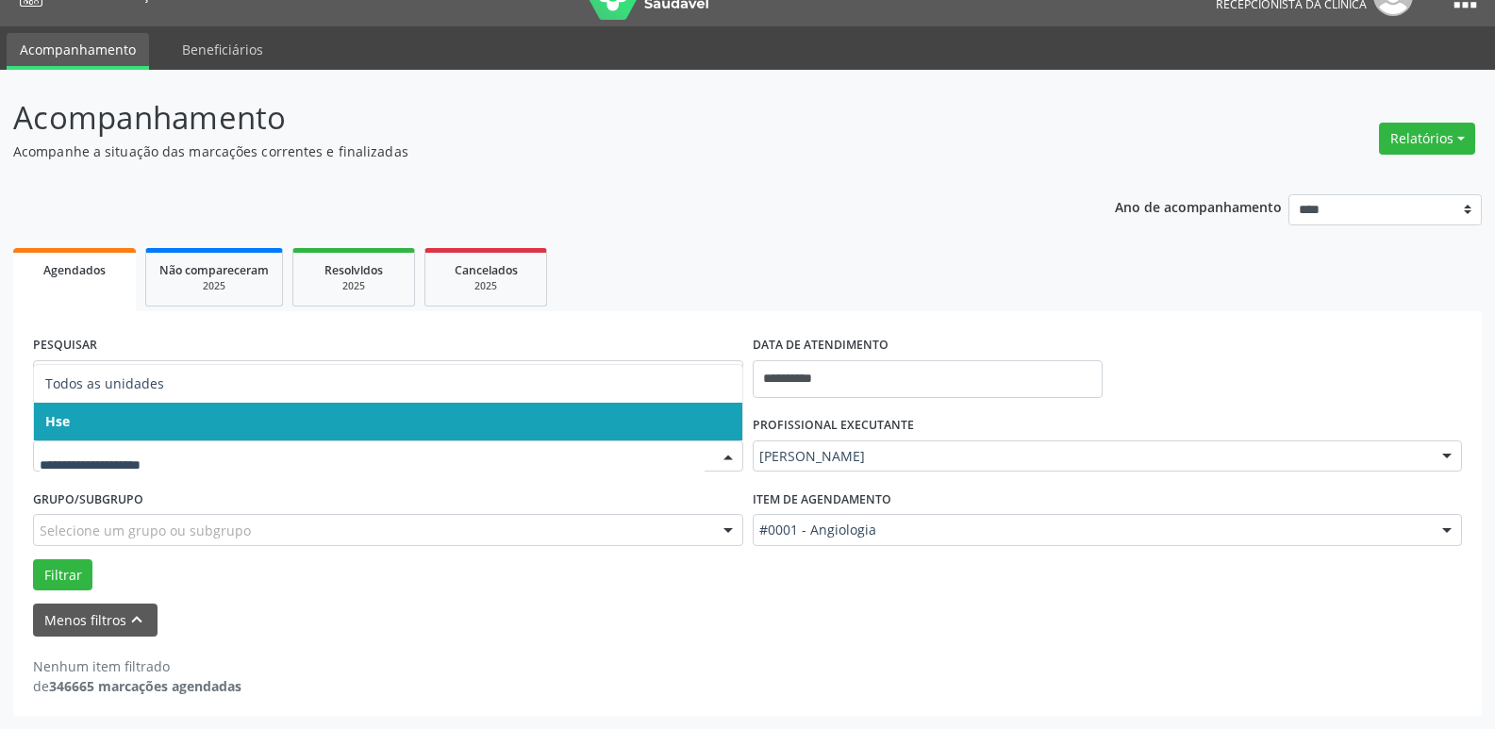
click at [78, 424] on span "Hse" at bounding box center [388, 422] width 708 height 38
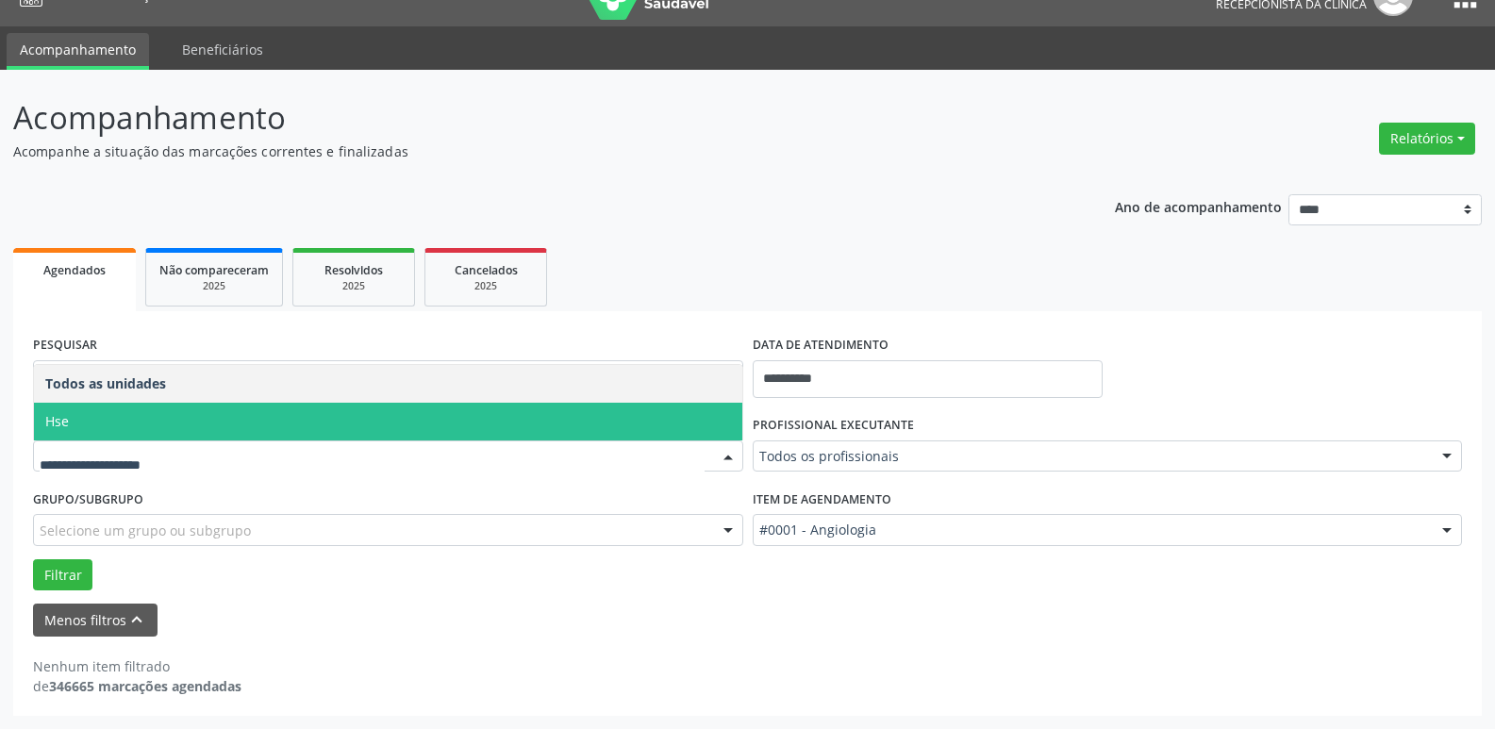
click at [91, 417] on span "Hse" at bounding box center [388, 422] width 708 height 38
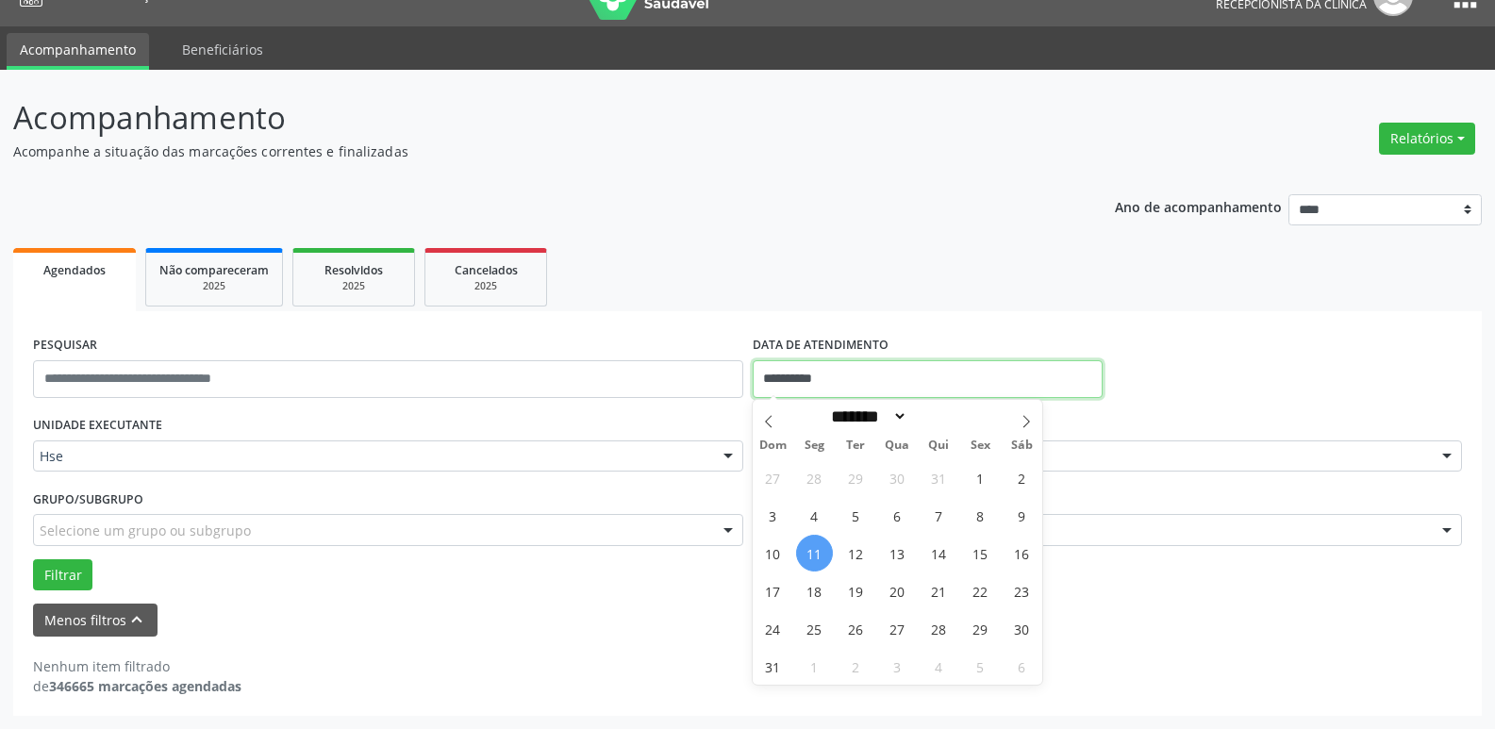
click at [892, 378] on input "**********" at bounding box center [928, 379] width 350 height 38
click at [813, 553] on span "11" at bounding box center [814, 553] width 37 height 37
type input "**********"
click at [810, 549] on span "11" at bounding box center [814, 553] width 37 height 37
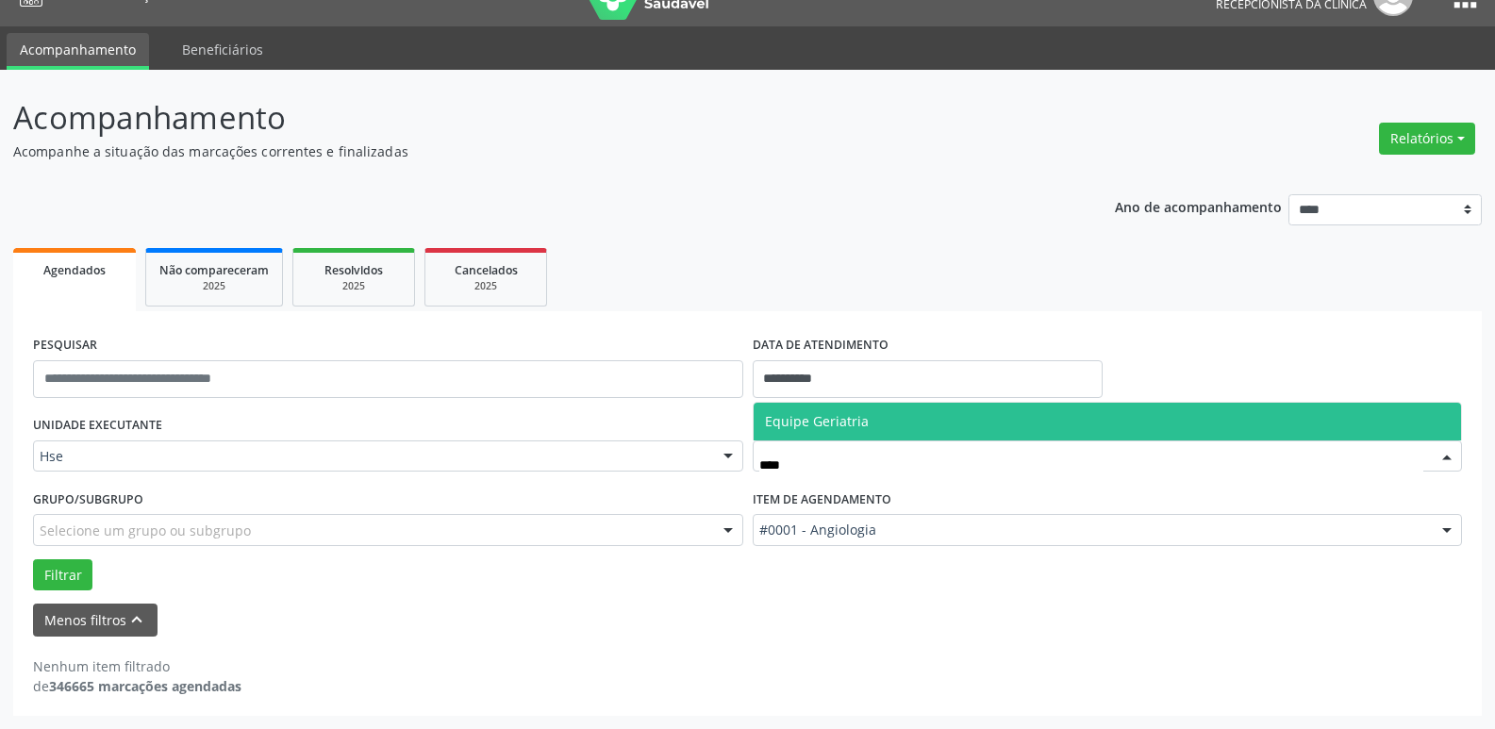
type input "*****"
click at [835, 420] on span "Equipe Geriatria" at bounding box center [817, 421] width 104 height 18
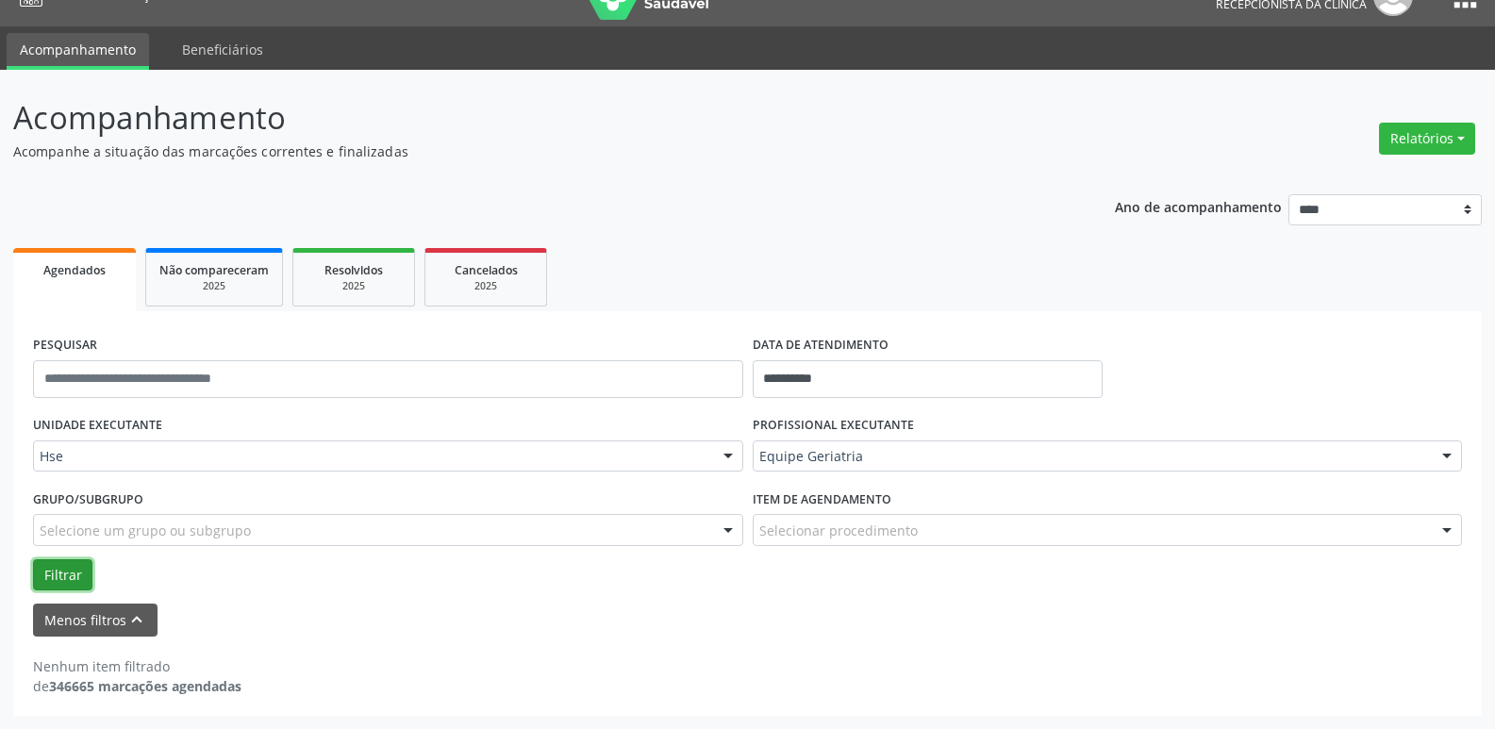
click at [62, 574] on button "Filtrar" at bounding box center [62, 575] width 59 height 32
